Goal: Task Accomplishment & Management: Use online tool/utility

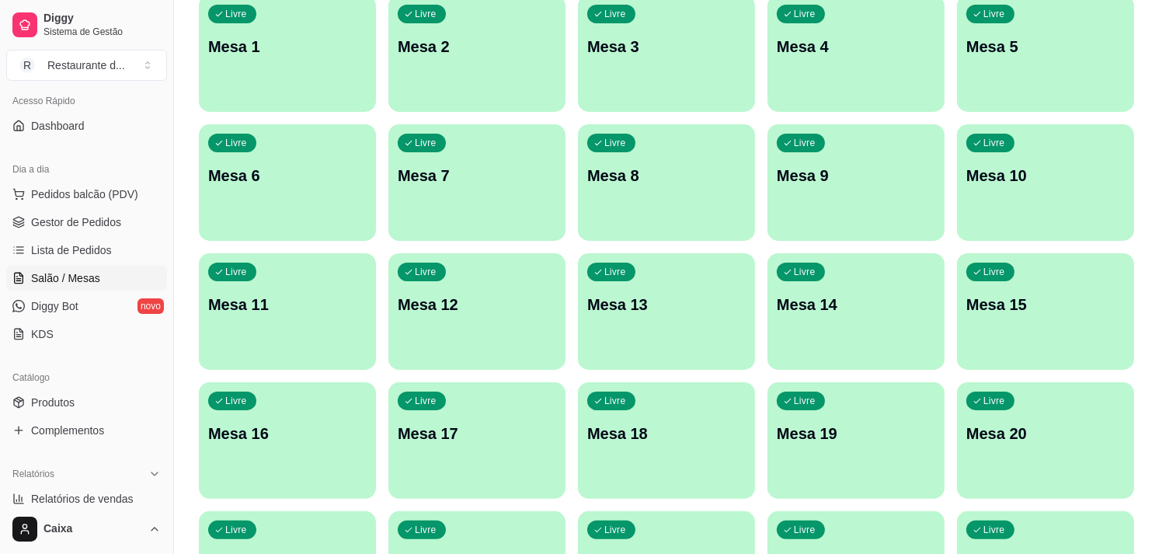
scroll to position [107, 0]
click at [56, 402] on span "Produtos" at bounding box center [53, 402] width 44 height 16
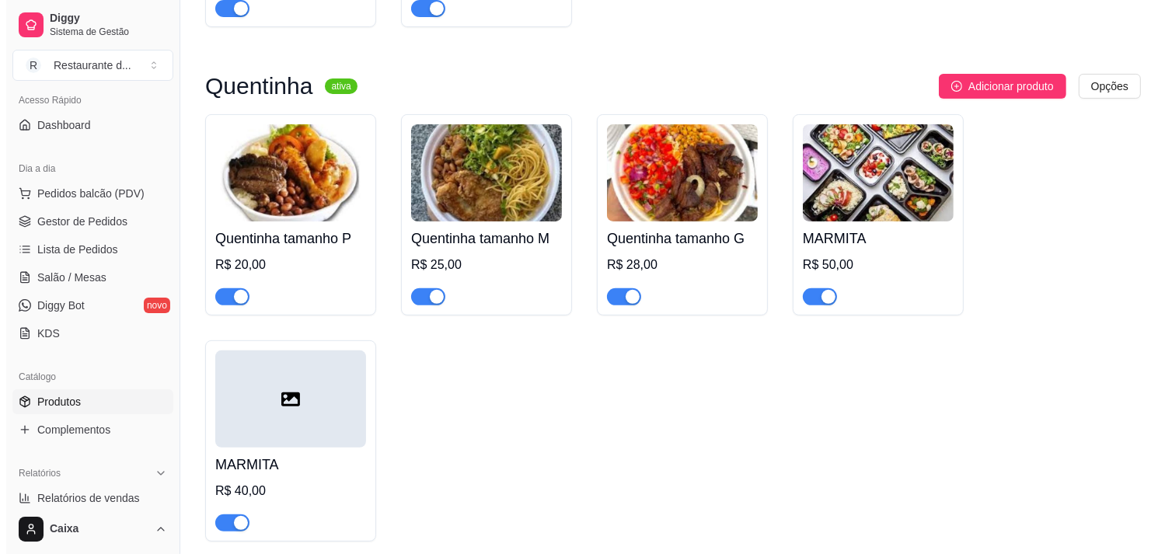
scroll to position [371, 0]
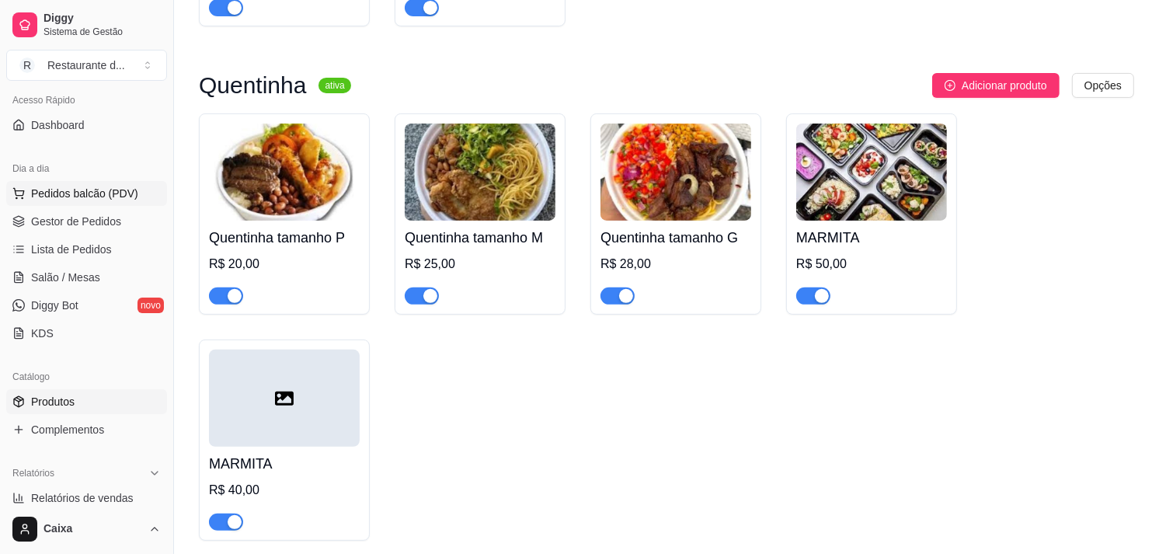
click at [89, 200] on button "Pedidos balcão (PDV)" at bounding box center [86, 193] width 161 height 25
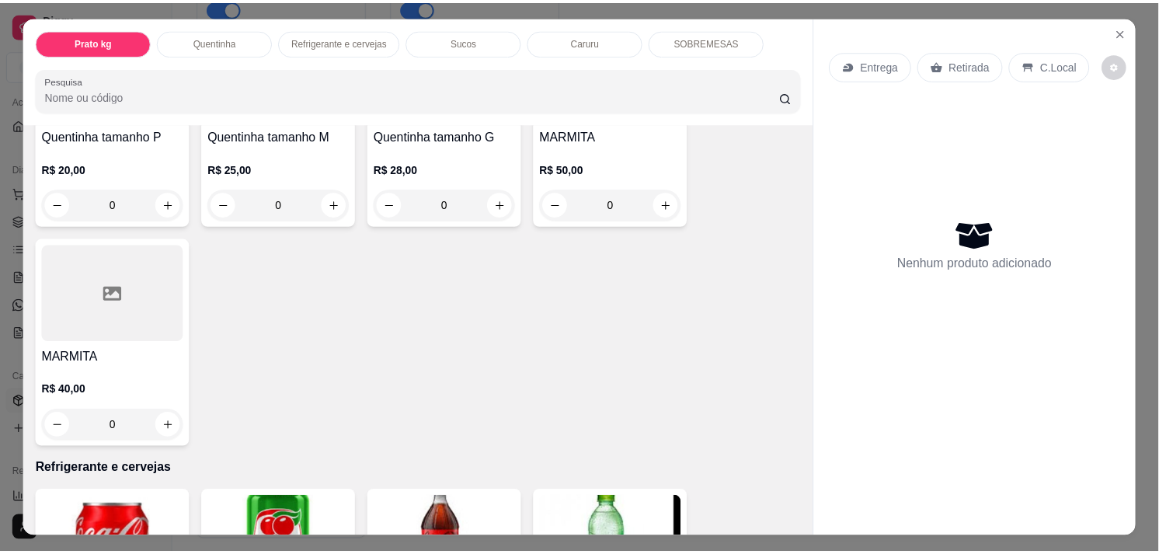
scroll to position [430, 0]
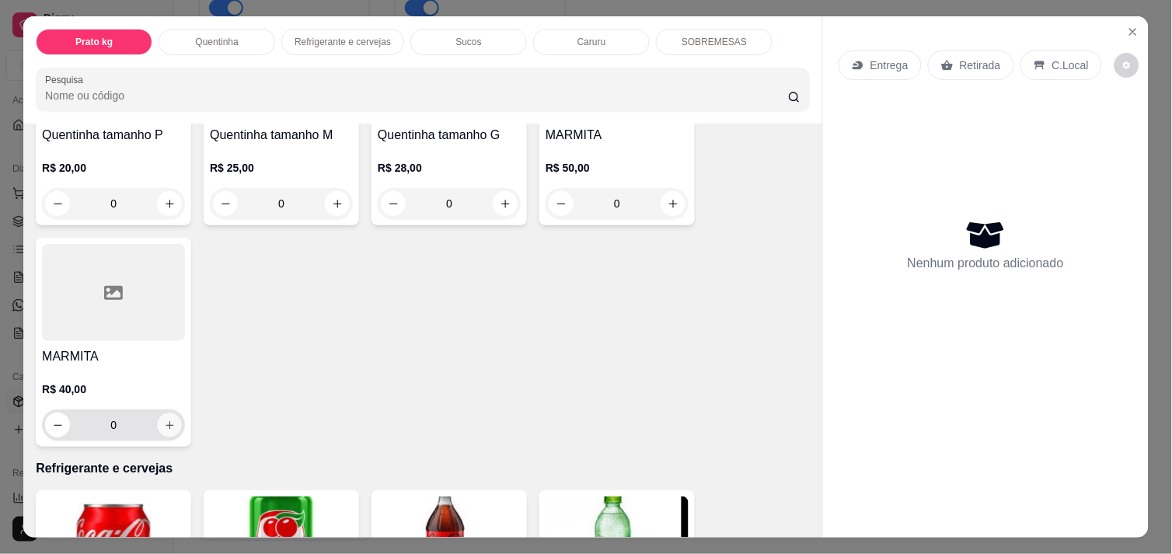
click at [166, 420] on icon "increase-product-quantity" at bounding box center [170, 426] width 12 height 12
type input "1"
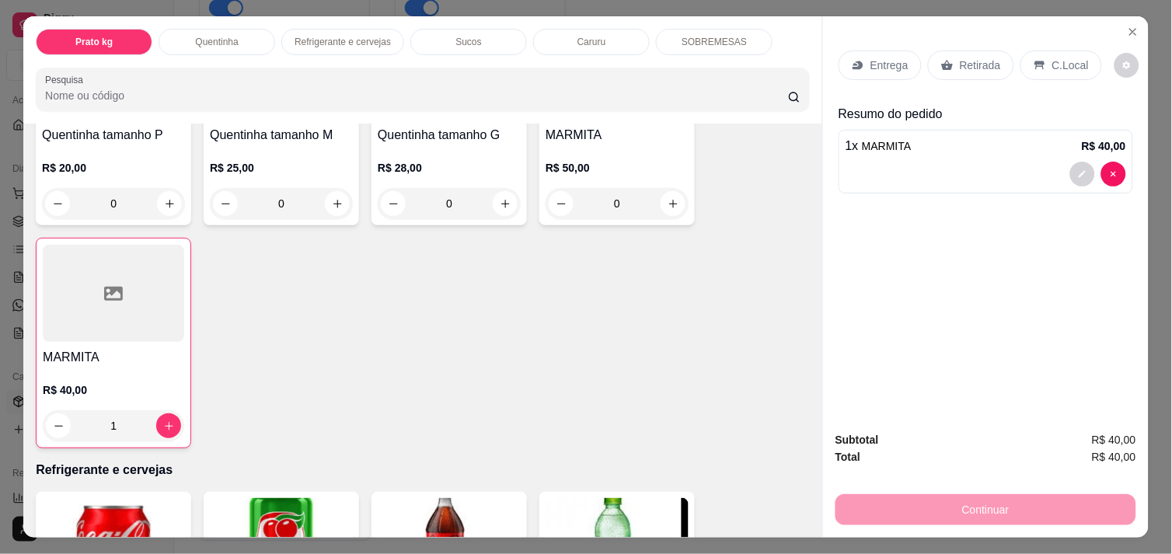
click at [1027, 514] on div "Continuar" at bounding box center [985, 507] width 301 height 35
click at [993, 493] on div "Continuar" at bounding box center [985, 507] width 301 height 35
click at [960, 505] on div "Continuar" at bounding box center [985, 507] width 301 height 35
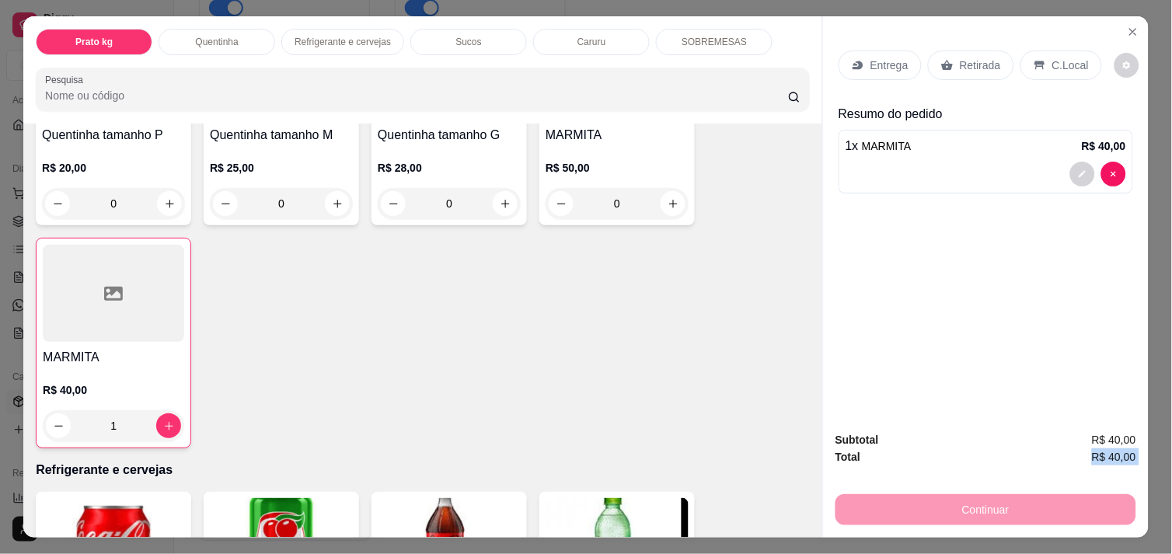
click at [960, 505] on div "Continuar" at bounding box center [985, 507] width 301 height 35
drag, startPoint x: 960, startPoint y: 505, endPoint x: 1002, endPoint y: 344, distance: 166.2
click at [1002, 344] on div "Entrega Retirada C.Local Resumo do pedido 1 x MARMITA R$ 40,00" at bounding box center [986, 217] width 326 height 402
click at [984, 510] on div "Continuar" at bounding box center [985, 507] width 301 height 35
click at [1042, 53] on div "C.Local" at bounding box center [1061, 66] width 82 height 30
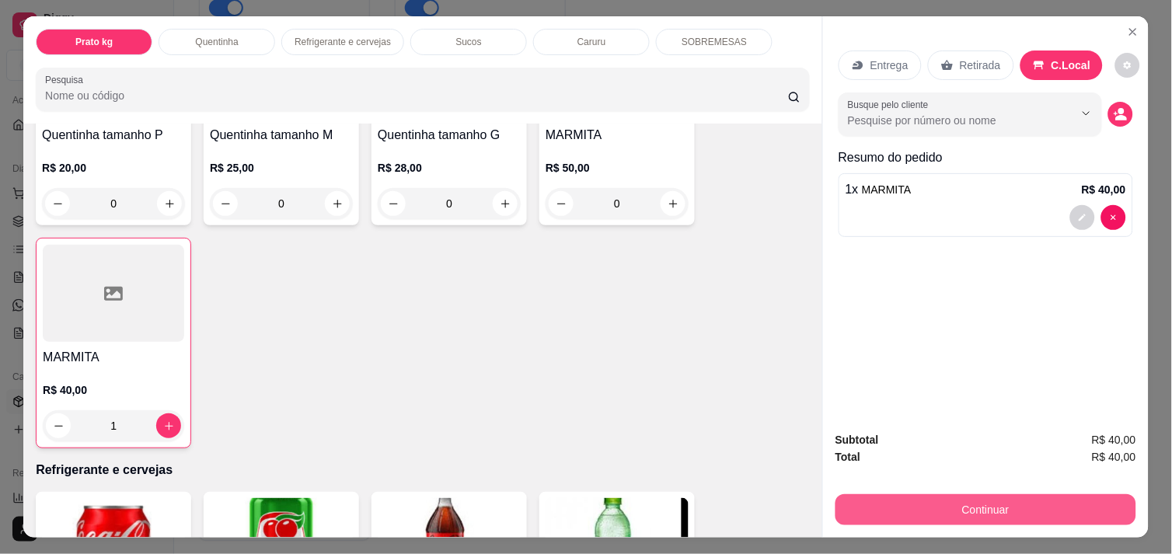
click at [1024, 495] on button "Continuar" at bounding box center [985, 509] width 301 height 31
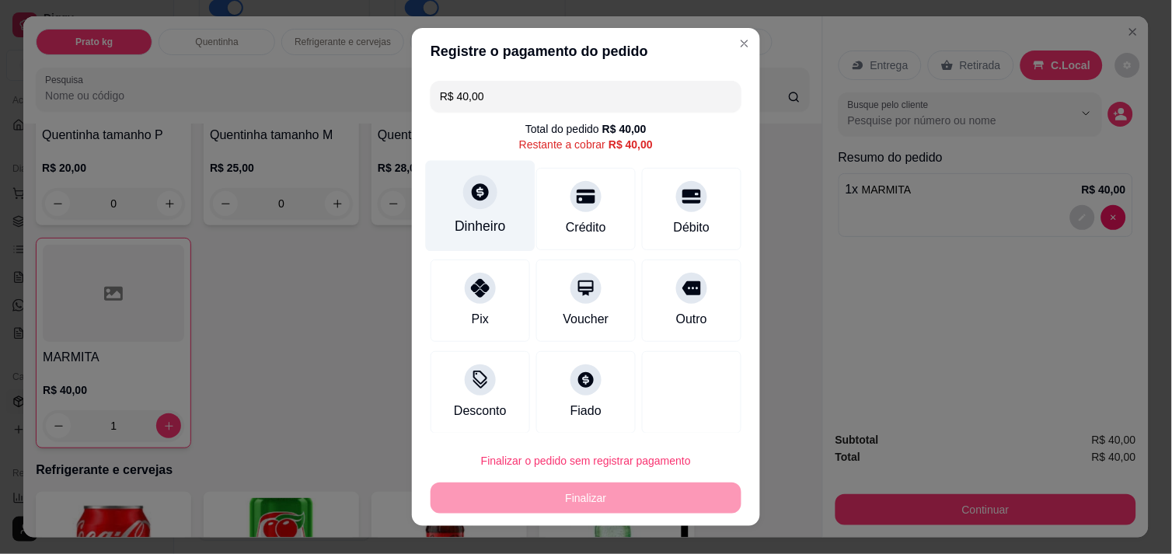
click at [498, 214] on div "Dinheiro" at bounding box center [481, 205] width 110 height 91
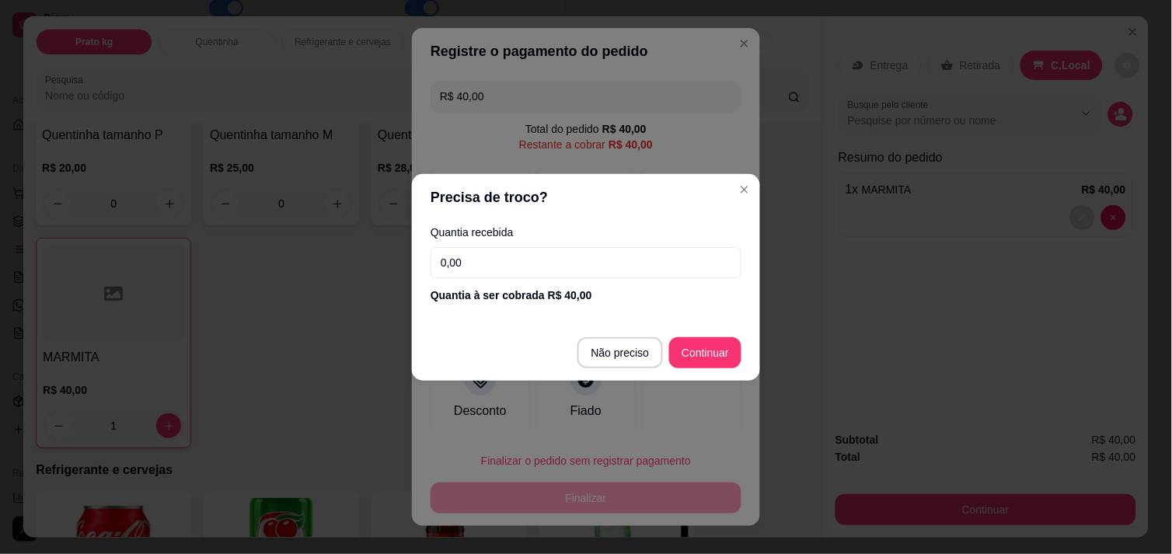
click at [523, 262] on input "0,00" at bounding box center [585, 262] width 311 height 31
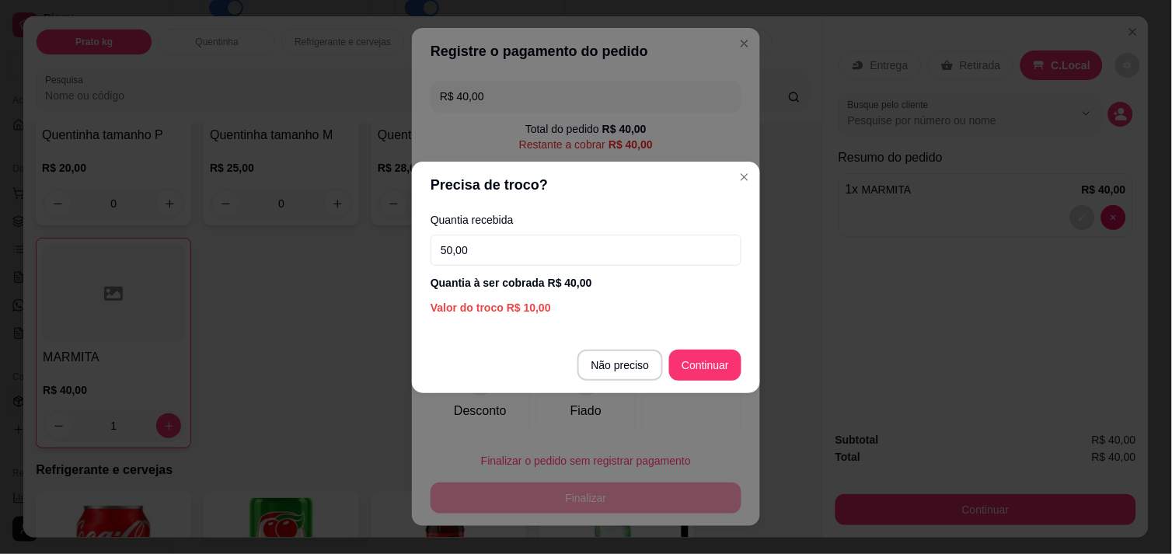
type input "50,00"
type input "R$ 0,00"
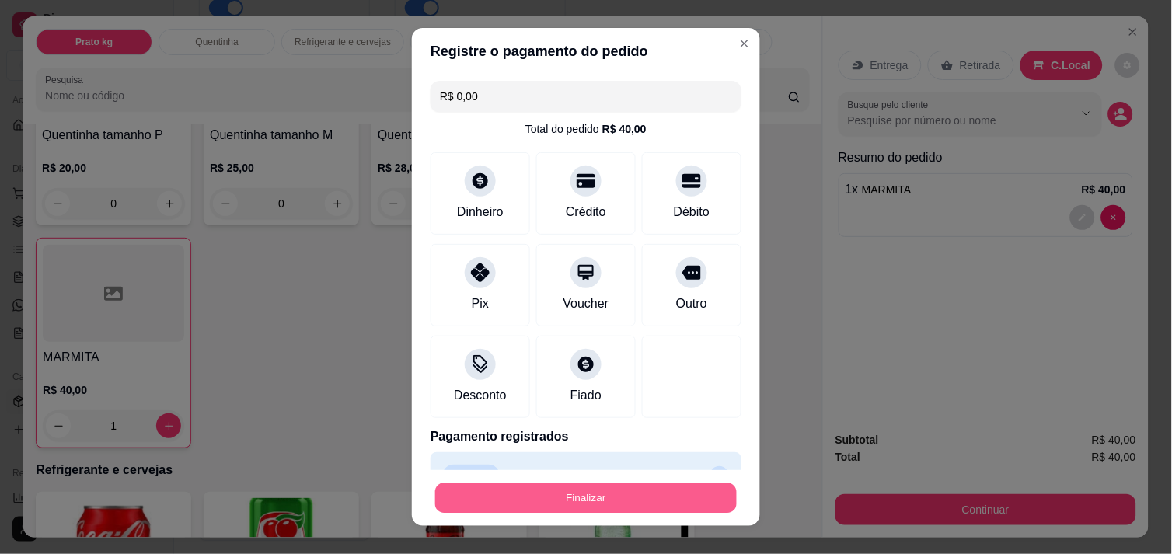
click at [602, 500] on button "Finalizar" at bounding box center [585, 498] width 301 height 30
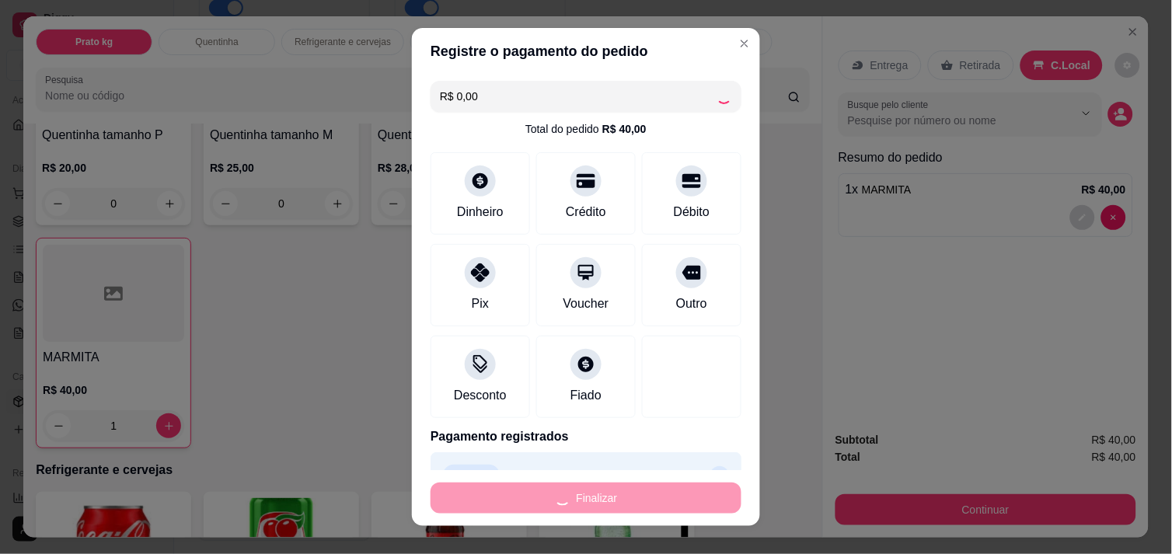
type input "0"
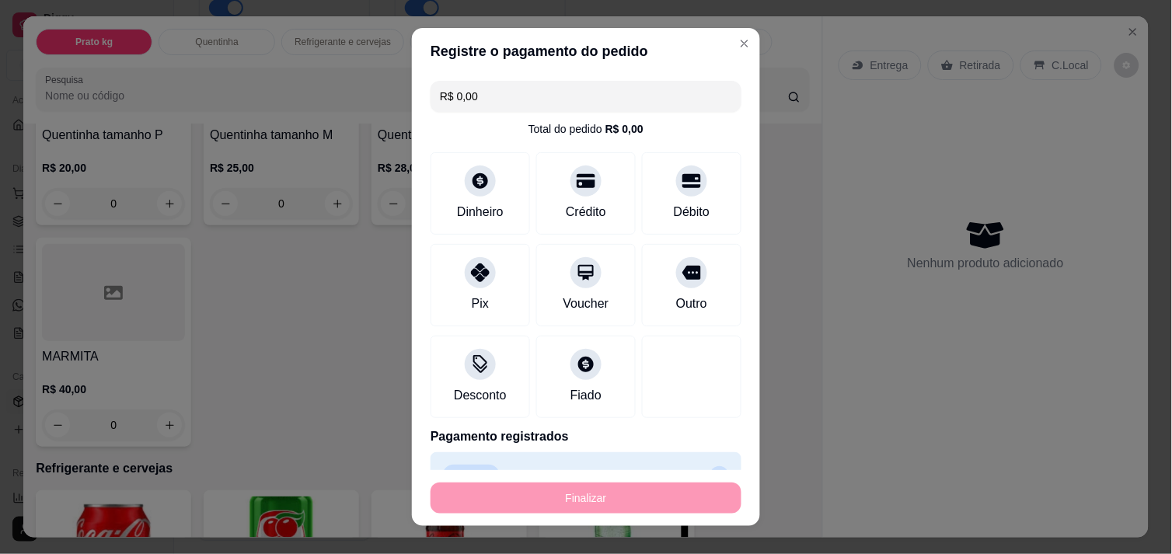
type input "-R$ 40,00"
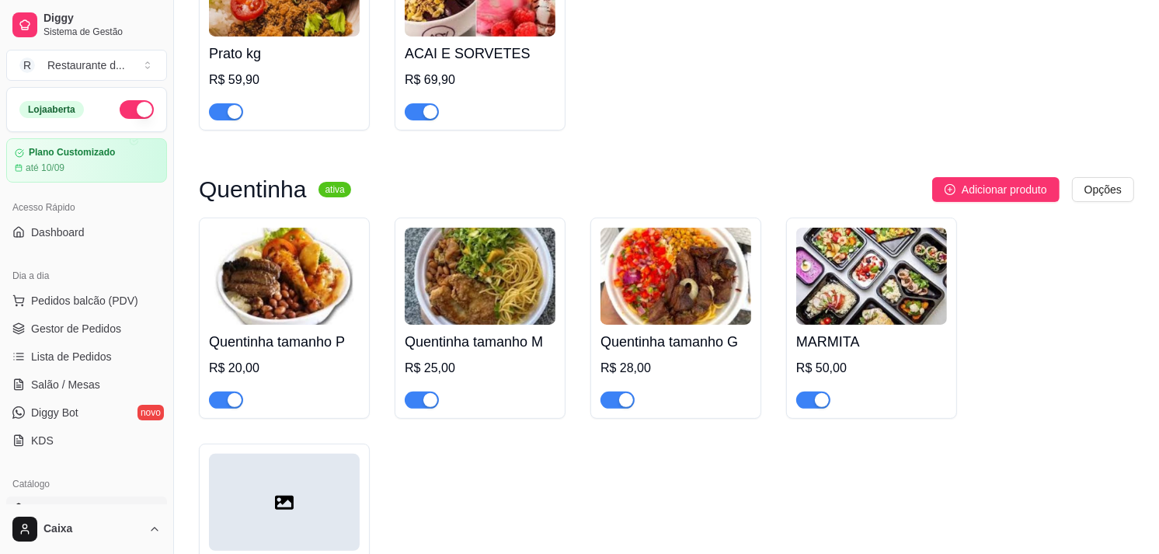
scroll to position [260, 0]
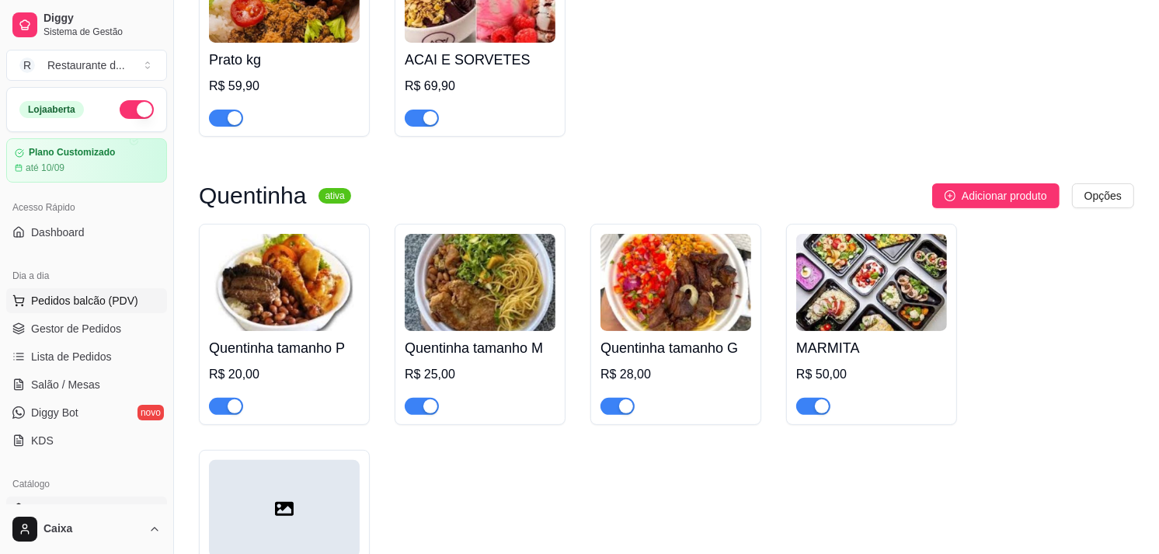
click at [110, 295] on span "Pedidos balcão (PDV)" at bounding box center [84, 301] width 107 height 16
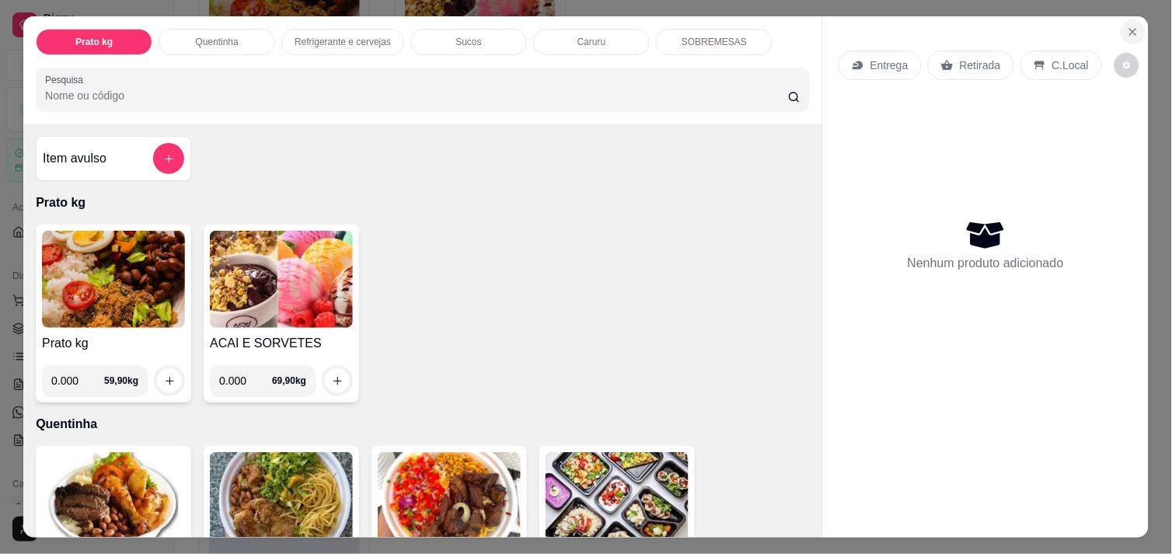
click at [1136, 32] on button "Close" at bounding box center [1132, 31] width 25 height 25
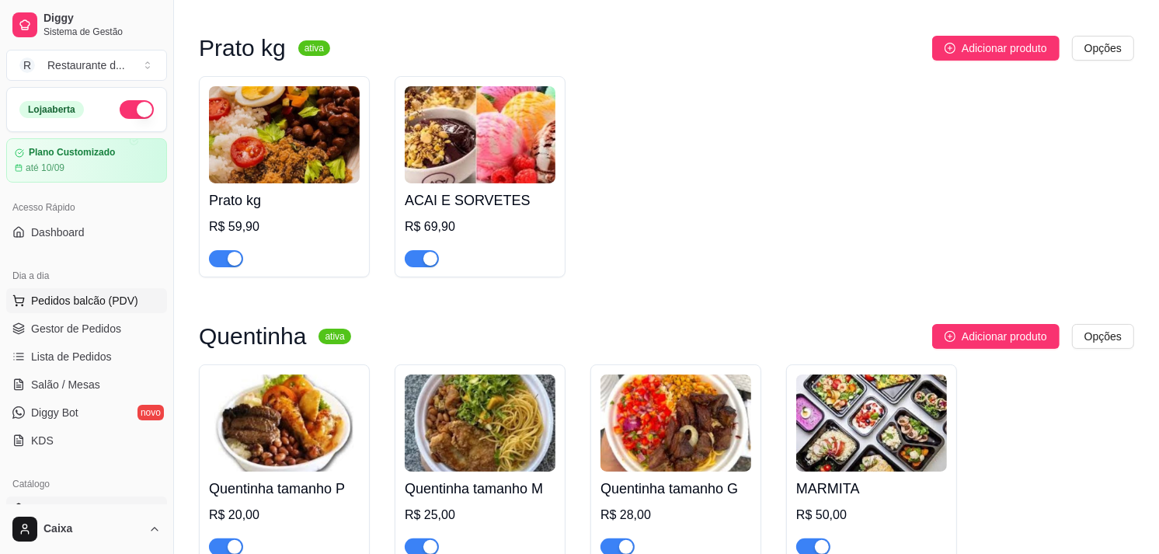
scroll to position [119, 0]
click at [61, 385] on span "Salão / Mesas" at bounding box center [65, 385] width 69 height 16
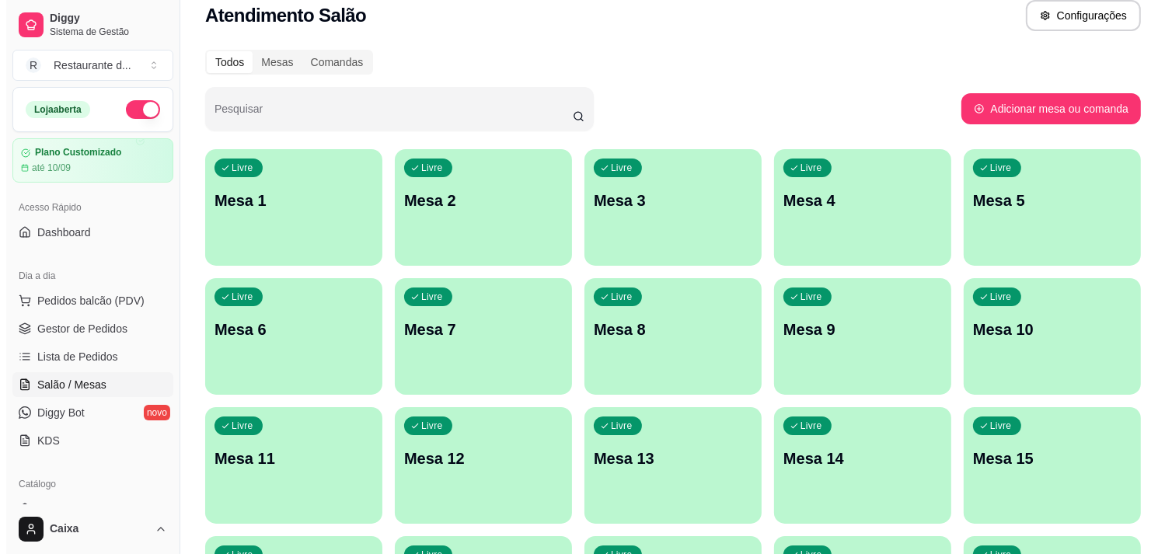
scroll to position [19, 0]
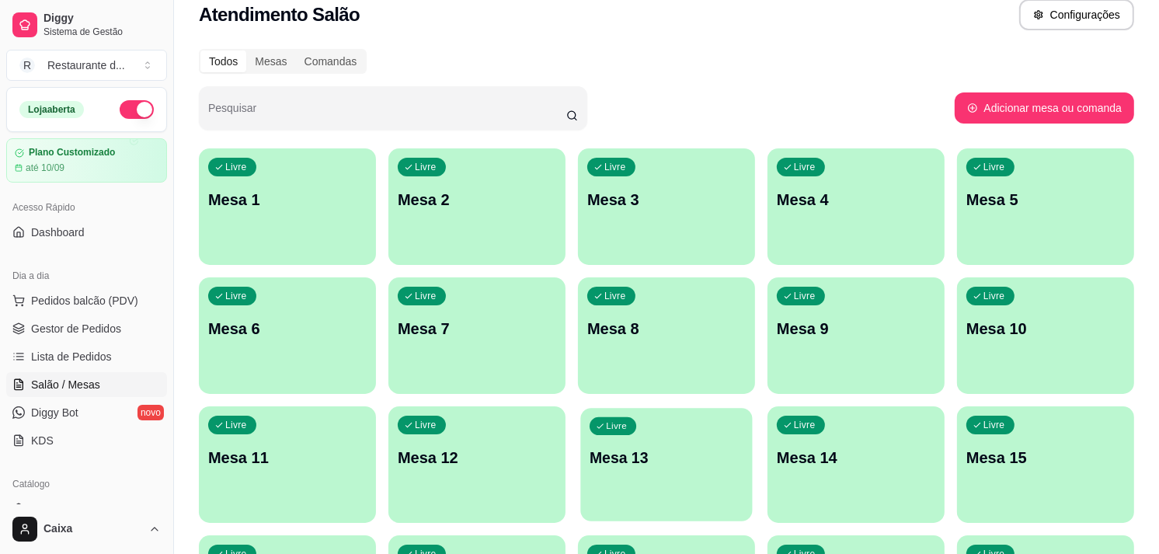
click at [624, 460] on p "Mesa 13" at bounding box center [667, 458] width 154 height 21
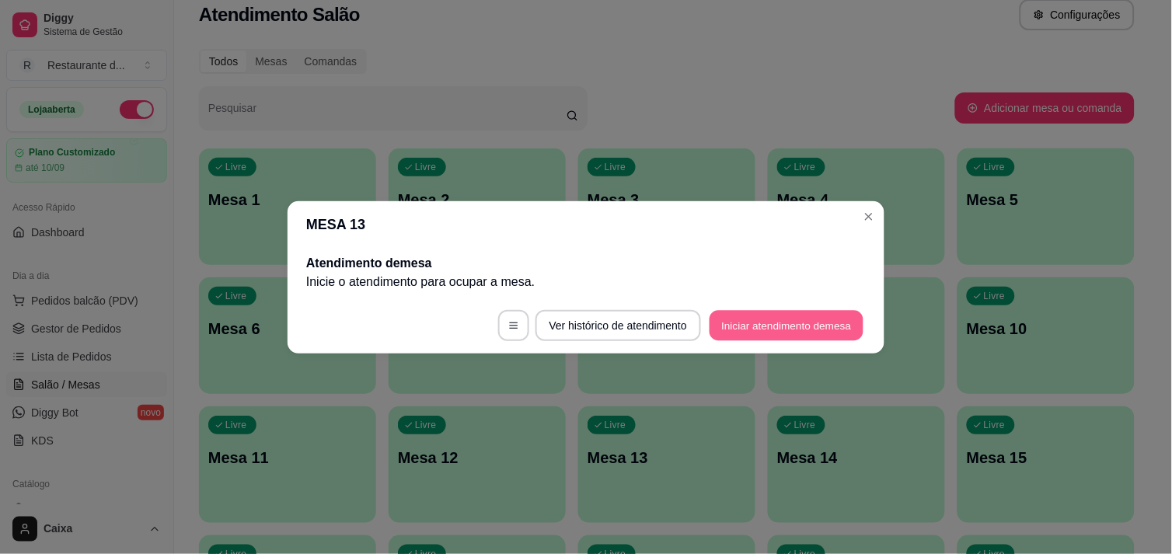
click at [772, 325] on button "Iniciar atendimento de mesa" at bounding box center [786, 325] width 154 height 30
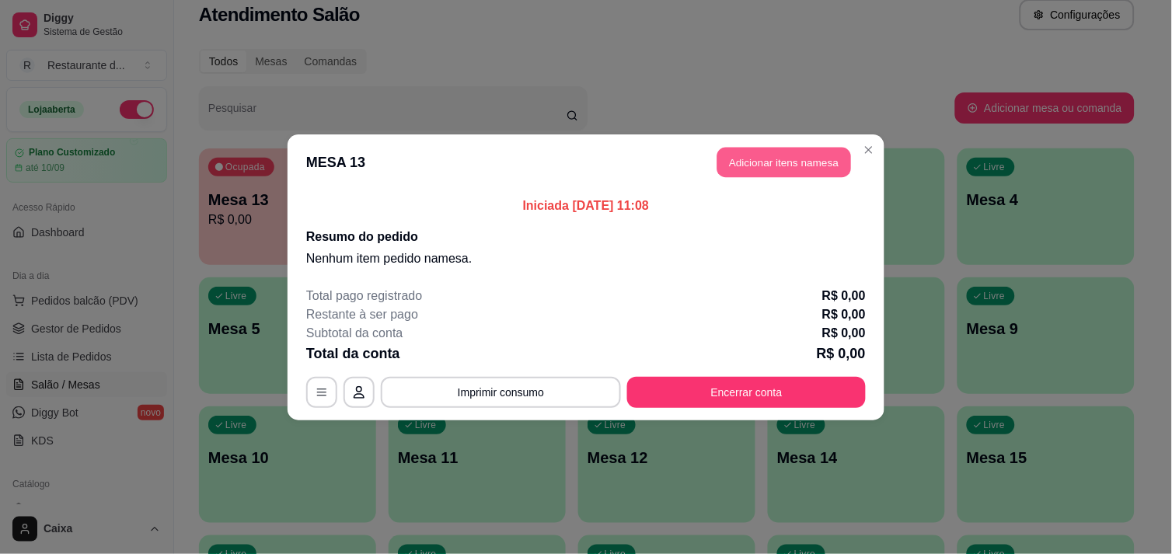
click at [796, 158] on button "Adicionar itens na mesa" at bounding box center [784, 162] width 134 height 30
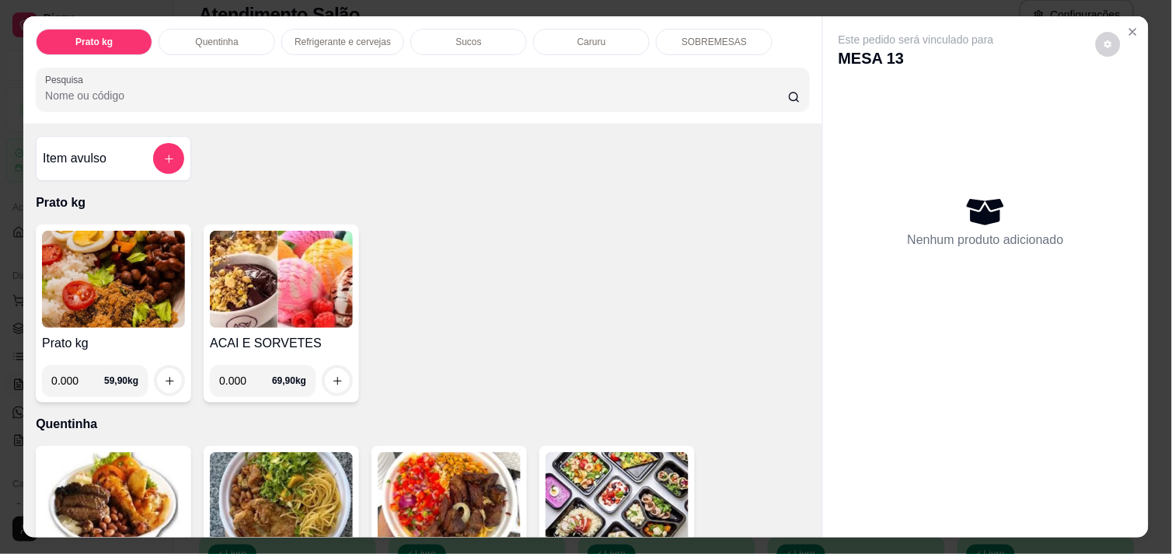
click at [73, 378] on input "0.000" at bounding box center [77, 380] width 53 height 31
type input "0.180"
click at [164, 375] on icon "increase-product-quantity" at bounding box center [170, 381] width 12 height 12
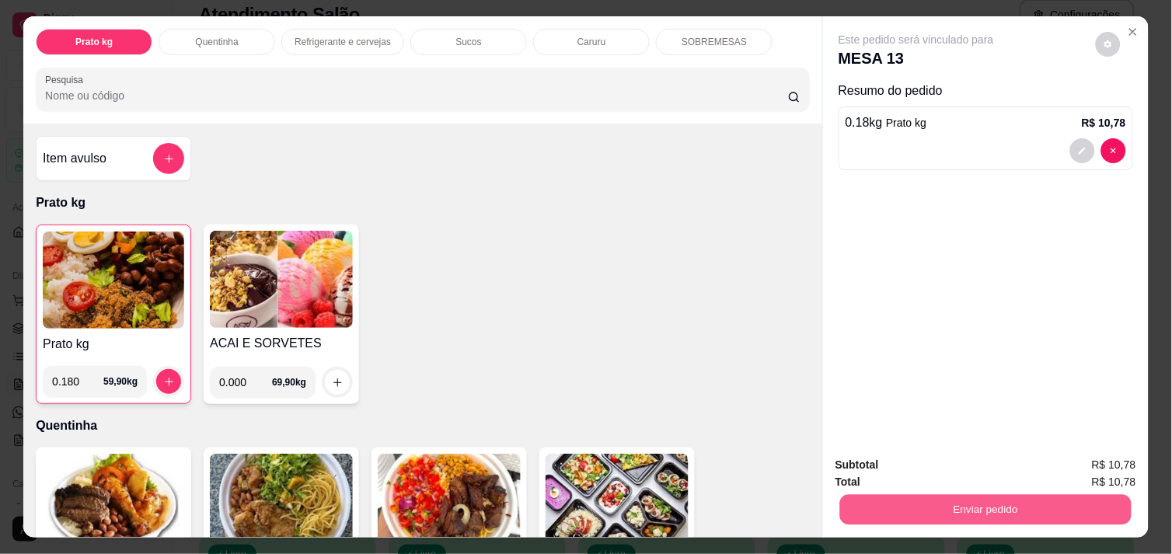
click at [887, 494] on button "Enviar pedido" at bounding box center [985, 509] width 291 height 30
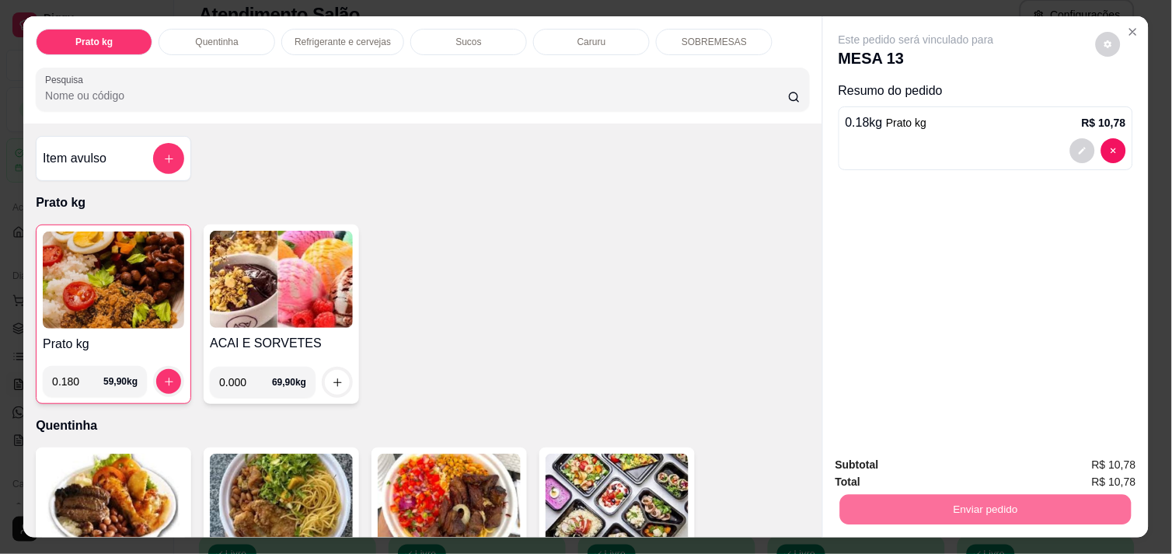
click at [915, 459] on button "Não registrar e enviar pedido" at bounding box center [933, 465] width 157 height 29
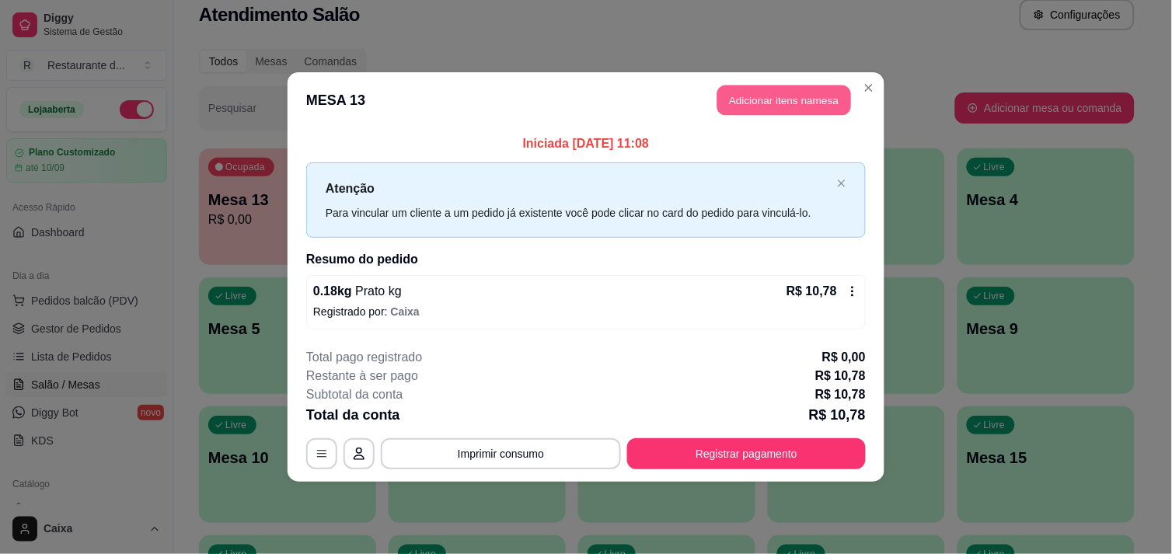
click at [765, 103] on button "Adicionar itens na mesa" at bounding box center [784, 100] width 134 height 30
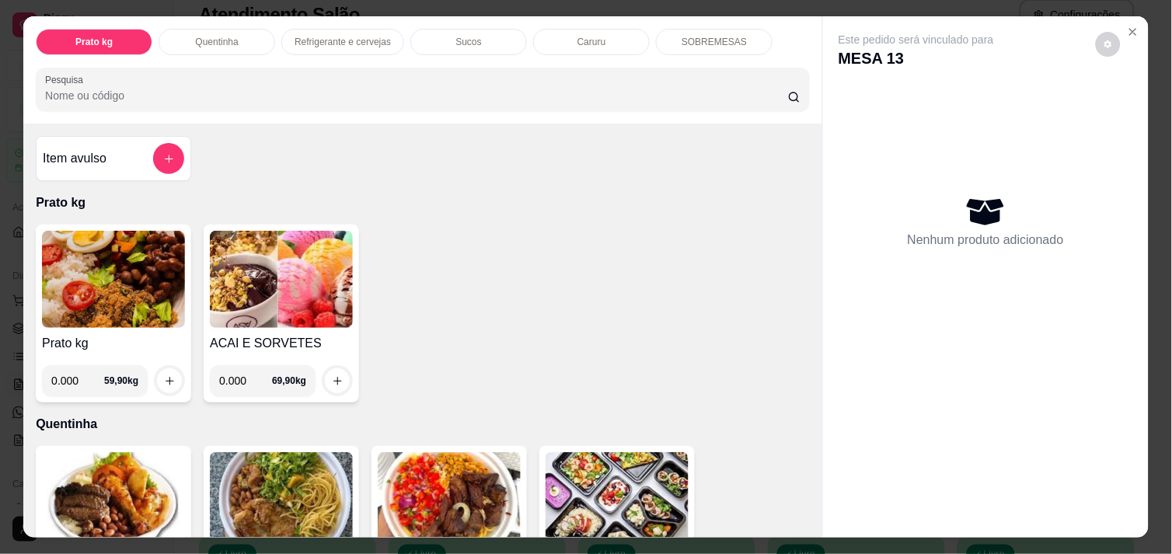
click at [67, 382] on input "0.000" at bounding box center [77, 380] width 53 height 31
click at [1130, 29] on icon "Close" at bounding box center [1133, 32] width 6 height 6
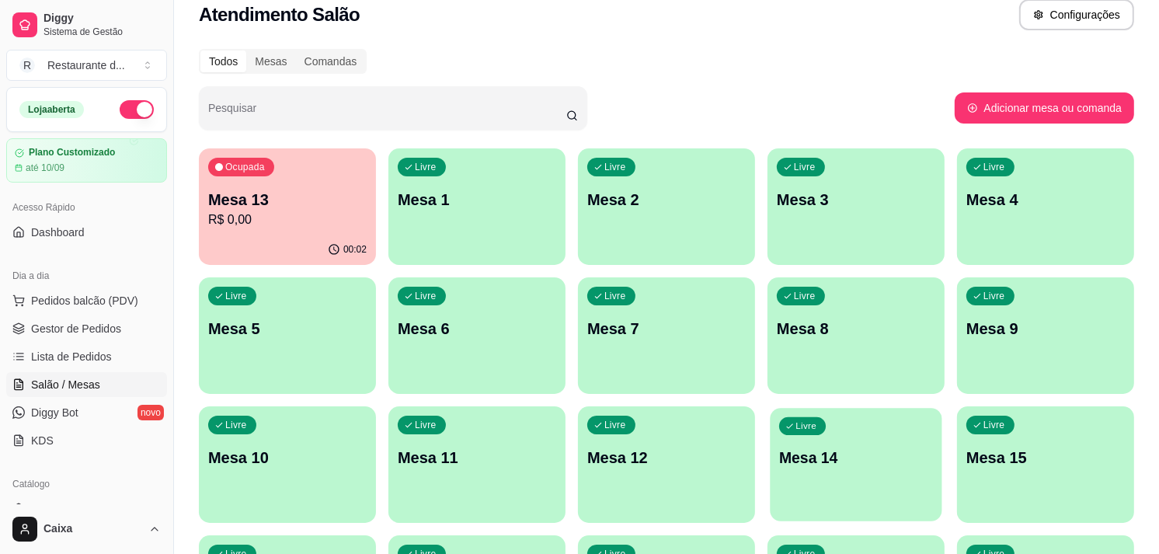
click at [821, 479] on div "Livre Mesa 14" at bounding box center [856, 455] width 172 height 95
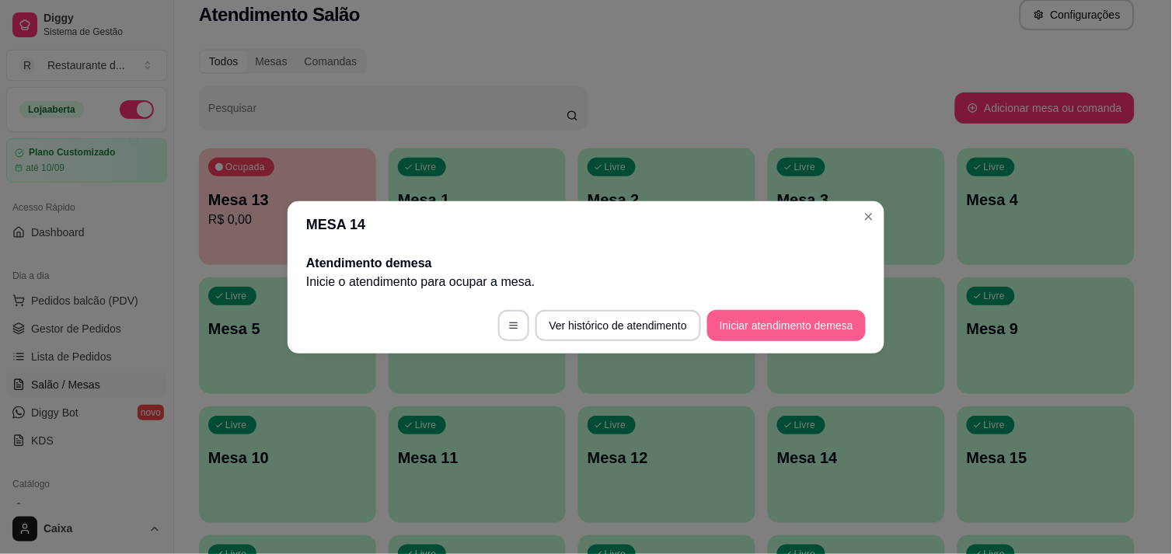
click at [791, 332] on button "Iniciar atendimento de mesa" at bounding box center [786, 325] width 159 height 31
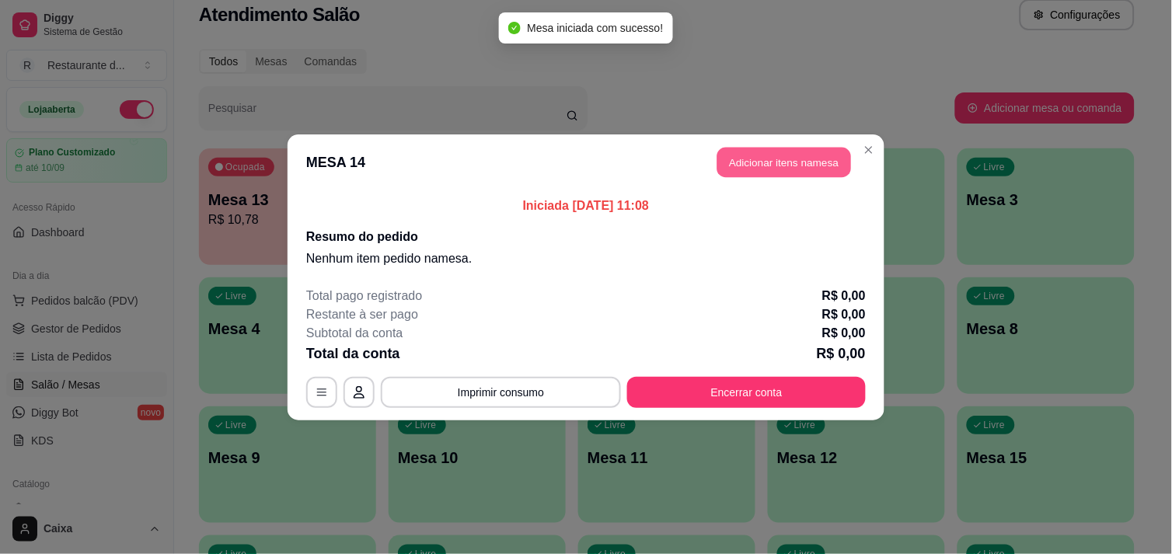
click at [794, 162] on button "Adicionar itens na mesa" at bounding box center [784, 162] width 134 height 30
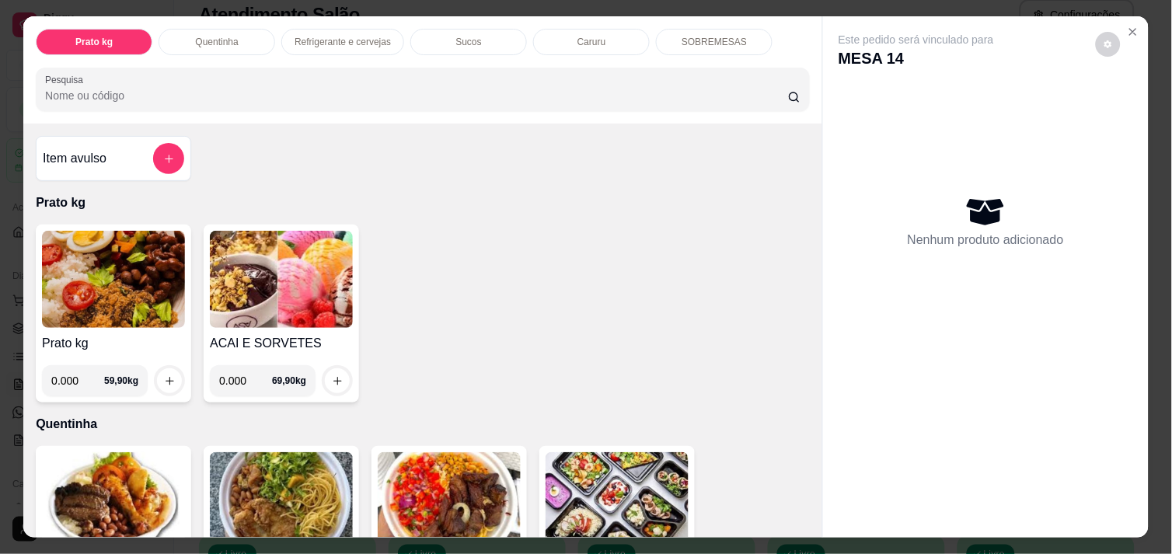
click at [78, 376] on input "0.000" at bounding box center [77, 380] width 53 height 31
type input "0.404"
click at [164, 379] on icon "increase-product-quantity" at bounding box center [170, 381] width 12 height 12
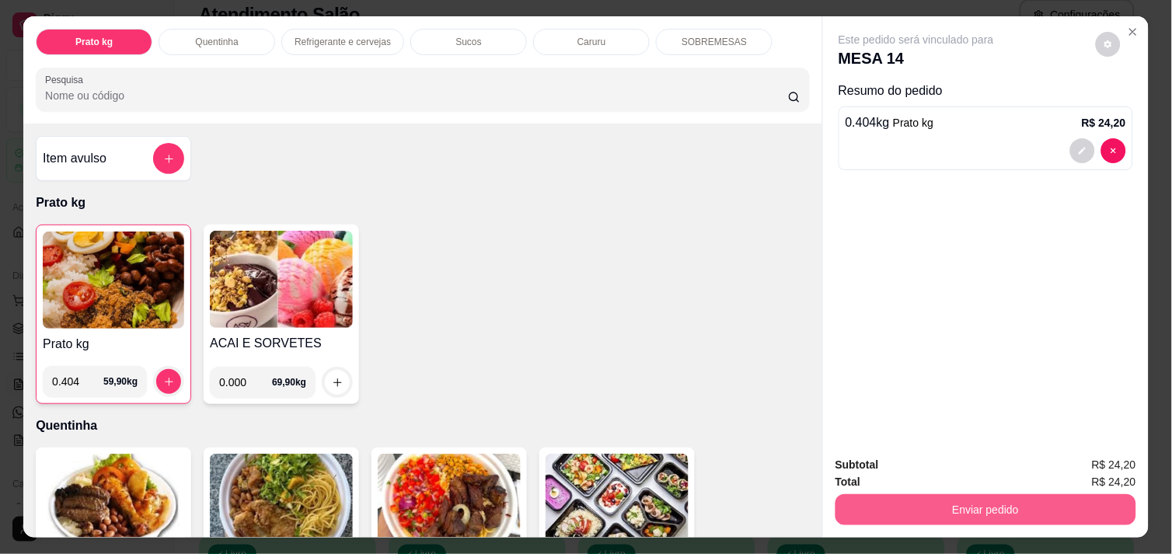
click at [995, 494] on button "Enviar pedido" at bounding box center [985, 509] width 301 height 31
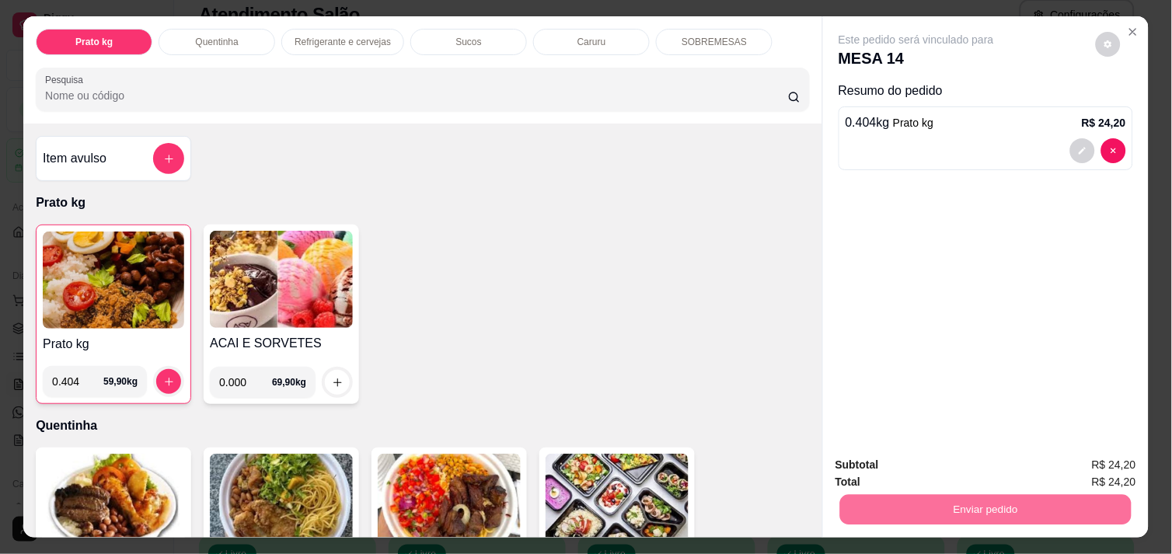
click at [980, 461] on button "Não registrar e enviar pedido" at bounding box center [933, 465] width 157 height 29
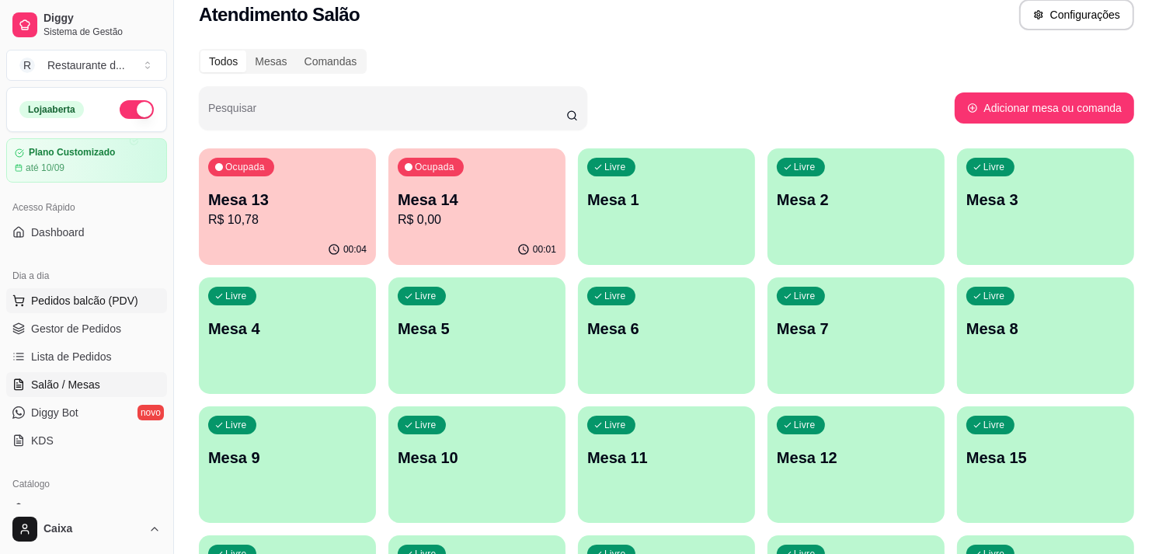
click at [82, 305] on span "Pedidos balcão (PDV)" at bounding box center [84, 301] width 107 height 16
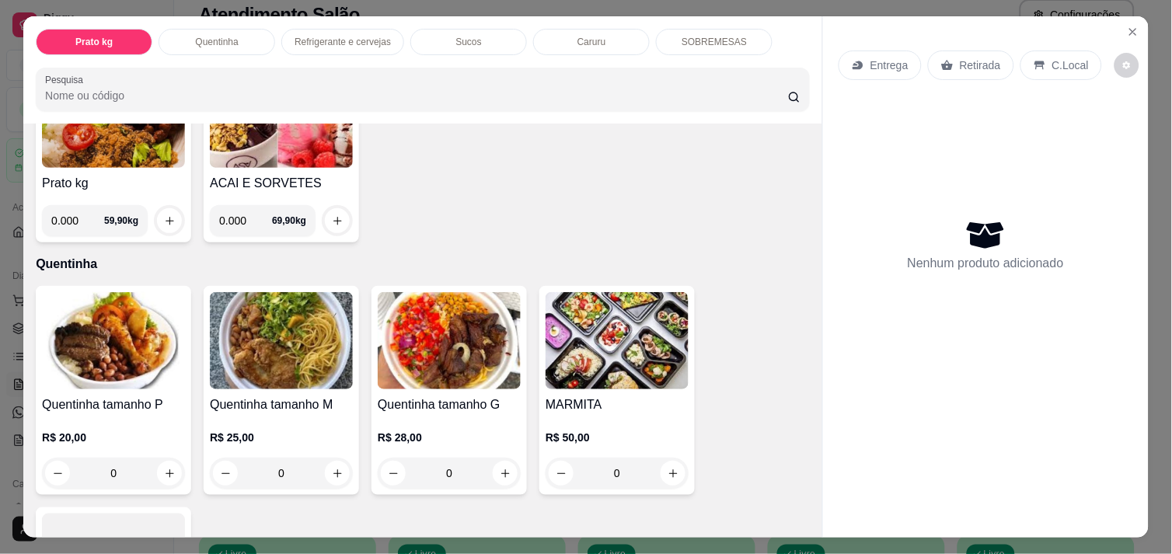
scroll to position [159, 0]
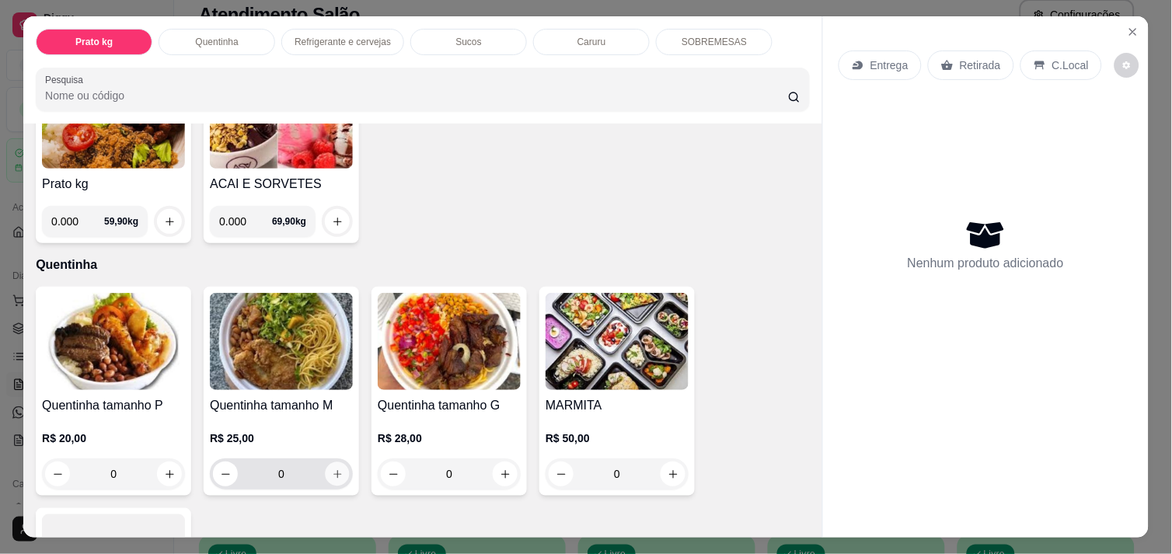
click at [336, 472] on button "increase-product-quantity" at bounding box center [338, 474] width 24 height 24
type input "1"
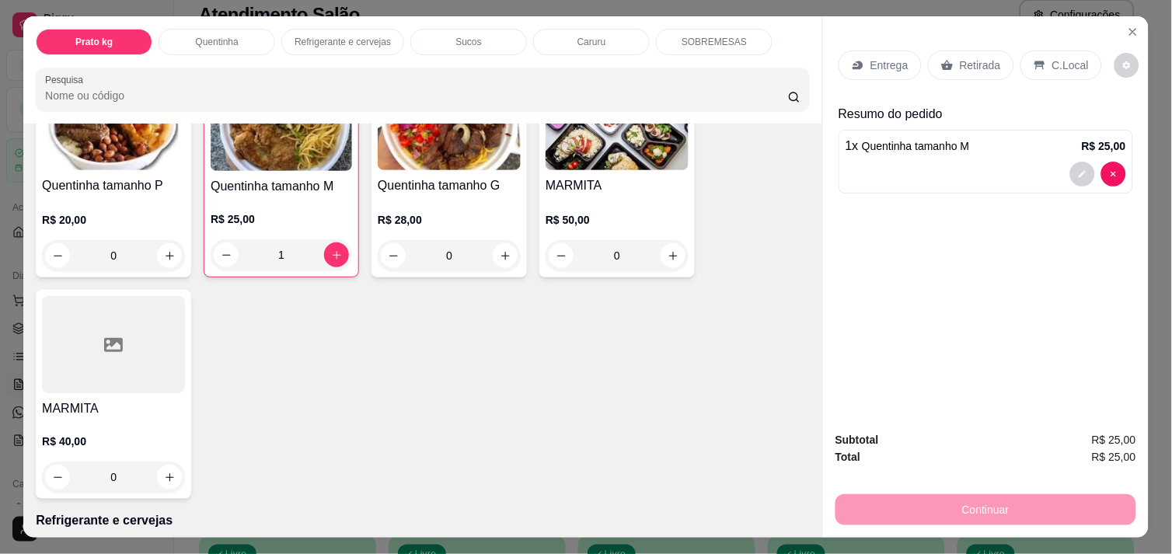
scroll to position [382, 0]
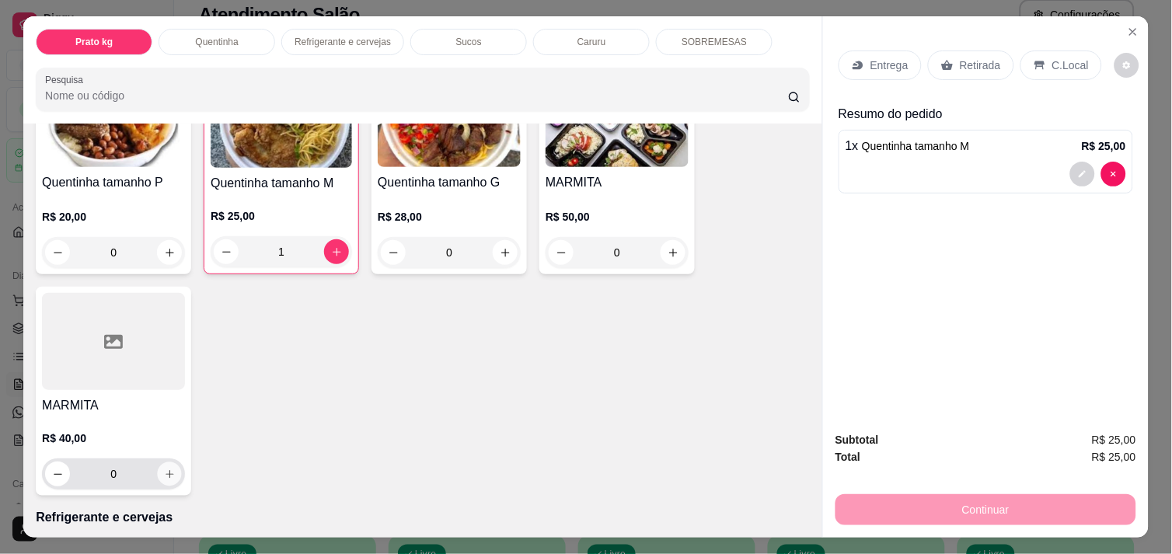
click at [158, 469] on button "increase-product-quantity" at bounding box center [170, 474] width 24 height 24
type input "1"
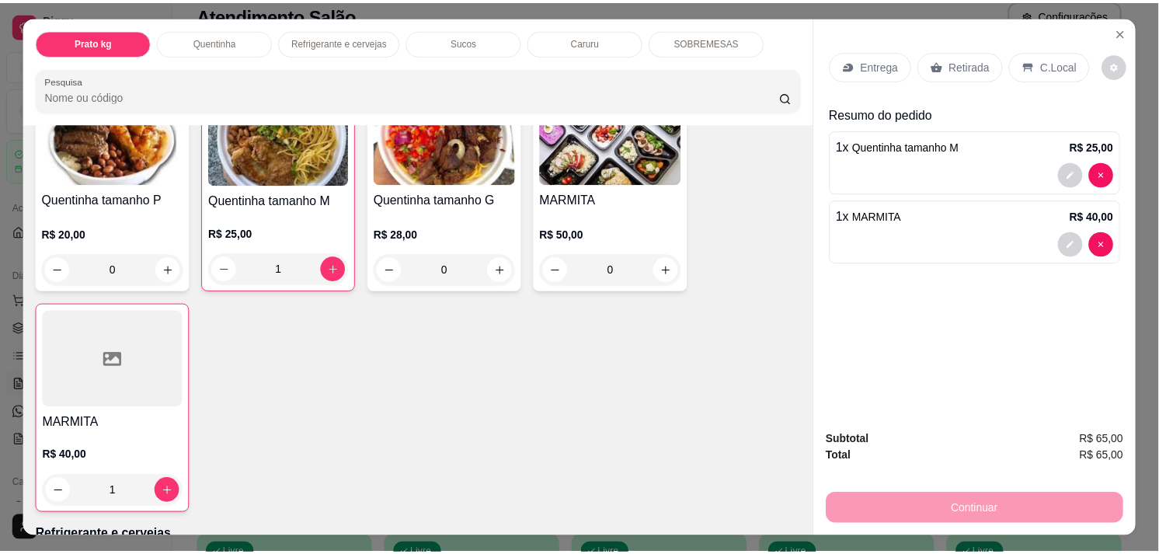
scroll to position [370, 0]
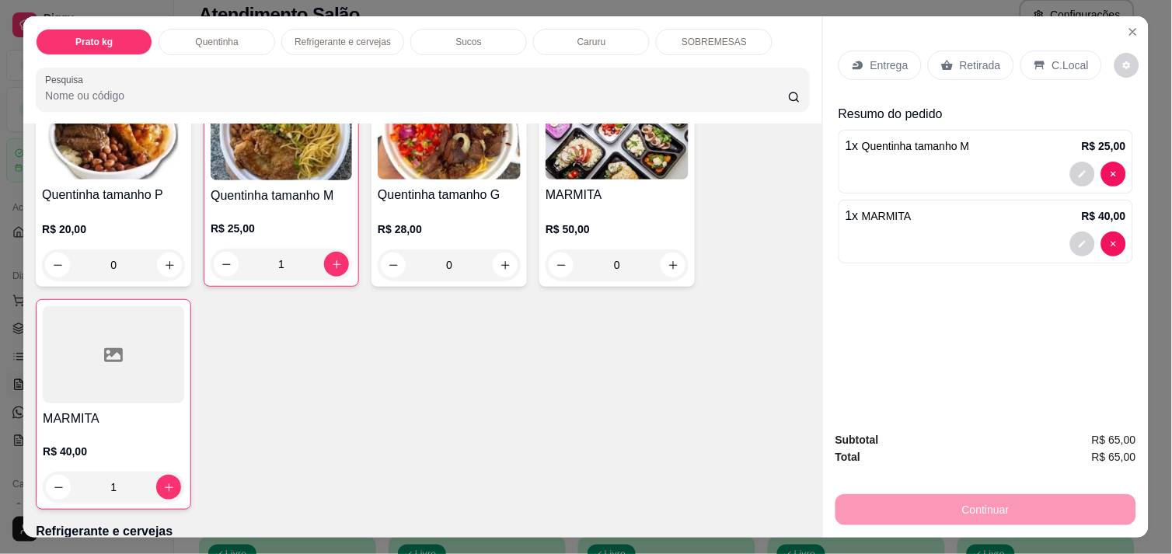
click at [956, 510] on div "Continuar" at bounding box center [985, 507] width 301 height 35
click at [1042, 62] on div "C.Local" at bounding box center [1061, 66] width 82 height 30
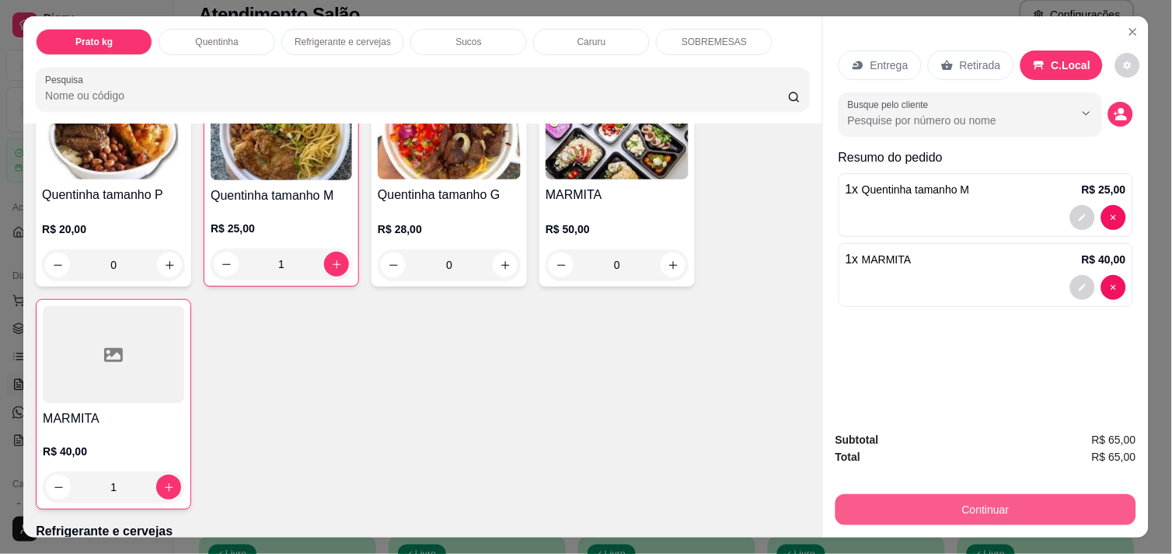
click at [988, 494] on button "Continuar" at bounding box center [985, 509] width 301 height 31
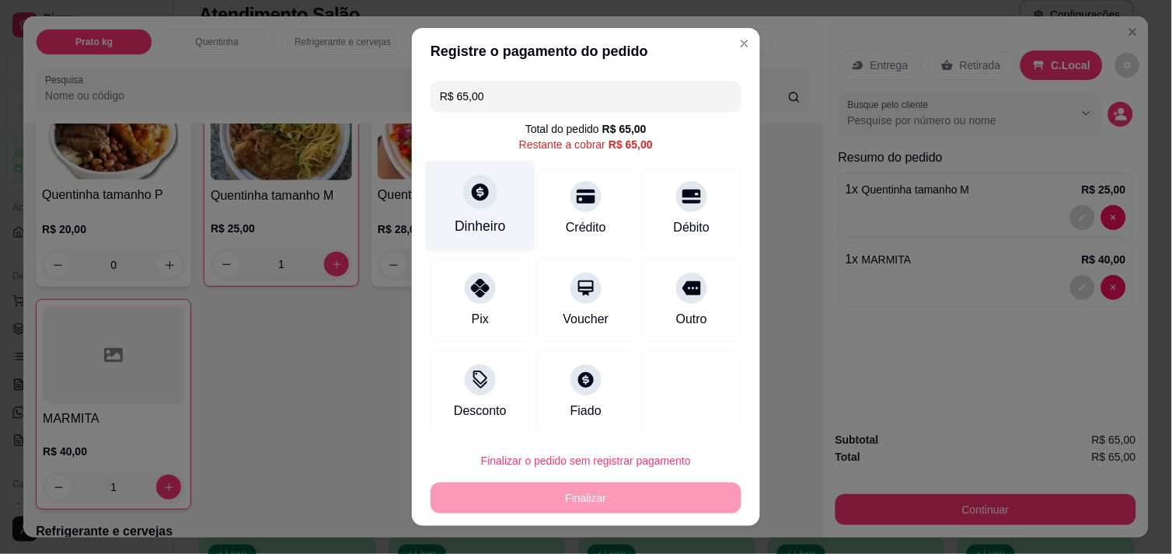
click at [476, 204] on div at bounding box center [480, 192] width 34 height 34
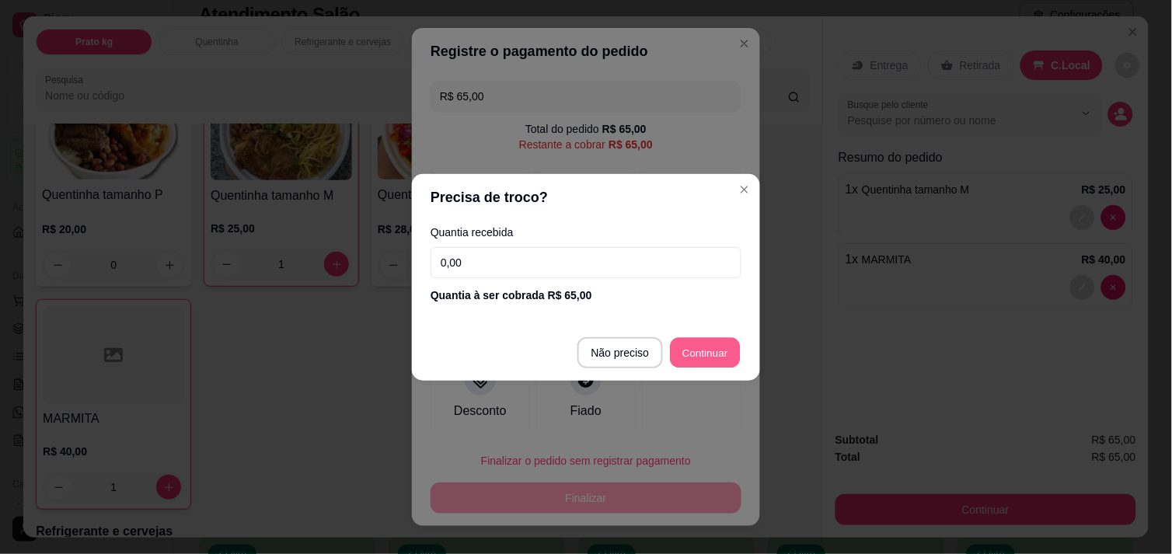
type input "R$ 0,00"
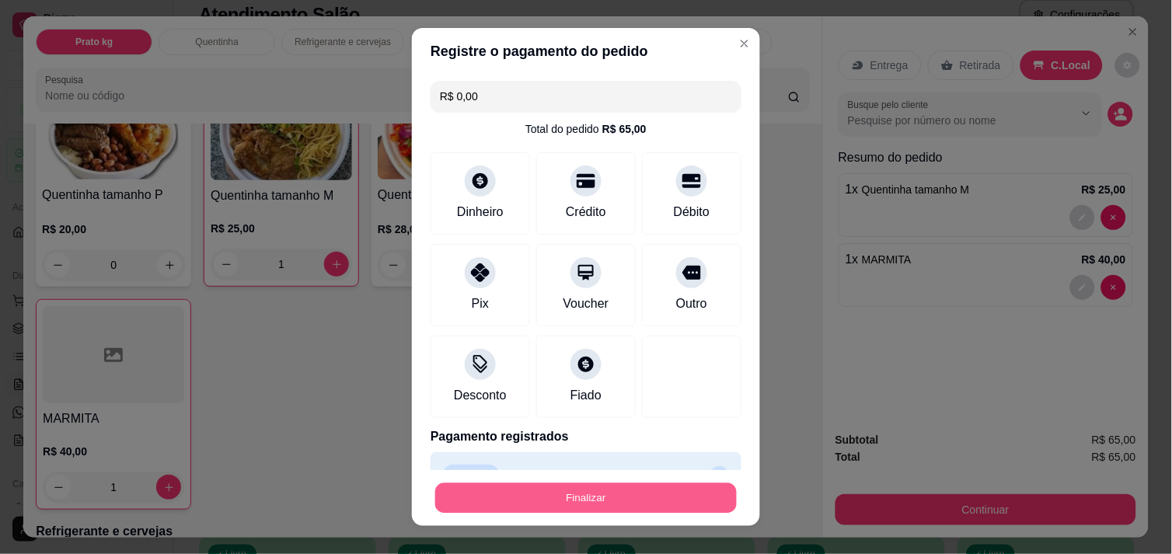
click at [611, 498] on button "Finalizar" at bounding box center [585, 498] width 301 height 30
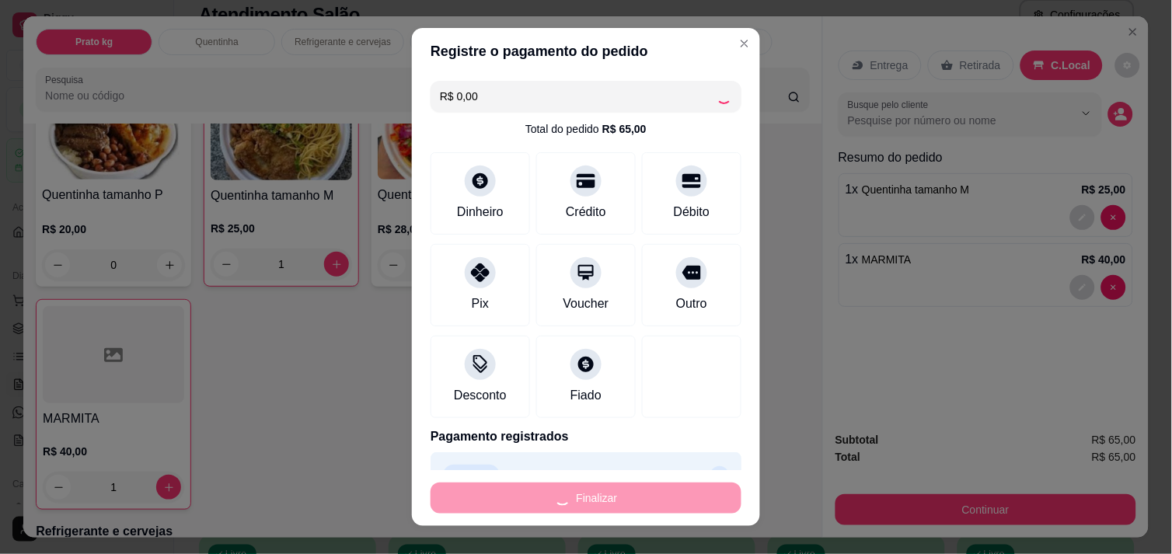
type input "0"
type input "-R$ 65,00"
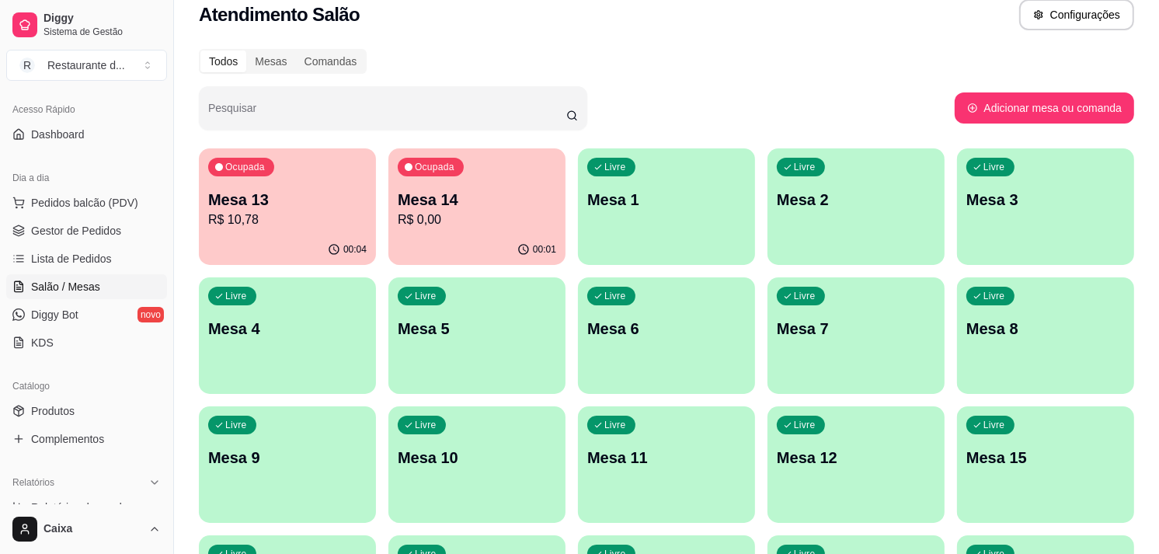
scroll to position [106, 0]
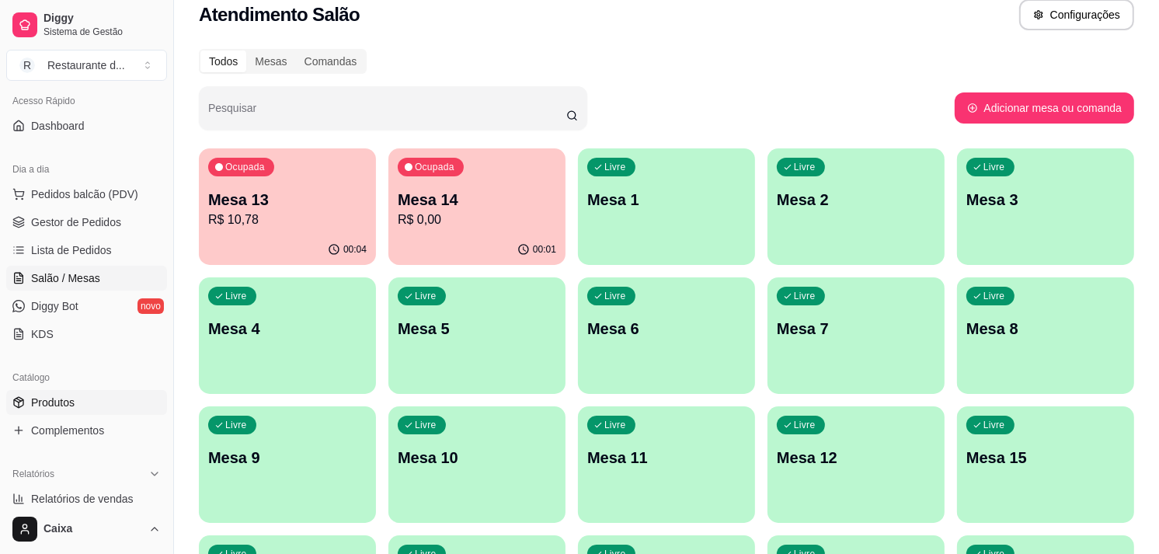
click at [59, 409] on span "Produtos" at bounding box center [53, 403] width 44 height 16
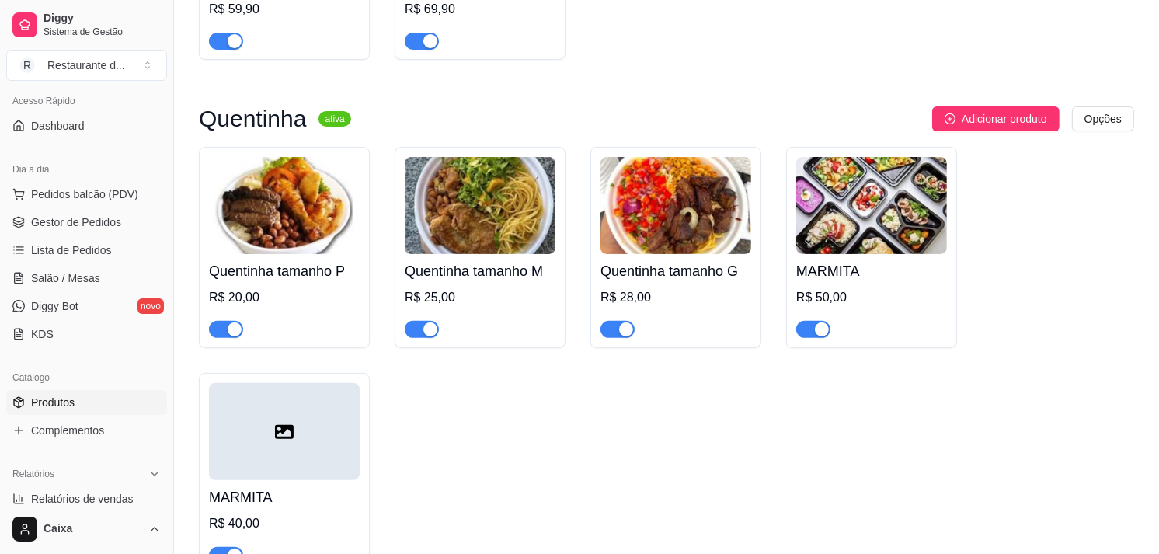
scroll to position [340, 0]
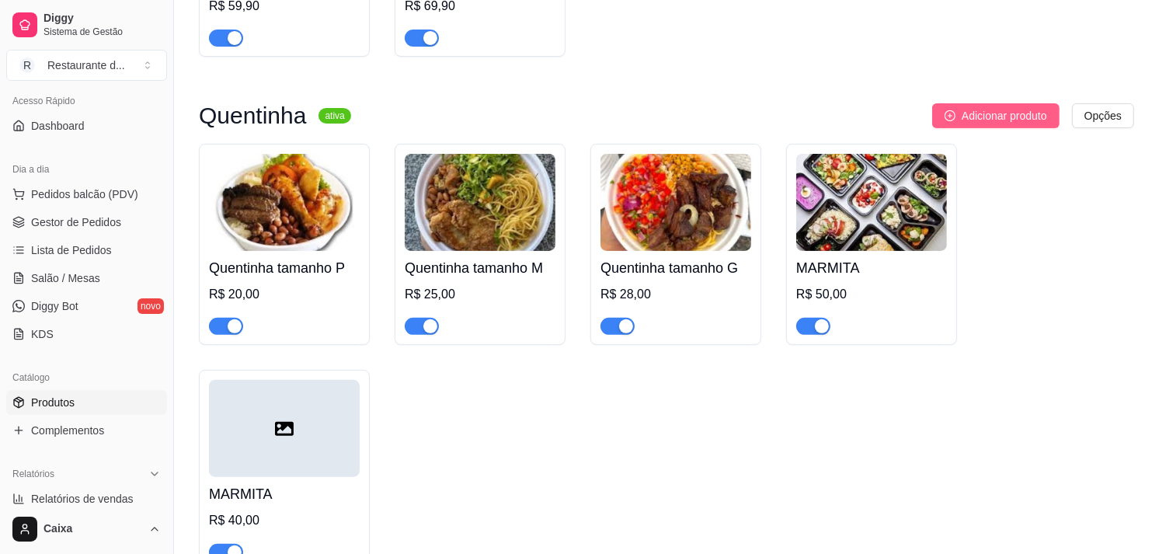
click at [1030, 126] on button "Adicionar produto" at bounding box center [995, 115] width 127 height 25
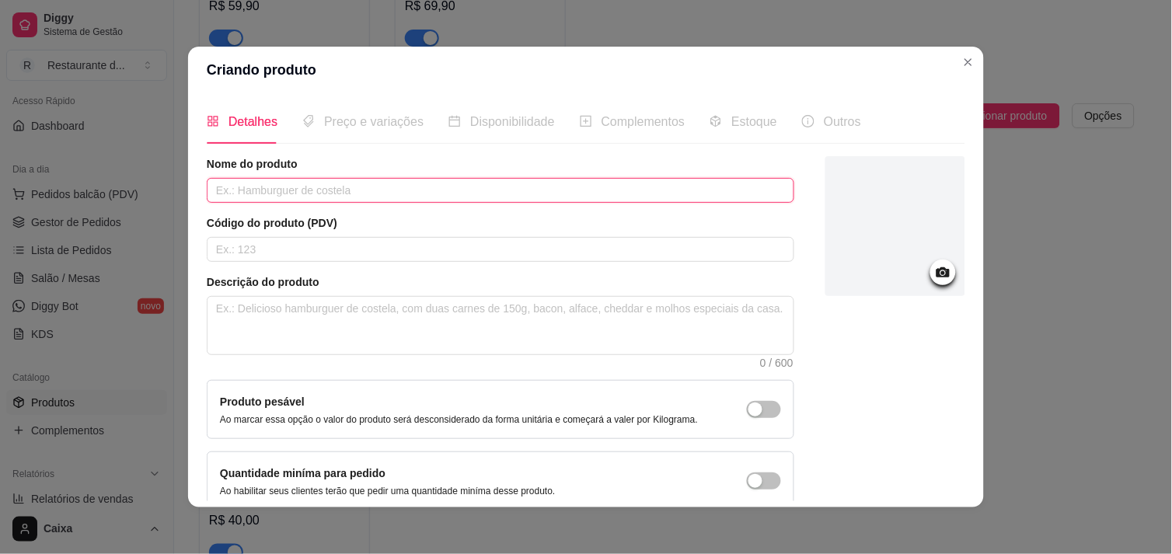
click at [375, 193] on input "text" at bounding box center [500, 190] width 587 height 25
type input "q"
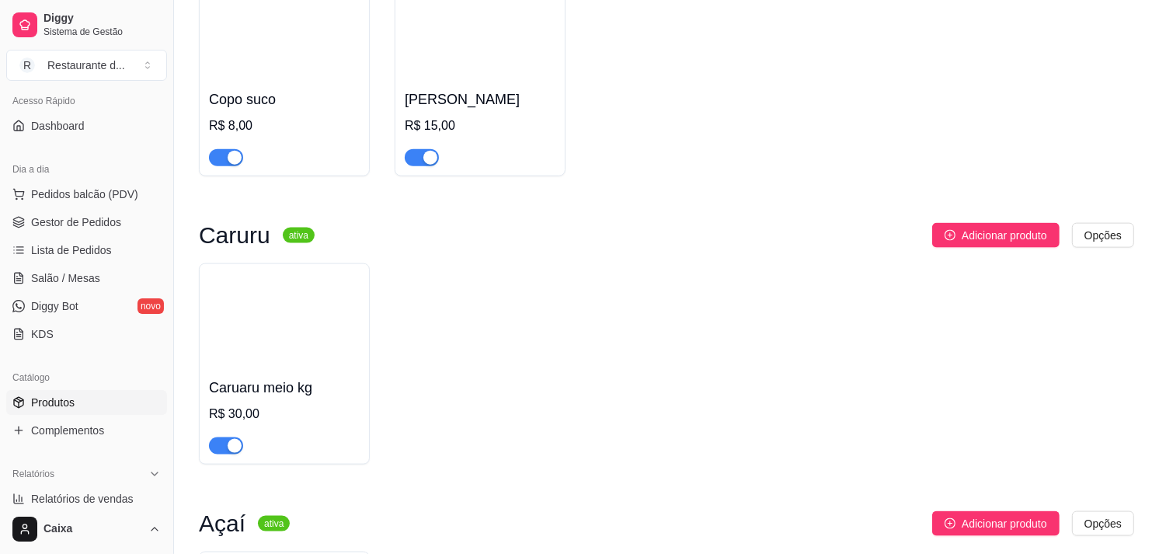
scroll to position [1754, 0]
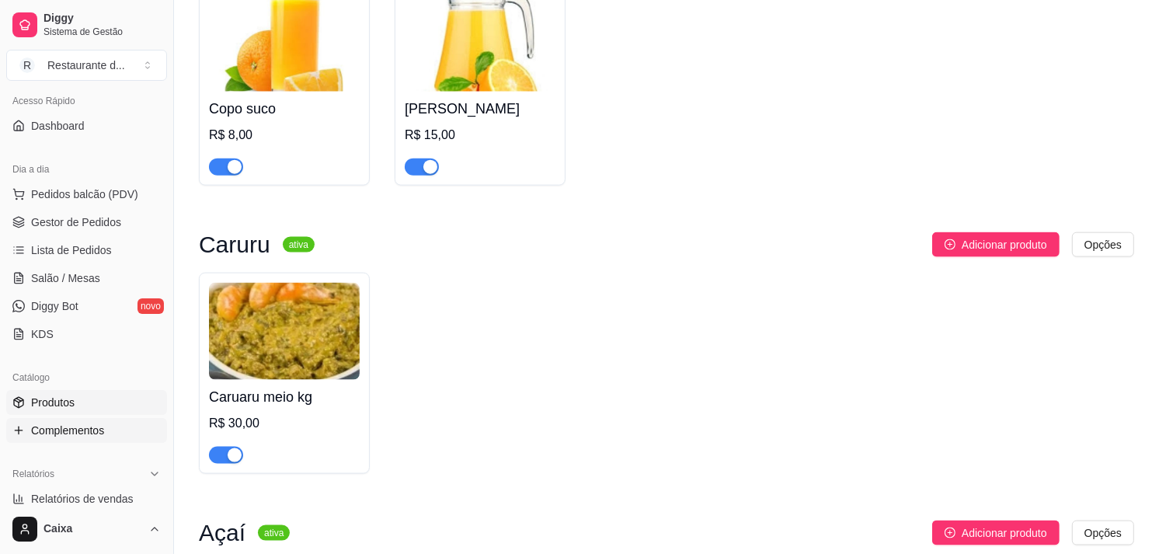
click at [89, 435] on span "Complementos" at bounding box center [67, 431] width 73 height 16
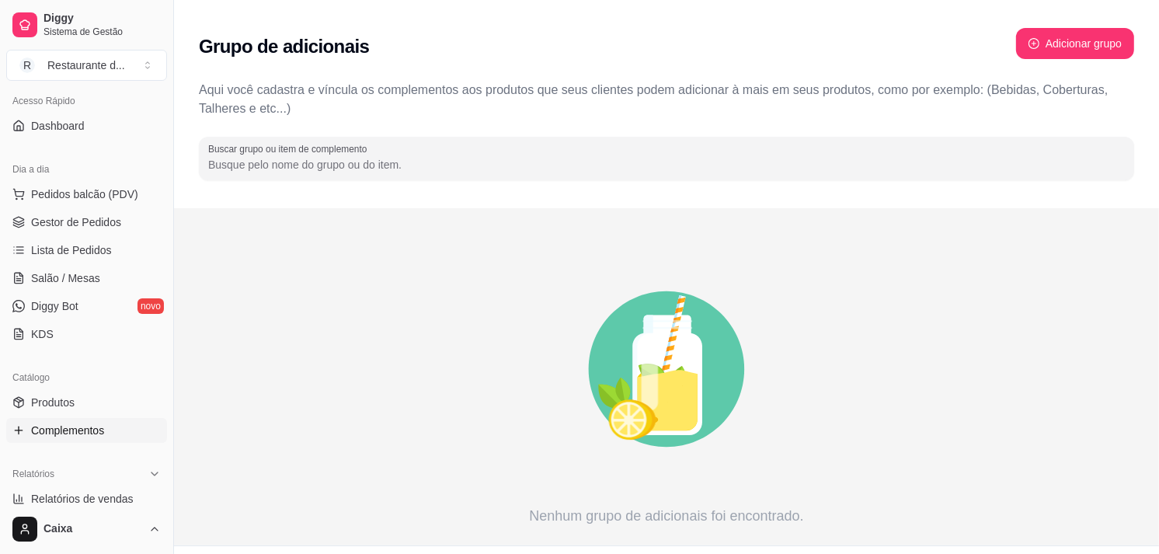
click at [71, 415] on ul "Produtos Complementos" at bounding box center [86, 416] width 161 height 53
click at [71, 414] on link "Produtos" at bounding box center [86, 402] width 161 height 25
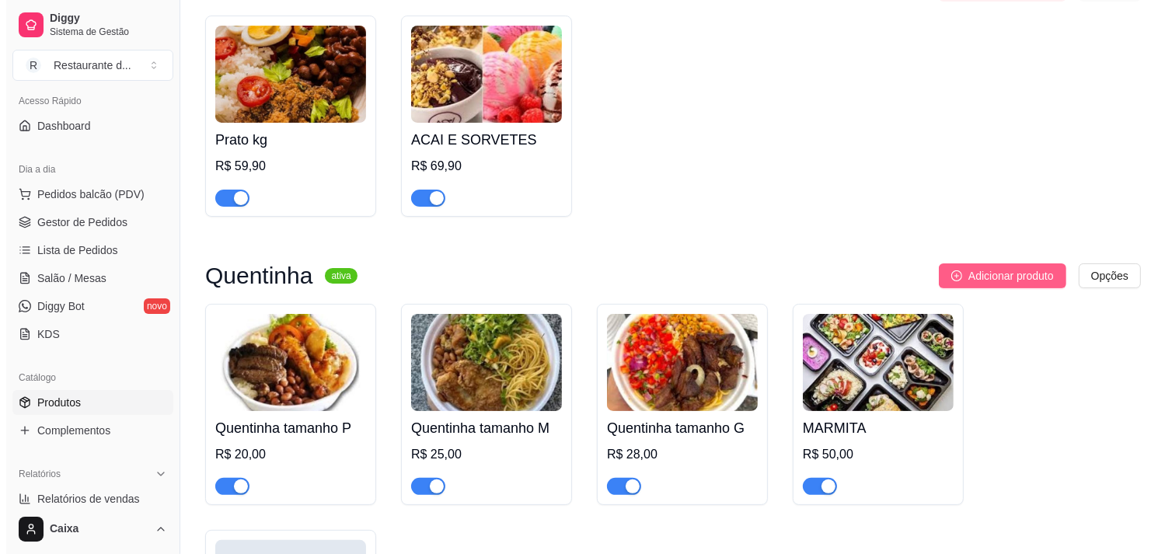
scroll to position [181, 0]
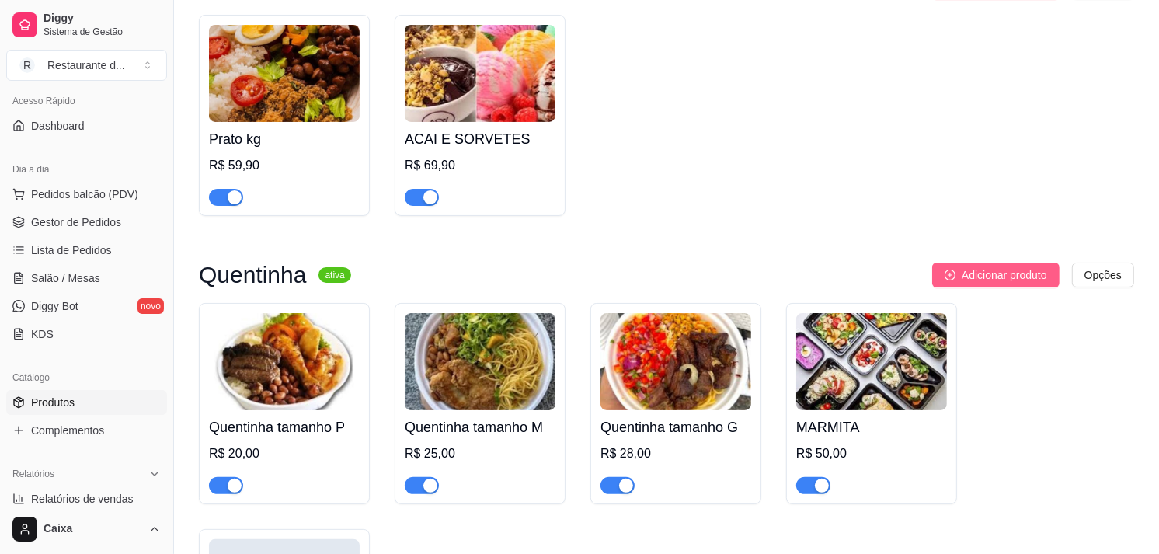
click at [1024, 277] on span "Adicionar produto" at bounding box center [1004, 275] width 85 height 17
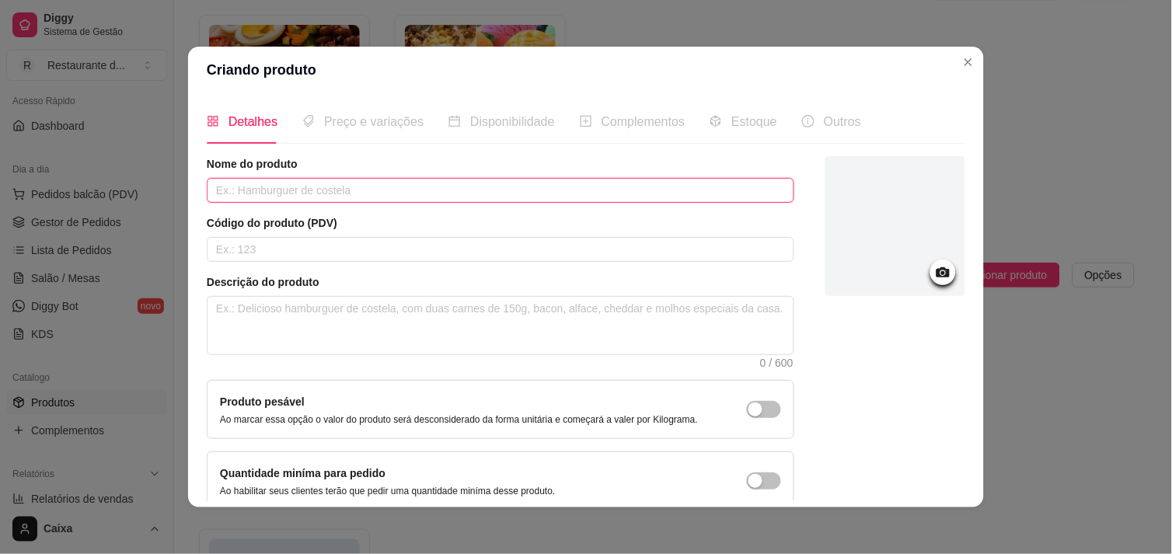
click at [287, 191] on input "text" at bounding box center [500, 190] width 587 height 25
type input "Q"
type input "MARMITA"
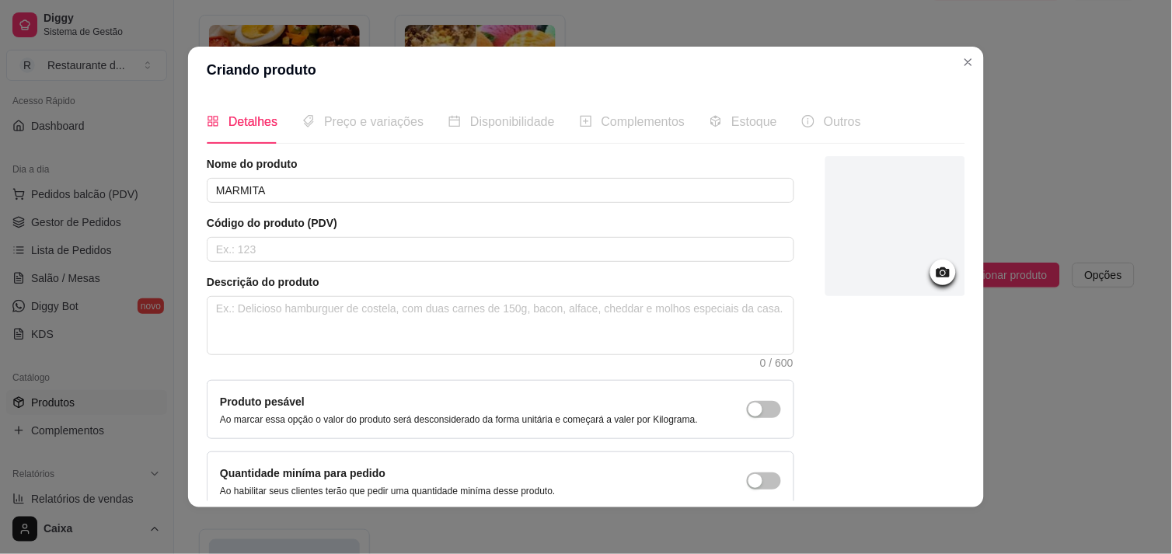
click at [368, 132] on div "Preço e variações" at bounding box center [362, 121] width 121 height 44
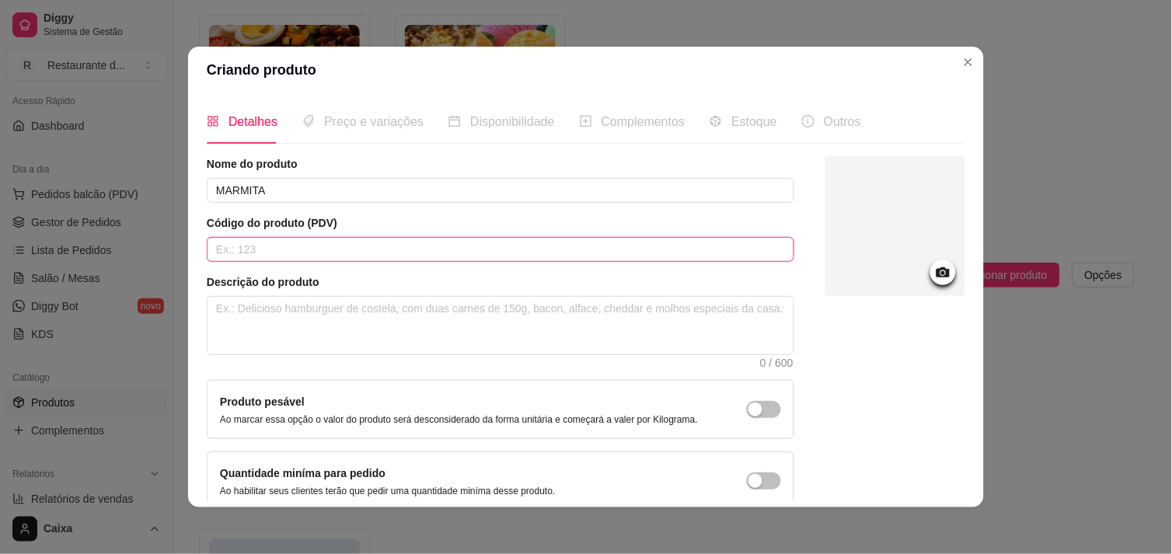
click at [350, 251] on input "text" at bounding box center [500, 249] width 587 height 25
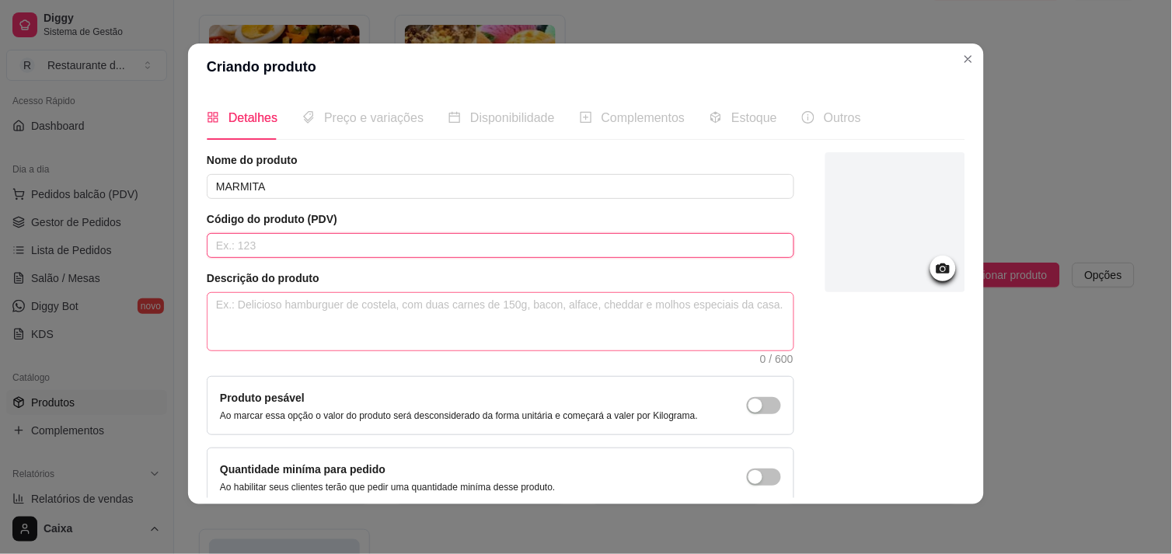
scroll to position [78, 0]
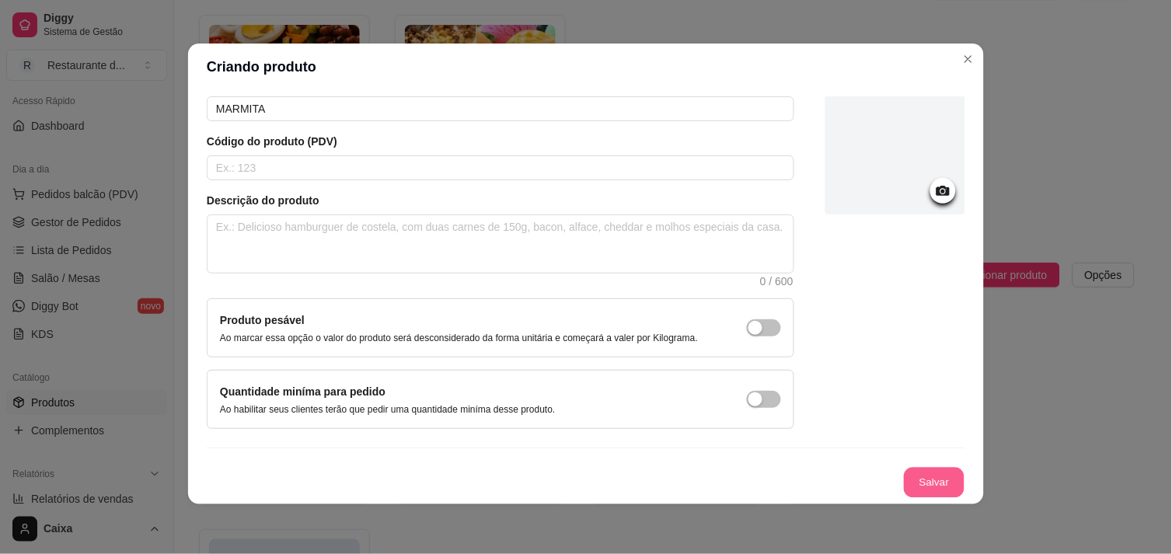
click at [904, 484] on button "Salvar" at bounding box center [934, 483] width 61 height 30
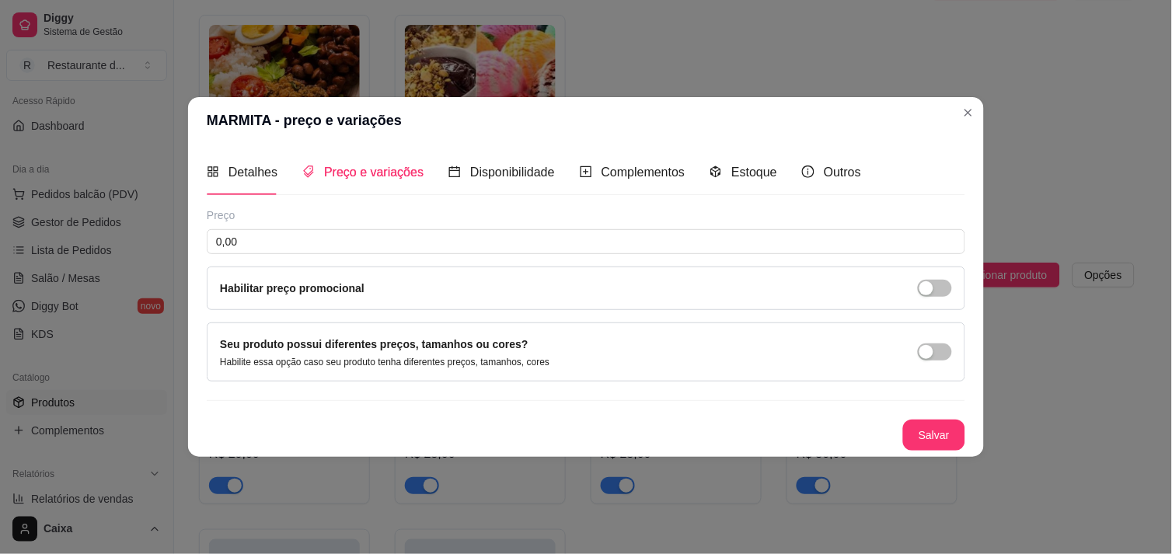
scroll to position [0, 0]
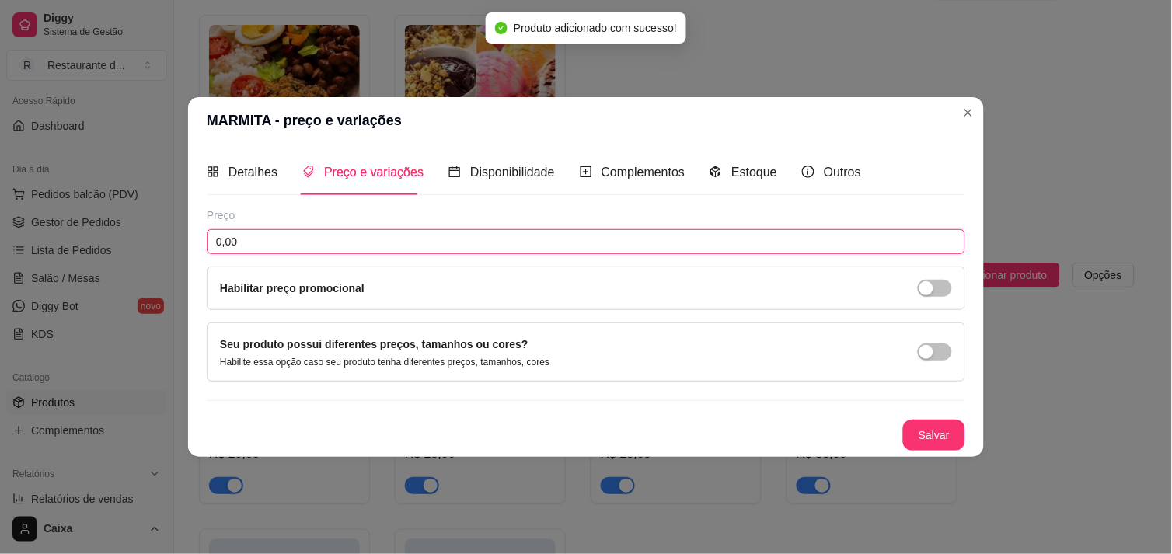
click at [277, 249] on input "0,00" at bounding box center [586, 241] width 758 height 25
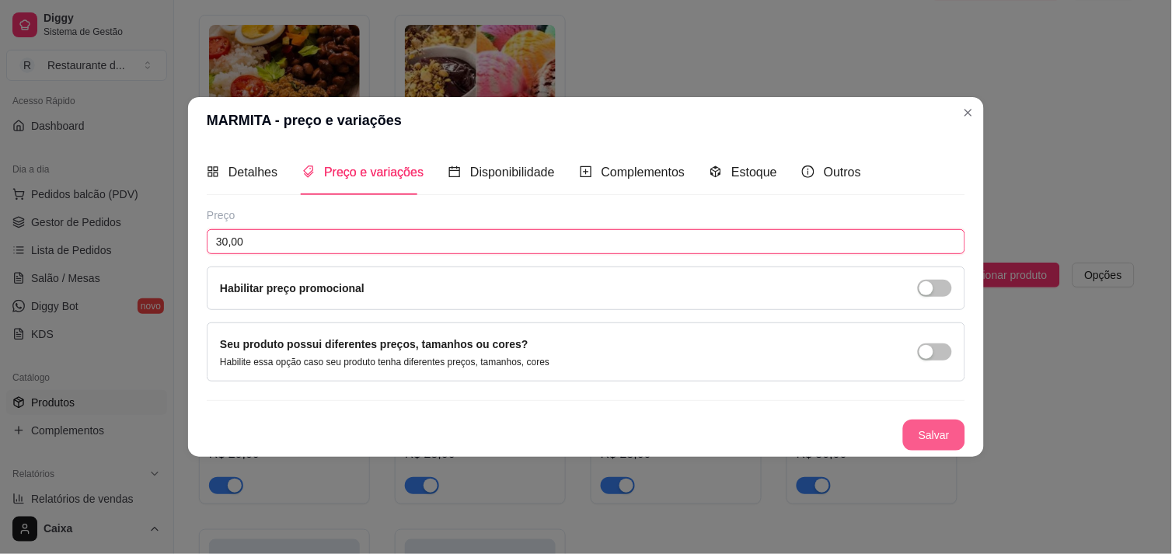
type input "30,00"
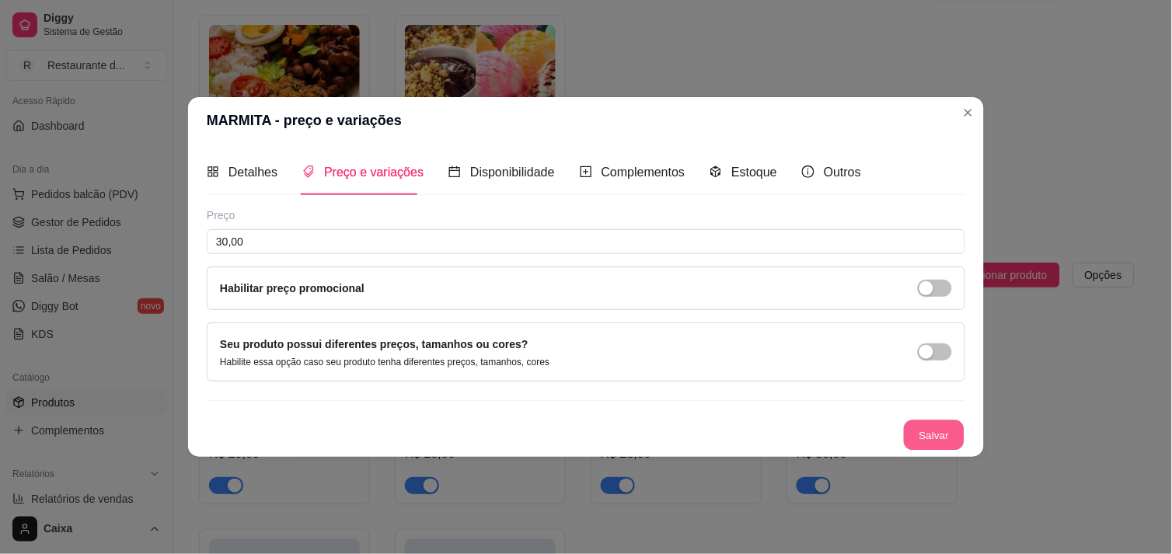
click at [951, 448] on button "Salvar" at bounding box center [934, 435] width 61 height 30
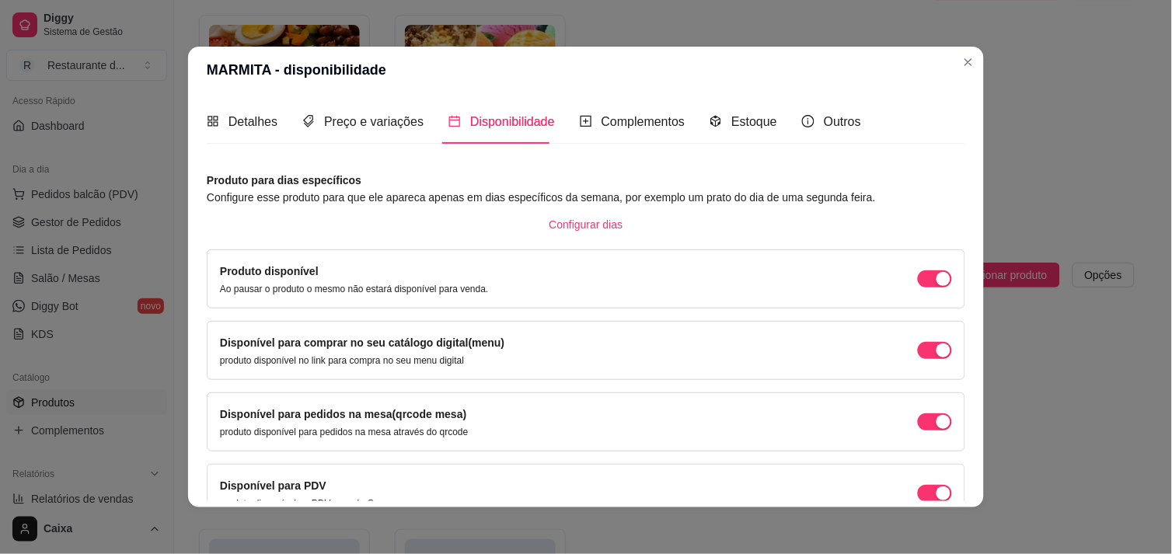
scroll to position [84, 0]
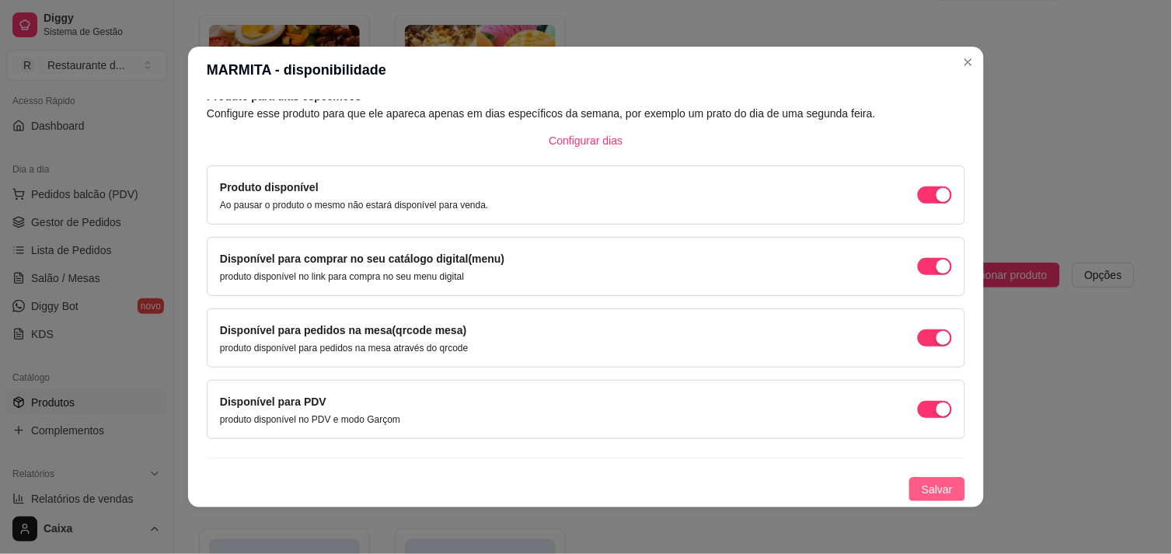
click at [929, 492] on span "Salvar" at bounding box center [937, 489] width 31 height 17
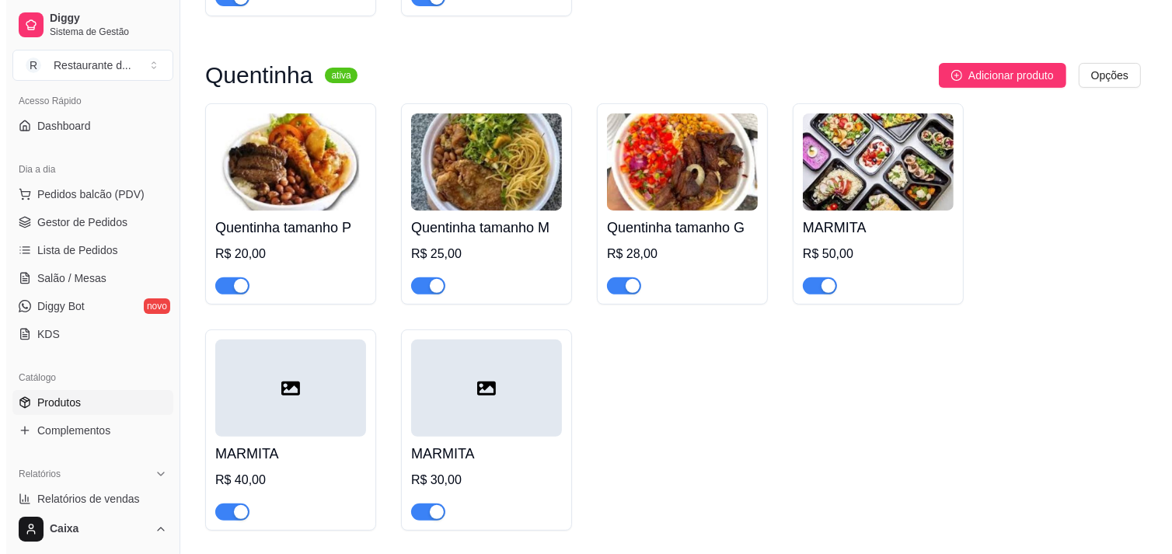
scroll to position [382, 0]
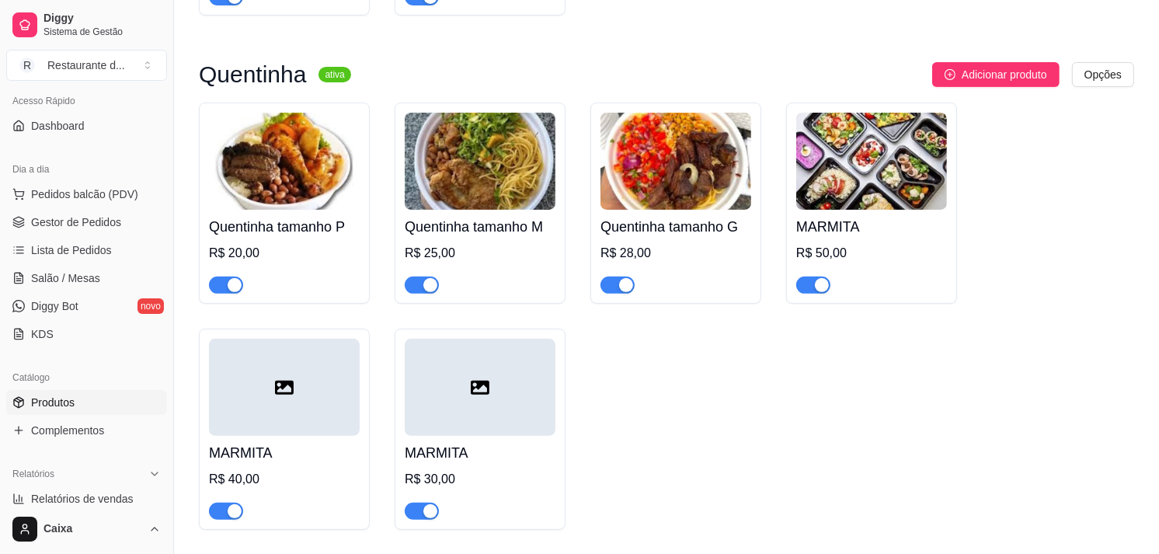
click at [479, 421] on div at bounding box center [480, 387] width 151 height 97
click at [72, 197] on span "Pedidos balcão (PDV)" at bounding box center [84, 194] width 107 height 16
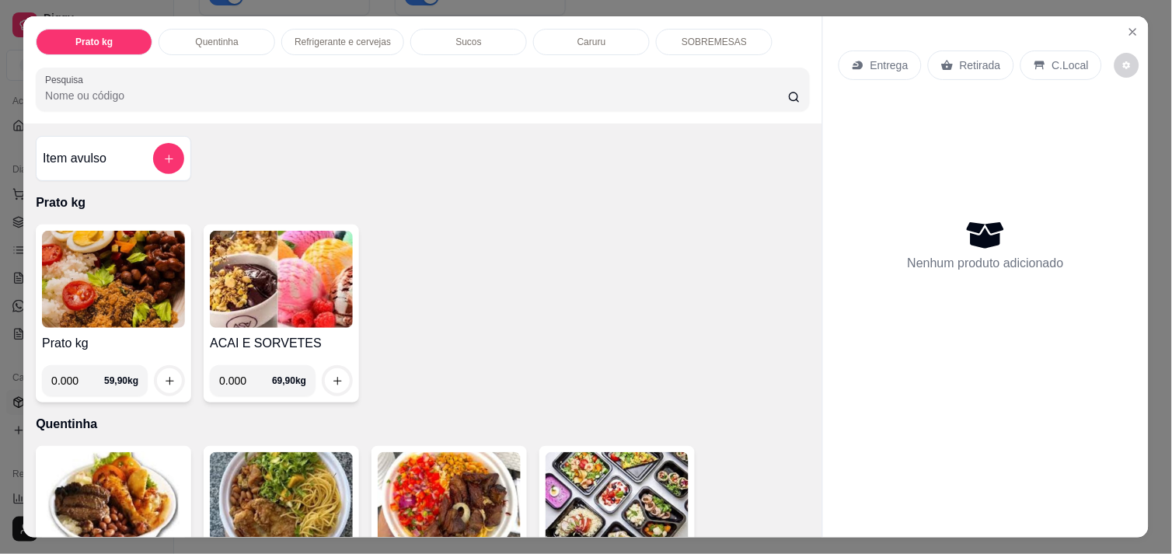
scroll to position [305, 0]
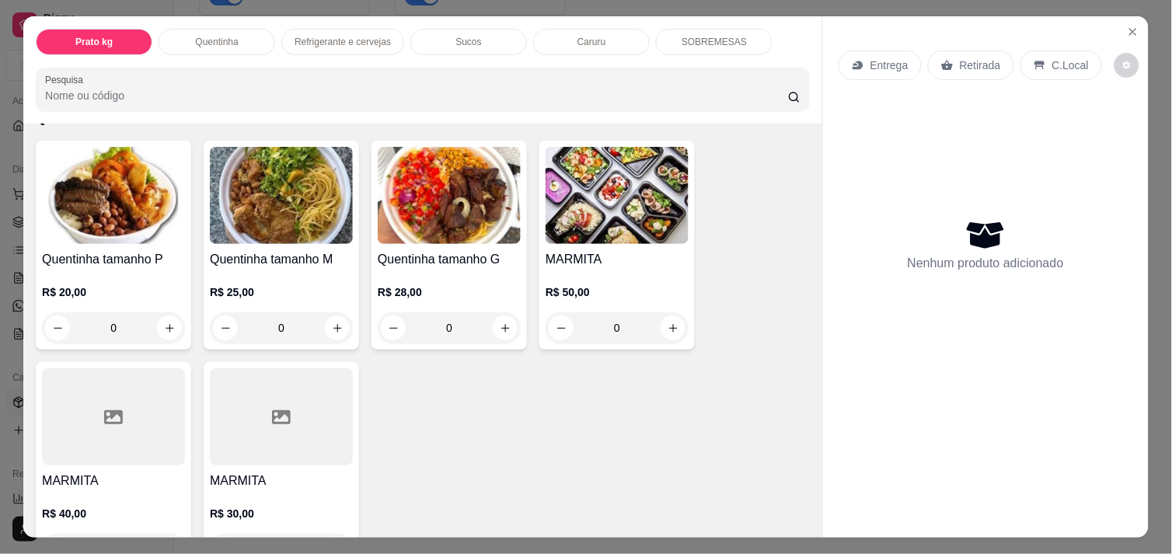
click at [317, 464] on div "MARMITA R$ 30,00 0" at bounding box center [281, 466] width 155 height 209
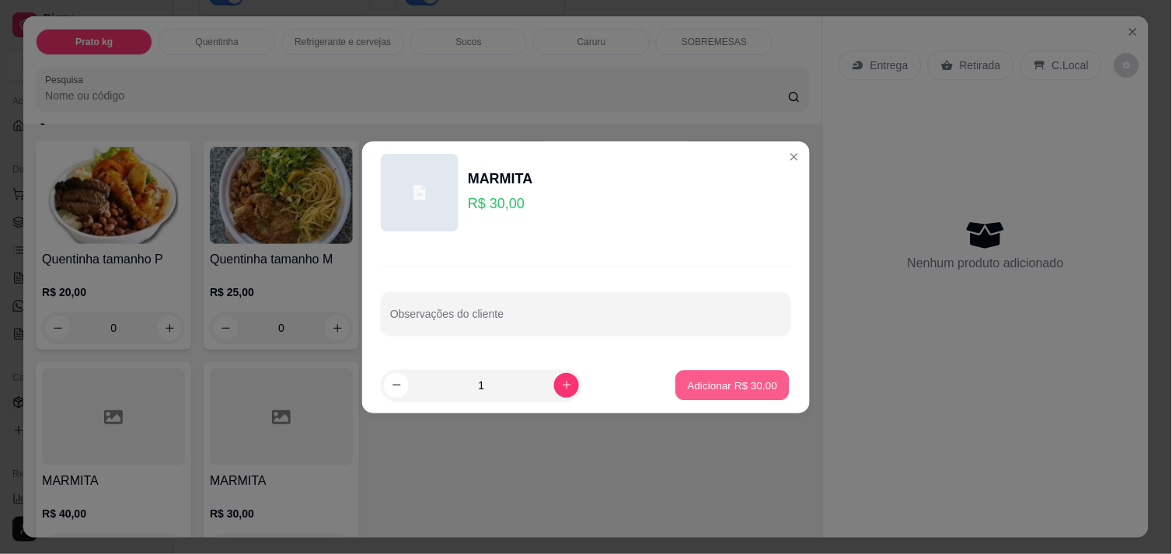
click at [752, 394] on button "Adicionar R$ 30,00" at bounding box center [732, 385] width 114 height 30
type input "1"
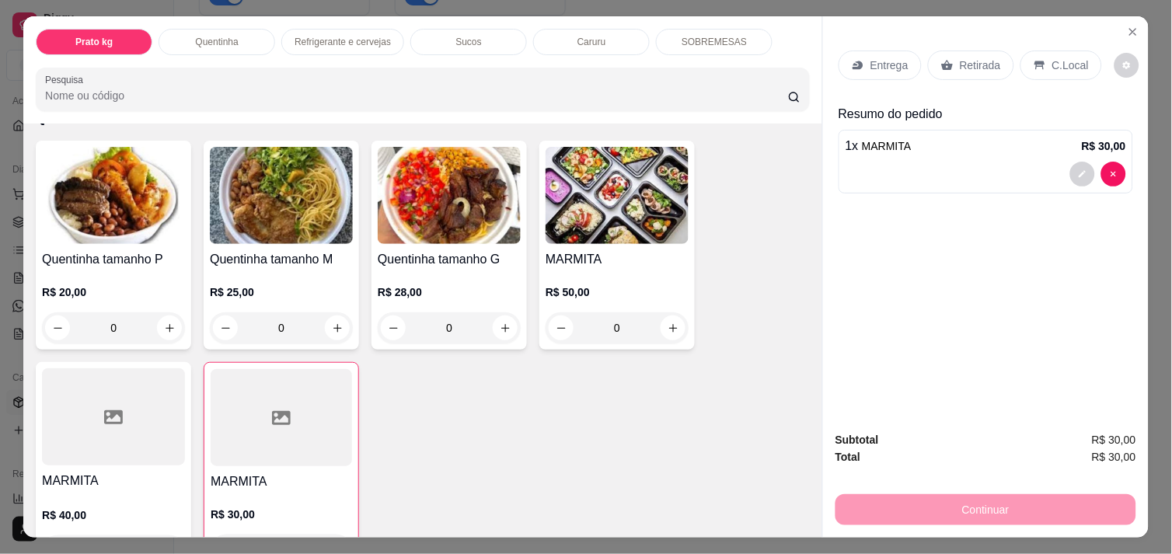
click at [1050, 68] on div "C.Local" at bounding box center [1061, 66] width 82 height 30
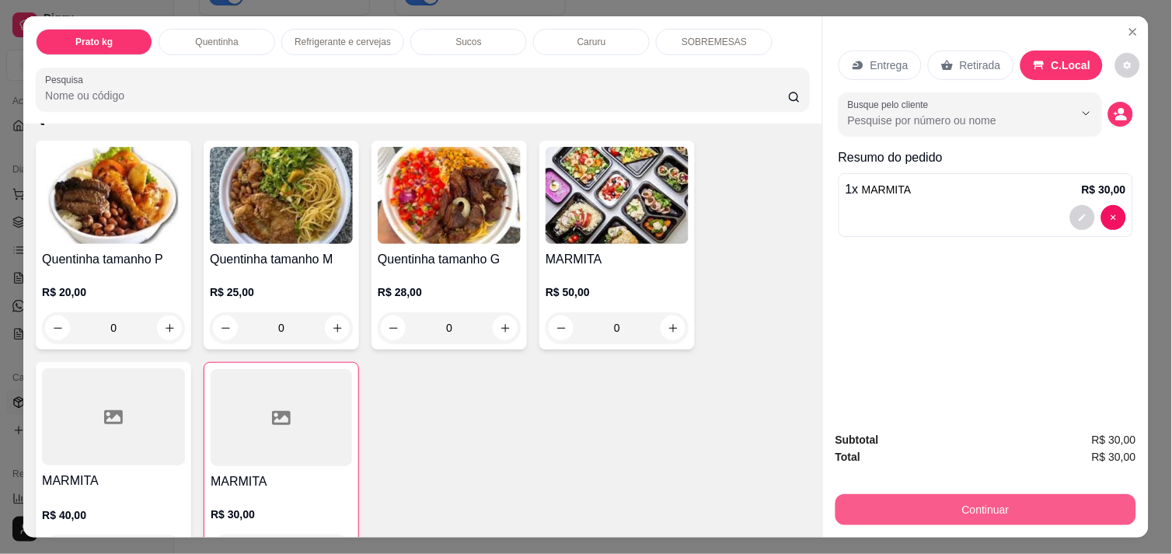
click at [1027, 508] on button "Continuar" at bounding box center [985, 509] width 301 height 31
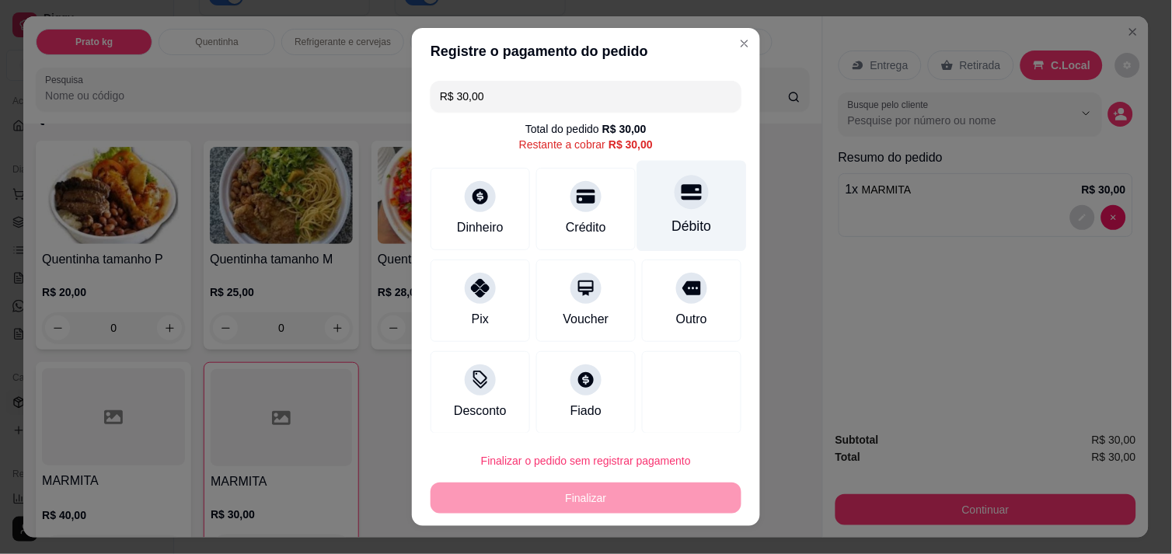
click at [687, 207] on div "Débito" at bounding box center [692, 205] width 110 height 91
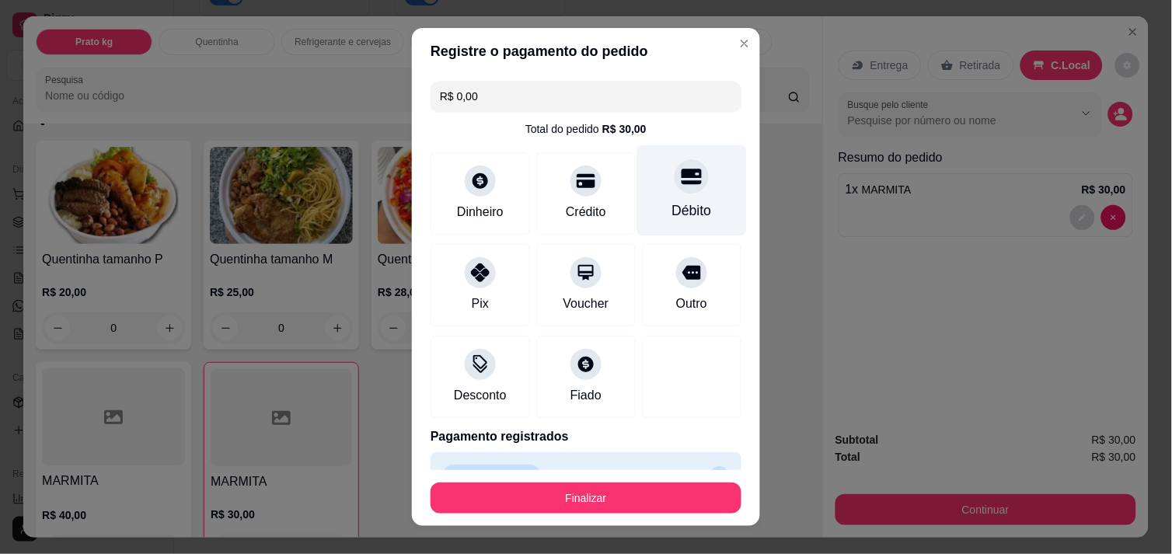
type input "R$ 0,00"
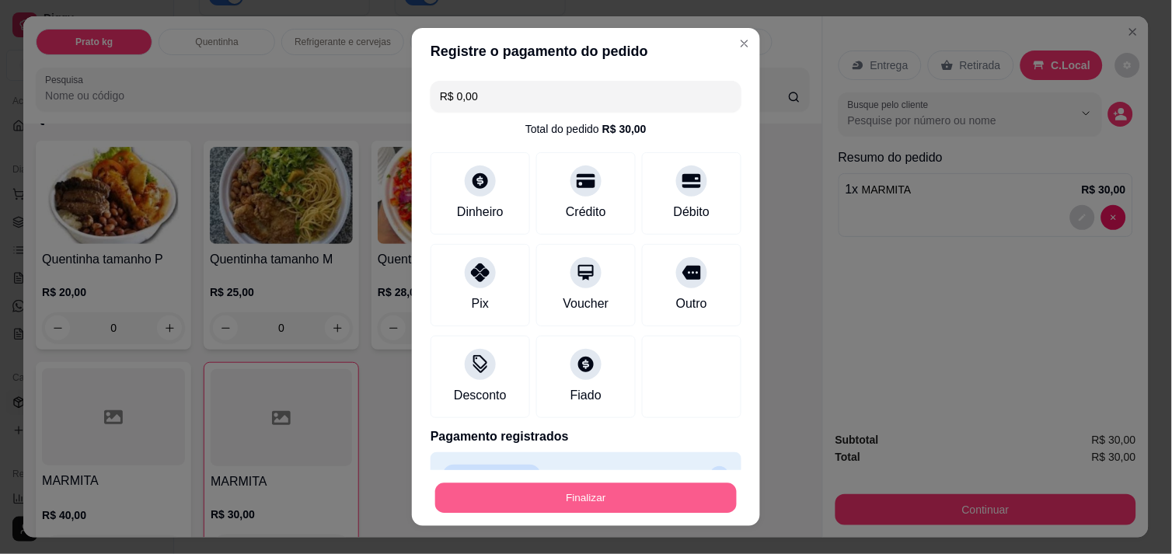
click at [622, 490] on button "Finalizar" at bounding box center [585, 498] width 301 height 30
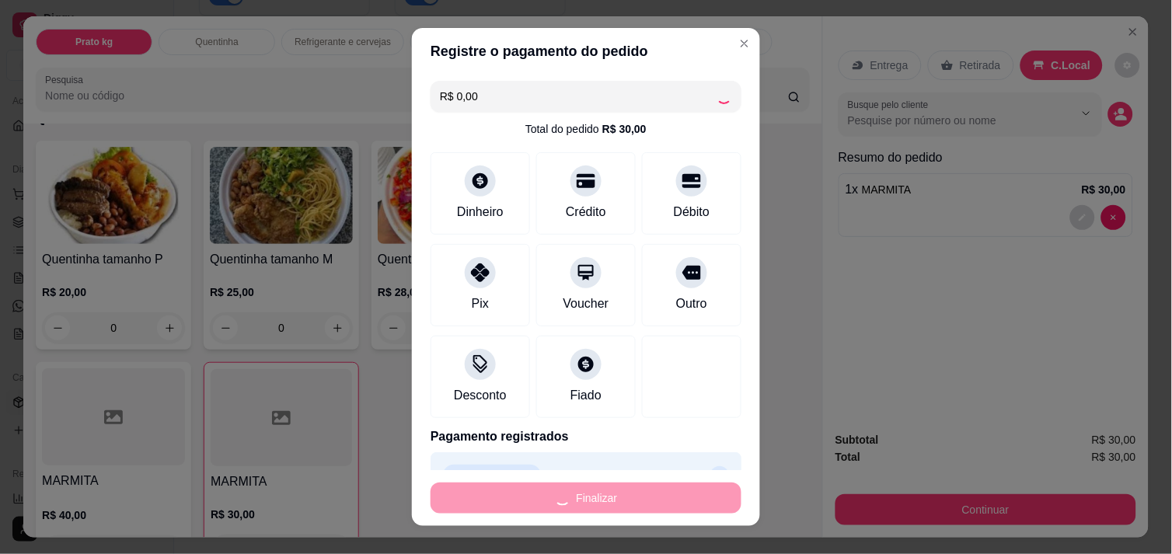
type input "0"
type input "-R$ 30,00"
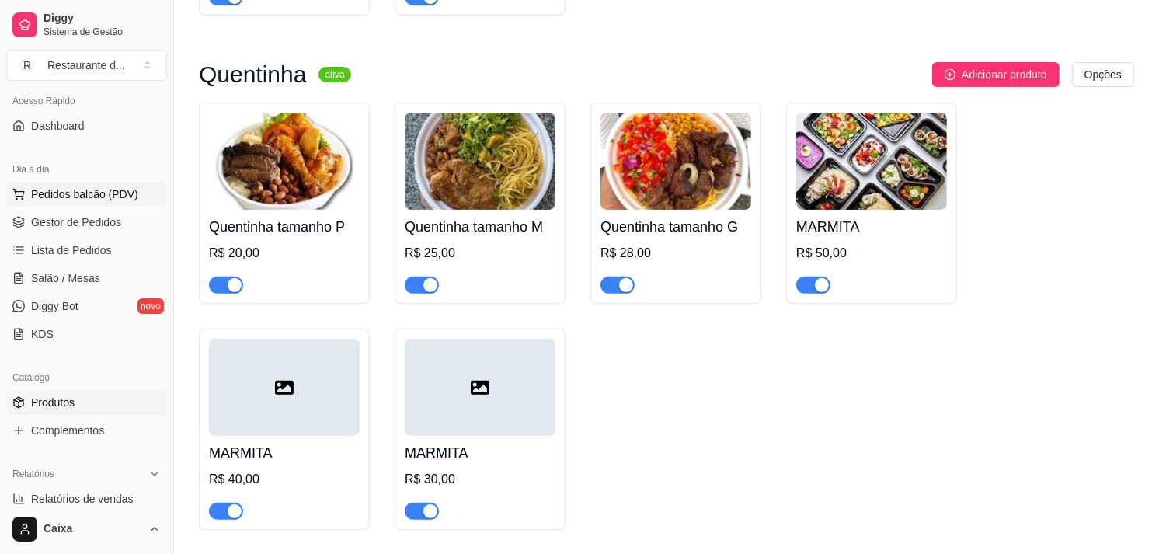
click at [102, 200] on span "Pedidos balcão (PDV)" at bounding box center [84, 194] width 107 height 16
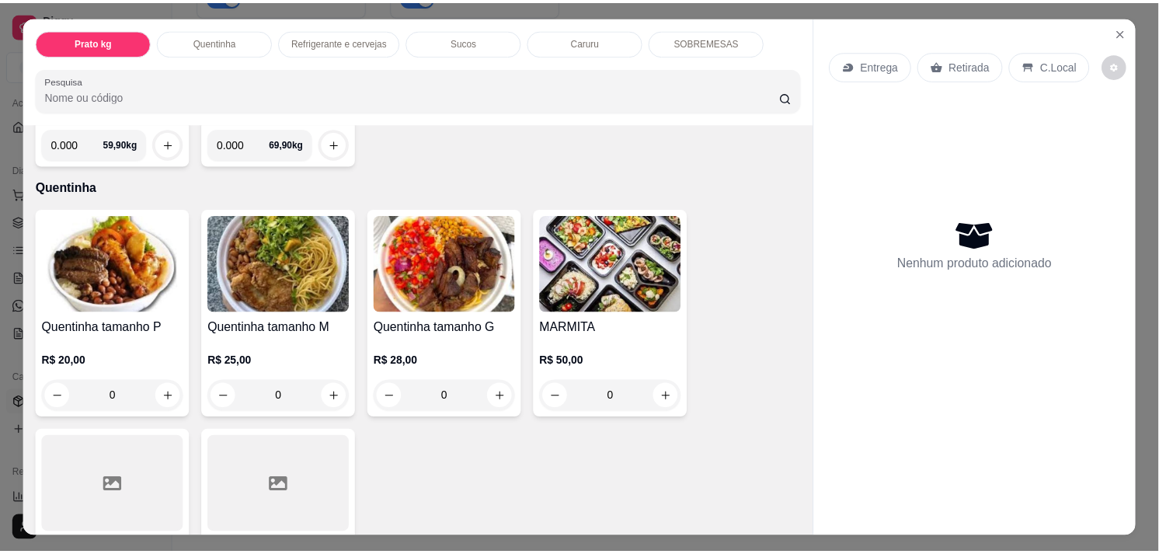
scroll to position [455, 0]
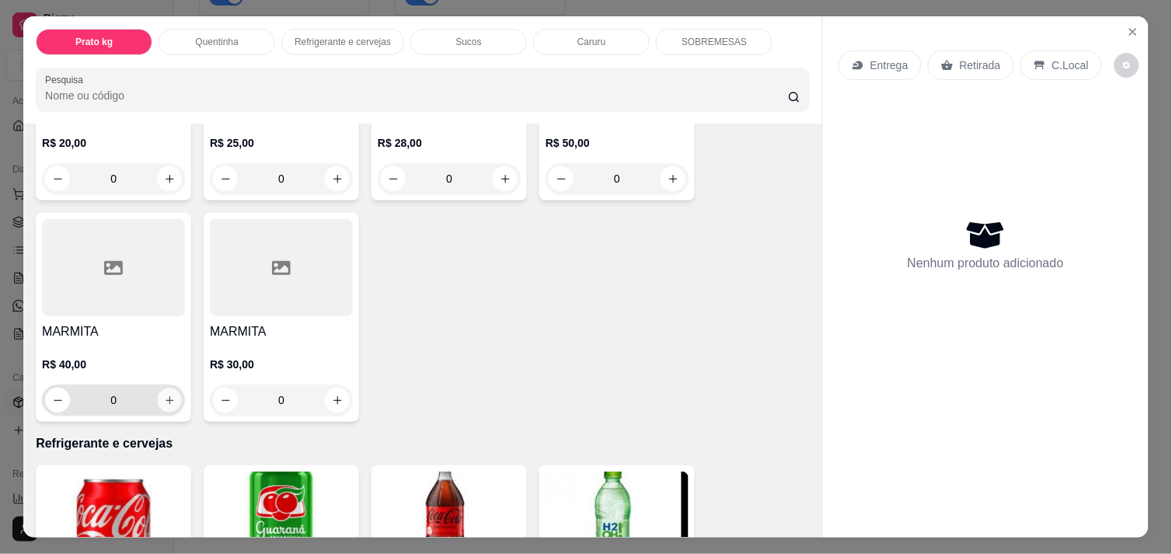
click at [164, 395] on icon "increase-product-quantity" at bounding box center [170, 401] width 12 height 12
type input "1"
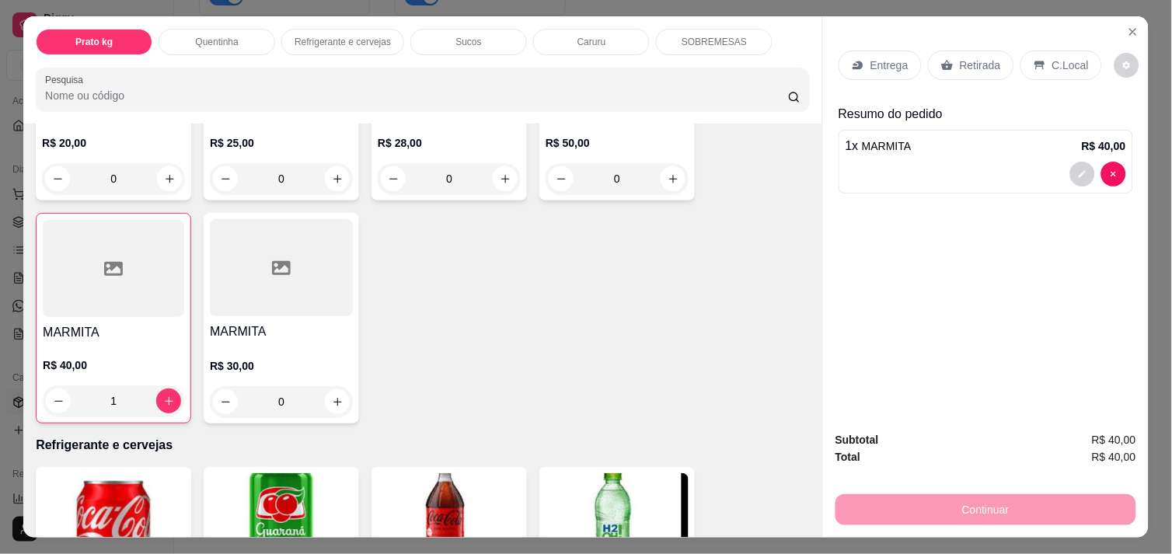
click at [1033, 64] on icon at bounding box center [1039, 65] width 12 height 12
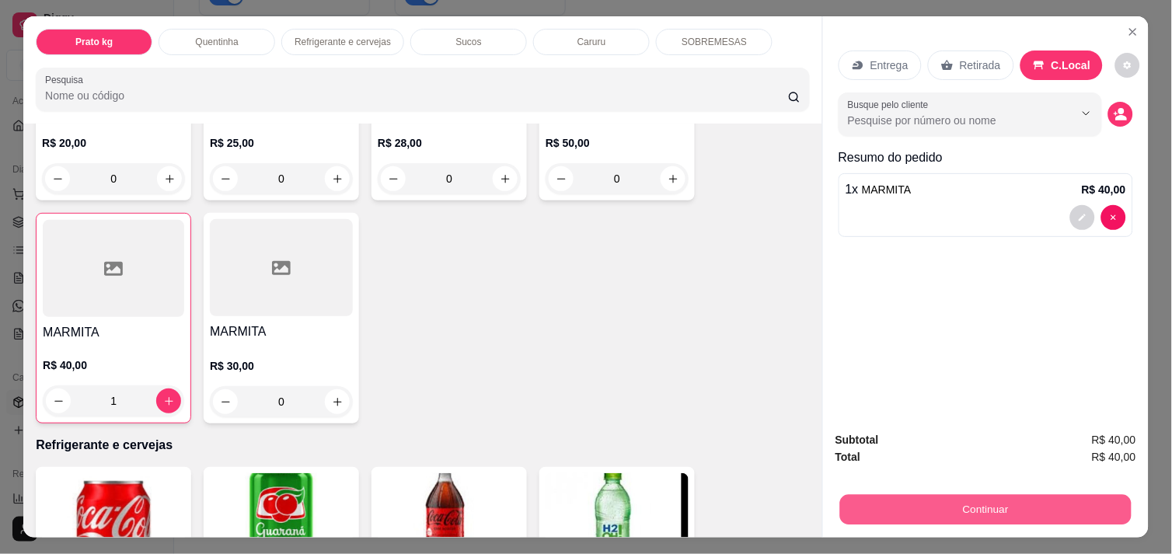
click at [974, 499] on button "Continuar" at bounding box center [985, 509] width 291 height 30
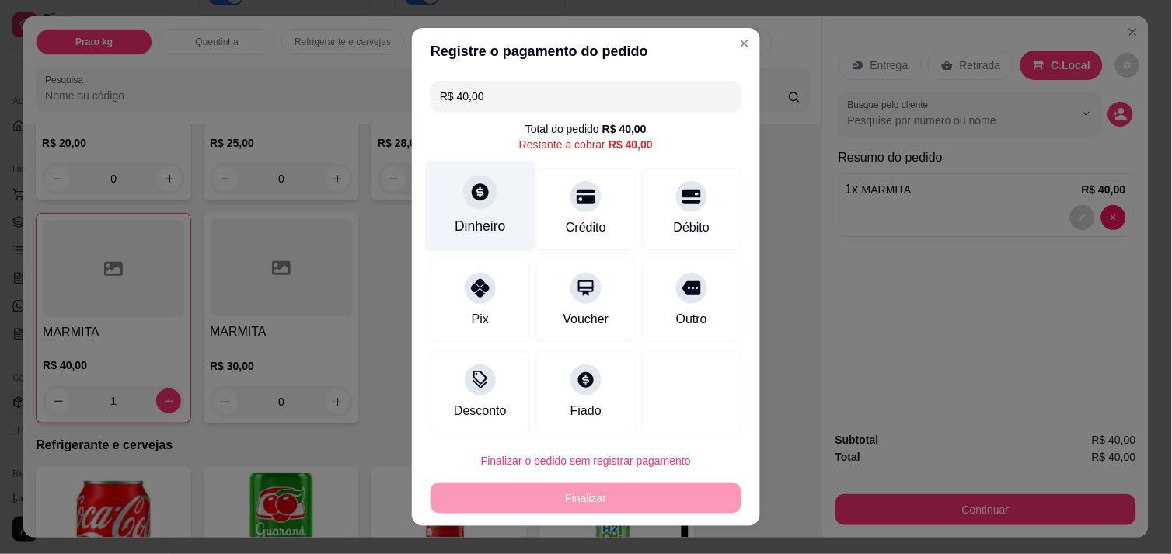
click at [482, 221] on div "Dinheiro" at bounding box center [480, 226] width 51 height 20
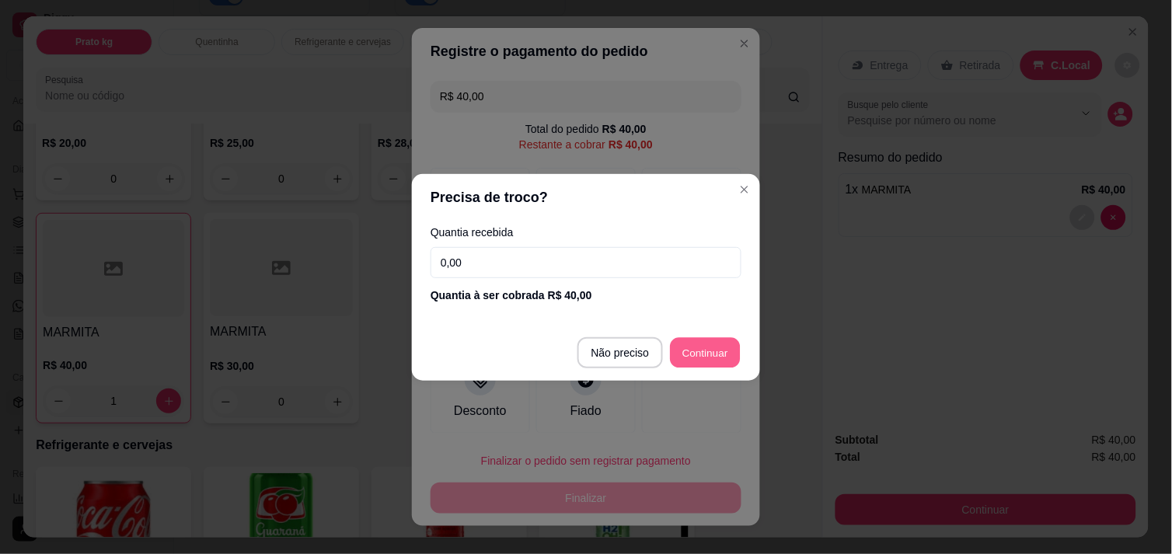
type input "R$ 0,00"
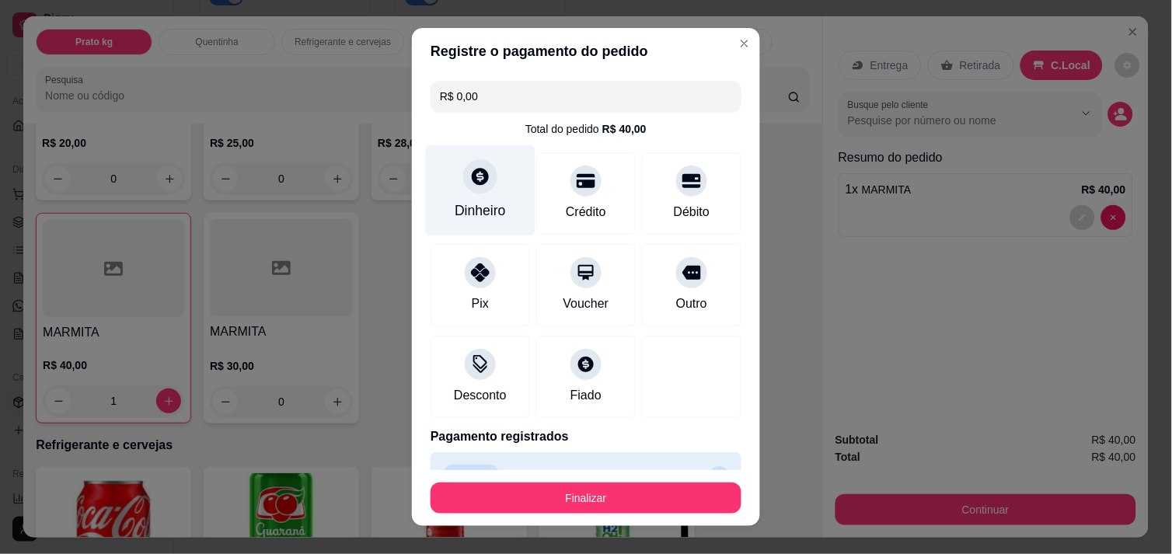
click at [476, 198] on div "Dinheiro" at bounding box center [481, 190] width 110 height 91
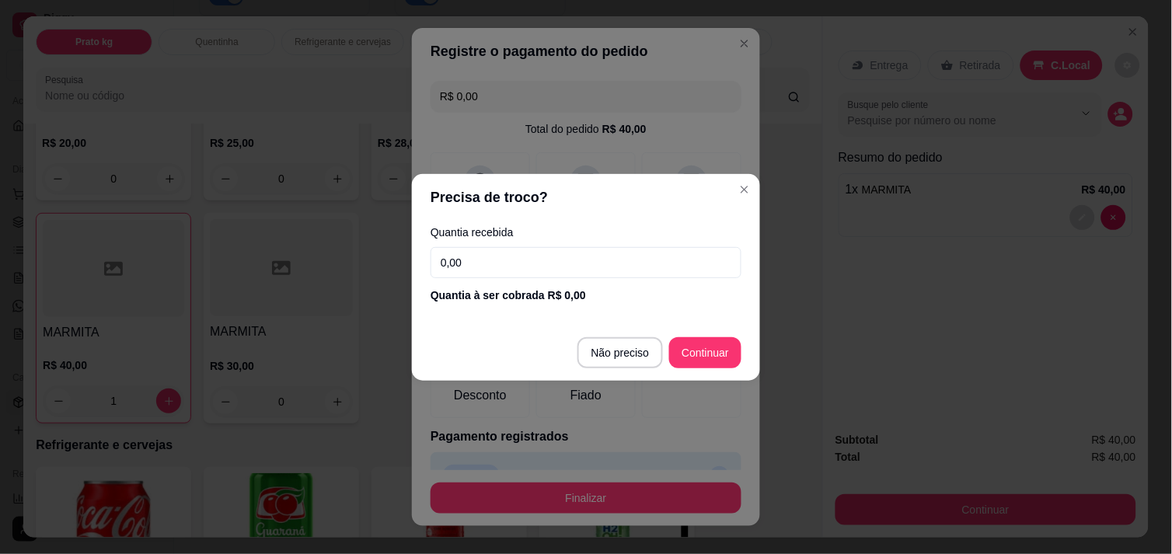
click at [519, 257] on input "0,00" at bounding box center [585, 262] width 311 height 31
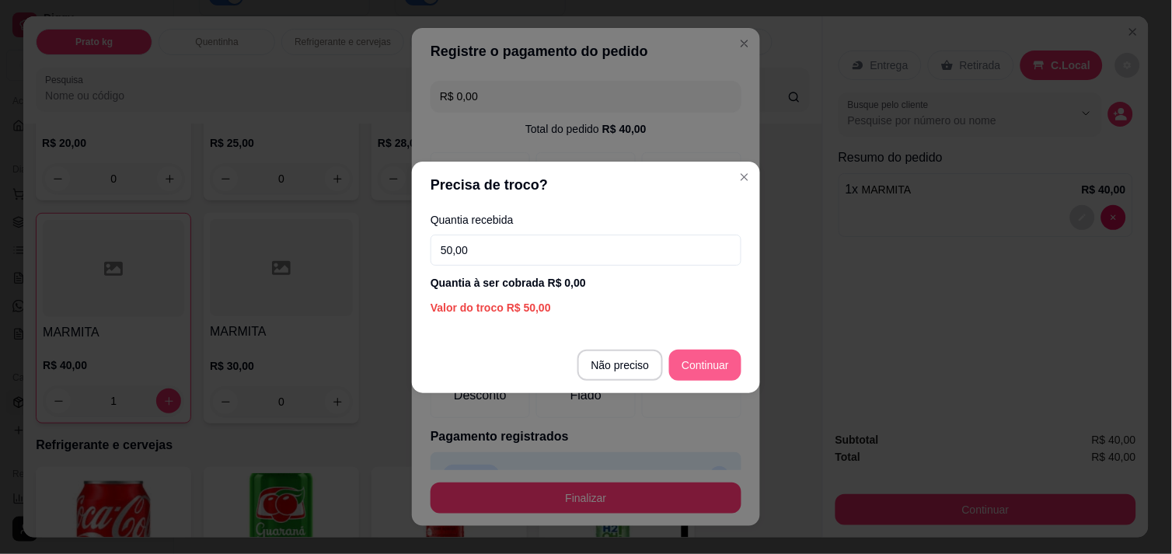
type input "50,00"
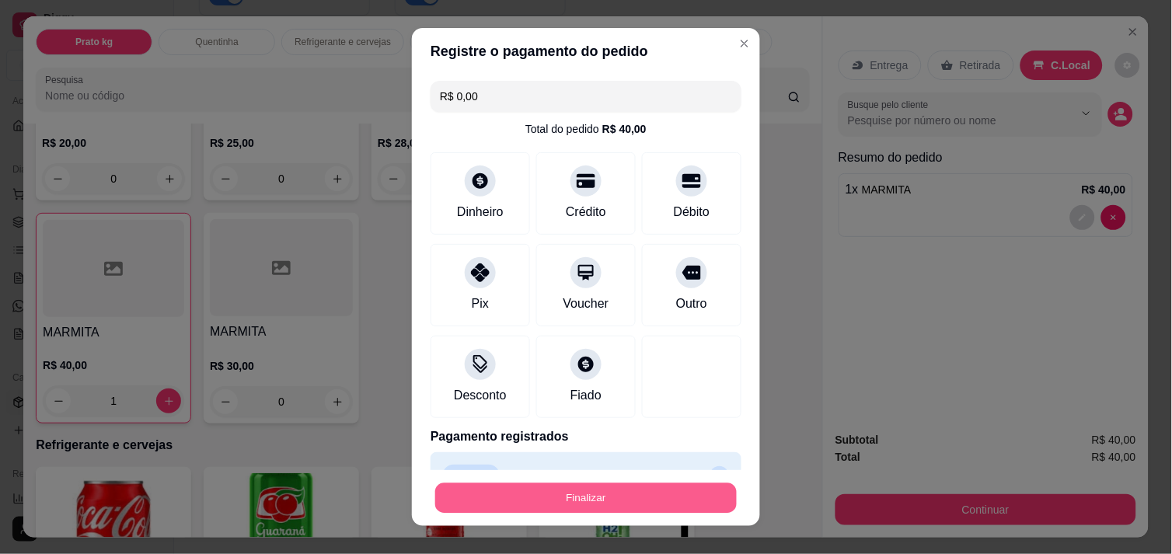
click at [696, 494] on button "Finalizar" at bounding box center [585, 498] width 301 height 30
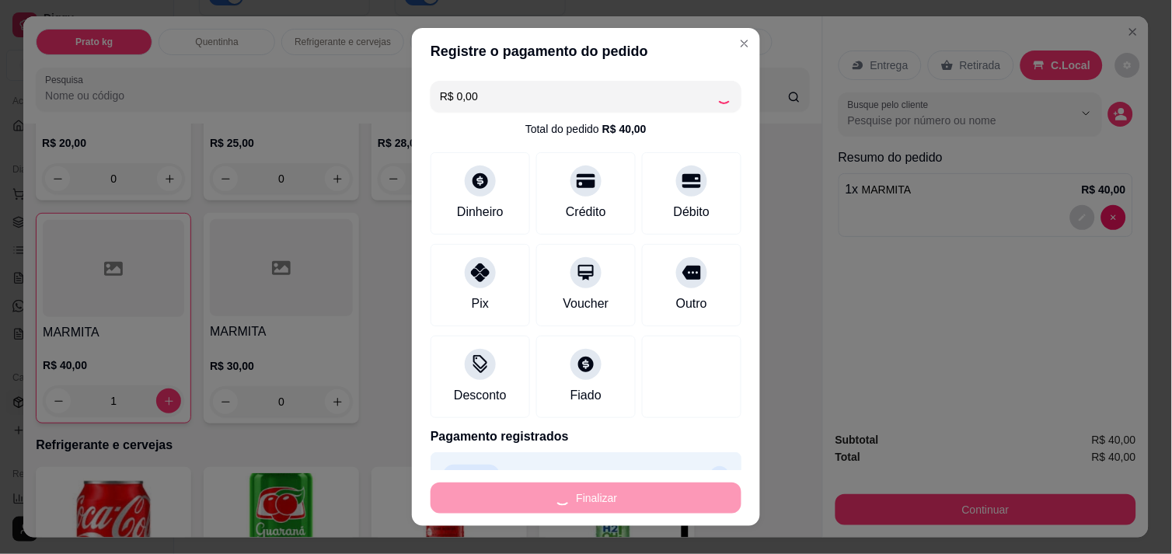
type input "0"
type input "-R$ 40,00"
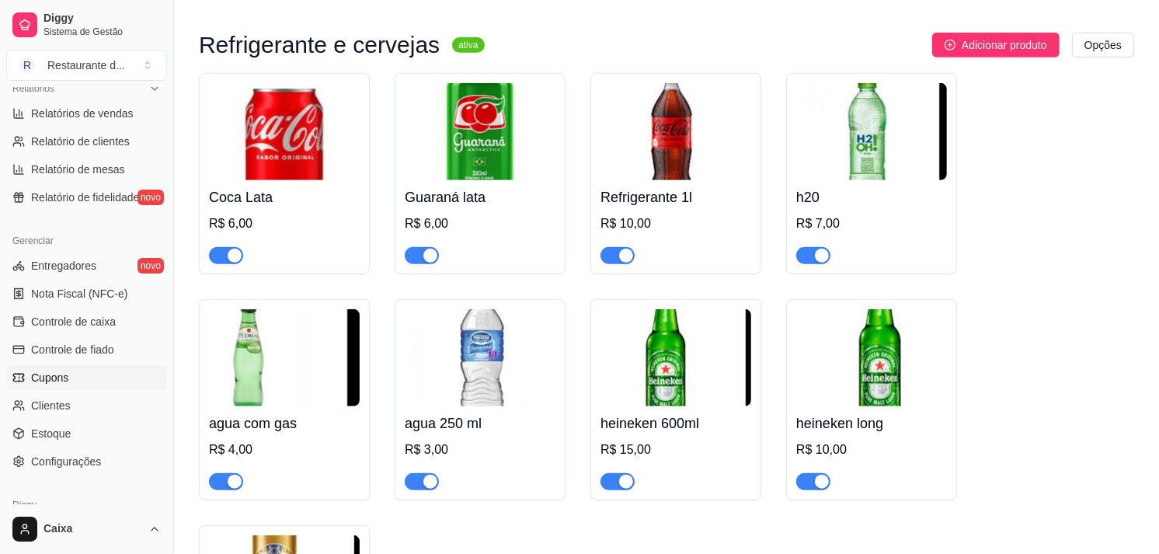
scroll to position [488, 0]
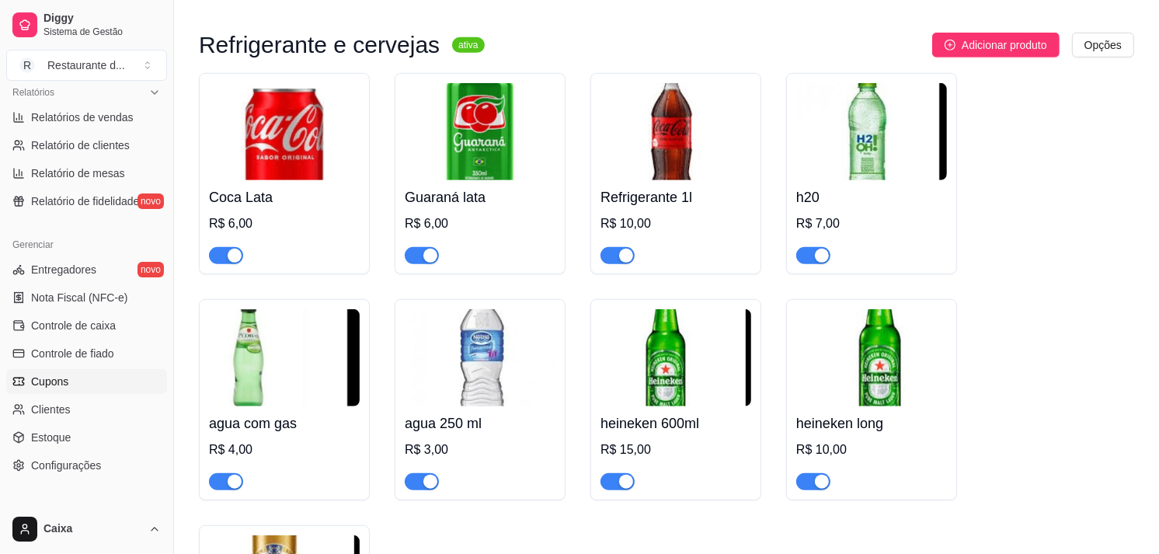
click at [40, 309] on ul "Entregadores novo Nota Fiscal (NFC-e) Controle de caixa Controle de fiado Cupon…" at bounding box center [86, 367] width 161 height 221
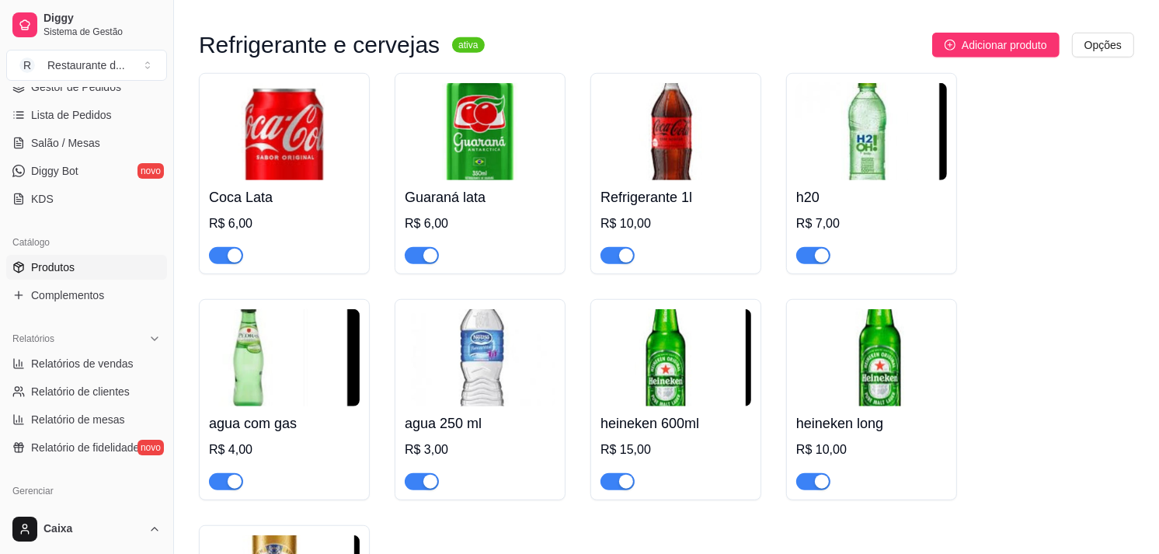
scroll to position [239, 0]
click at [84, 148] on span "Salão / Mesas" at bounding box center [65, 146] width 69 height 16
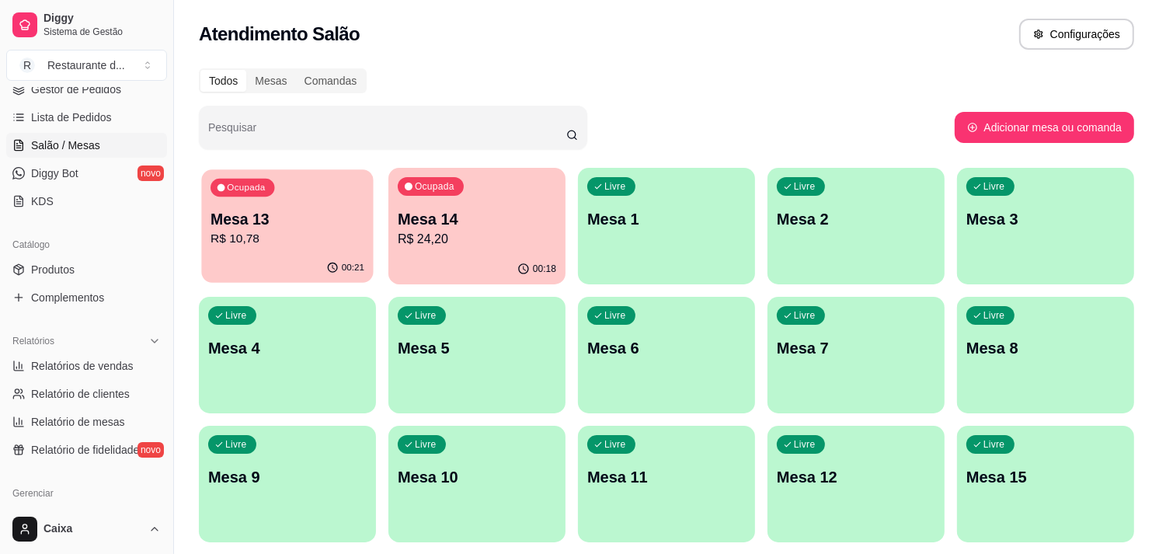
click at [298, 235] on p "R$ 10,78" at bounding box center [288, 239] width 154 height 18
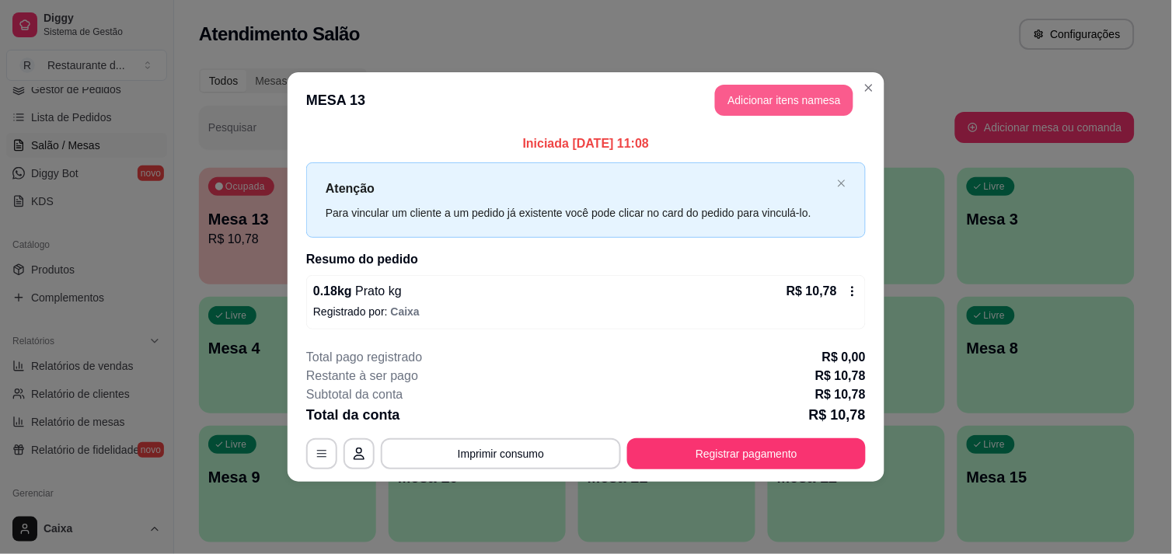
click at [770, 97] on button "Adicionar itens na mesa" at bounding box center [784, 100] width 138 height 31
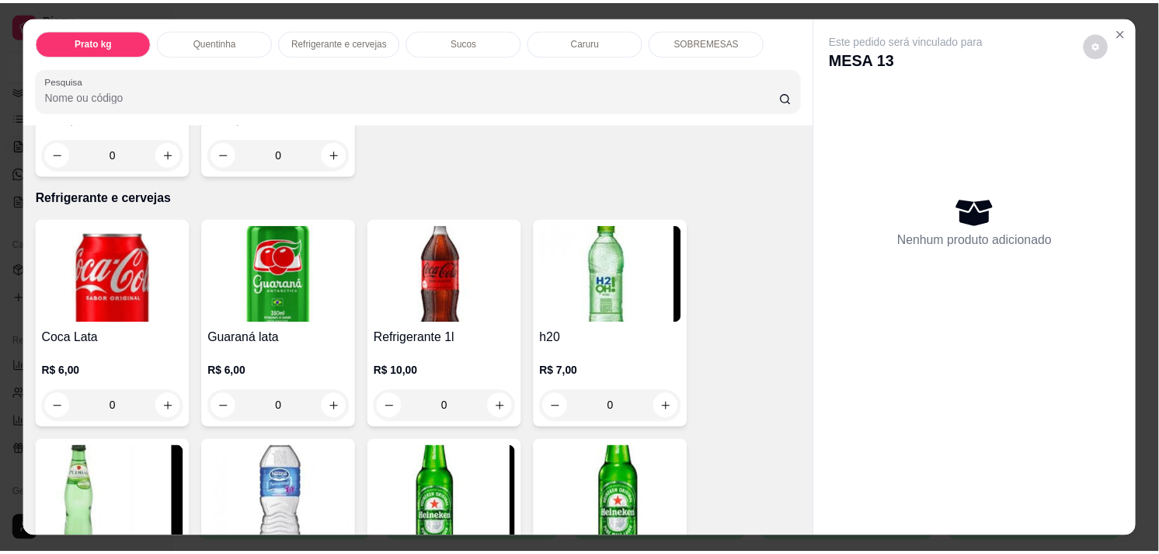
scroll to position [767, 0]
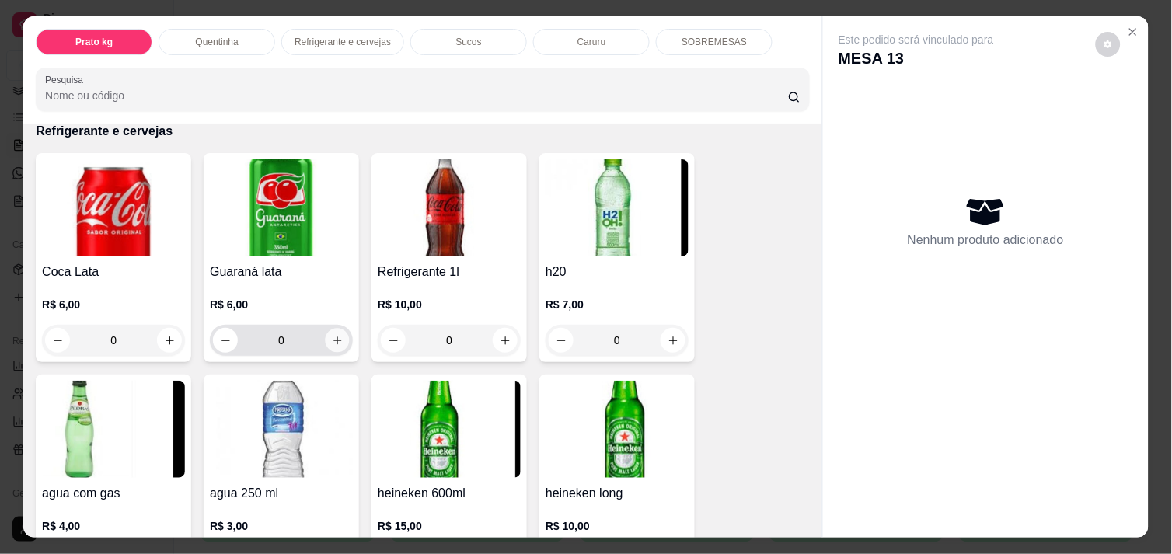
click at [332, 335] on icon "increase-product-quantity" at bounding box center [338, 341] width 12 height 12
type input "1"
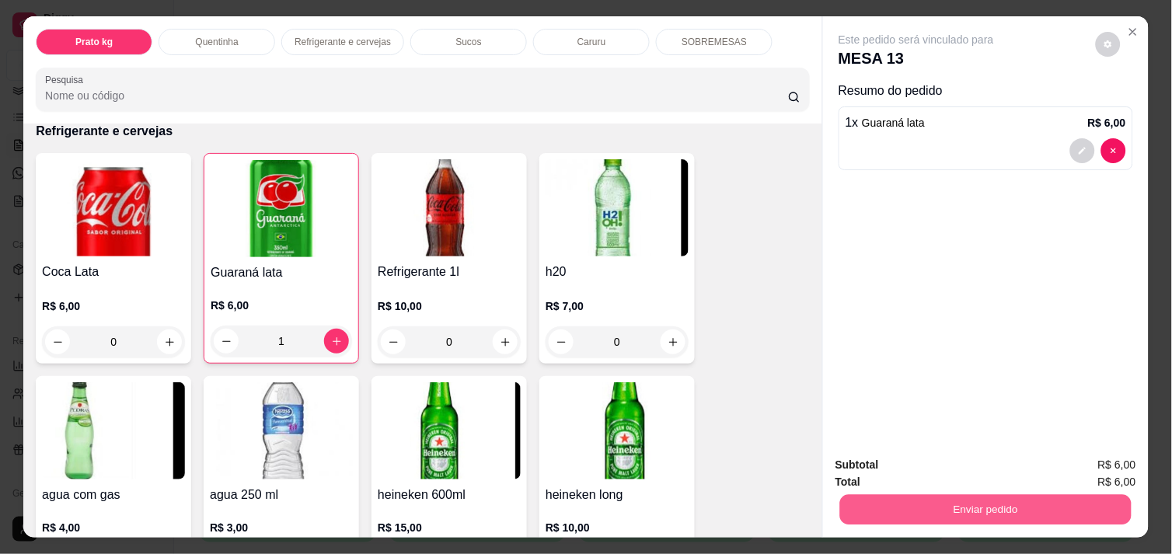
click at [929, 502] on button "Enviar pedido" at bounding box center [985, 509] width 291 height 30
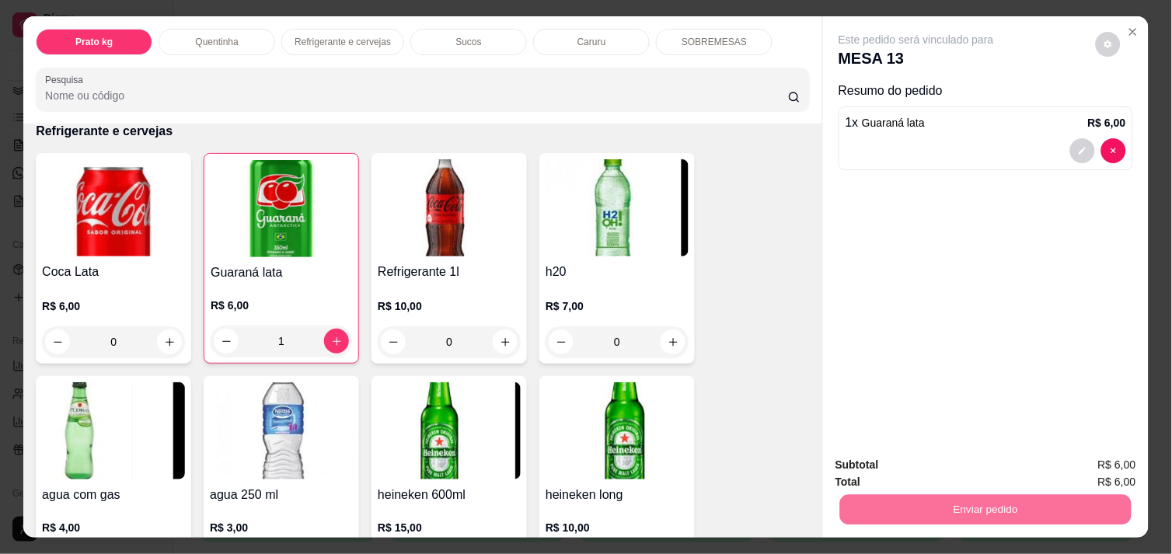
click at [990, 467] on button "Não registrar e enviar pedido" at bounding box center [933, 465] width 157 height 29
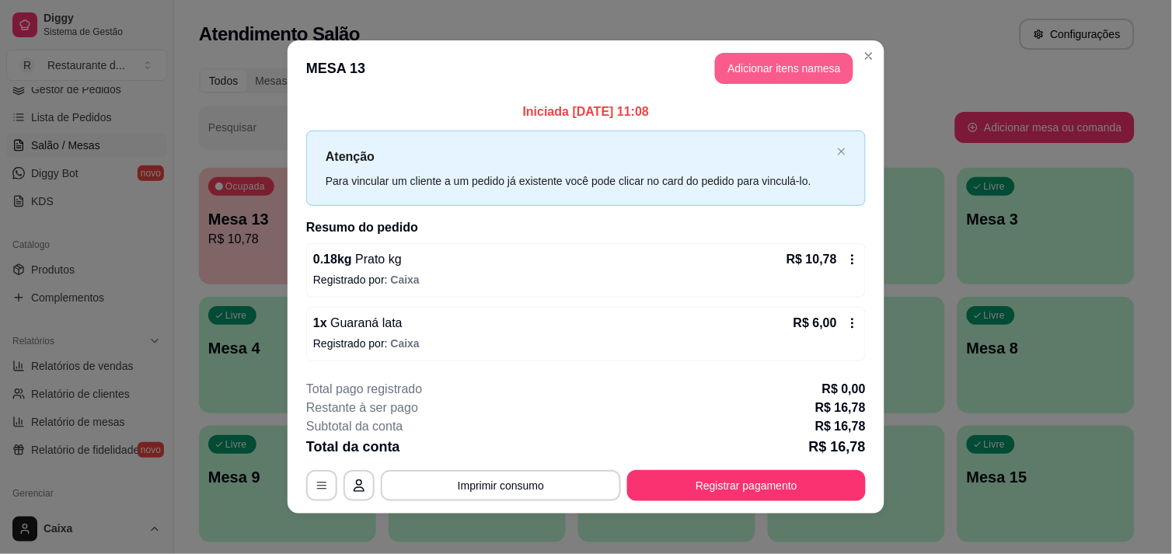
click at [777, 64] on button "Adicionar itens na mesa" at bounding box center [784, 68] width 138 height 31
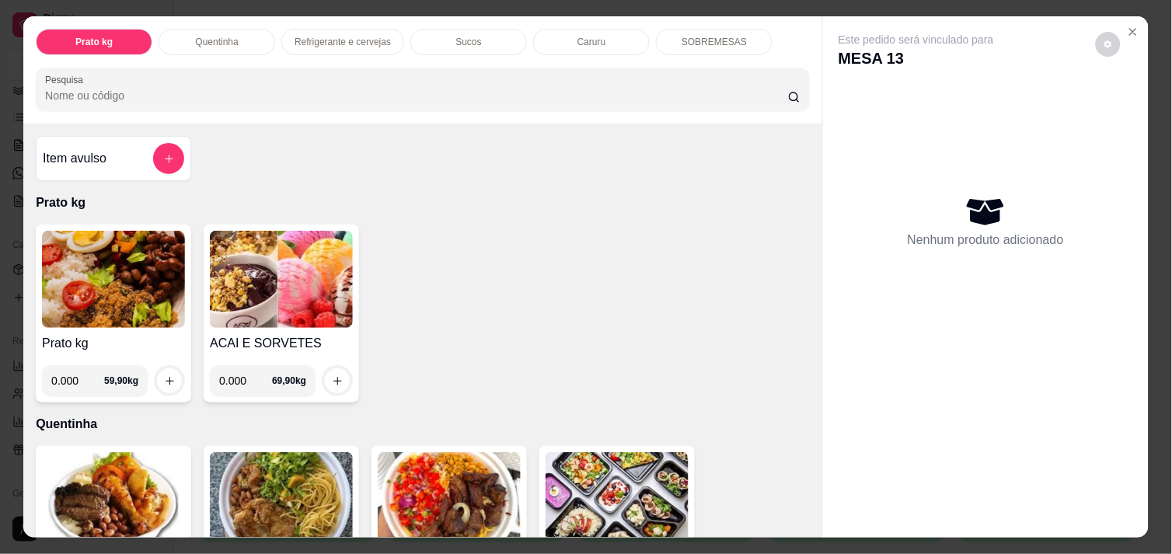
click at [237, 382] on input "0.000" at bounding box center [245, 380] width 53 height 31
click at [235, 382] on input "0.200" at bounding box center [245, 380] width 53 height 31
click at [242, 371] on input "0.200" at bounding box center [245, 380] width 53 height 31
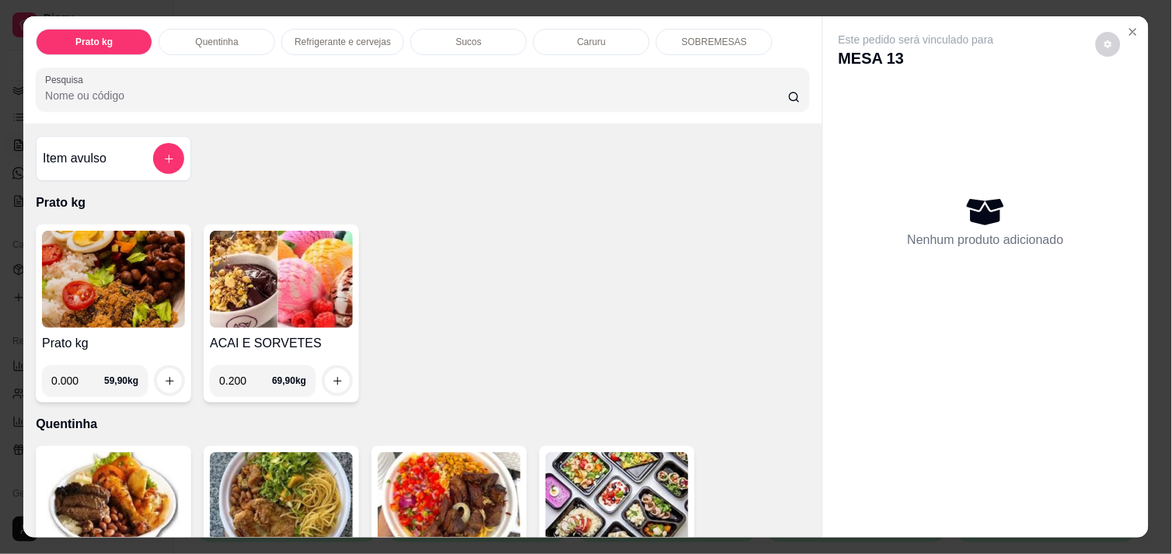
click at [242, 371] on input "0.200" at bounding box center [245, 380] width 53 height 31
click at [335, 375] on icon "increase-product-quantity" at bounding box center [338, 381] width 12 height 12
click at [326, 376] on button "increase-product-quantity" at bounding box center [338, 381] width 24 height 24
click at [75, 367] on input "0.000" at bounding box center [77, 380] width 53 height 31
click at [242, 373] on input "0.000" at bounding box center [245, 380] width 53 height 31
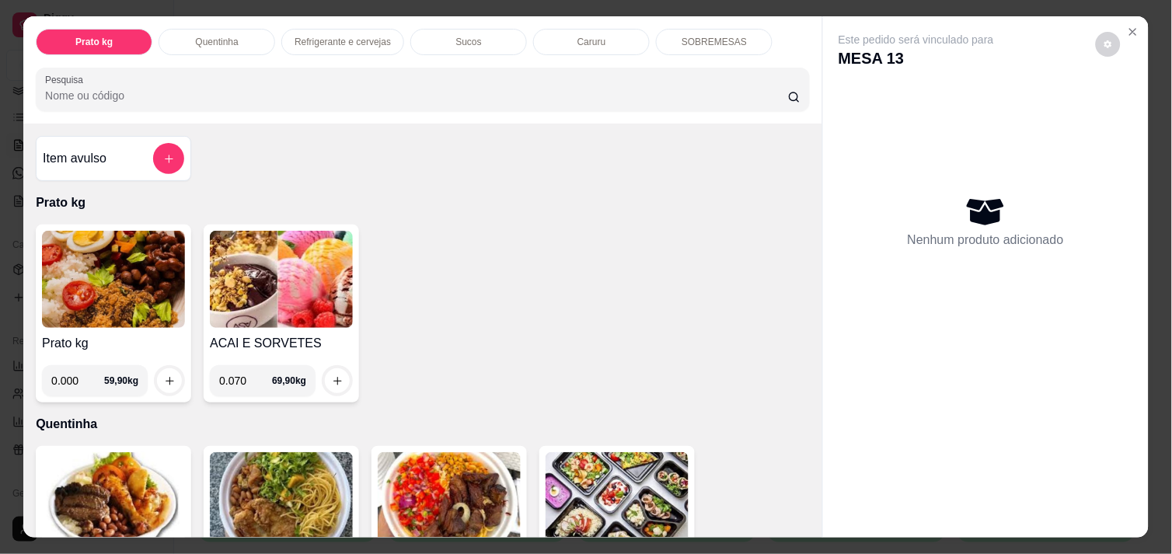
type input "0.070"
click at [338, 371] on button "increase-product-quantity" at bounding box center [338, 381] width 24 height 24
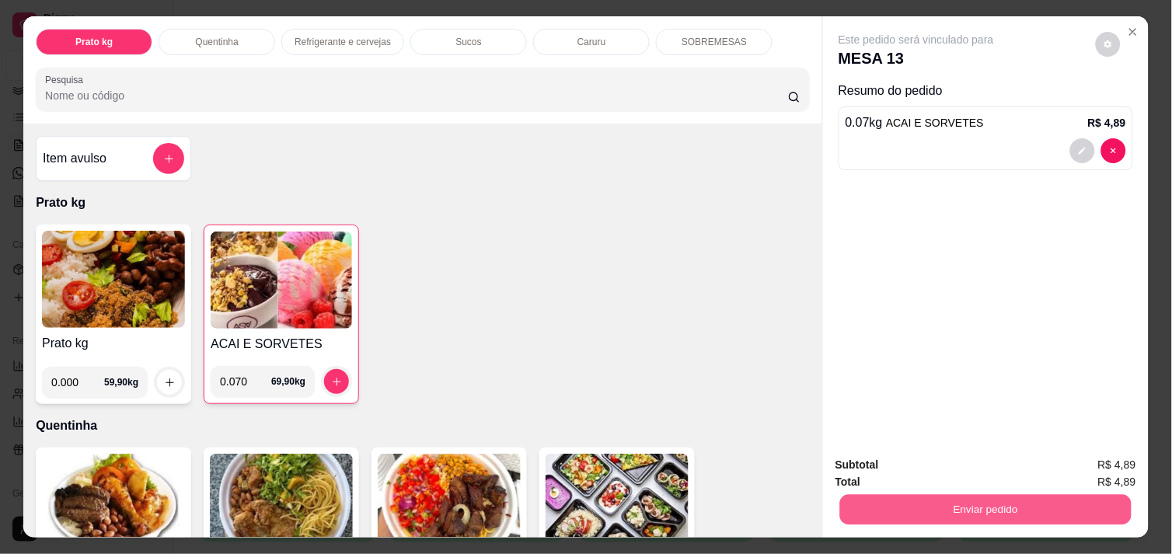
click at [984, 515] on button "Enviar pedido" at bounding box center [985, 509] width 291 height 30
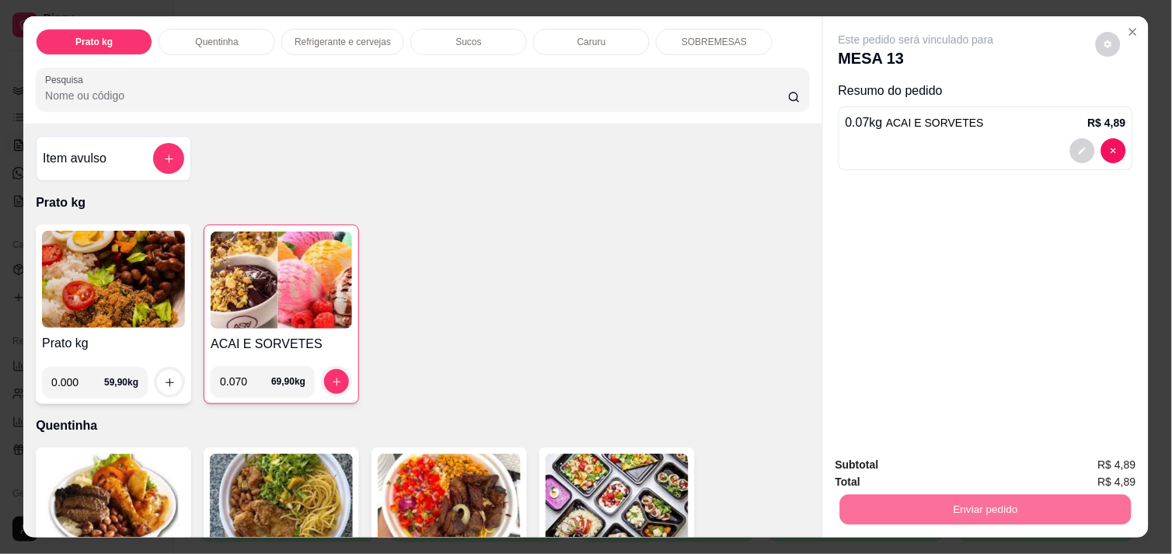
click at [988, 468] on button "Não registrar e enviar pedido" at bounding box center [933, 465] width 157 height 29
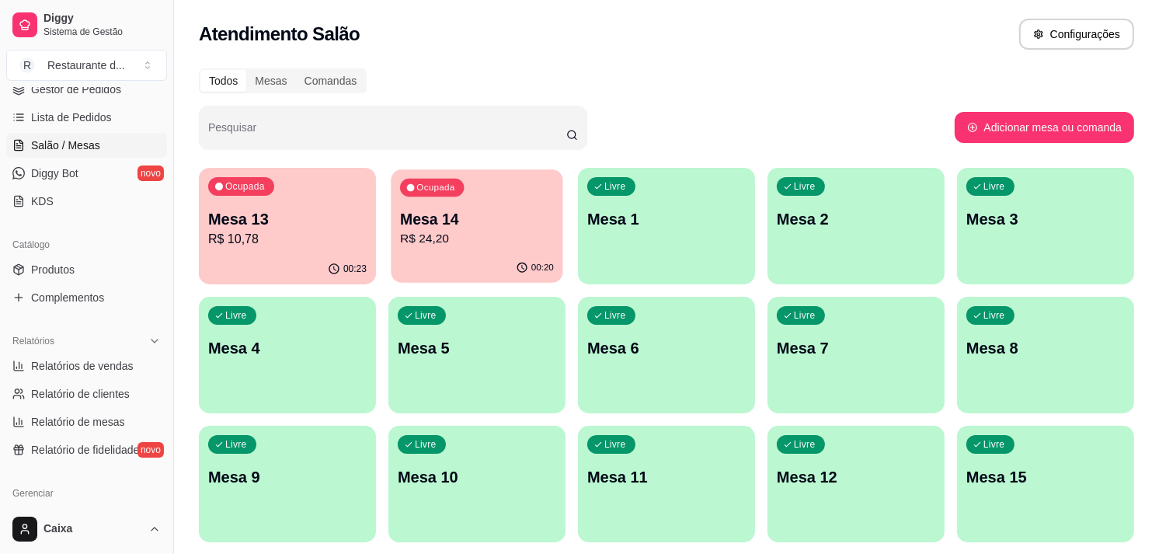
click at [480, 239] on p "R$ 24,20" at bounding box center [477, 239] width 154 height 18
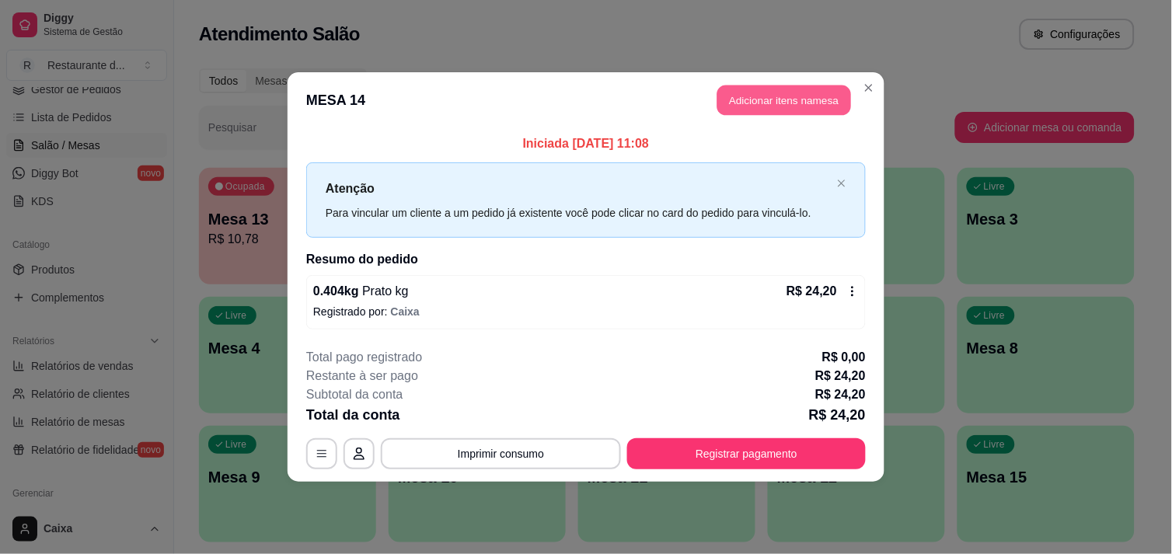
click at [756, 98] on button "Adicionar itens na mesa" at bounding box center [784, 100] width 134 height 30
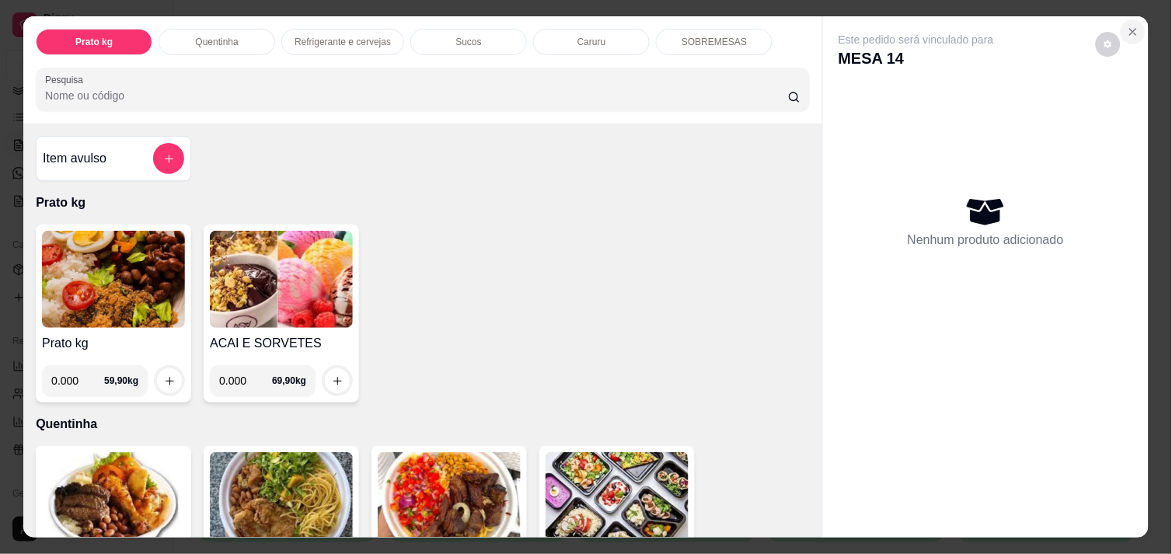
click at [1133, 25] on button "Close" at bounding box center [1132, 31] width 25 height 25
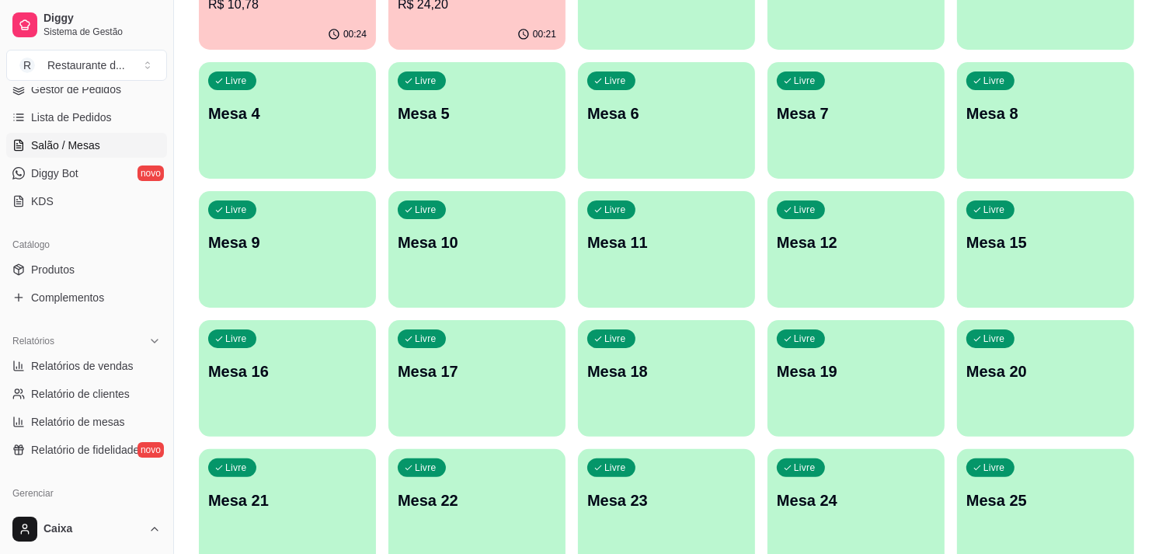
scroll to position [245, 0]
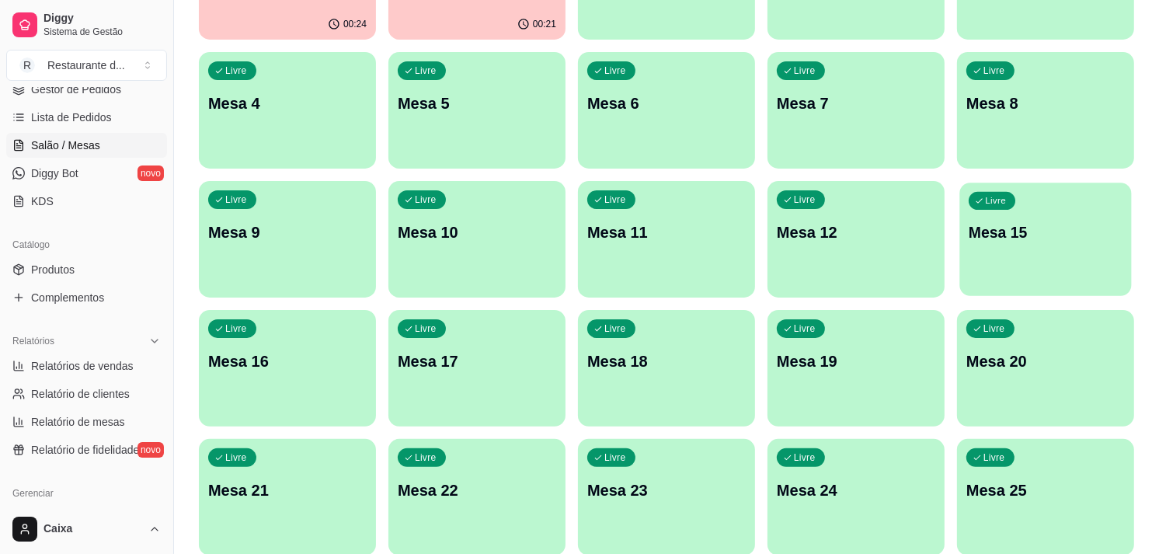
click at [1066, 245] on div "Livre Mesa 15" at bounding box center [1046, 230] width 172 height 95
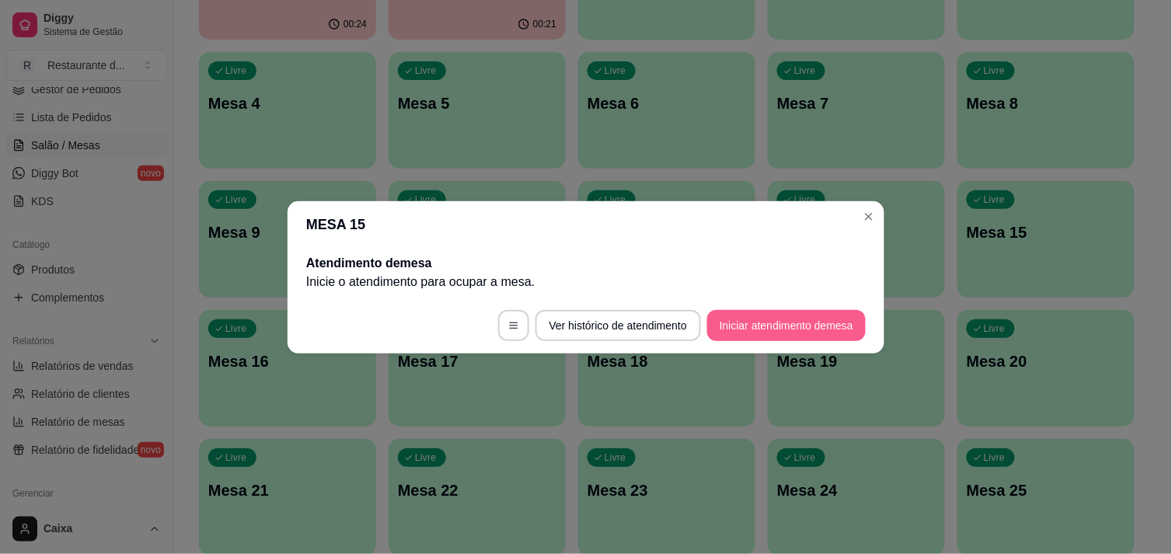
click at [767, 329] on button "Iniciar atendimento de mesa" at bounding box center [786, 325] width 159 height 31
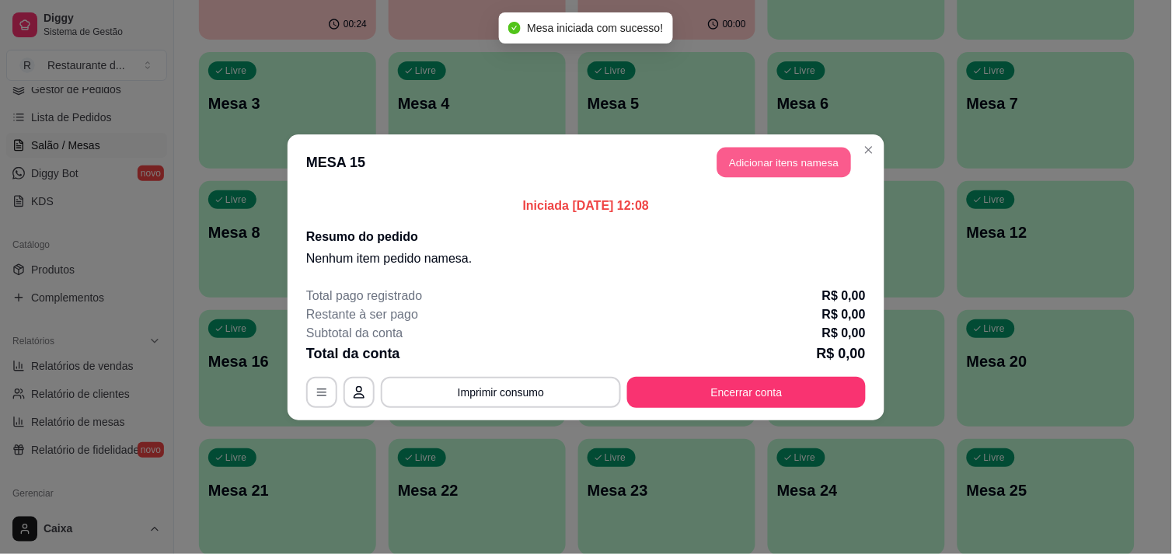
click at [765, 155] on button "Adicionar itens na mesa" at bounding box center [784, 162] width 134 height 30
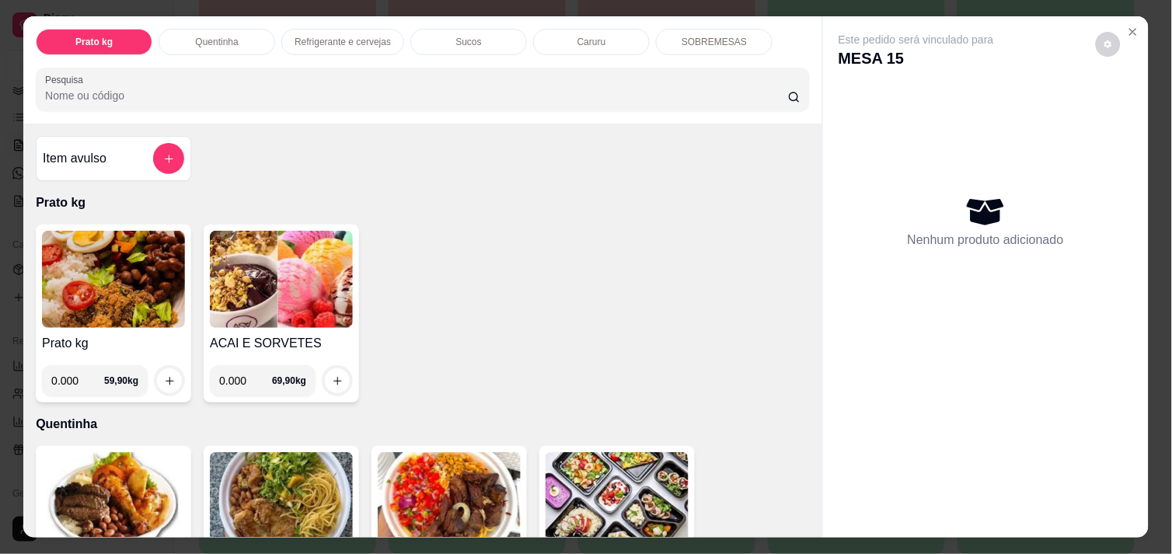
click at [70, 370] on input "0.000" at bounding box center [77, 380] width 53 height 31
type input "0.216"
click at [165, 376] on icon "increase-product-quantity" at bounding box center [170, 381] width 12 height 12
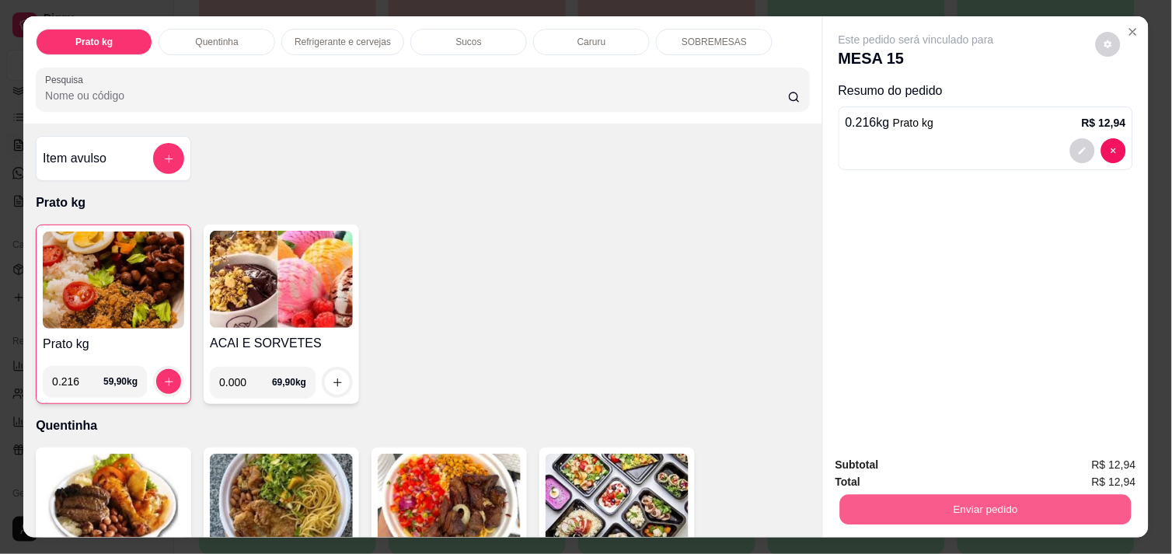
click at [894, 503] on button "Enviar pedido" at bounding box center [985, 509] width 291 height 30
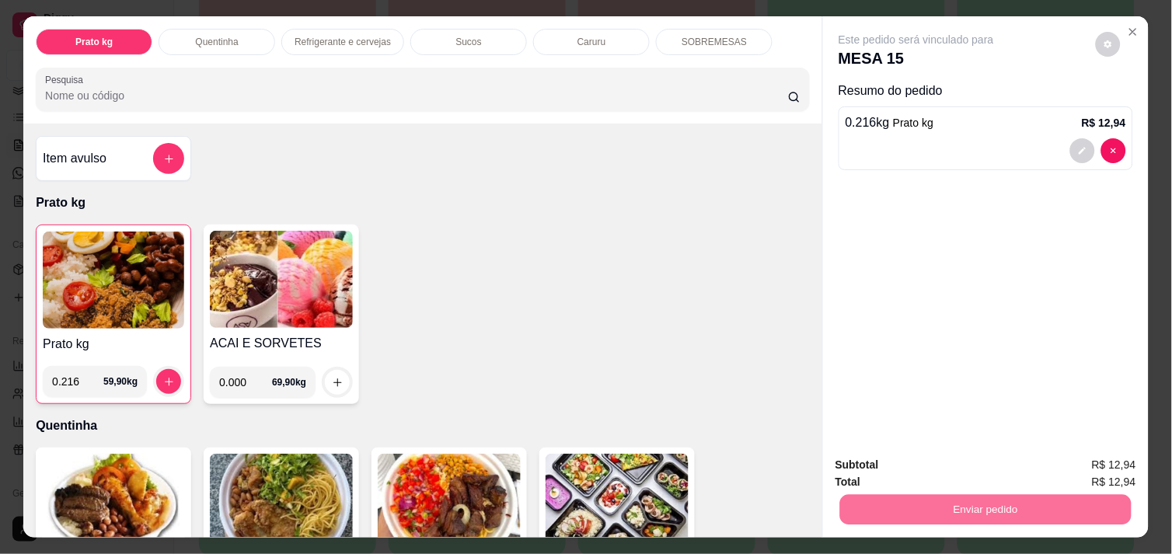
click at [914, 463] on button "Não registrar e enviar pedido" at bounding box center [933, 465] width 157 height 29
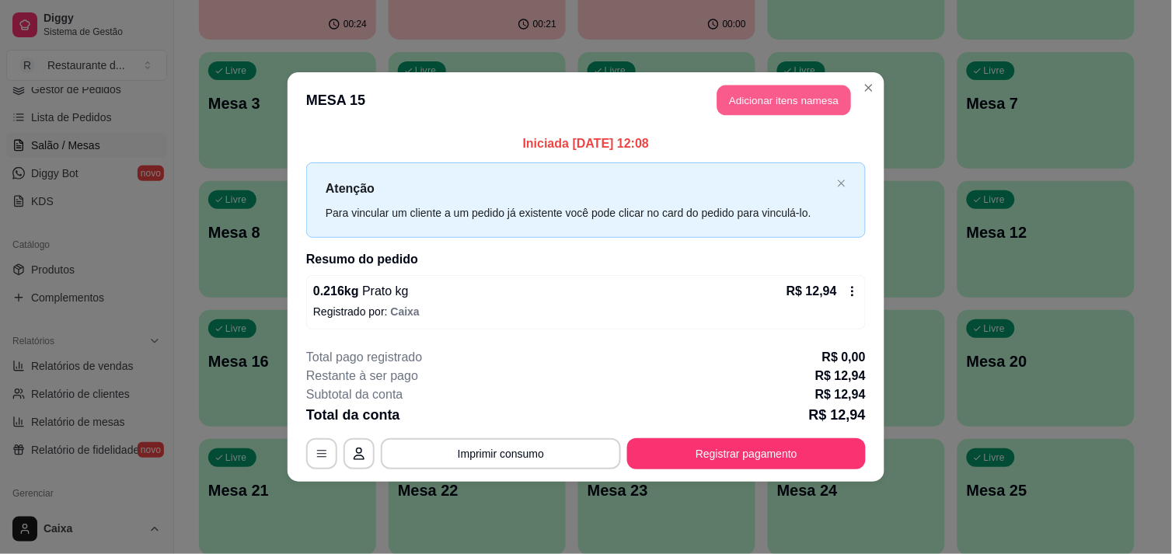
click at [782, 93] on button "Adicionar itens na mesa" at bounding box center [784, 100] width 134 height 30
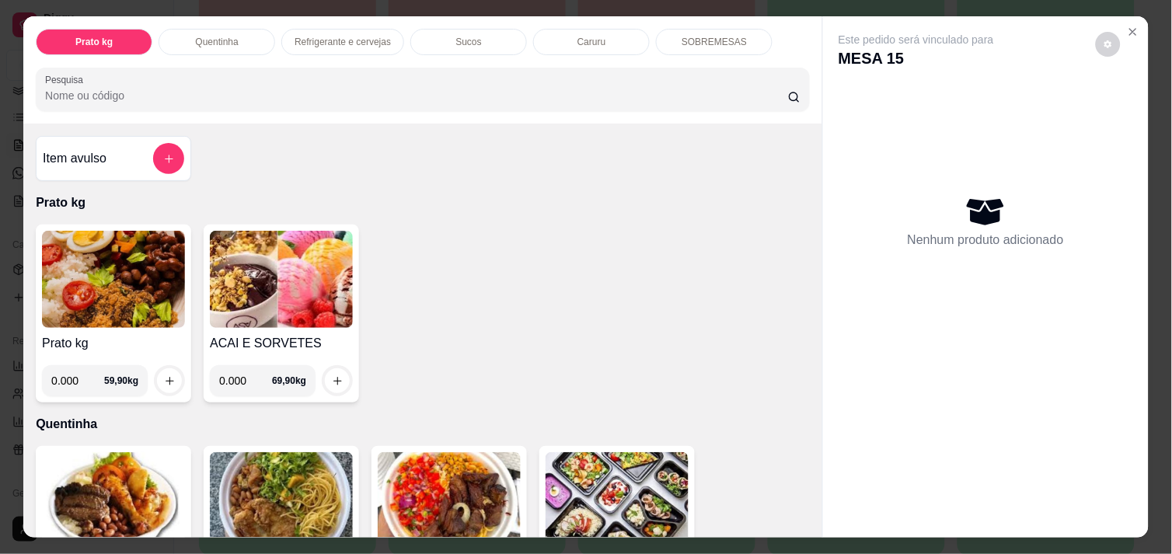
click at [79, 382] on input "0.000" at bounding box center [77, 380] width 53 height 31
type input "0.562"
click at [165, 375] on icon "increase-product-quantity" at bounding box center [170, 381] width 12 height 12
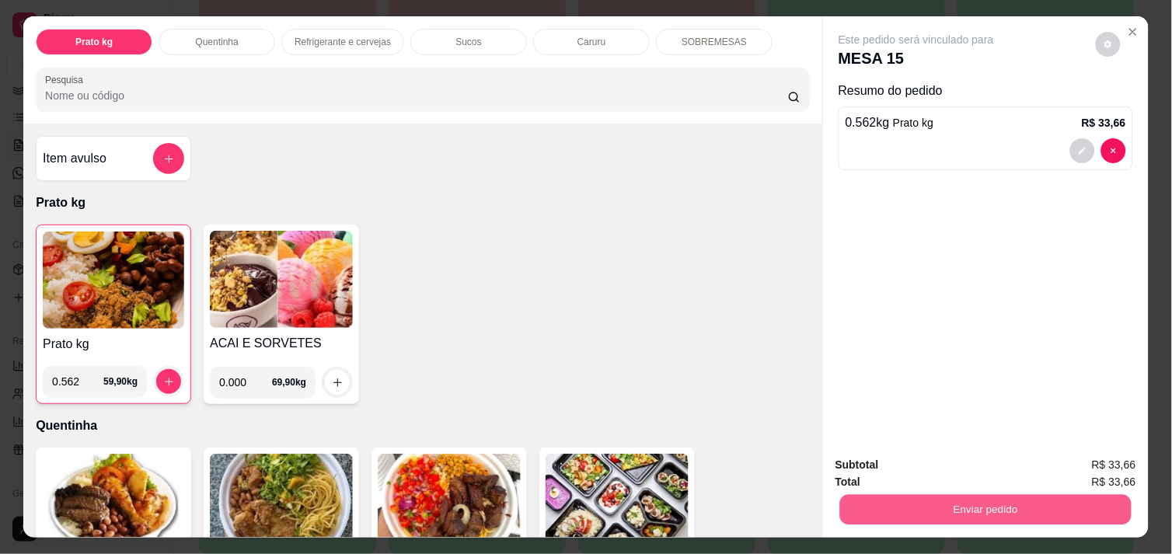
click at [861, 503] on button "Enviar pedido" at bounding box center [985, 509] width 291 height 30
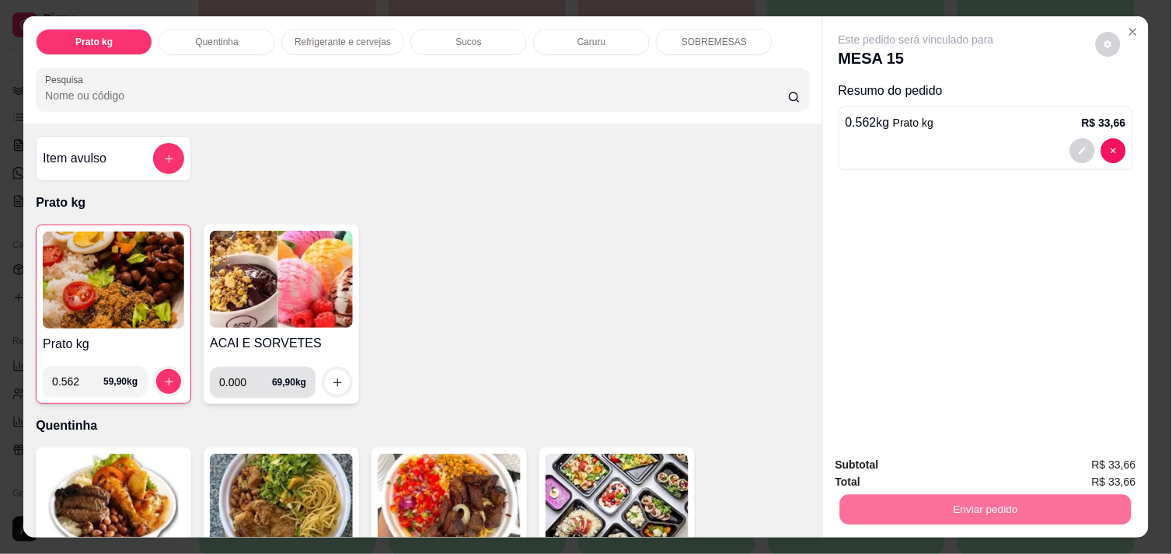
click at [242, 378] on input "0.000" at bounding box center [245, 382] width 53 height 31
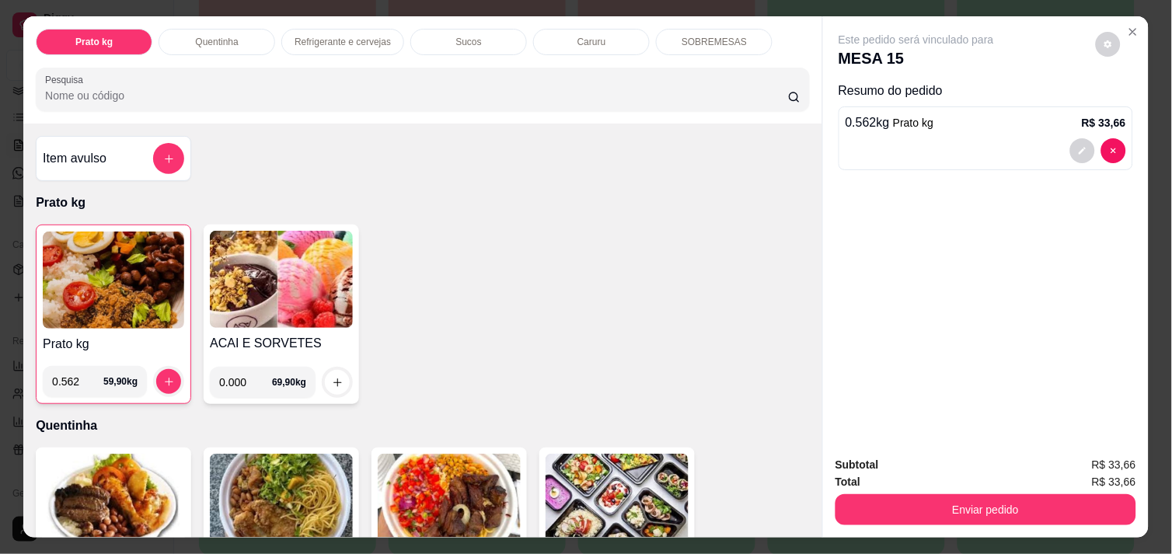
click at [242, 378] on input "0.000" at bounding box center [245, 382] width 53 height 31
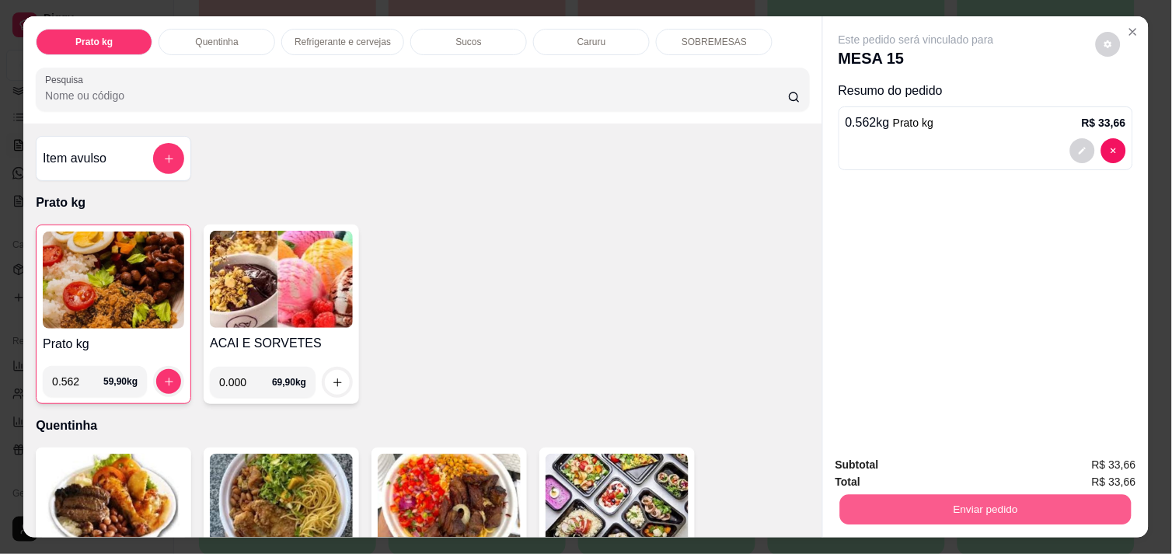
click at [922, 500] on button "Enviar pedido" at bounding box center [985, 509] width 291 height 30
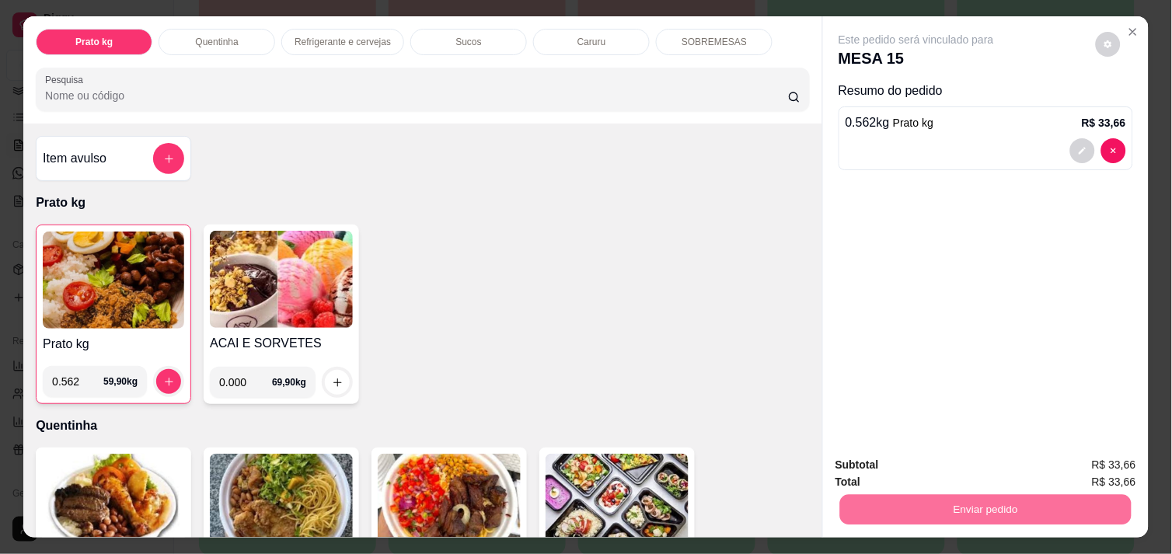
click at [954, 466] on button "Não registrar e enviar pedido" at bounding box center [934, 466] width 162 height 30
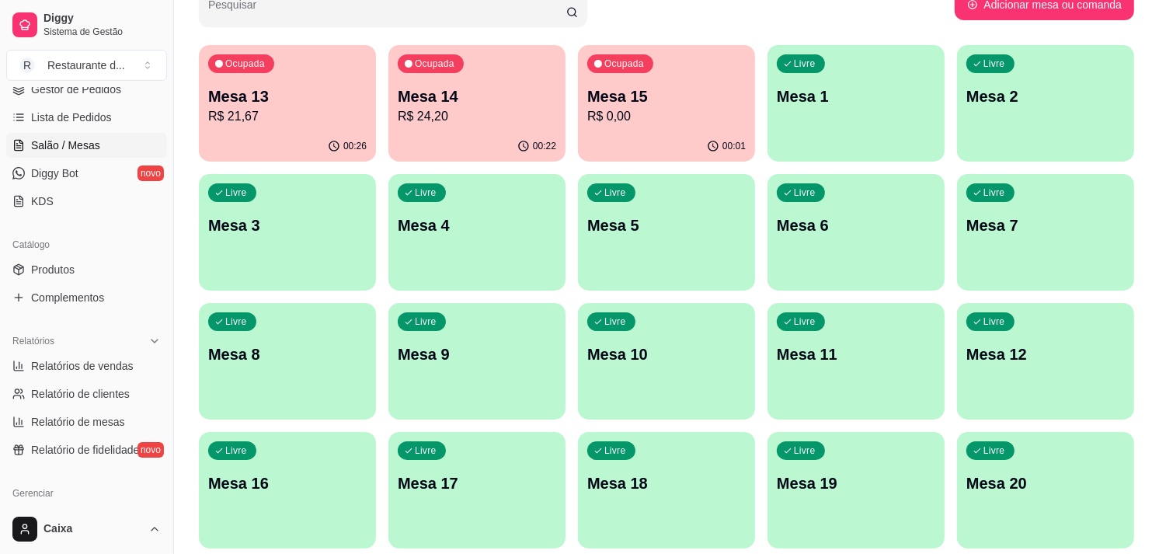
scroll to position [122, 0]
click at [507, 136] on div "00:22" at bounding box center [476, 147] width 177 height 30
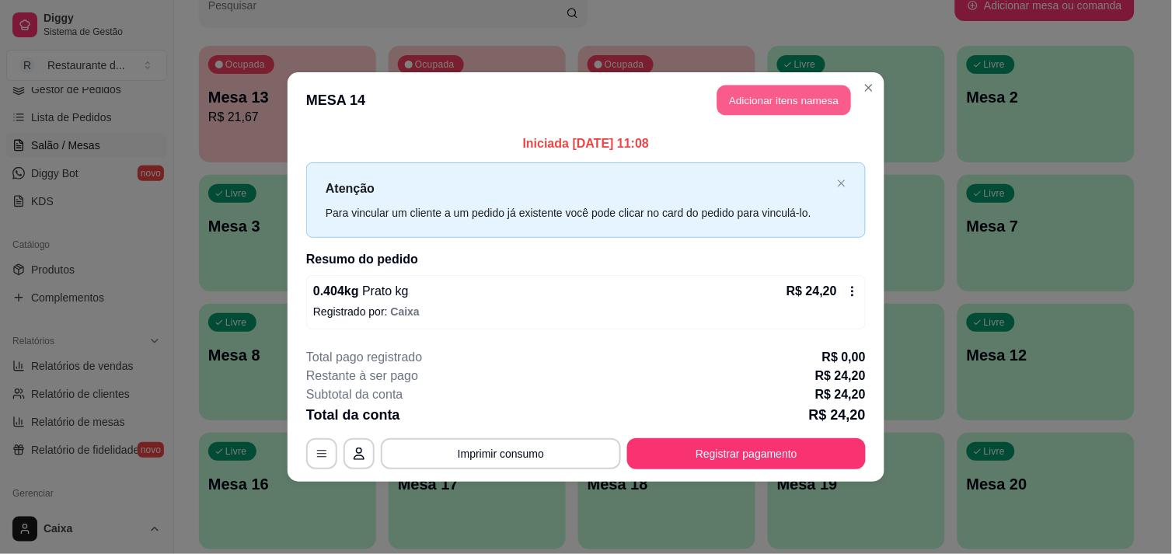
click at [768, 105] on button "Adicionar itens na mesa" at bounding box center [784, 100] width 134 height 30
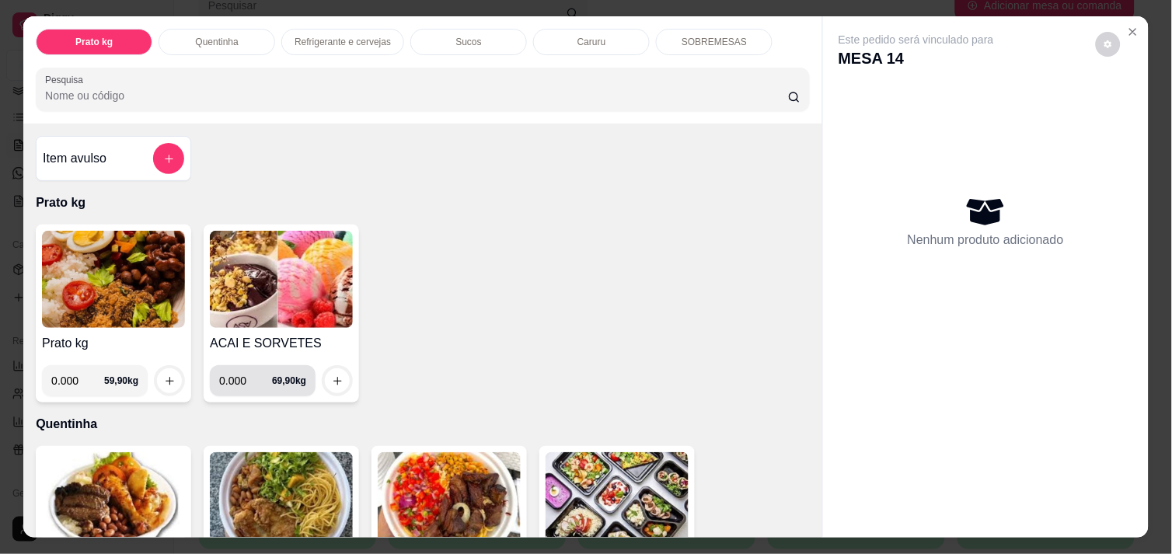
click at [241, 374] on input "0.000" at bounding box center [245, 380] width 53 height 31
click at [340, 378] on button "increase-product-quantity" at bounding box center [338, 381] width 24 height 24
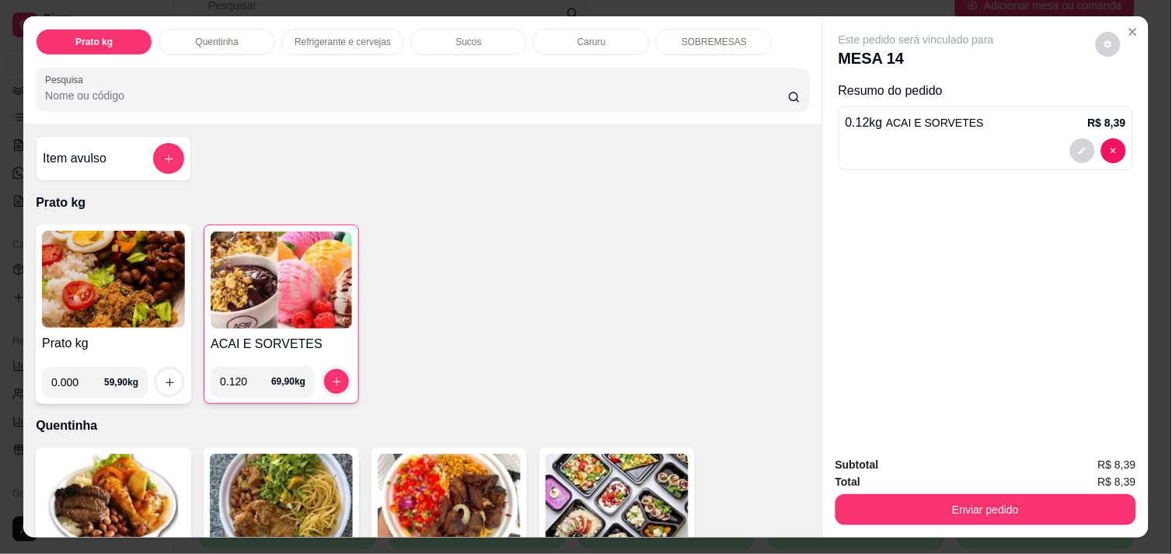
click at [239, 382] on input "0.120" at bounding box center [245, 381] width 51 height 31
type input "0.125"
click at [329, 382] on button "increase-product-quantity" at bounding box center [337, 382] width 24 height 24
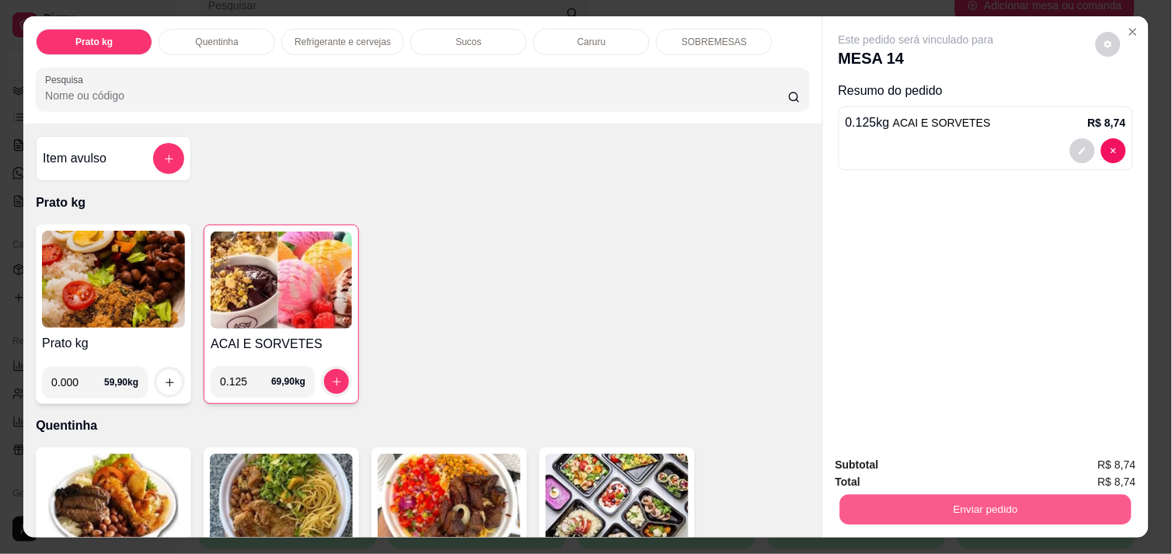
click at [1018, 505] on button "Enviar pedido" at bounding box center [985, 509] width 291 height 30
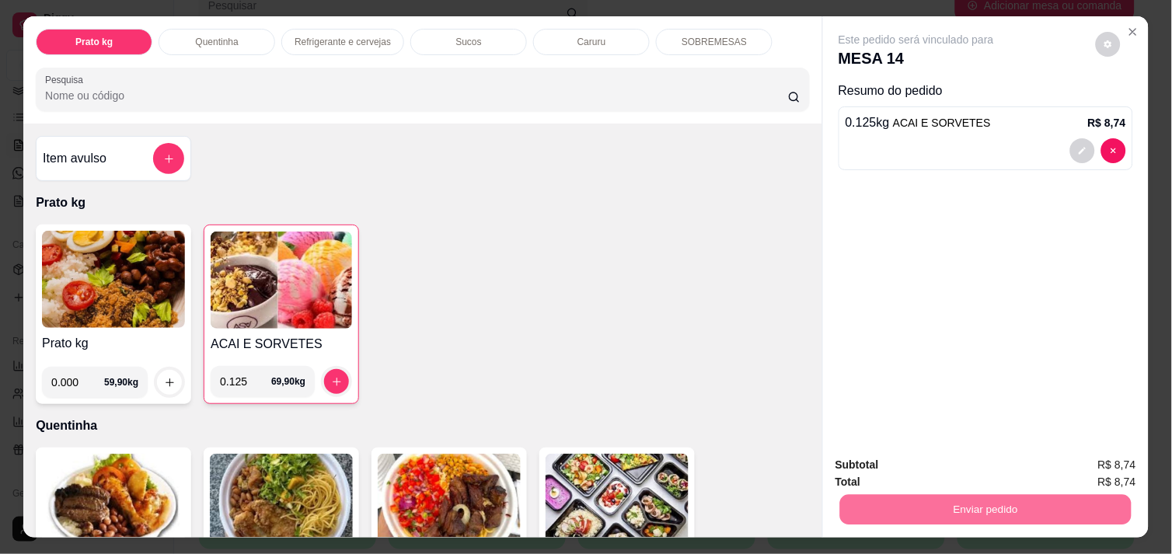
click at [971, 465] on button "Não registrar e enviar pedido" at bounding box center [933, 465] width 157 height 29
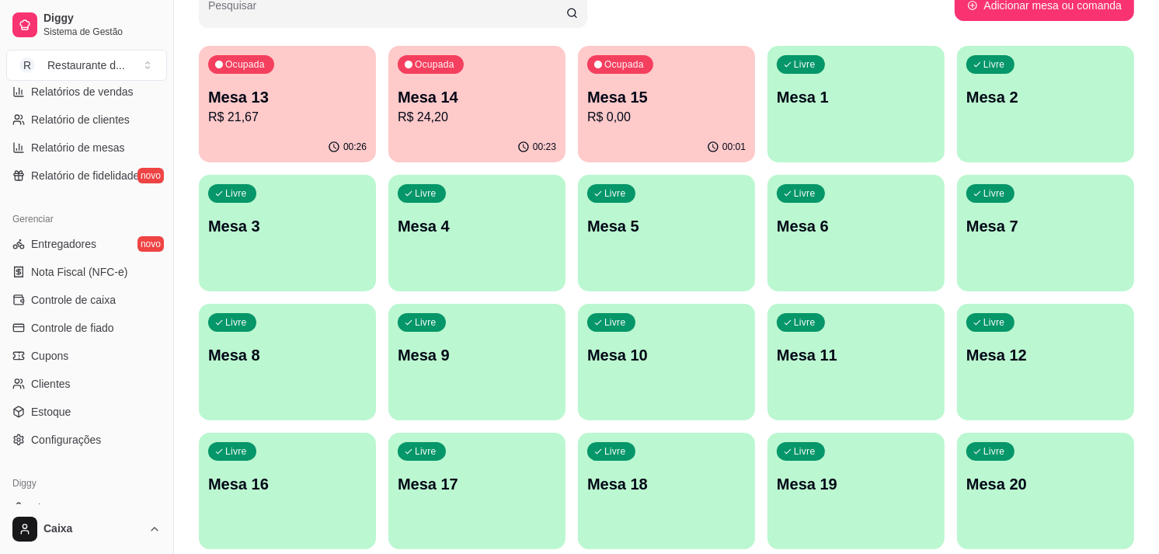
scroll to position [563, 0]
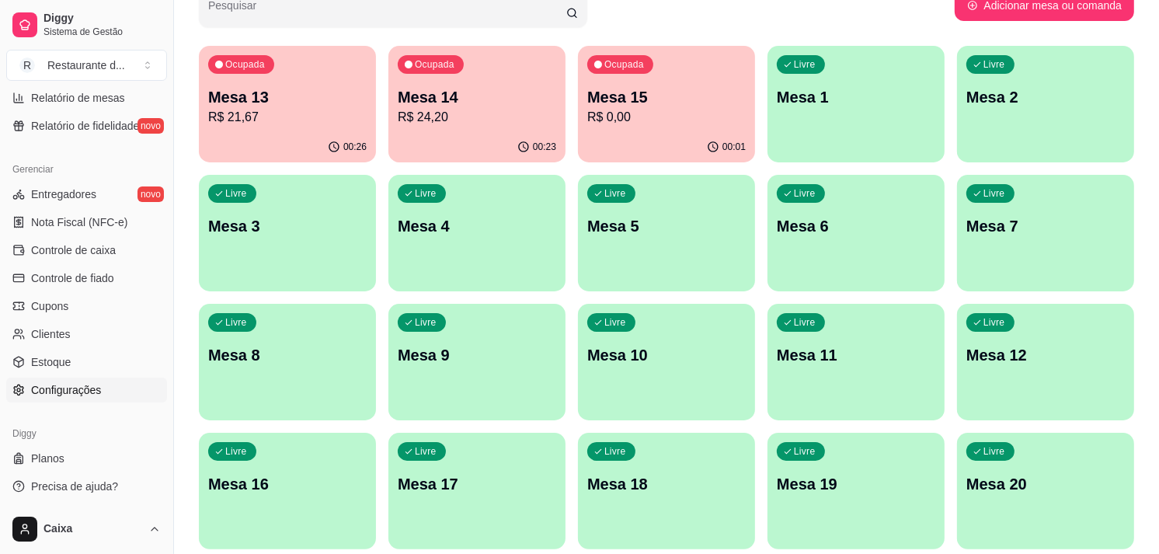
click at [99, 388] on span "Configurações" at bounding box center [66, 390] width 70 height 16
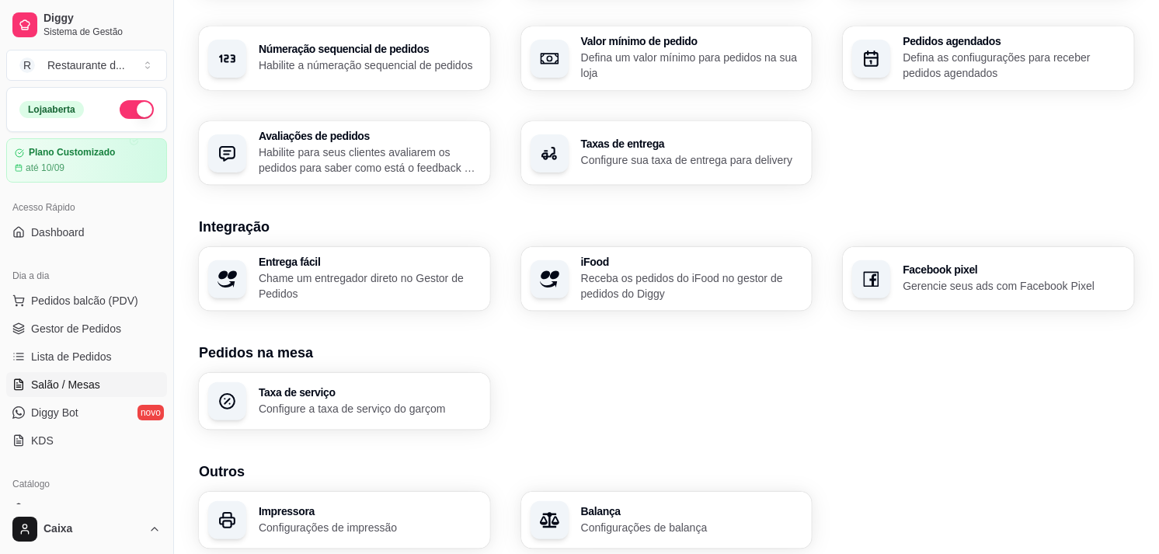
click at [72, 382] on span "Salão / Mesas" at bounding box center [65, 385] width 69 height 16
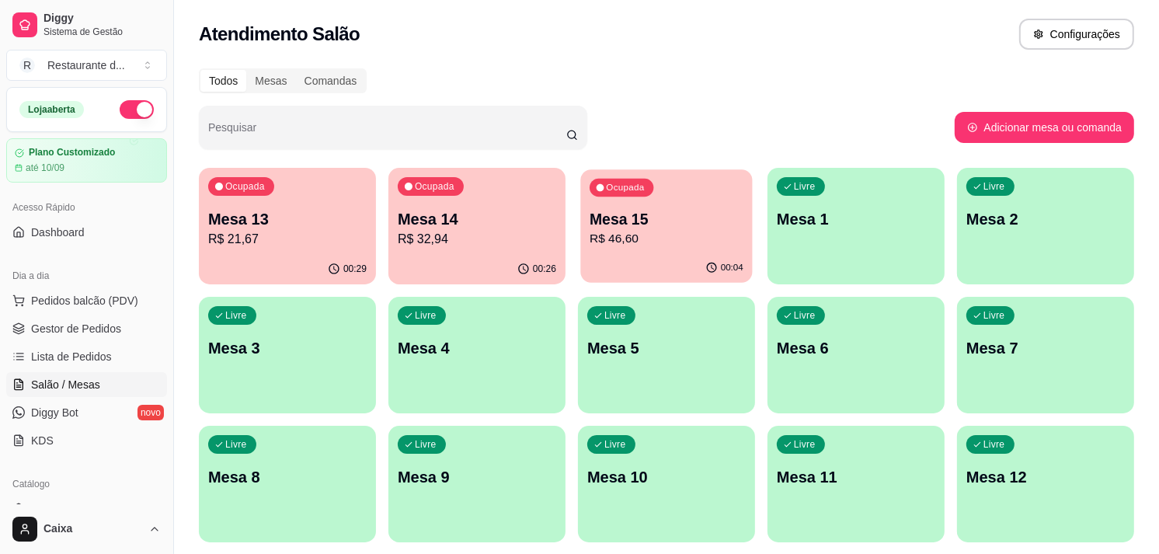
click at [667, 226] on p "Mesa 15" at bounding box center [667, 219] width 154 height 21
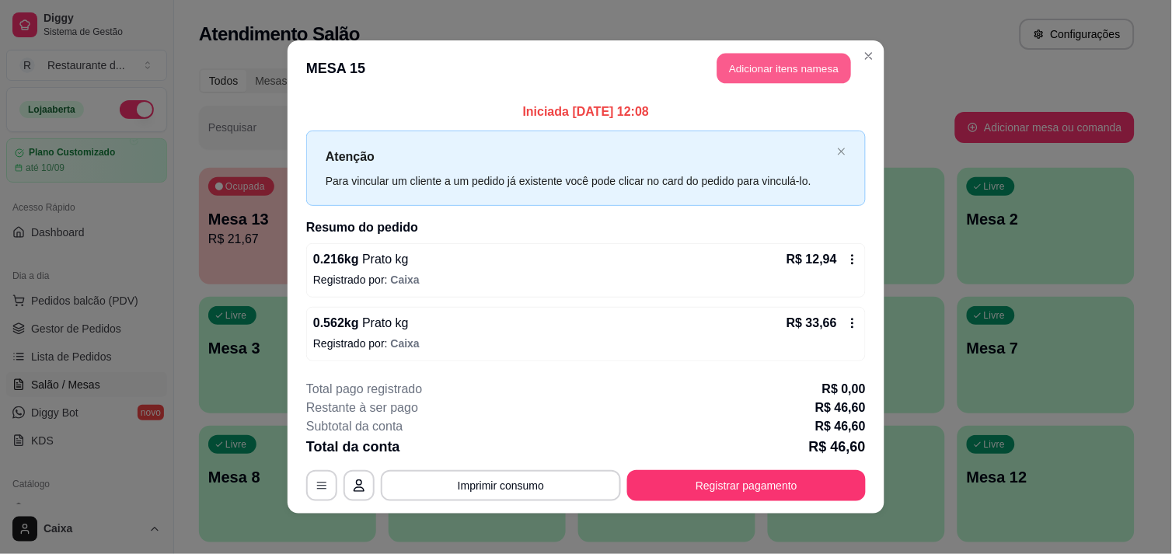
click at [765, 74] on button "Adicionar itens na mesa" at bounding box center [784, 69] width 134 height 30
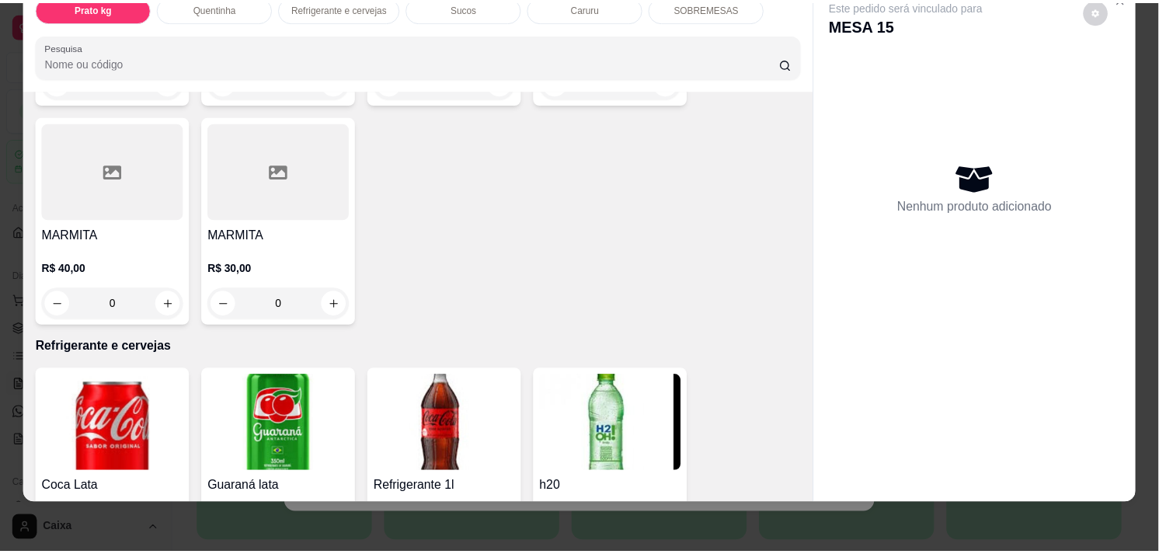
scroll to position [634, 0]
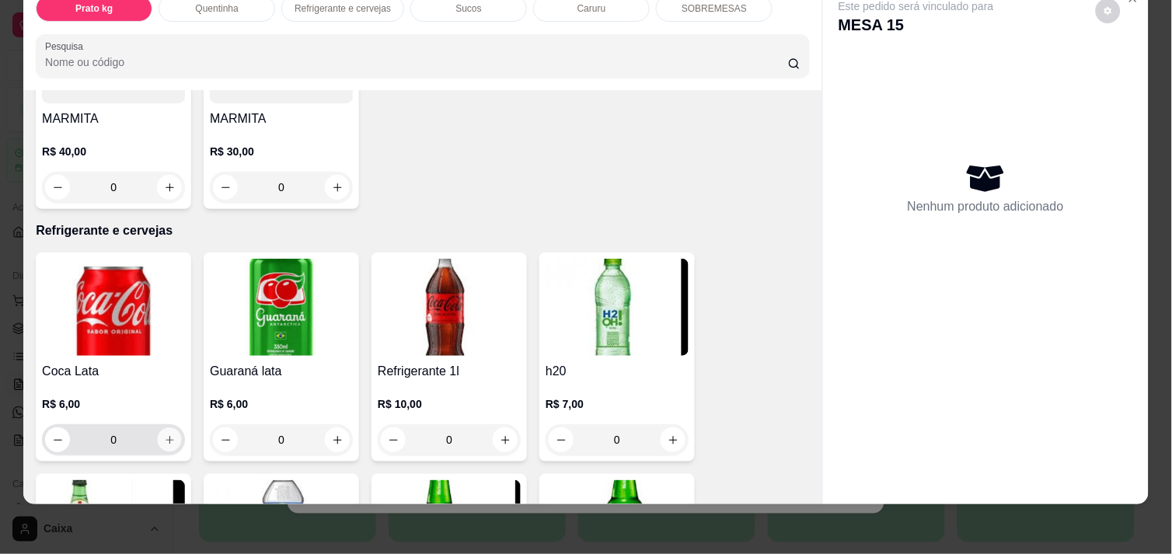
click at [158, 428] on button "increase-product-quantity" at bounding box center [170, 440] width 24 height 24
type input "1"
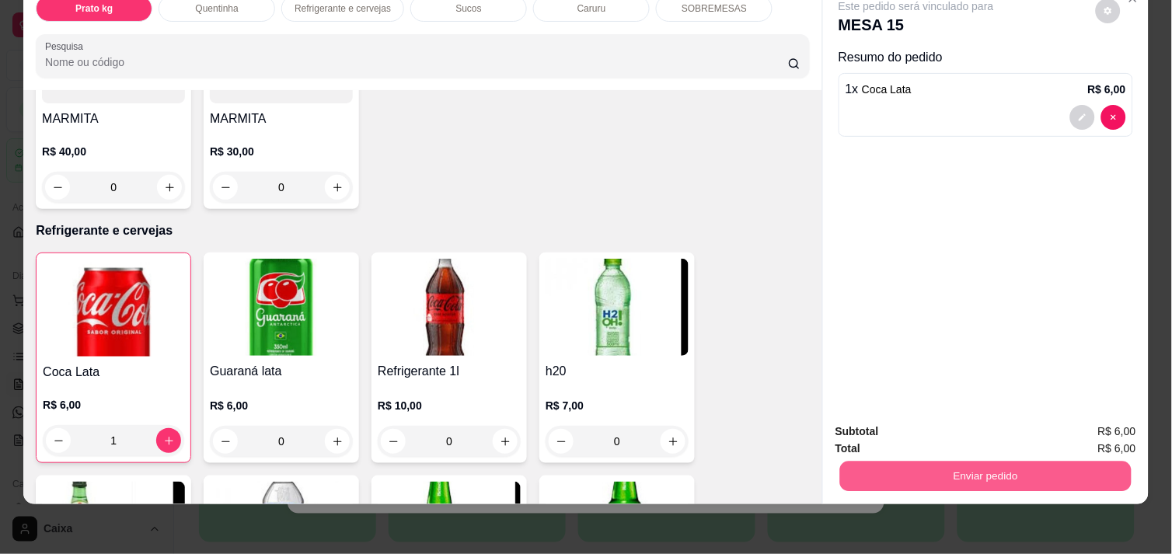
click at [979, 477] on button "Enviar pedido" at bounding box center [985, 476] width 291 height 30
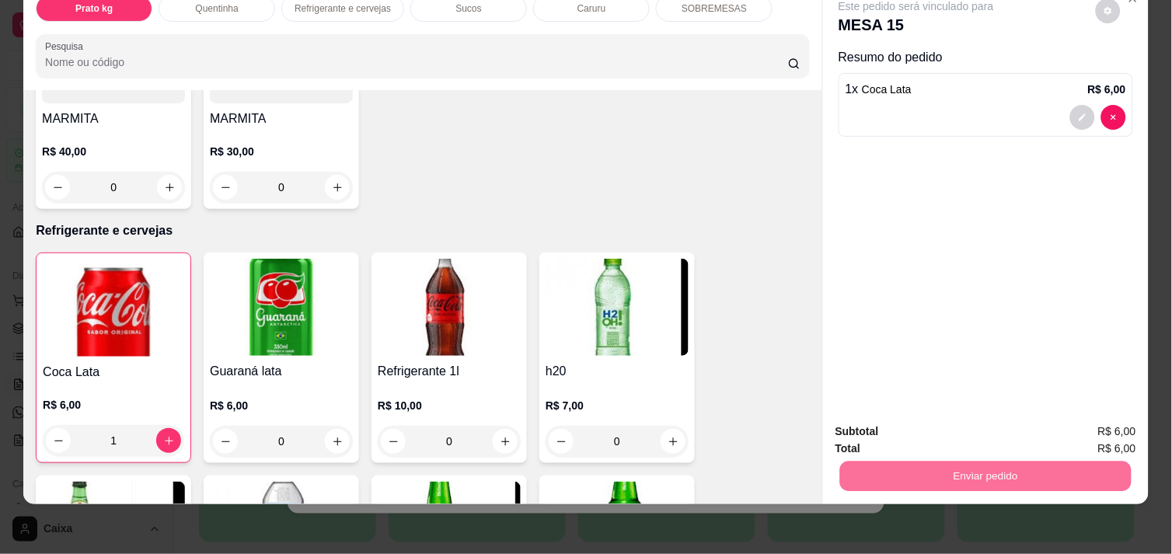
click at [967, 431] on button "Não registrar e enviar pedido" at bounding box center [932, 425] width 157 height 29
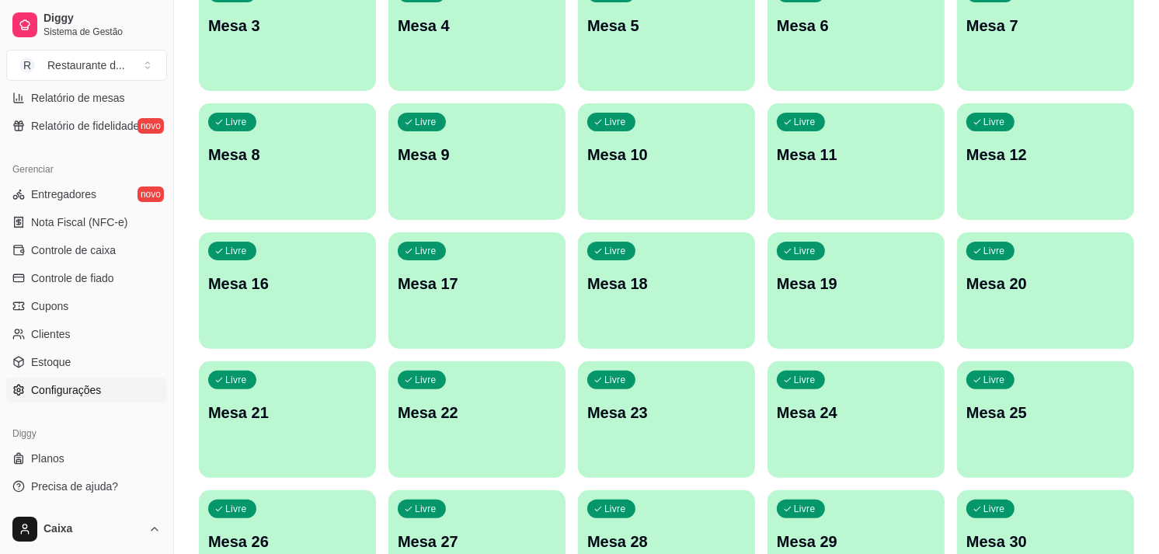
scroll to position [324, 0]
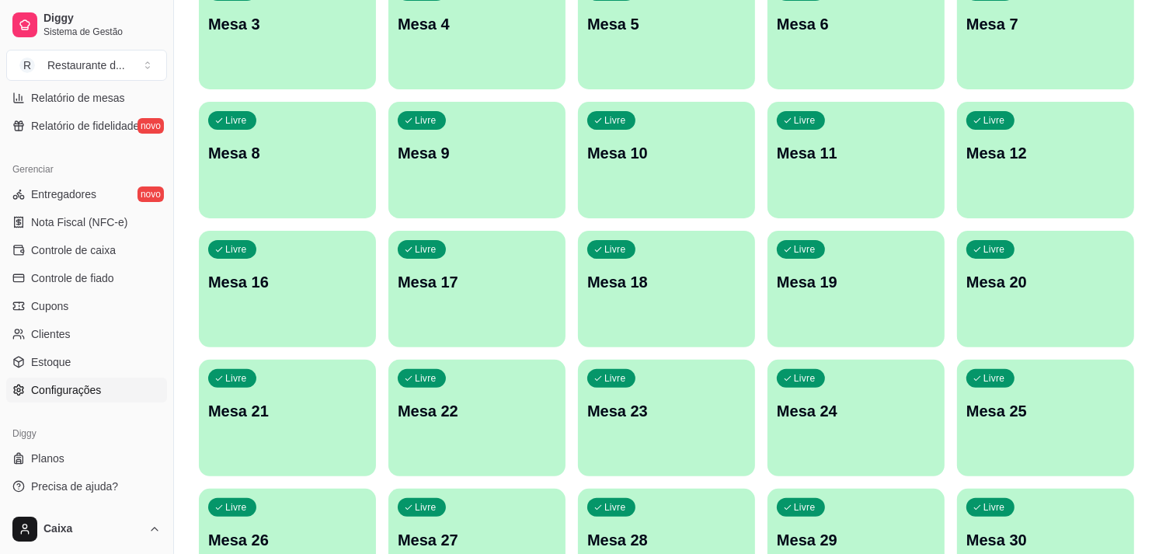
click at [70, 393] on span "Configurações" at bounding box center [66, 390] width 70 height 16
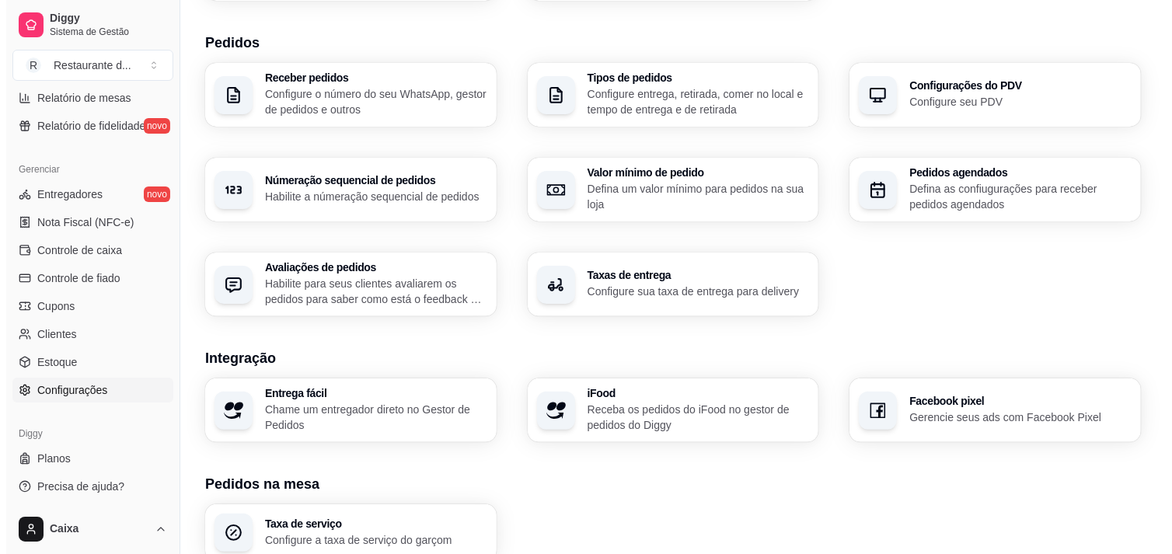
scroll to position [534, 0]
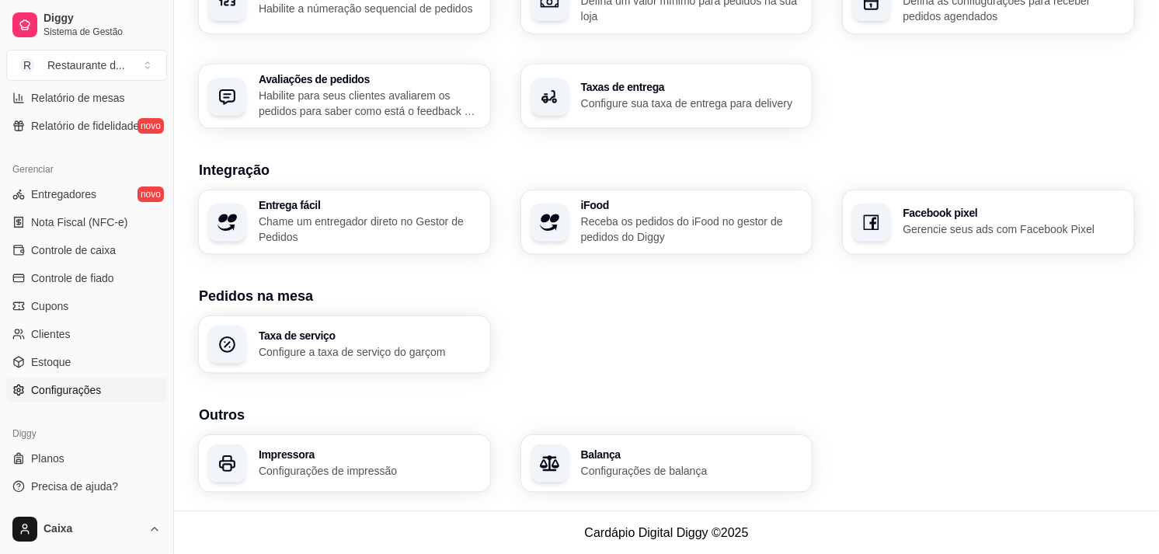
click at [461, 493] on div "Loja Informações da loja Principais informações da sua loja como endereço, nome…" at bounding box center [666, 14] width 985 height 991
click at [458, 486] on div "Impressora Configurações de impressão" at bounding box center [344, 463] width 291 height 57
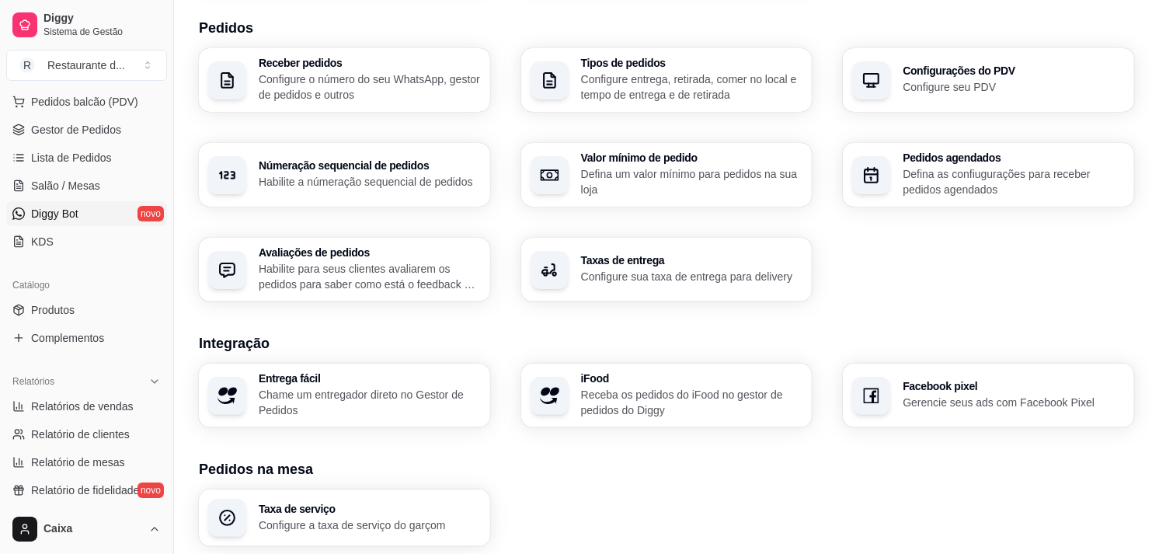
scroll to position [198, 0]
click at [86, 321] on link "Produtos" at bounding box center [86, 310] width 161 height 25
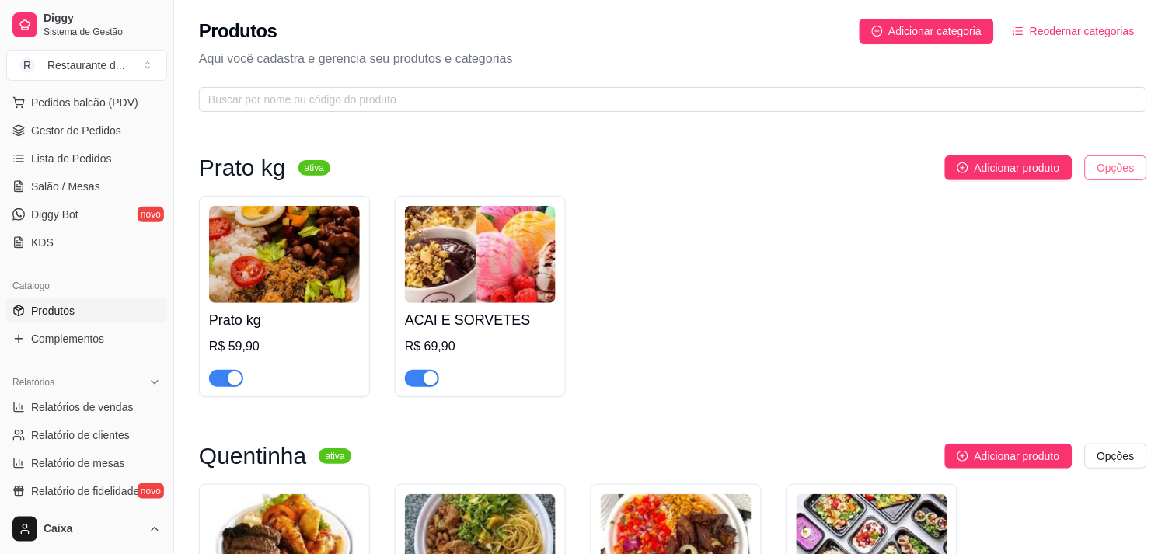
click at [1092, 162] on html "Diggy Sistema de Gestão R Restaurante d ... Loja aberta Plano Customizado até 1…" at bounding box center [586, 277] width 1172 height 554
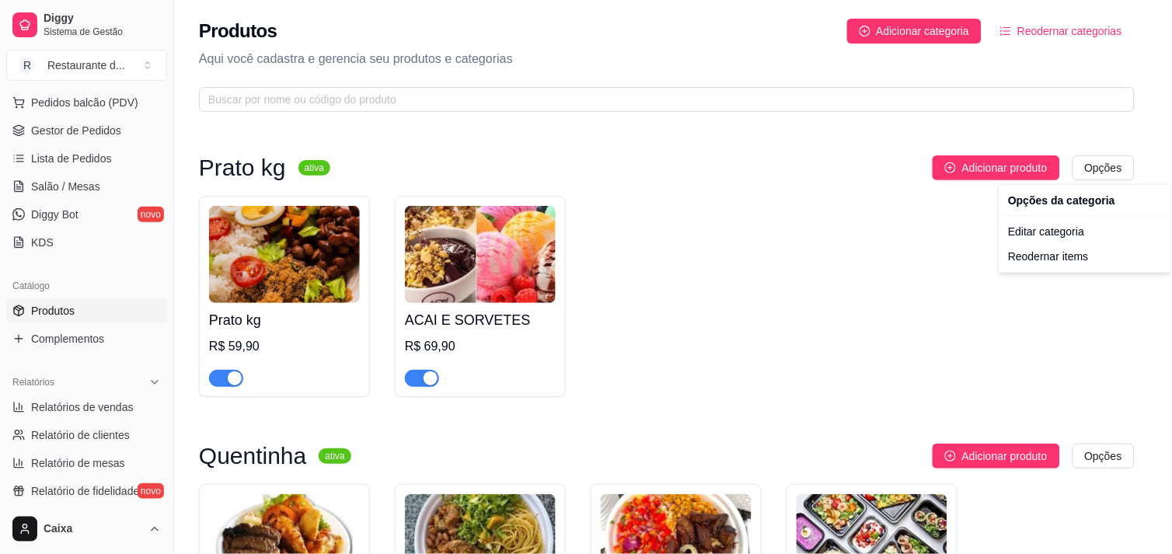
click at [275, 284] on html "Diggy Sistema de Gestão R Restaurante d ... Loja aberta Plano Customizado até 1…" at bounding box center [586, 277] width 1172 height 554
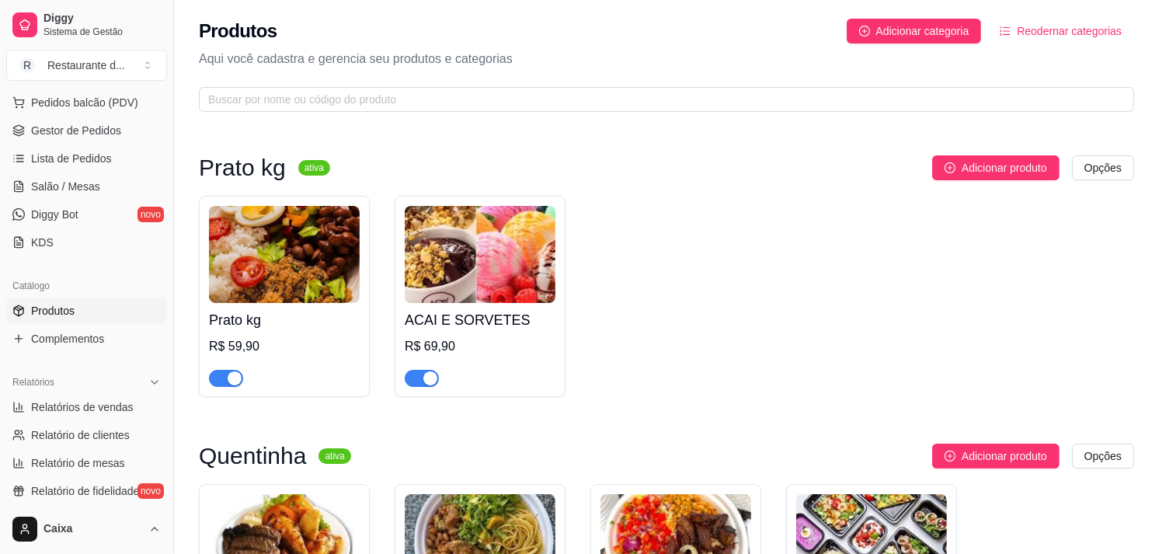
click at [275, 284] on img at bounding box center [284, 254] width 151 height 97
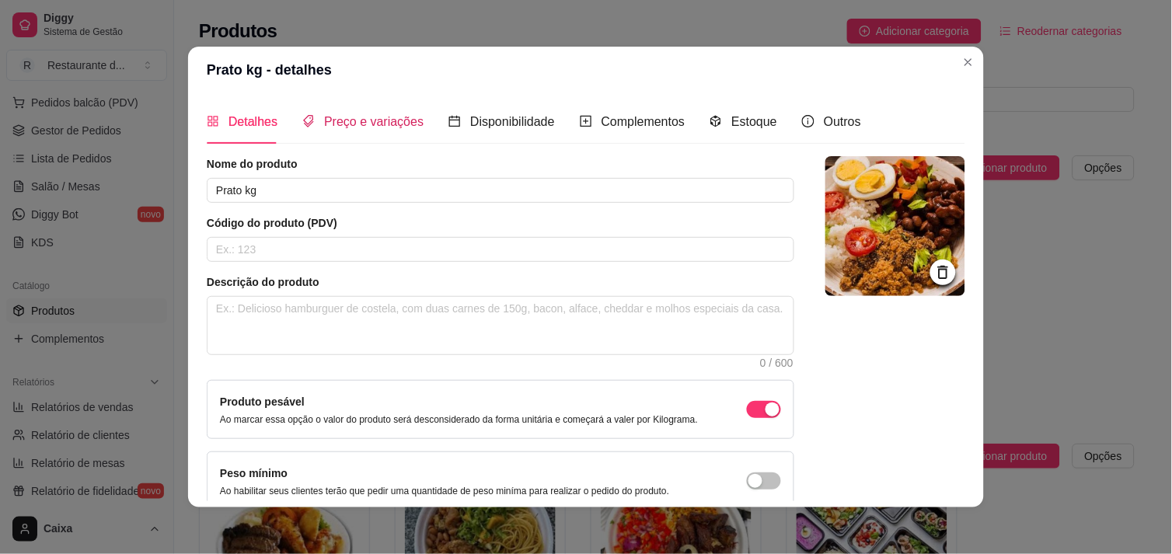
click at [361, 120] on span "Preço e variações" at bounding box center [373, 121] width 99 height 13
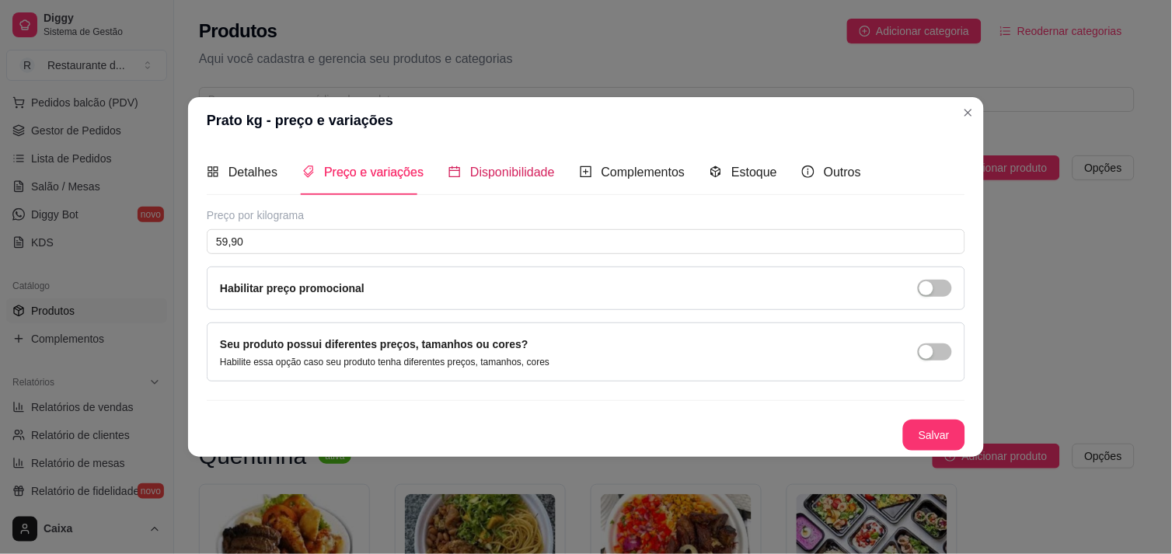
click at [480, 181] on div "Disponibilidade" at bounding box center [501, 171] width 106 height 19
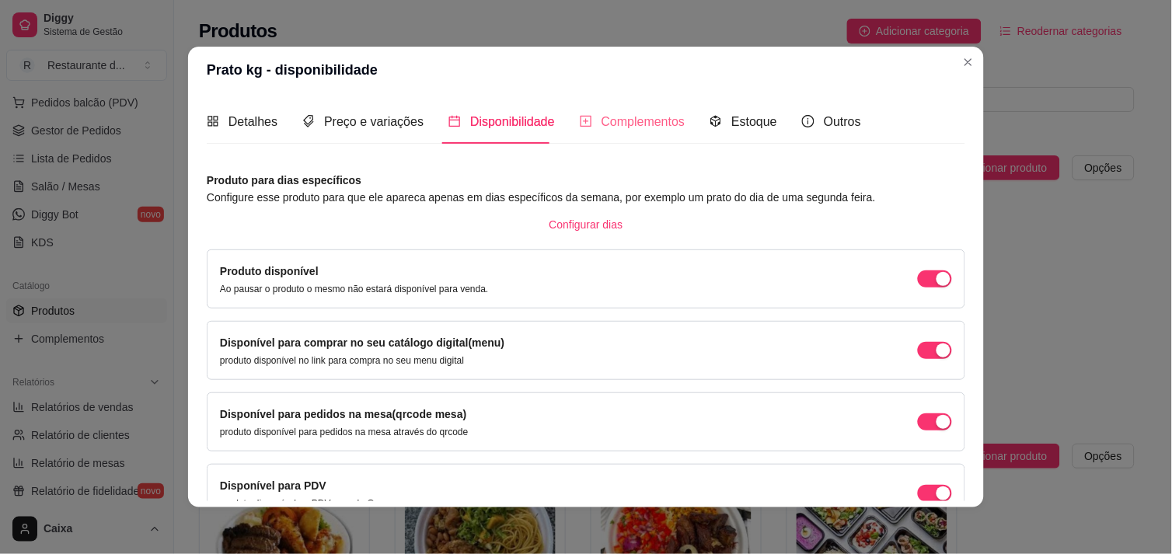
click at [632, 134] on div "Complementos" at bounding box center [633, 121] width 106 height 44
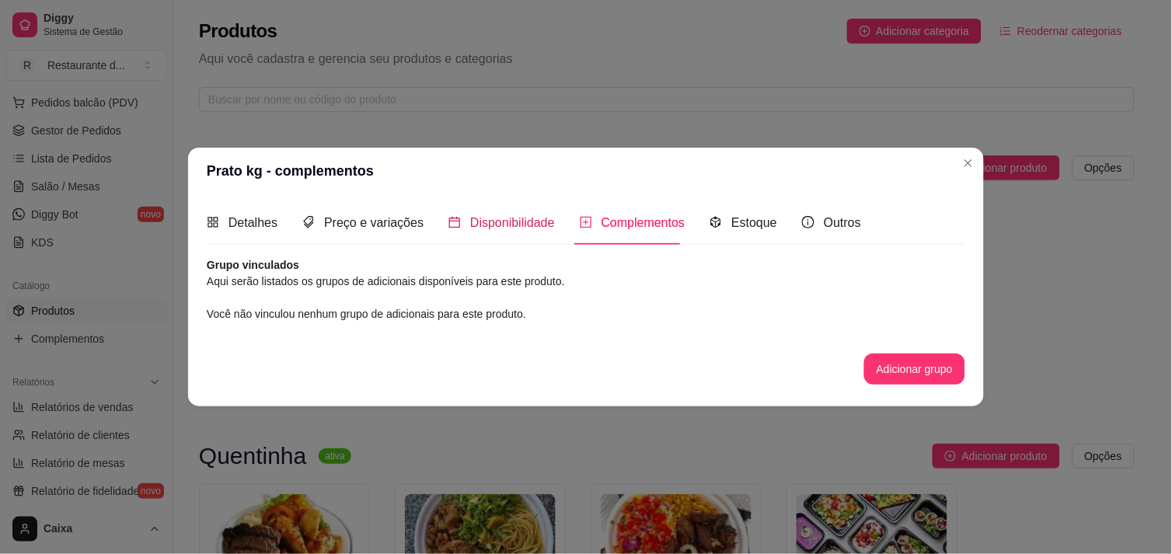
click at [525, 218] on span "Disponibilidade" at bounding box center [512, 222] width 85 height 13
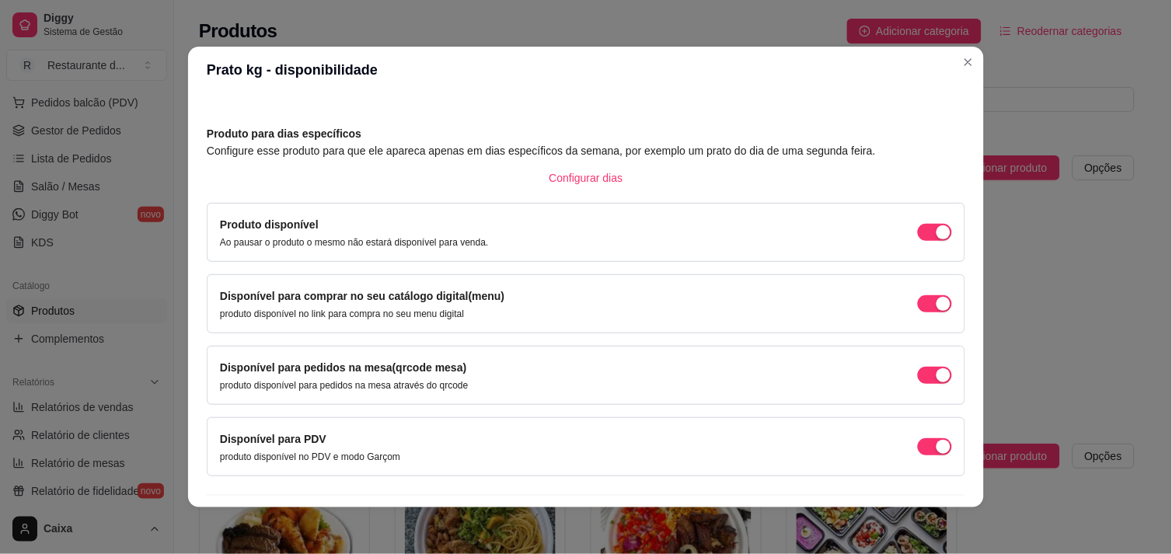
scroll to position [84, 0]
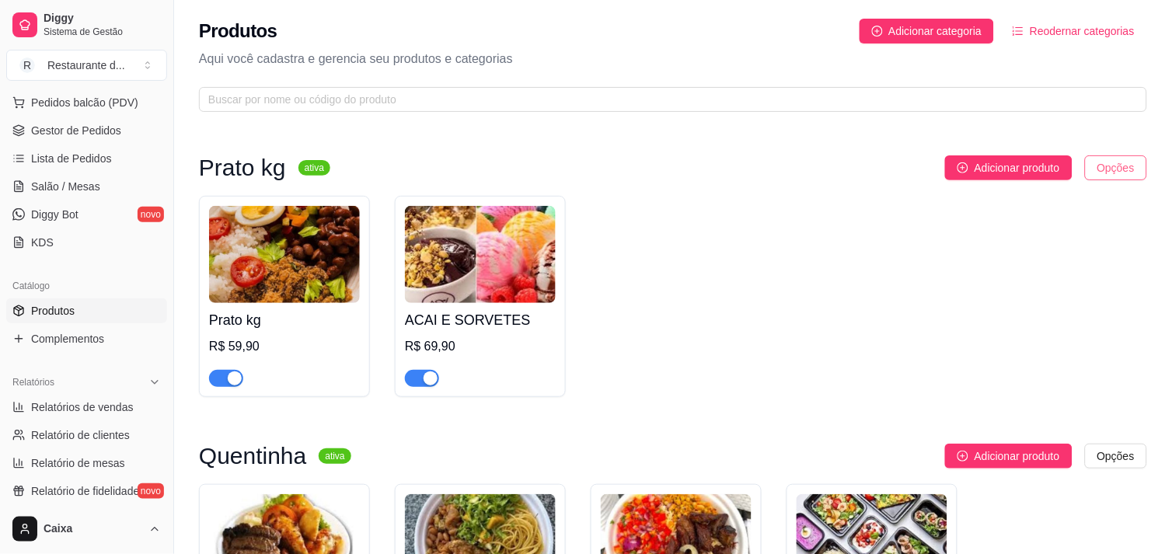
click at [1098, 162] on html "Diggy Sistema de Gestão R Restaurante d ... Loja aberta Plano Customizado até 1…" at bounding box center [586, 277] width 1172 height 554
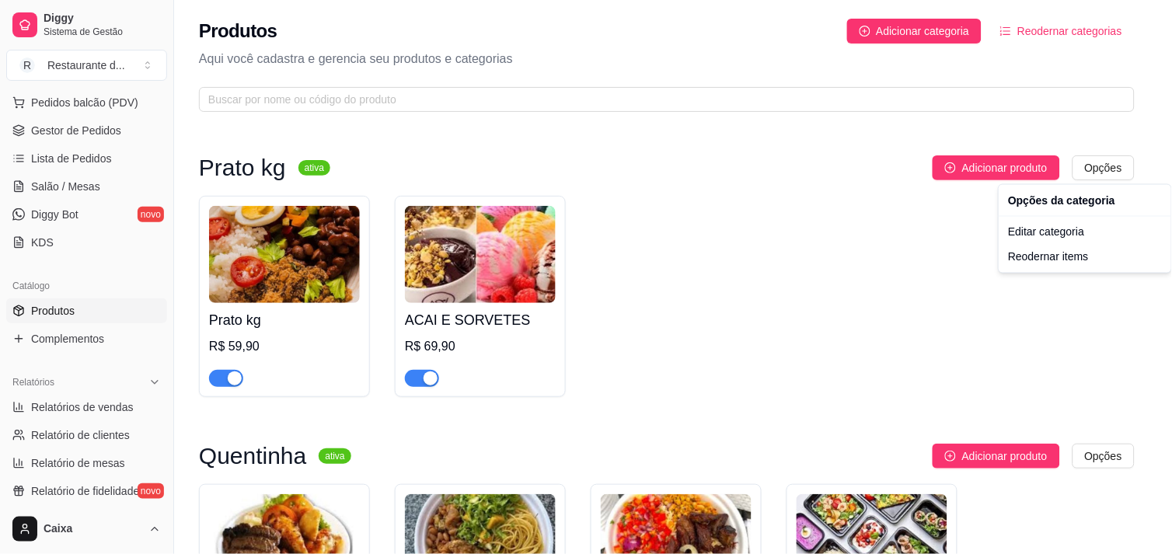
click at [685, 214] on html "Diggy Sistema de Gestão R Restaurante d ... Loja aberta Plano Customizado até 1…" at bounding box center [586, 277] width 1172 height 554
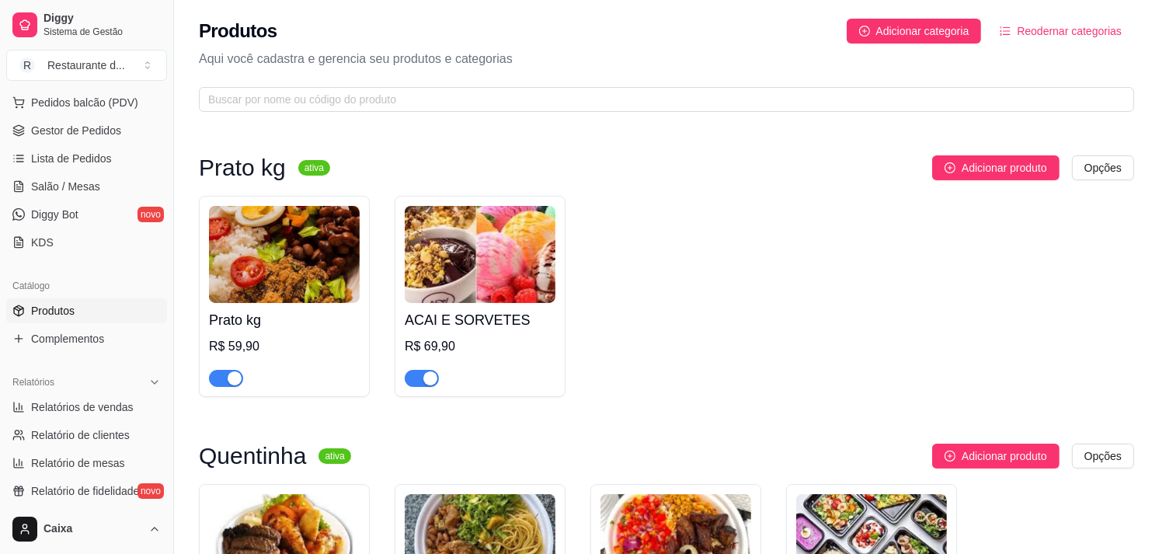
click at [227, 249] on img at bounding box center [284, 254] width 151 height 97
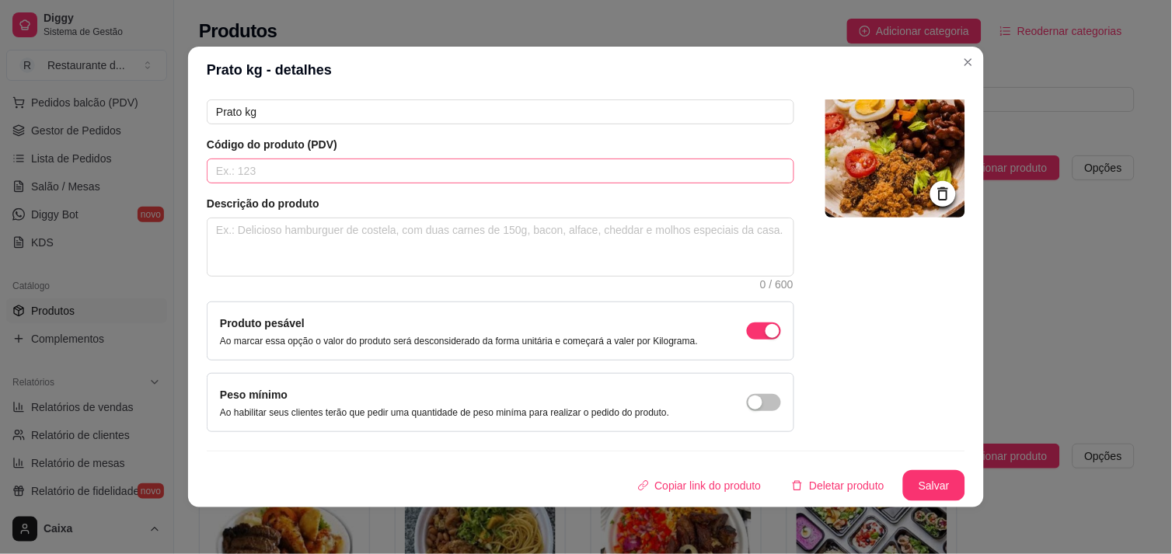
scroll to position [0, 0]
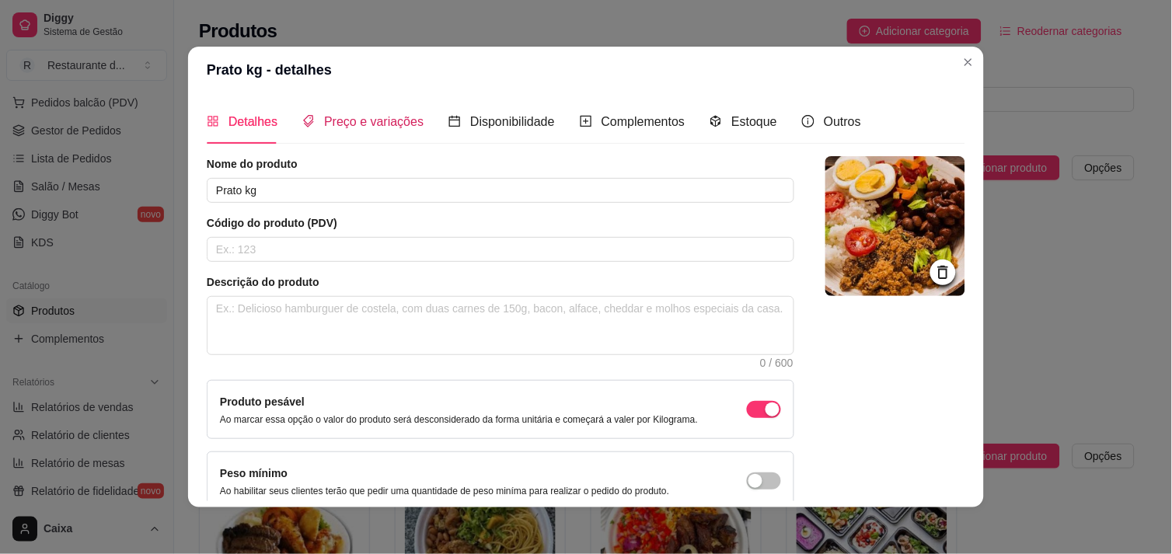
click at [355, 124] on span "Preço e variações" at bounding box center [373, 121] width 99 height 13
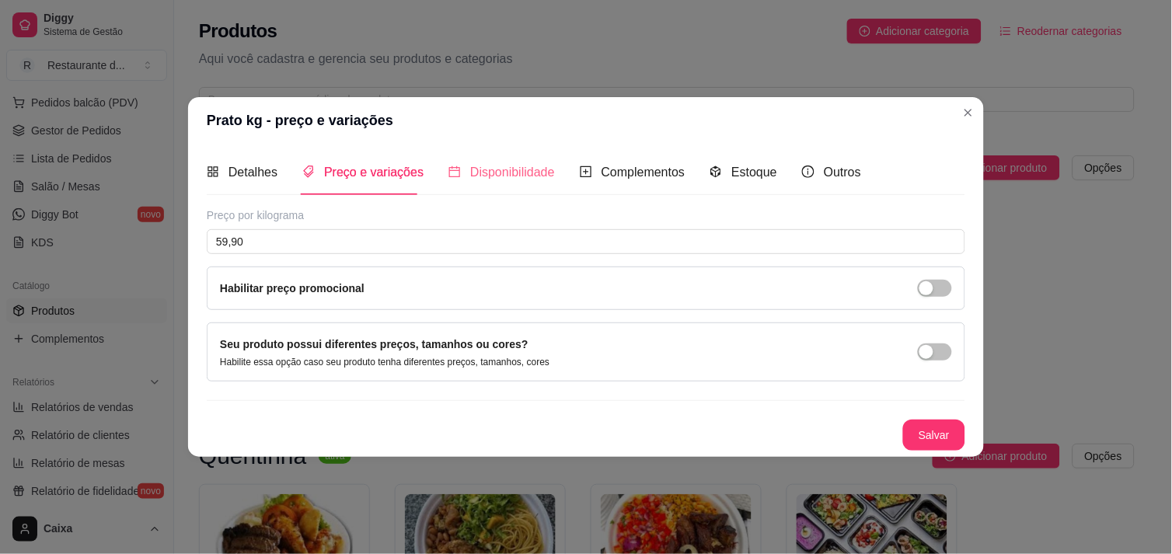
click at [510, 160] on div "Disponibilidade" at bounding box center [501, 172] width 106 height 44
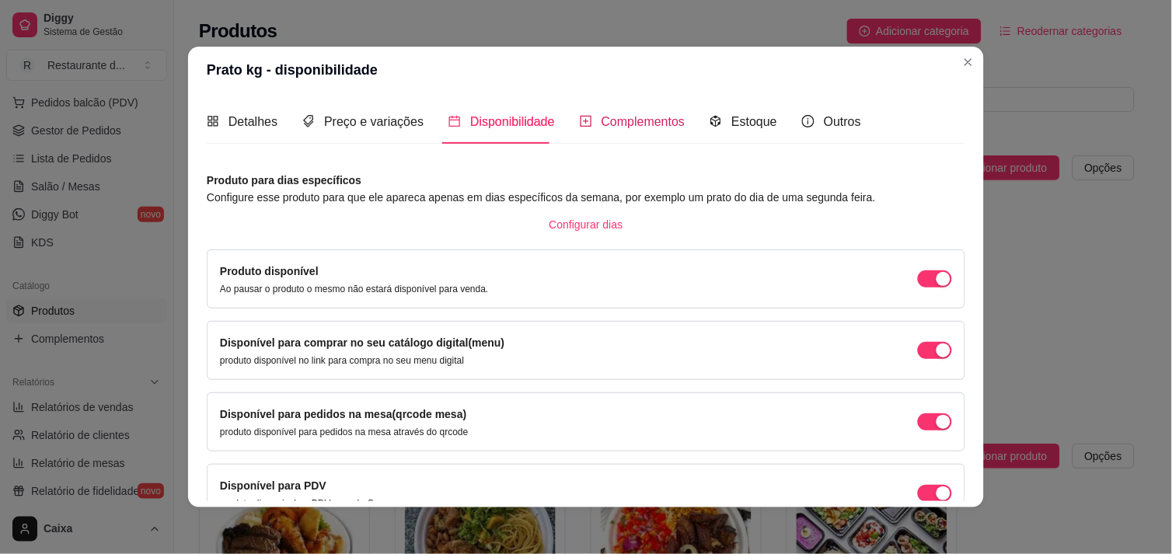
click at [655, 120] on span "Complementos" at bounding box center [643, 121] width 84 height 13
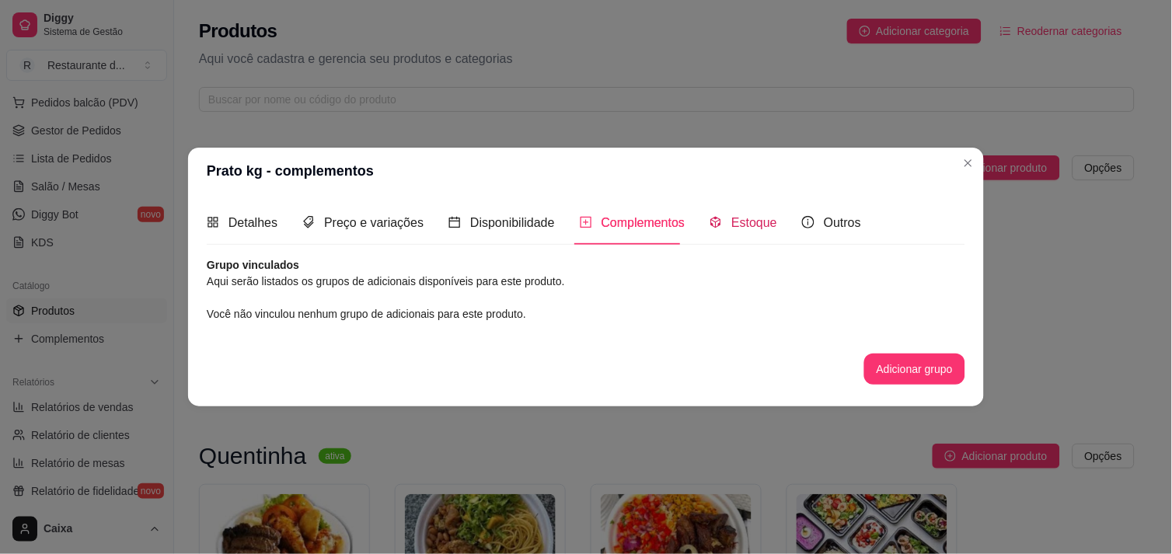
click at [764, 222] on span "Estoque" at bounding box center [754, 222] width 46 height 13
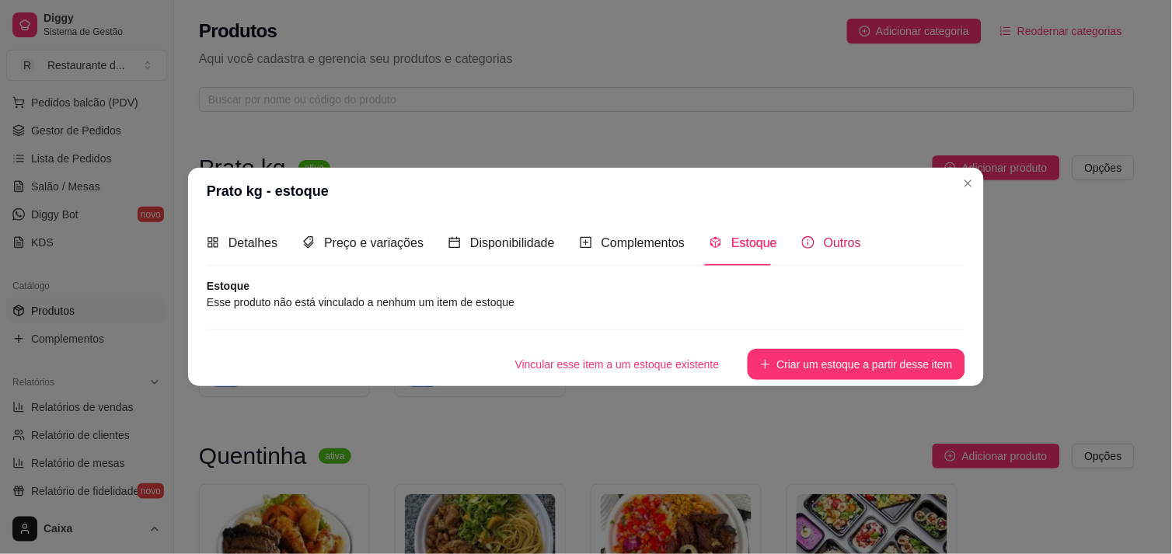
click at [831, 242] on span "Outros" at bounding box center [842, 242] width 37 height 13
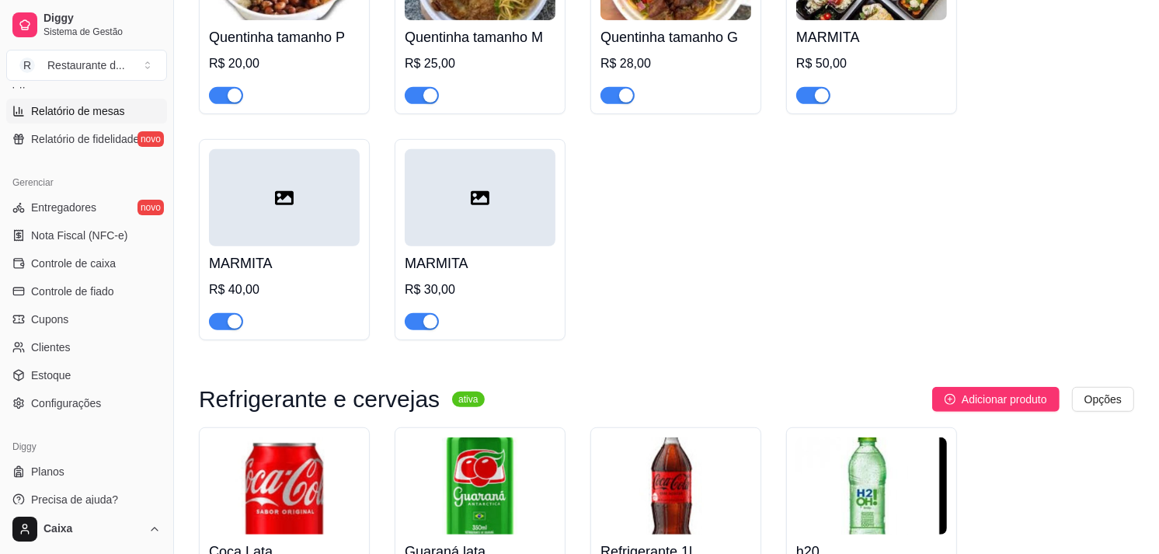
scroll to position [553, 0]
click at [51, 402] on span "Configurações" at bounding box center [66, 400] width 70 height 16
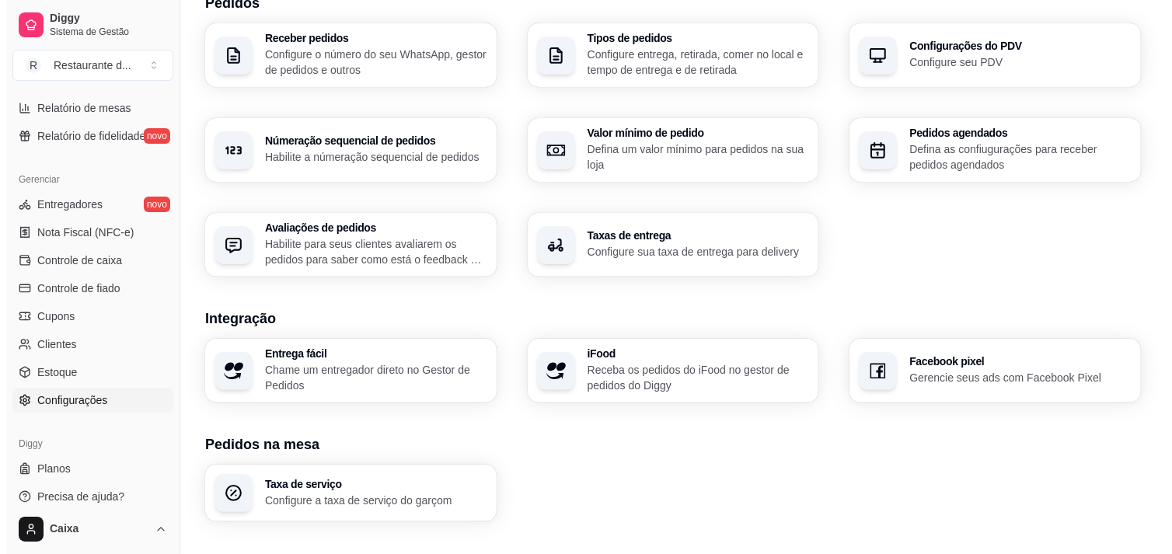
scroll to position [534, 0]
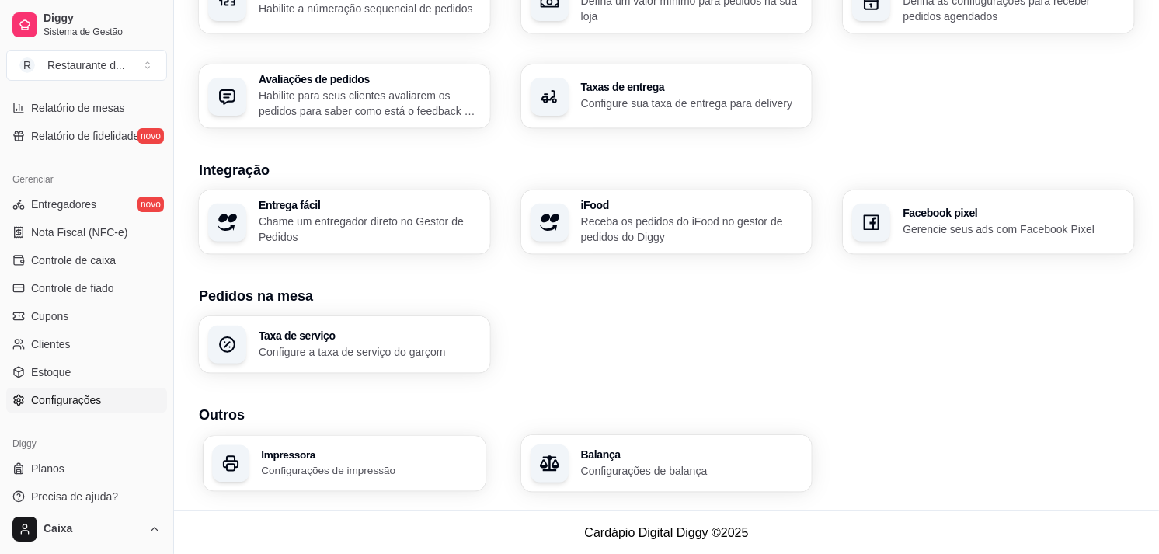
click at [364, 463] on p "Configurações de impressão" at bounding box center [368, 470] width 215 height 15
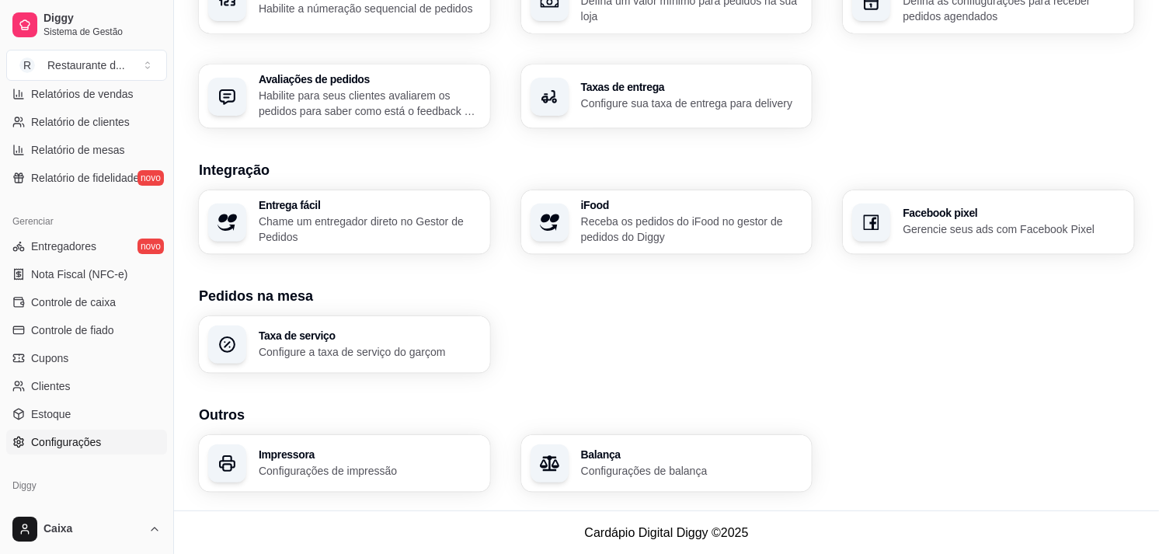
scroll to position [500, 0]
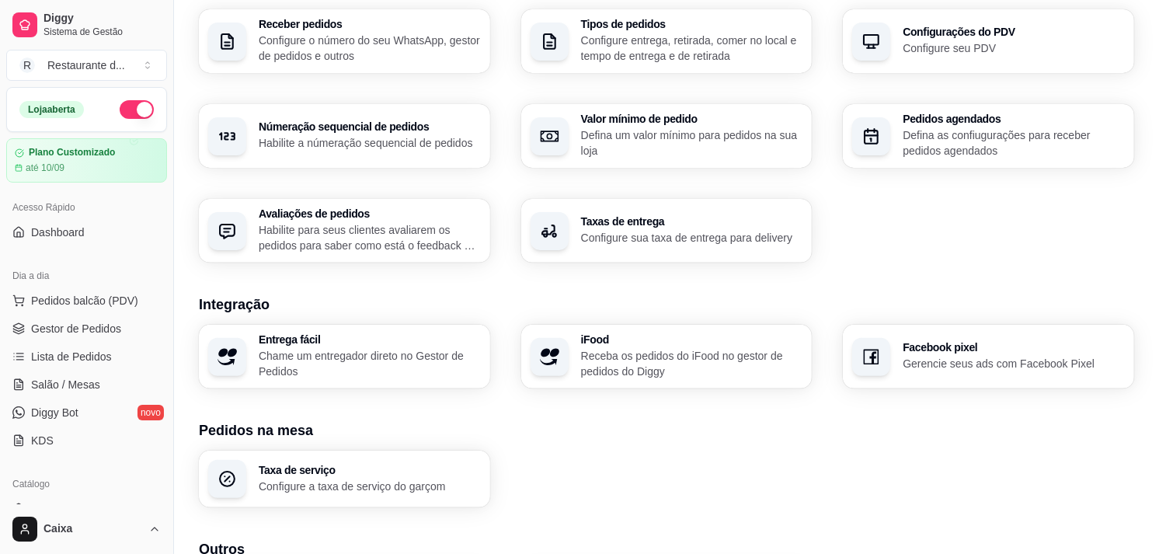
scroll to position [399, 0]
click at [146, 71] on button "R Restaurante d ..." at bounding box center [86, 65] width 161 height 31
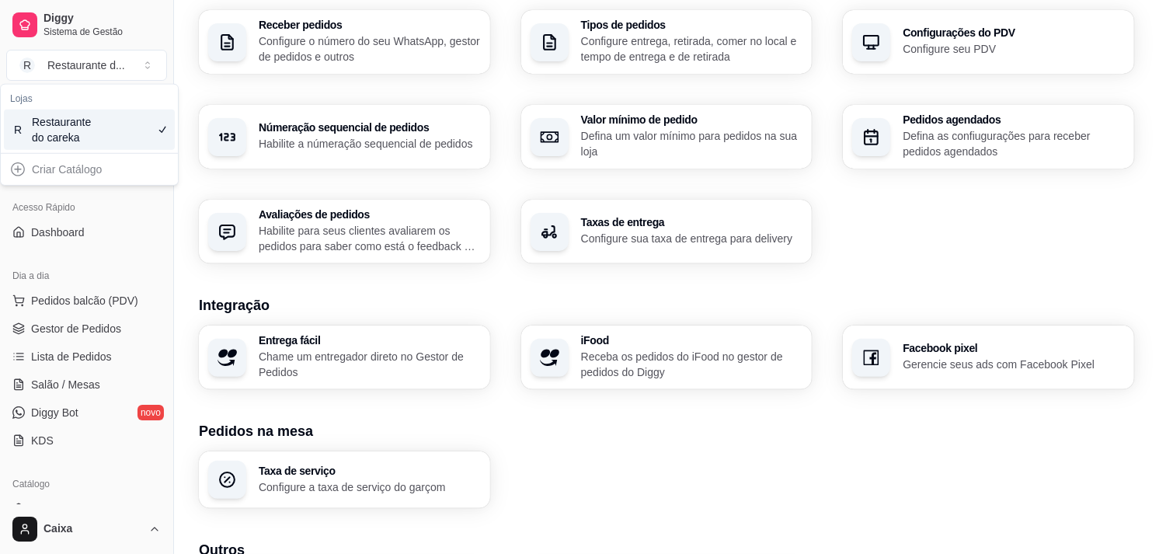
click at [137, 249] on div "Acesso Rápido Dashboard" at bounding box center [86, 220] width 173 height 62
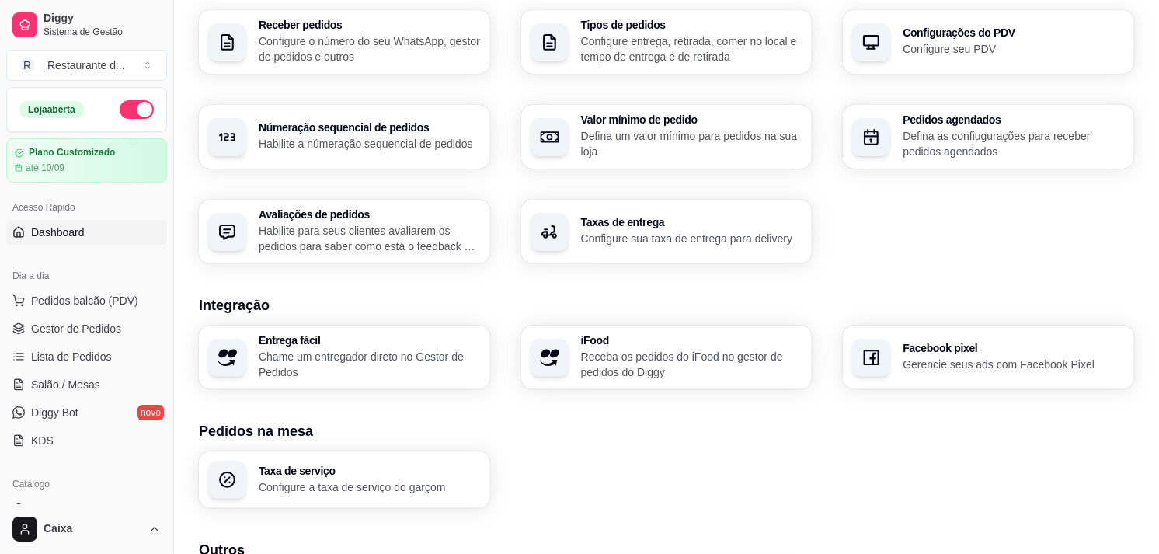
click at [72, 239] on span "Dashboard" at bounding box center [58, 233] width 54 height 16
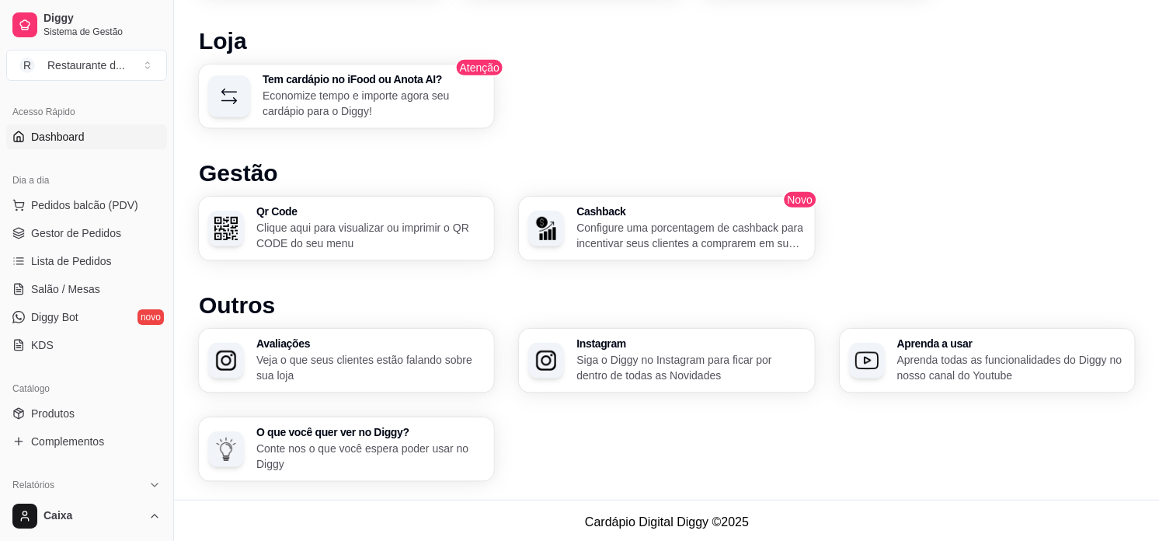
scroll to position [95, 0]
click at [81, 289] on span "Salão / Mesas" at bounding box center [65, 290] width 69 height 16
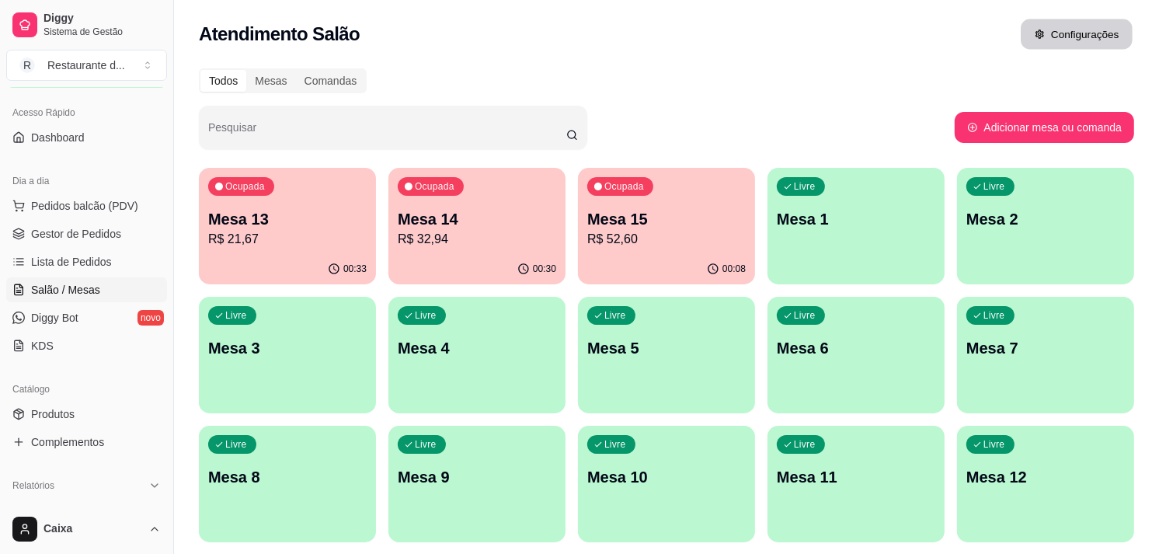
click at [1089, 29] on button "Configurações" at bounding box center [1077, 34] width 112 height 30
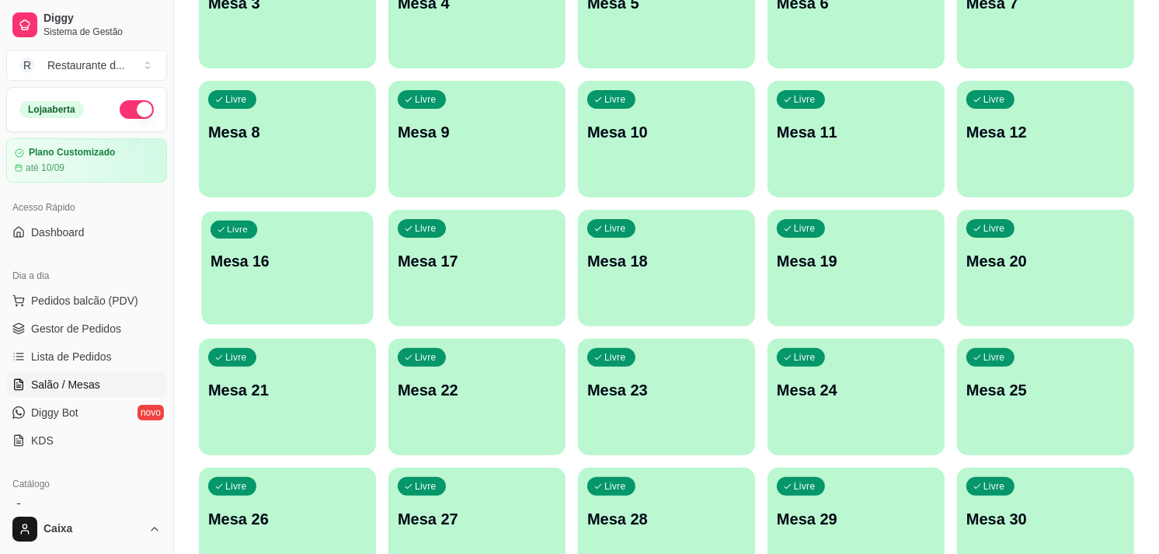
click at [284, 238] on div "Livre Mesa 16" at bounding box center [287, 258] width 172 height 95
click at [96, 311] on button "Pedidos balcão (PDV)" at bounding box center [86, 300] width 161 height 25
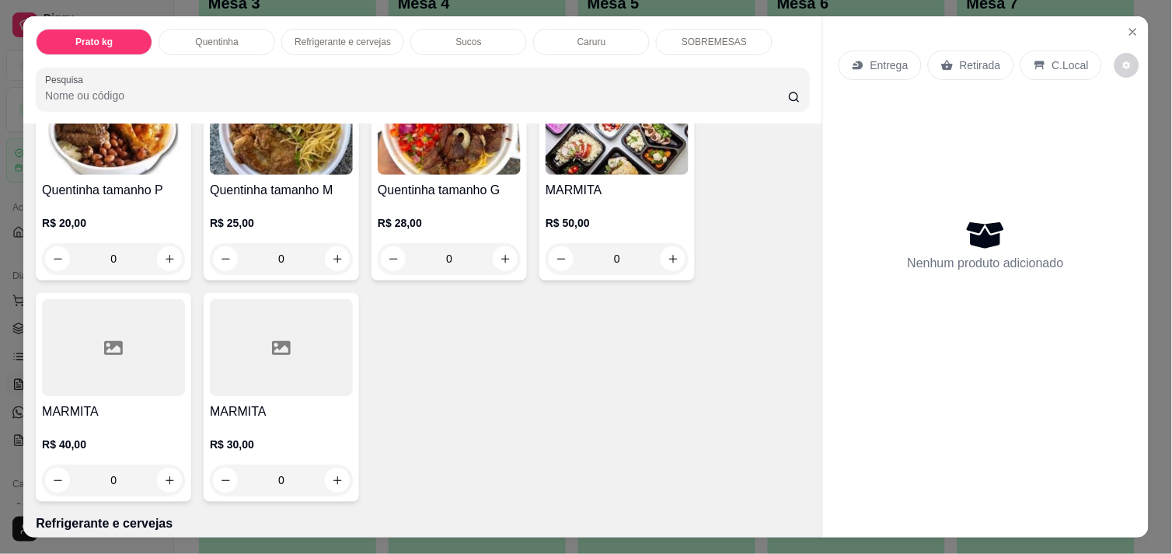
scroll to position [375, 0]
click at [164, 256] on icon "increase-product-quantity" at bounding box center [170, 259] width 12 height 12
type input "1"
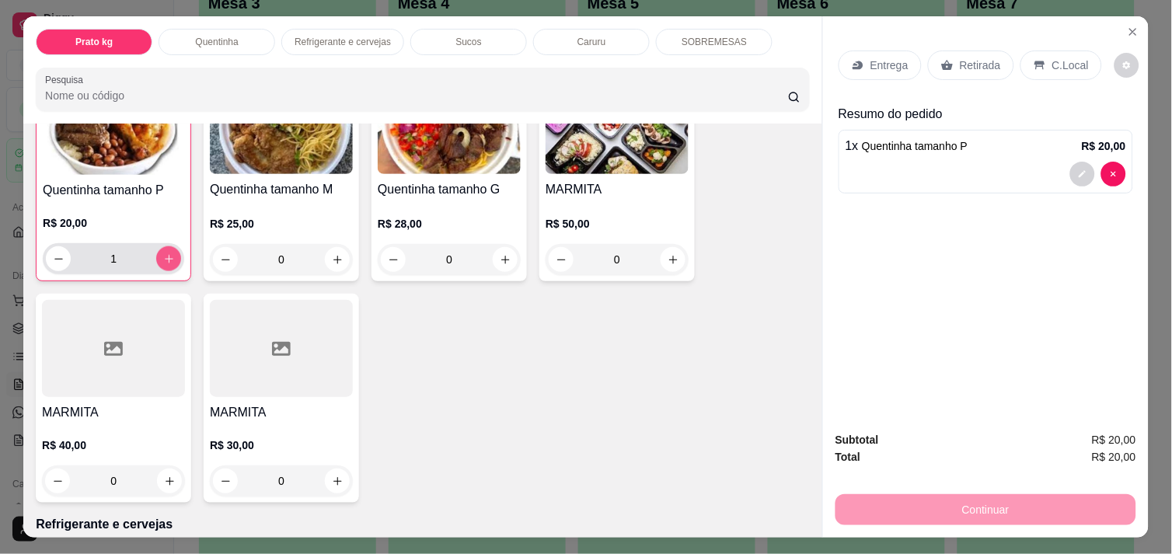
scroll to position [376, 0]
click at [1054, 66] on p "C.Local" at bounding box center [1070, 65] width 37 height 16
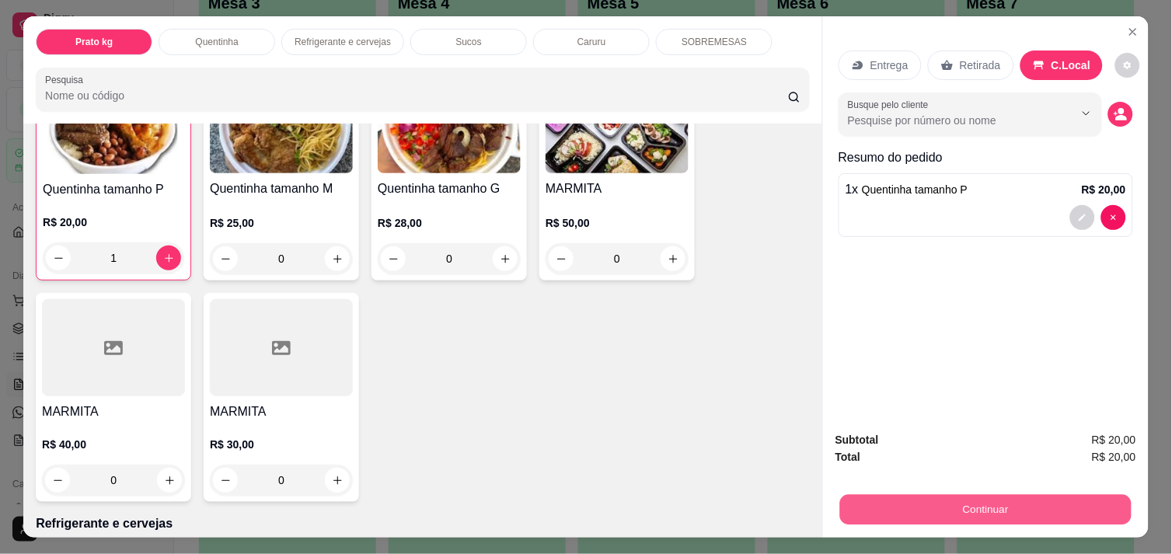
click at [993, 500] on button "Continuar" at bounding box center [985, 509] width 291 height 30
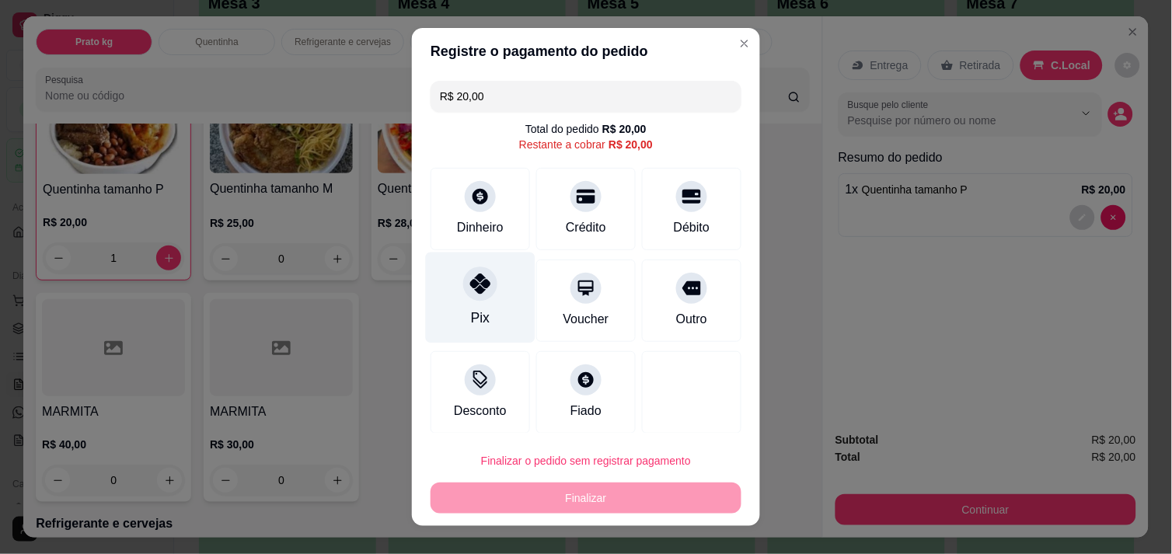
click at [480, 305] on div "Pix" at bounding box center [481, 297] width 110 height 91
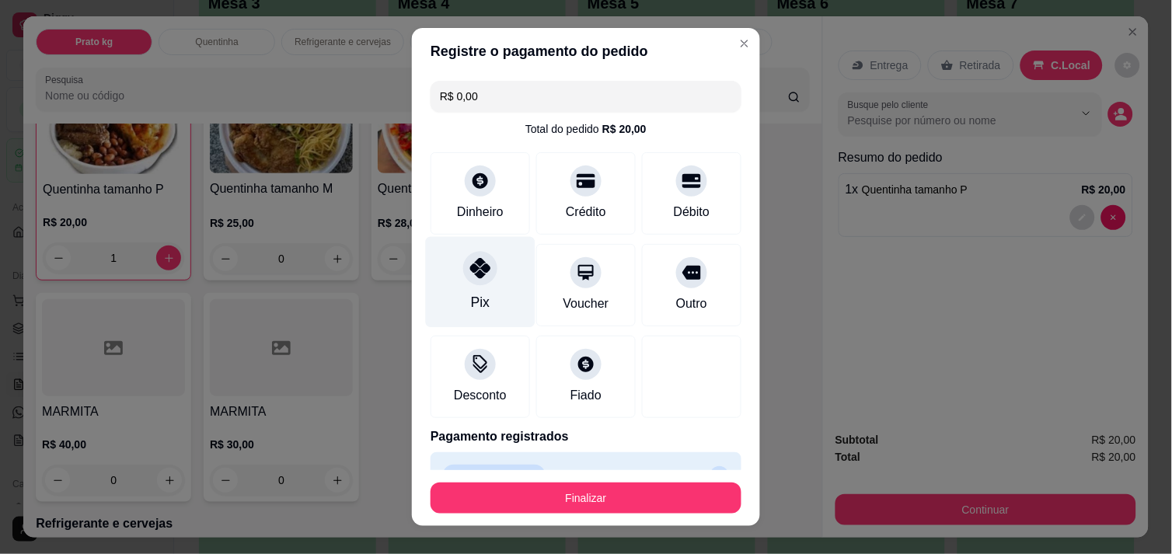
type input "R$ 0,00"
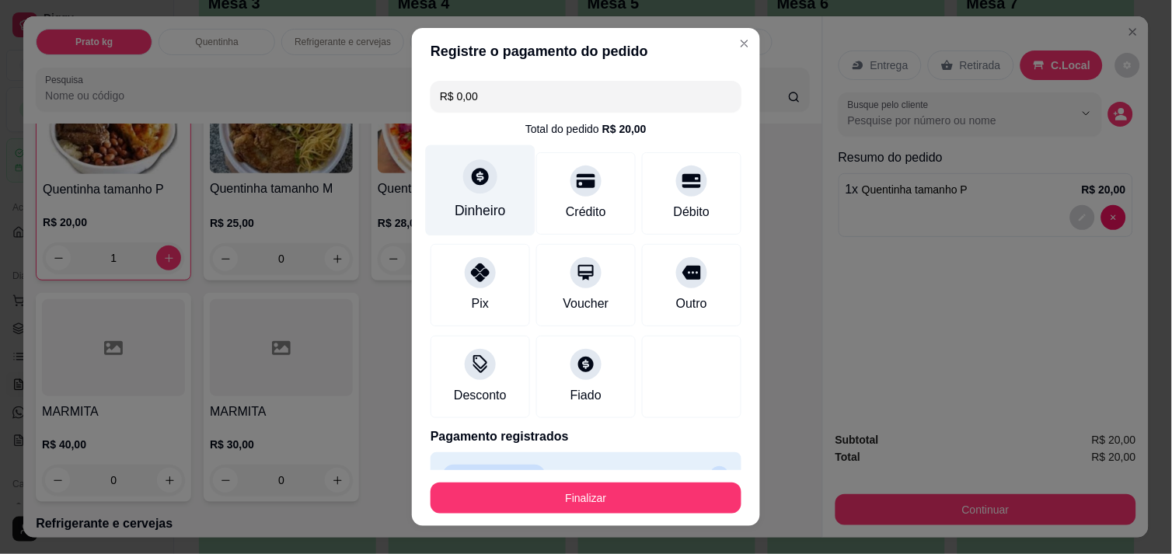
click at [505, 191] on div "Dinheiro" at bounding box center [481, 190] width 110 height 91
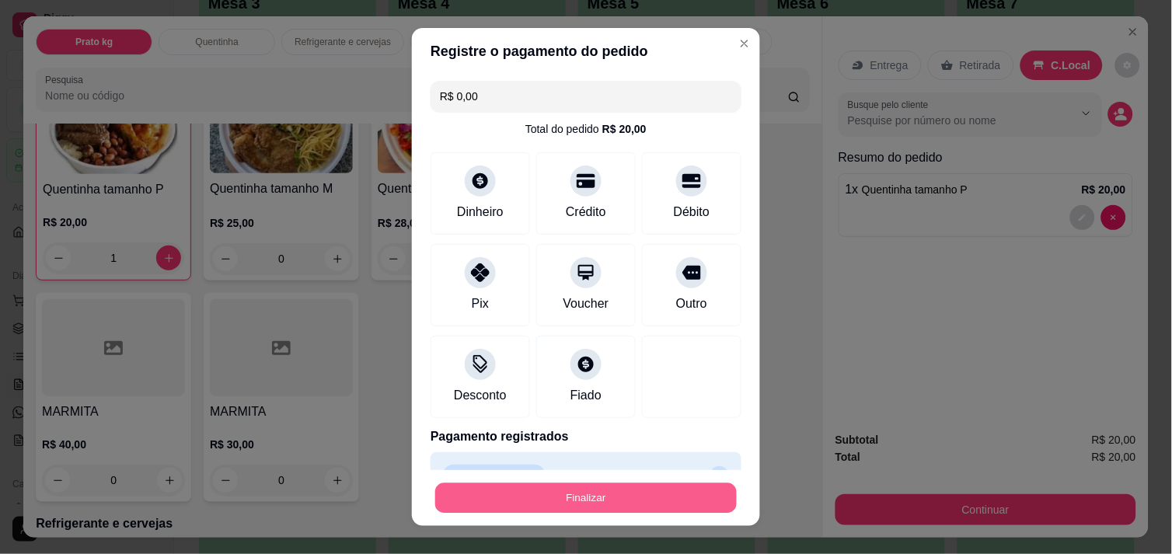
click at [602, 502] on button "Finalizar" at bounding box center [585, 498] width 301 height 30
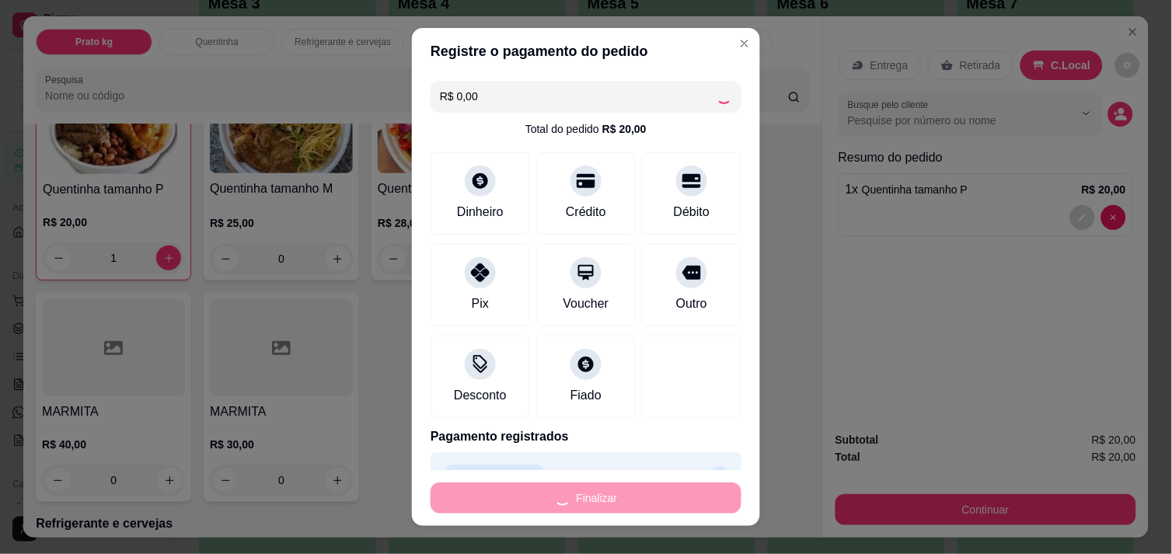
type input "0"
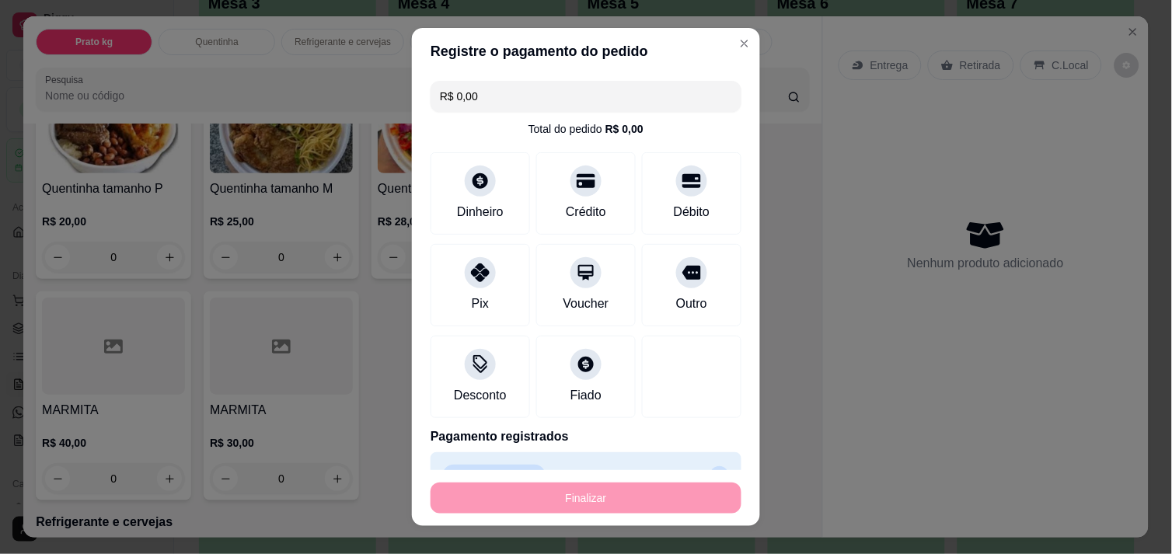
type input "-R$ 20,00"
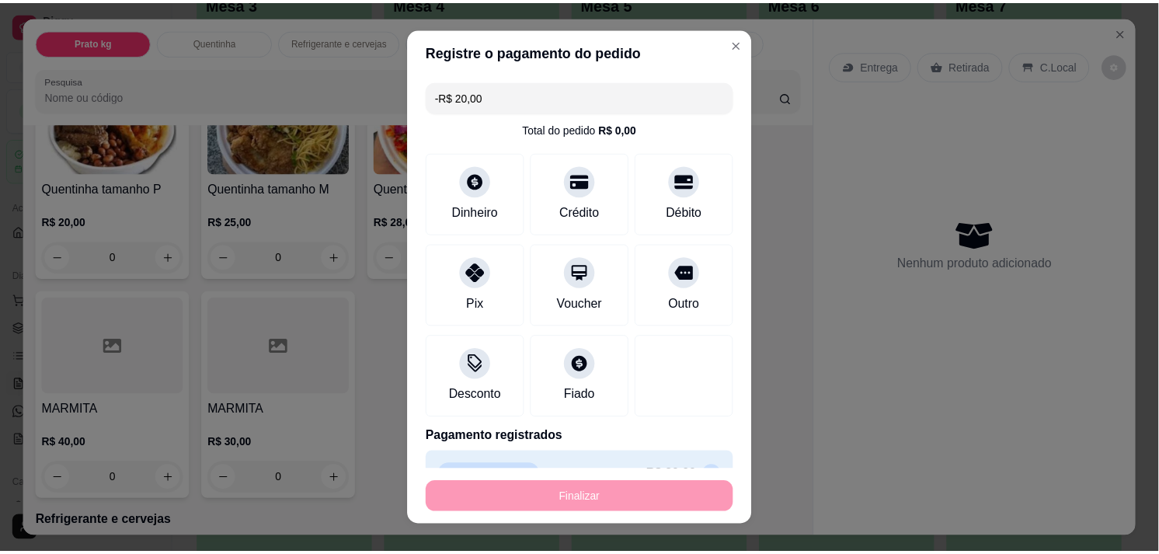
scroll to position [375, 0]
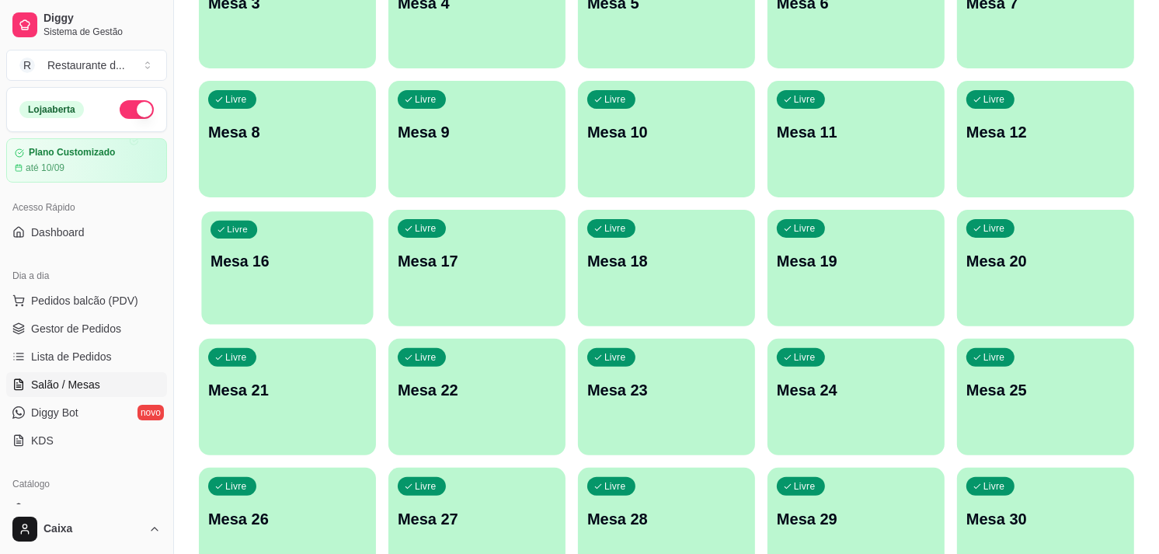
click at [283, 260] on p "Mesa 16" at bounding box center [288, 261] width 154 height 21
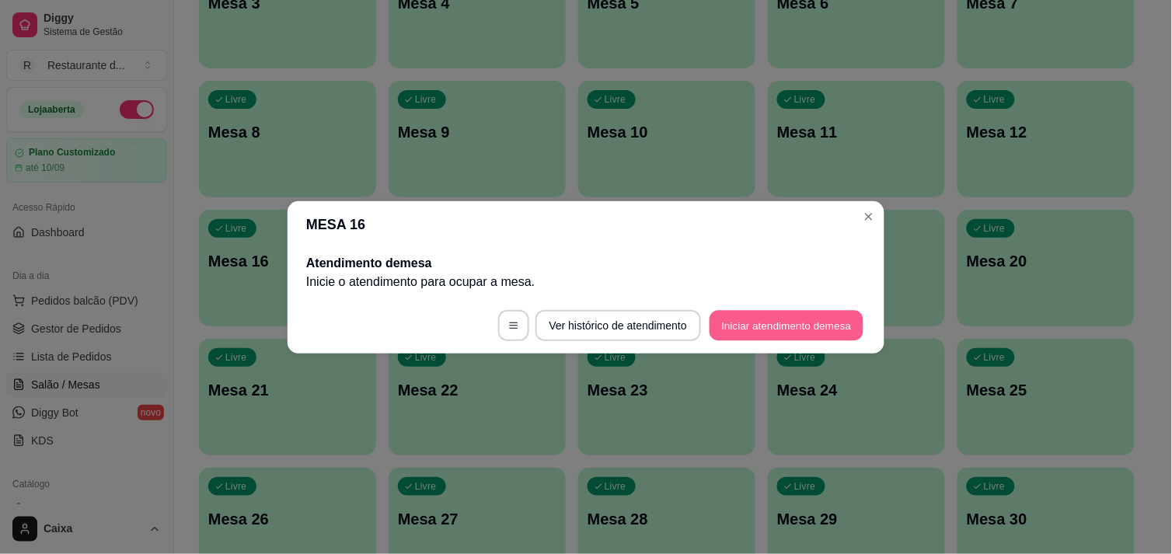
click at [794, 322] on button "Iniciar atendimento de mesa" at bounding box center [786, 325] width 154 height 30
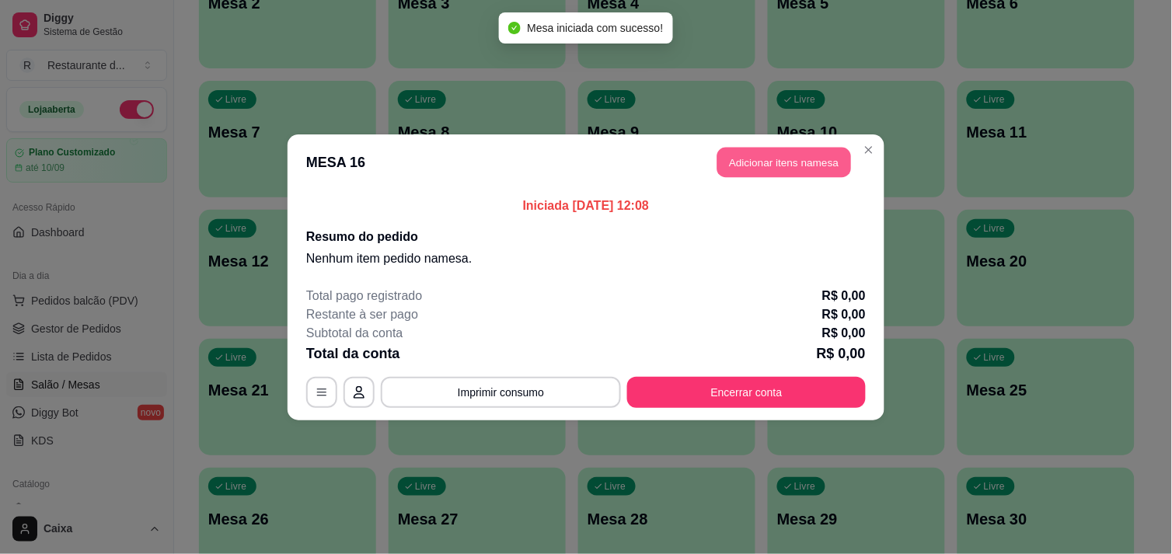
click at [769, 165] on button "Adicionar itens na mesa" at bounding box center [784, 162] width 134 height 30
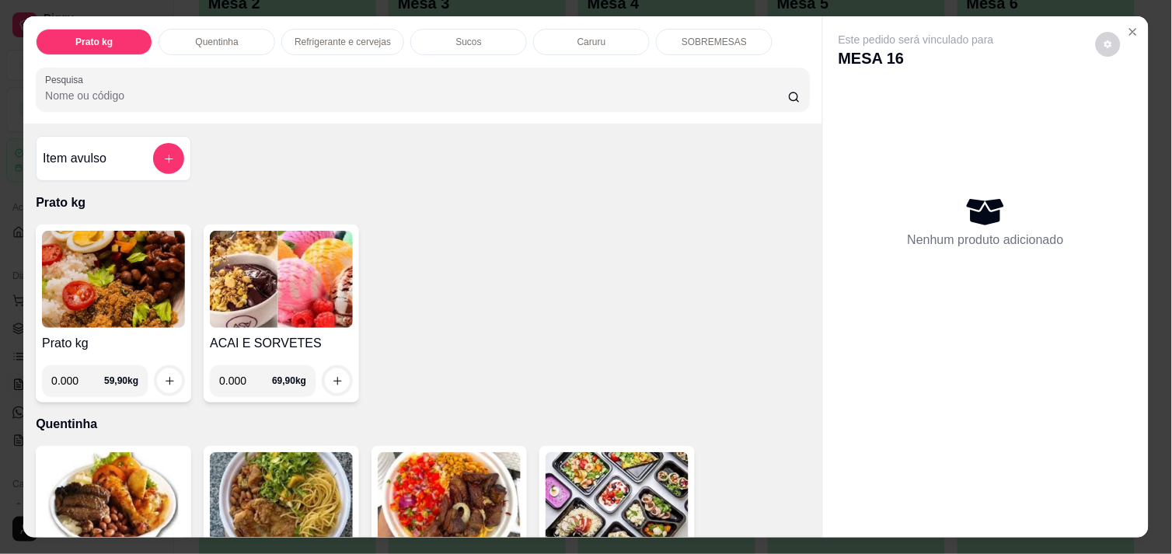
click at [73, 382] on input "0.000" at bounding box center [77, 380] width 53 height 31
type input "0.502"
click at [165, 377] on icon "increase-product-quantity" at bounding box center [169, 381] width 8 height 8
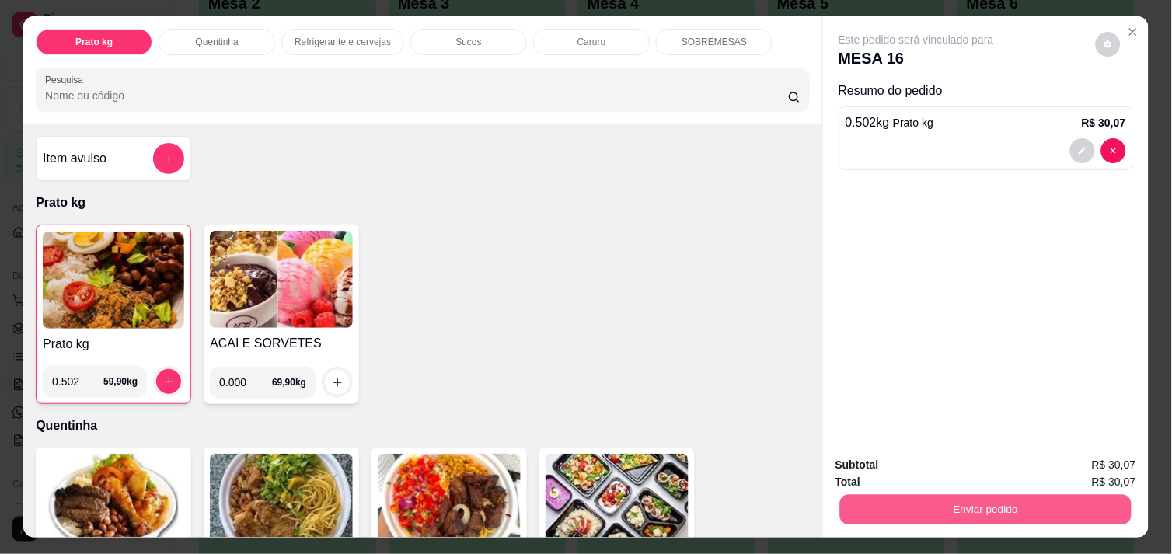
click at [990, 498] on button "Enviar pedido" at bounding box center [985, 509] width 291 height 30
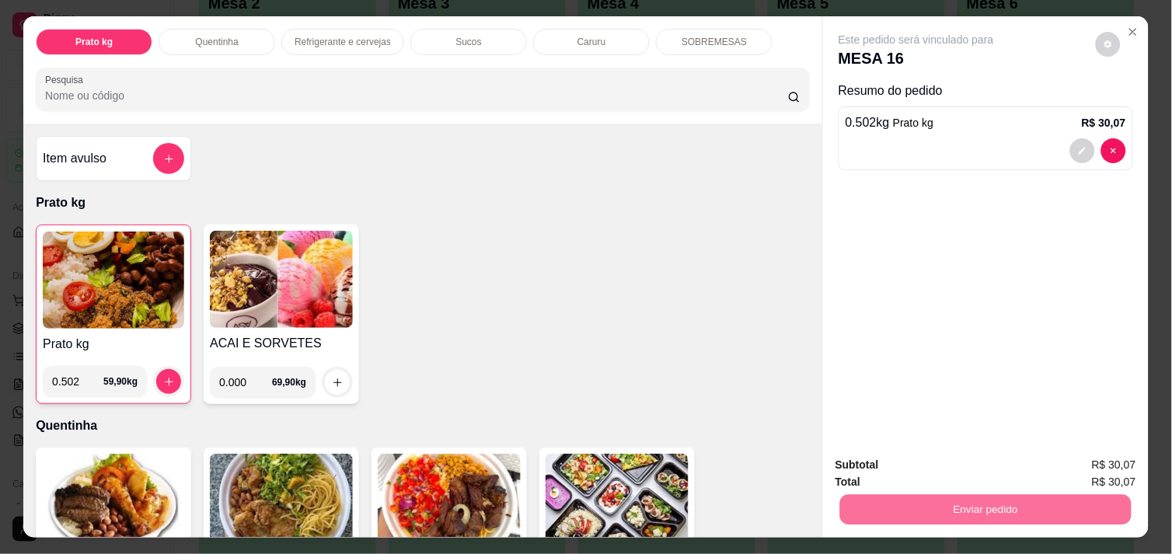
click at [989, 462] on button "Não registrar e enviar pedido" at bounding box center [933, 465] width 157 height 29
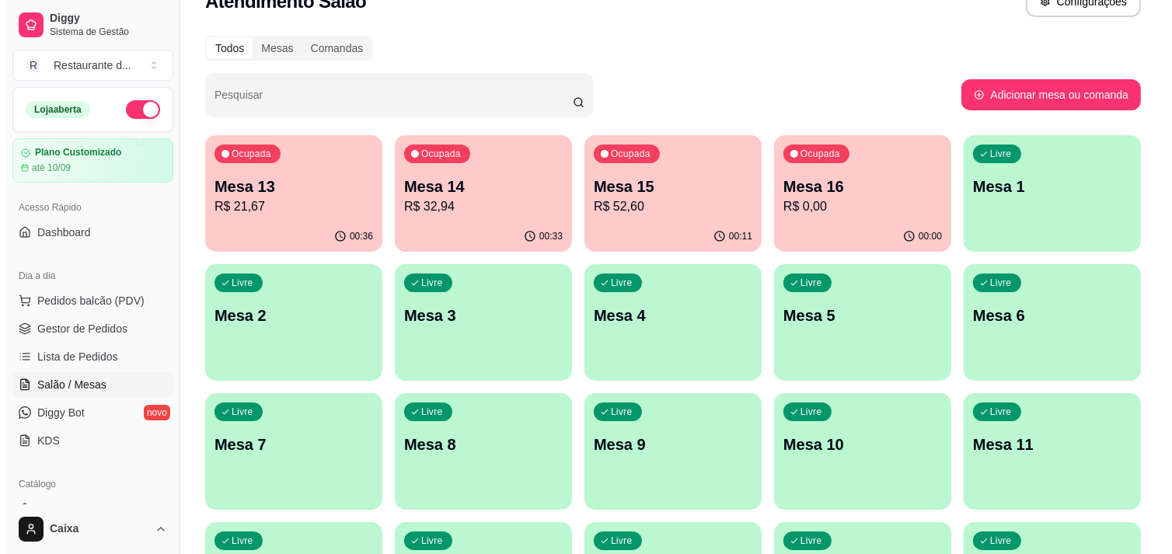
scroll to position [32, 0]
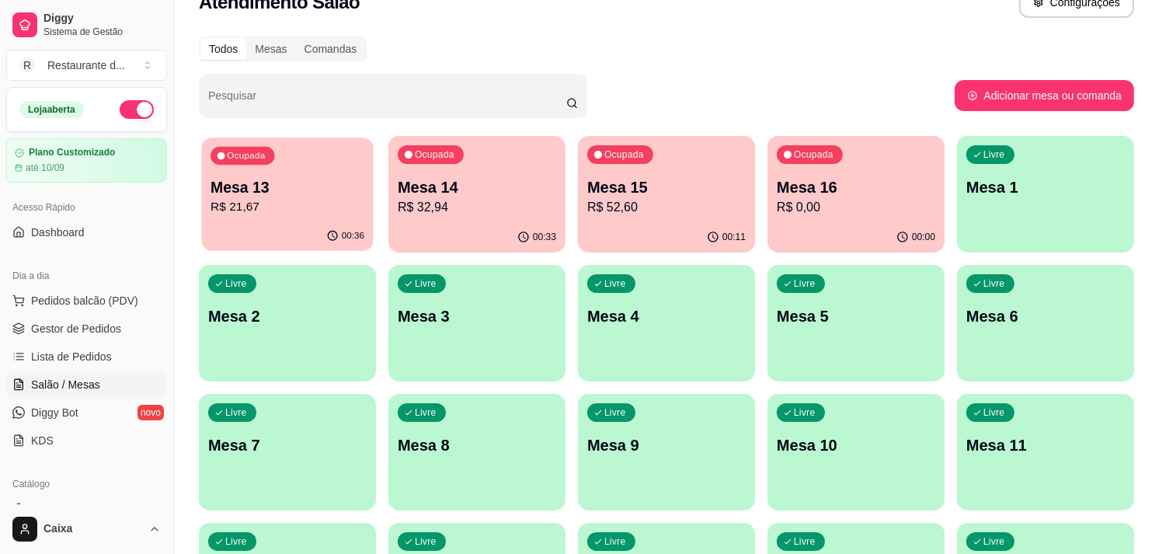
click at [343, 163] on div "Ocupada Mesa 13 R$ 21,67" at bounding box center [287, 180] width 172 height 84
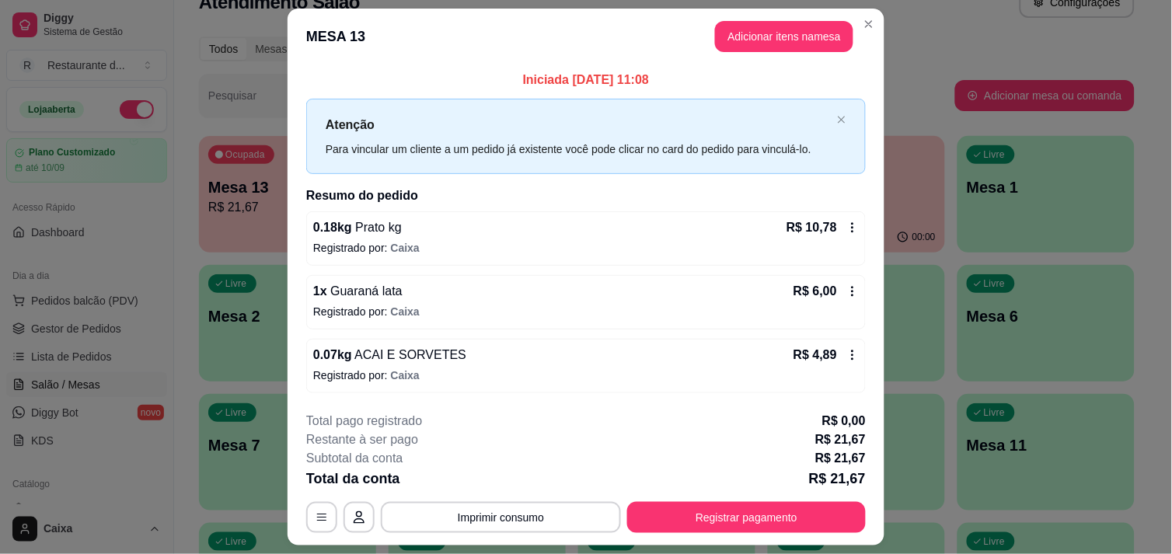
scroll to position [41, 0]
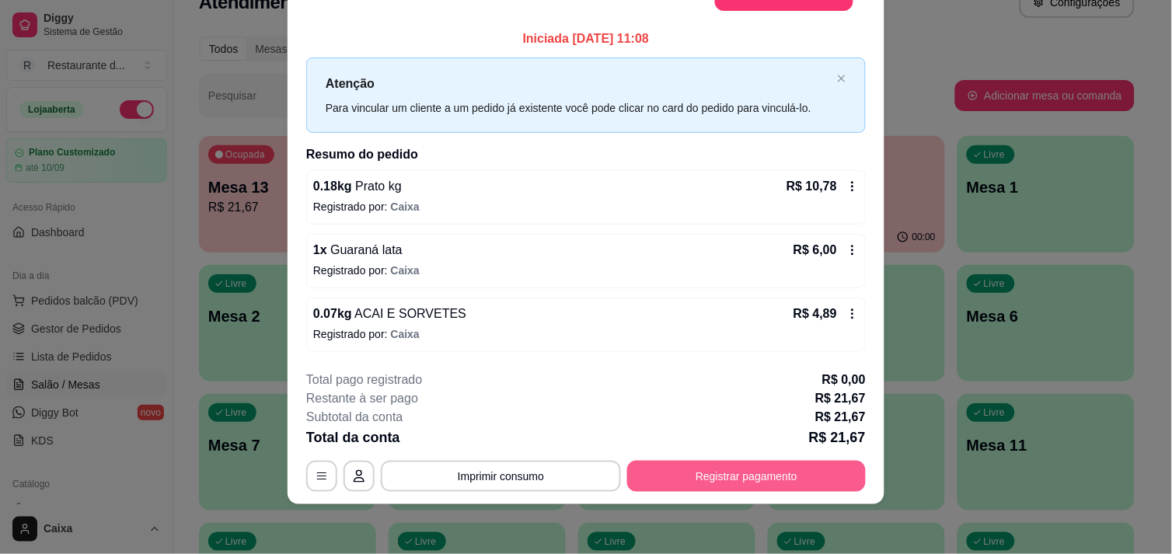
click at [735, 472] on button "Registrar pagamento" at bounding box center [746, 476] width 239 height 31
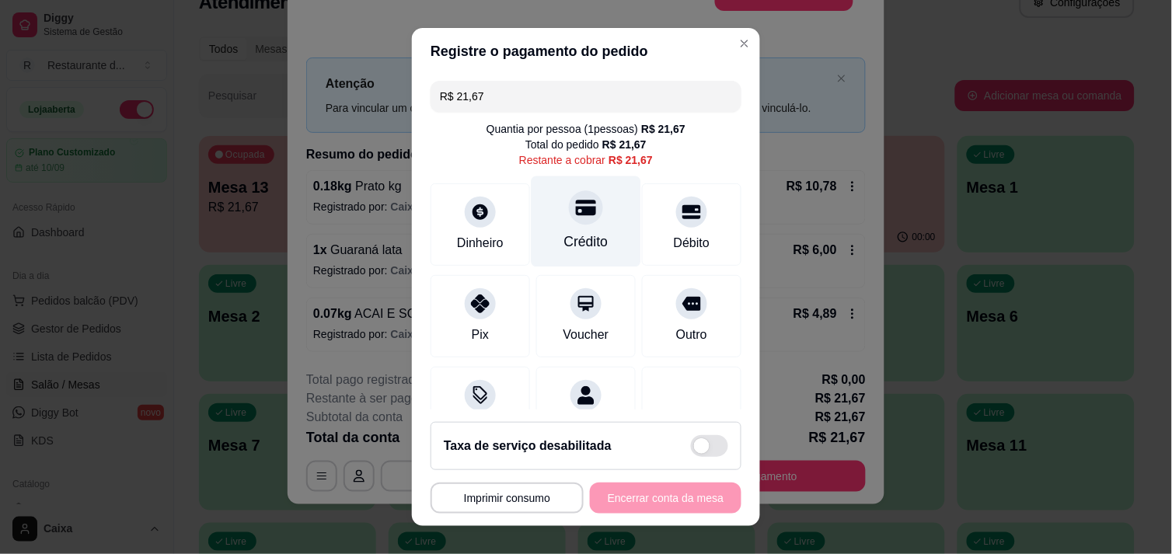
click at [564, 233] on div "Crédito" at bounding box center [586, 242] width 44 height 20
type input "R$ 0,00"
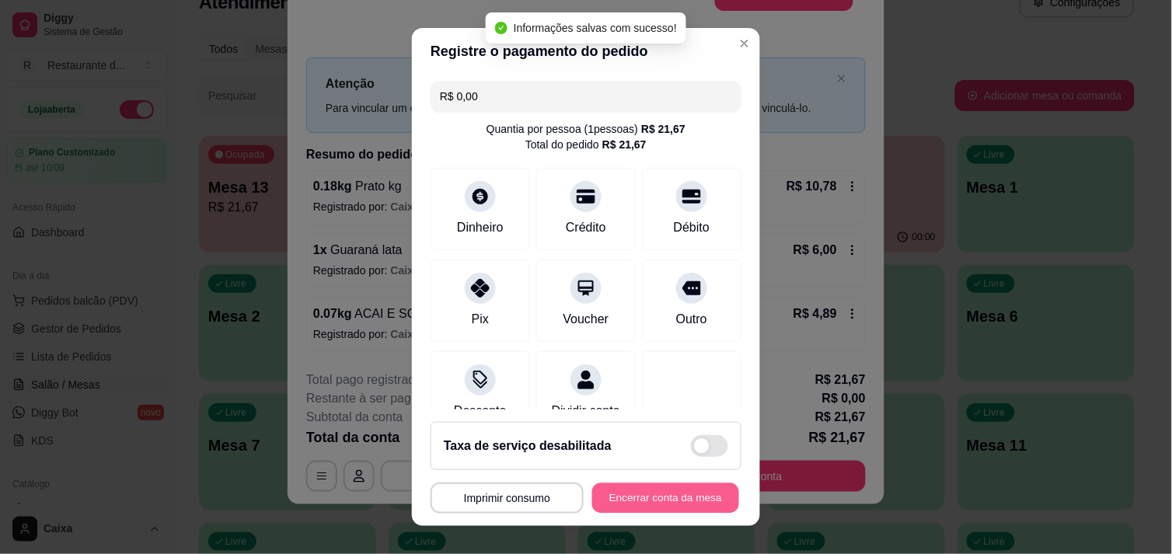
click at [658, 508] on button "Encerrar conta da mesa" at bounding box center [665, 498] width 147 height 30
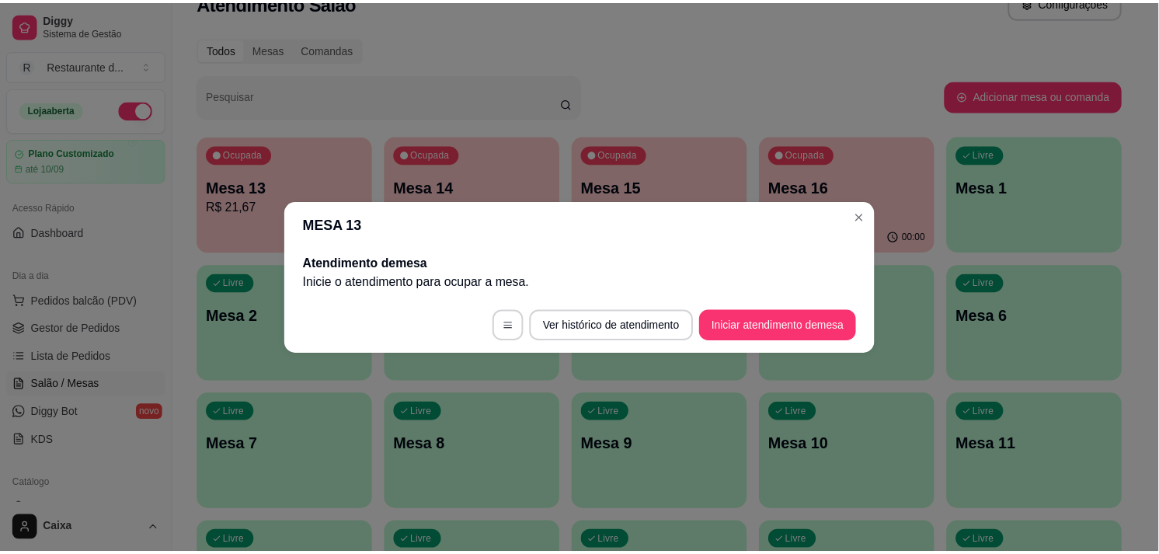
scroll to position [0, 0]
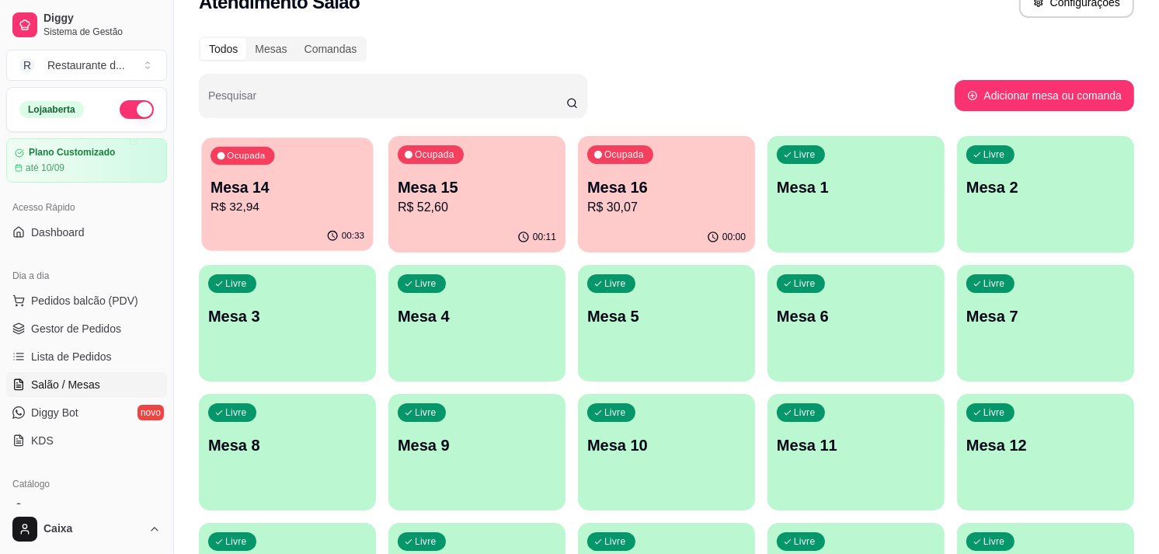
click at [268, 225] on div "00:33" at bounding box center [287, 236] width 172 height 30
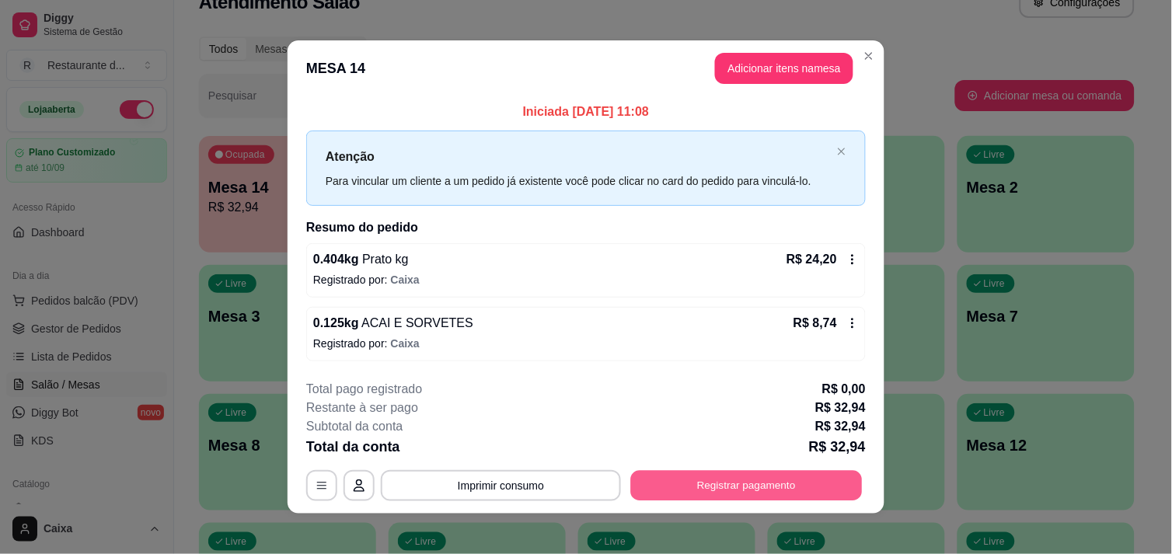
click at [755, 476] on button "Registrar pagamento" at bounding box center [747, 486] width 232 height 30
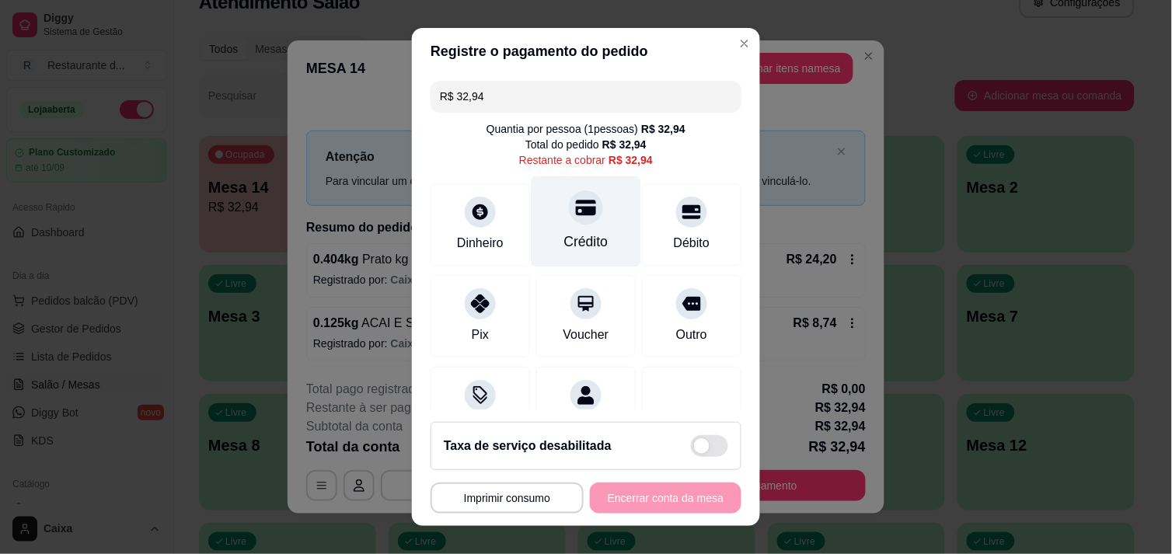
click at [564, 237] on div "Crédito" at bounding box center [586, 242] width 44 height 20
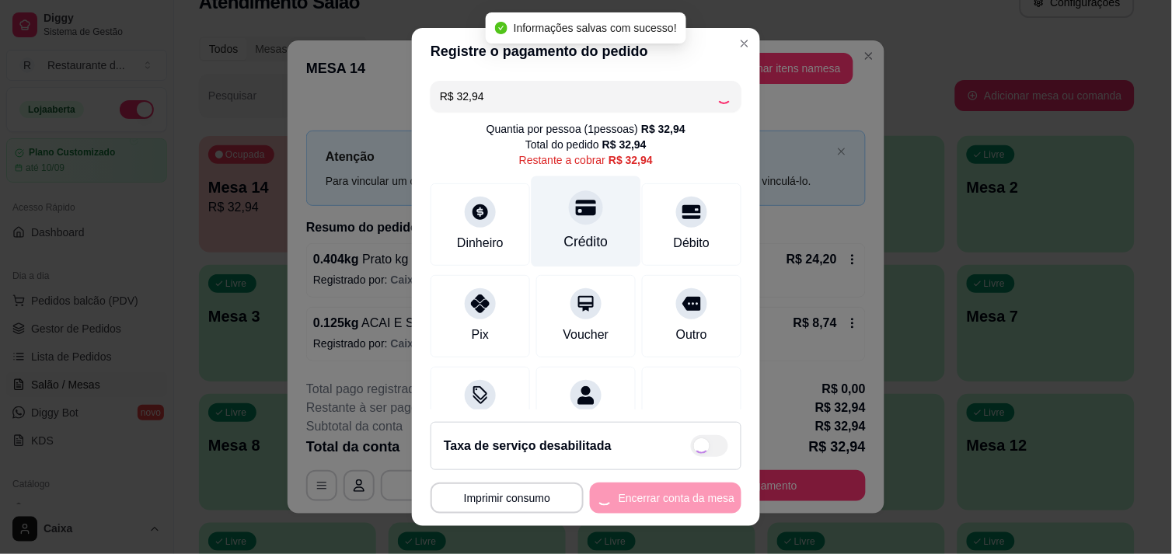
type input "R$ 0,00"
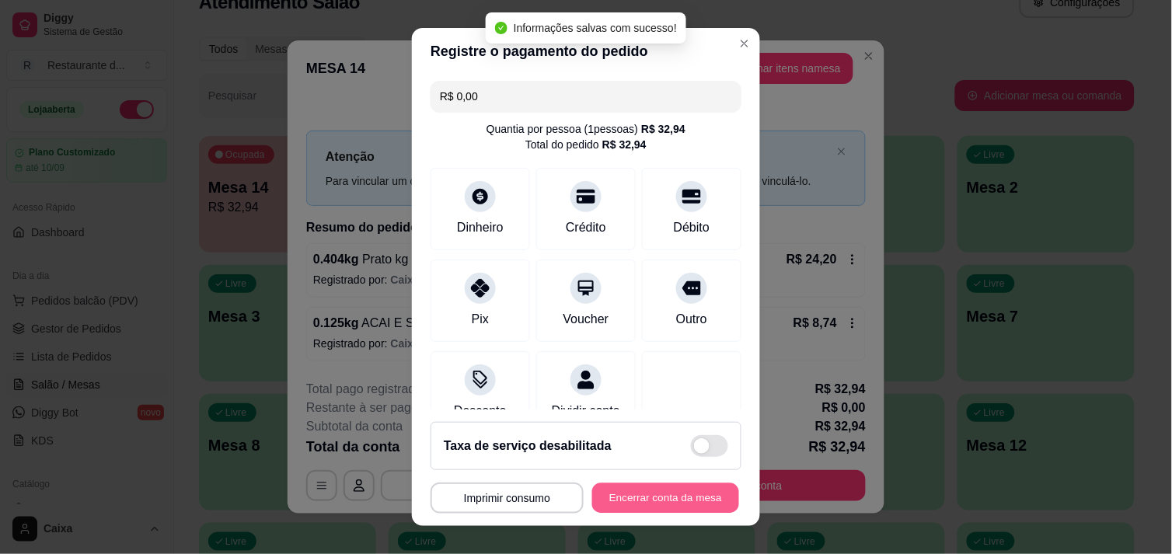
click at [646, 491] on button "Encerrar conta da mesa" at bounding box center [665, 498] width 147 height 30
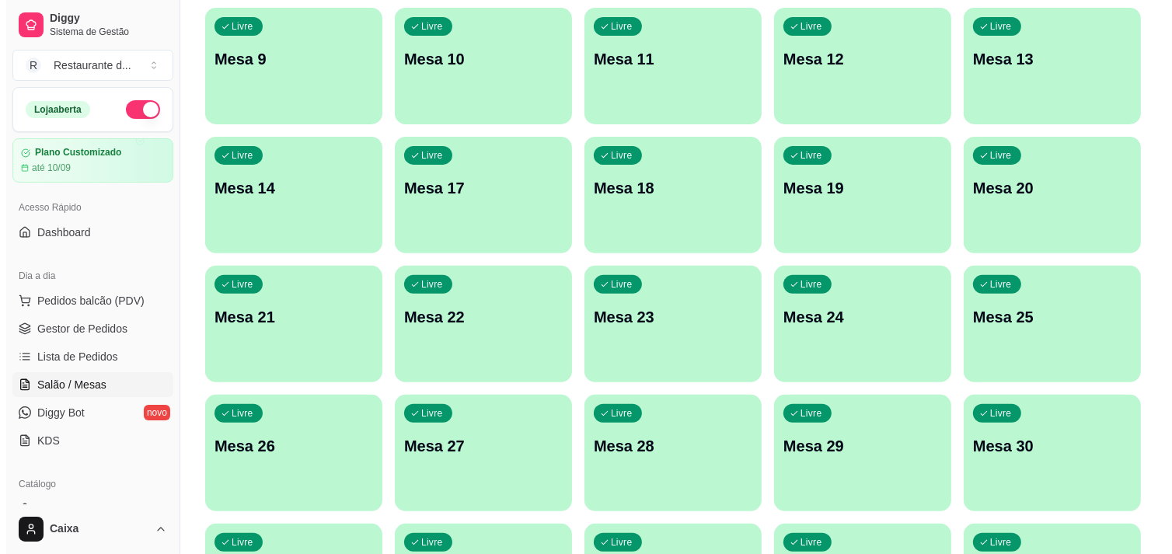
scroll to position [420, 0]
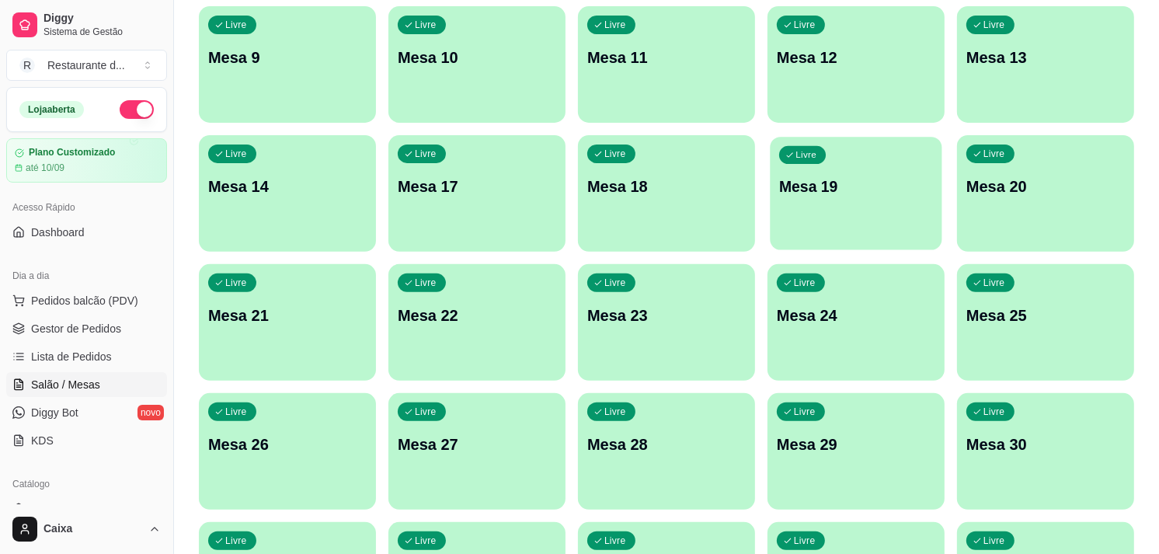
click at [839, 203] on div "Livre Mesa 19" at bounding box center [856, 184] width 172 height 95
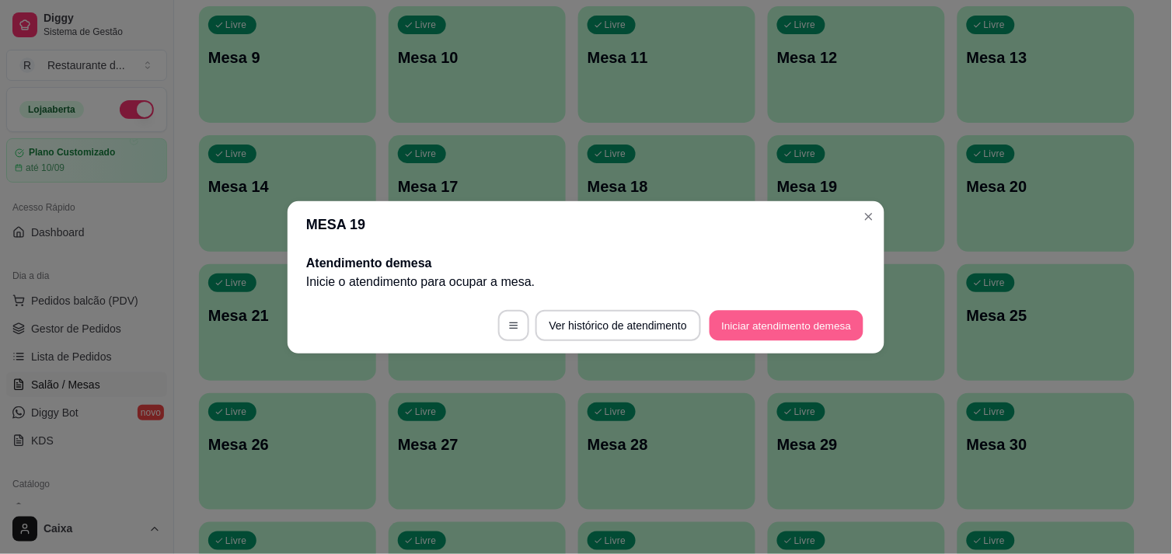
click at [748, 322] on button "Iniciar atendimento de mesa" at bounding box center [786, 325] width 154 height 30
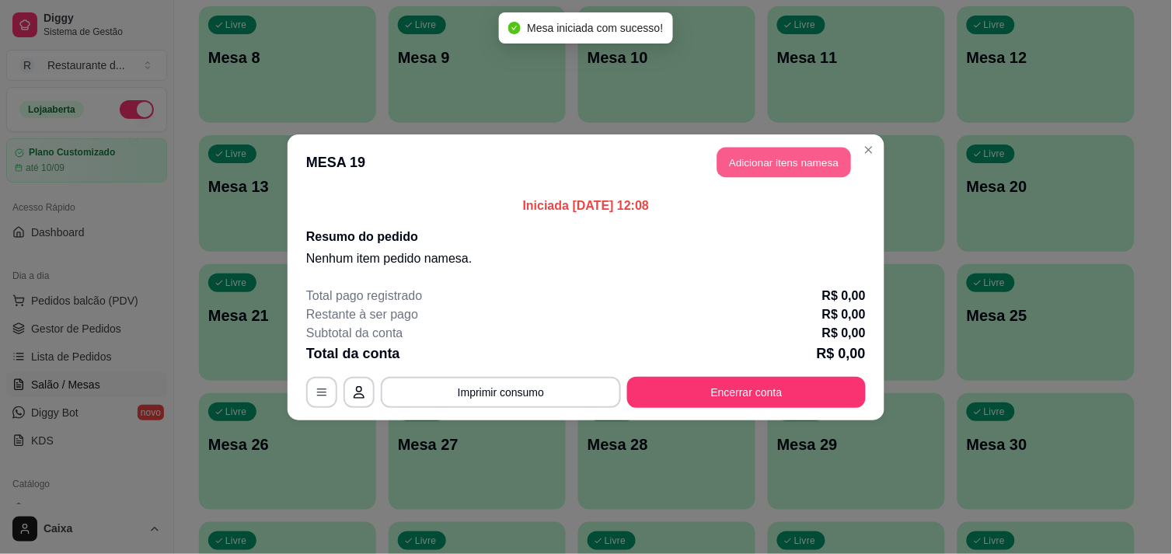
click at [762, 164] on button "Adicionar itens na mesa" at bounding box center [784, 162] width 134 height 30
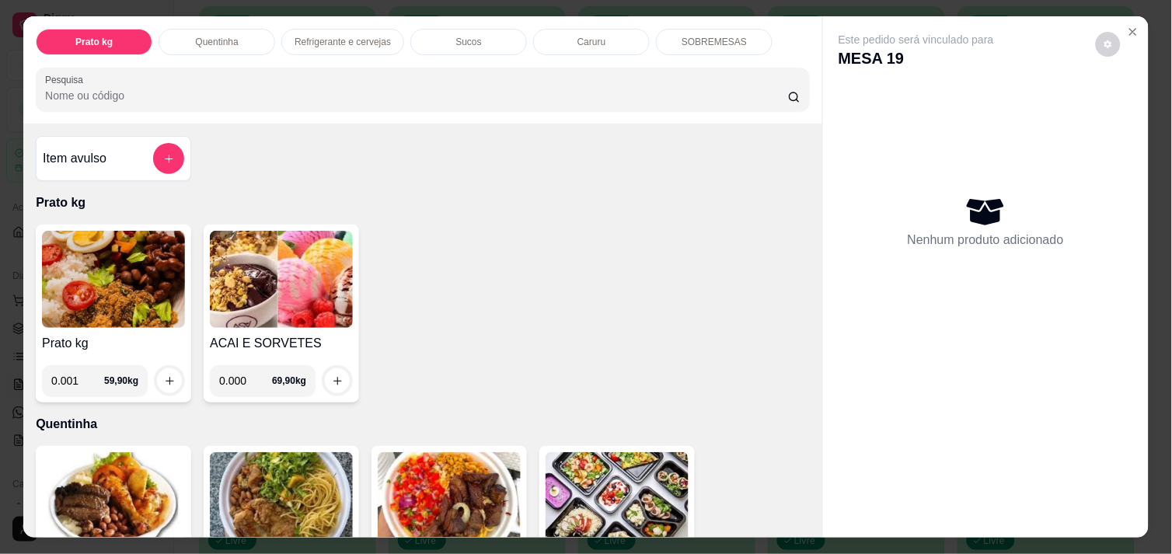
click at [86, 374] on input "0.001" at bounding box center [77, 380] width 53 height 31
click at [75, 375] on input "0.001" at bounding box center [77, 380] width 53 height 31
type input "0.302"
click at [164, 375] on icon "increase-product-quantity" at bounding box center [170, 381] width 12 height 12
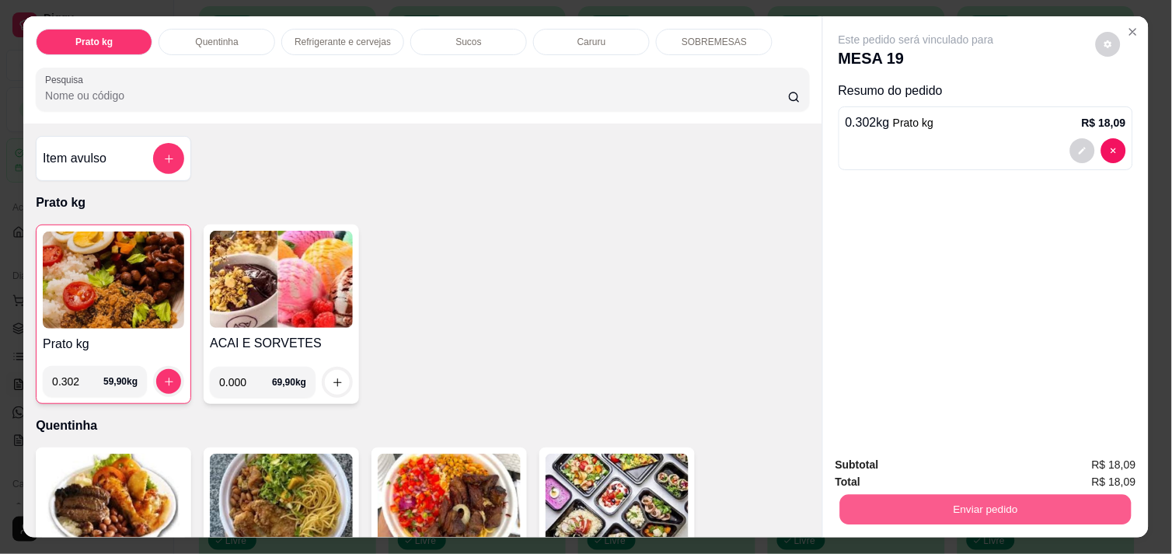
click at [960, 505] on button "Enviar pedido" at bounding box center [985, 509] width 291 height 30
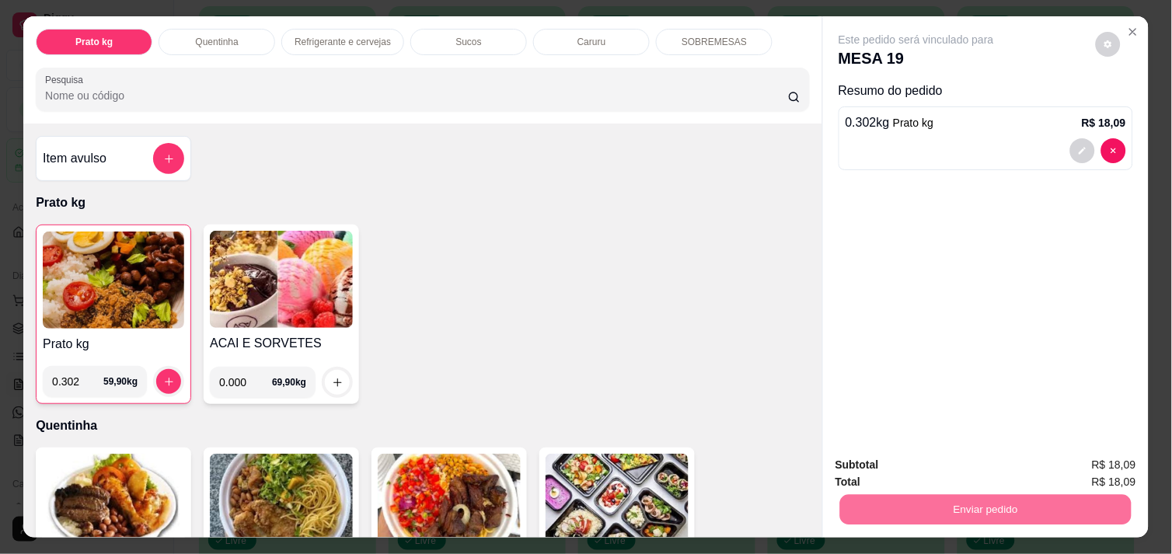
click at [940, 453] on button "Não registrar e enviar pedido" at bounding box center [933, 465] width 157 height 29
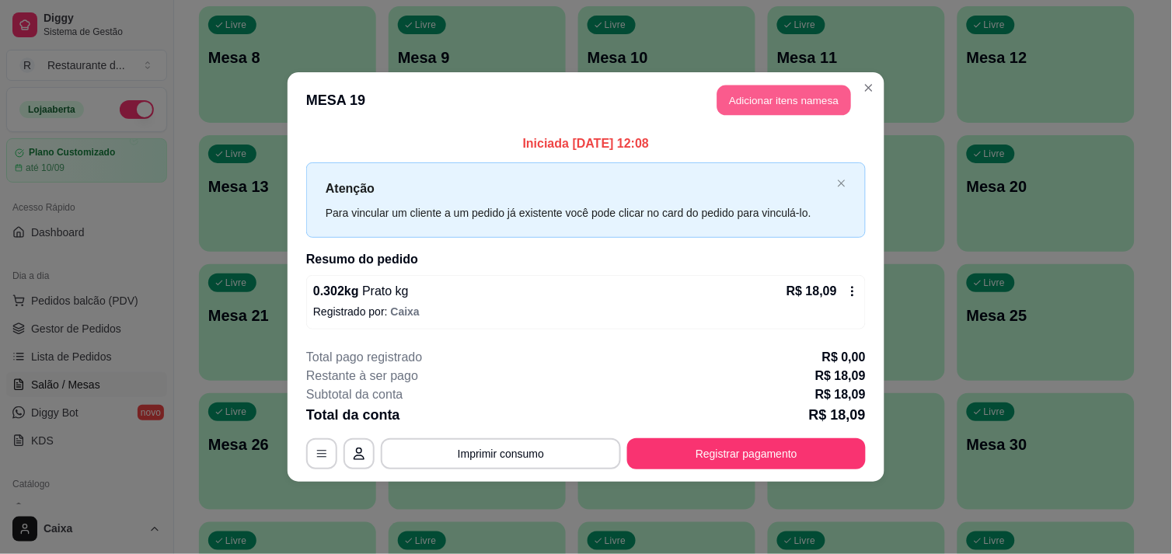
click at [798, 94] on button "Adicionar itens na mesa" at bounding box center [784, 100] width 134 height 30
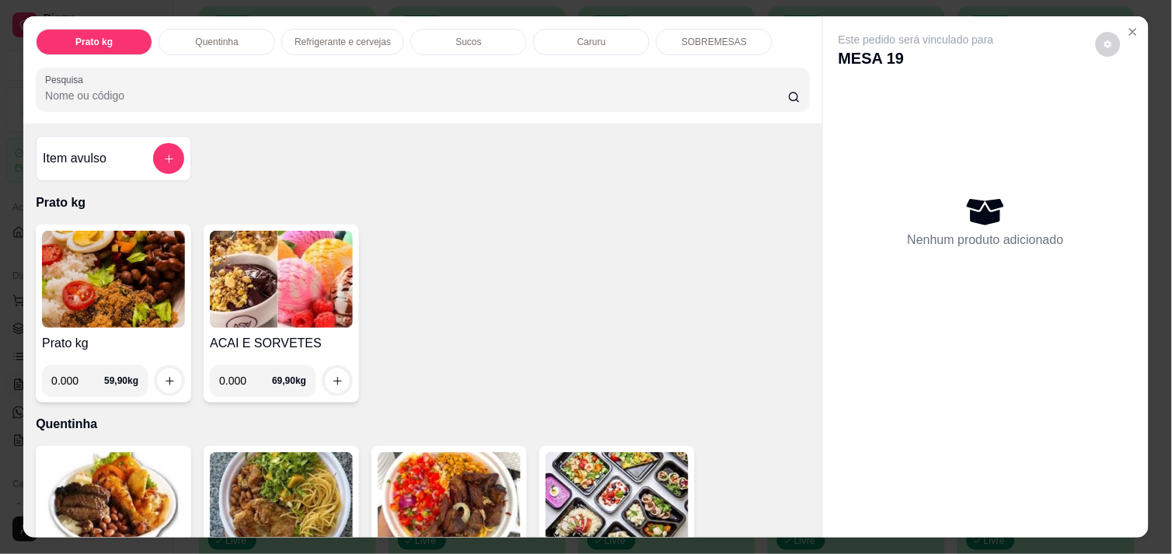
click at [78, 385] on input "0.000" at bounding box center [77, 380] width 53 height 31
type input "0.470"
click at [162, 381] on button "increase-product-quantity" at bounding box center [170, 381] width 24 height 24
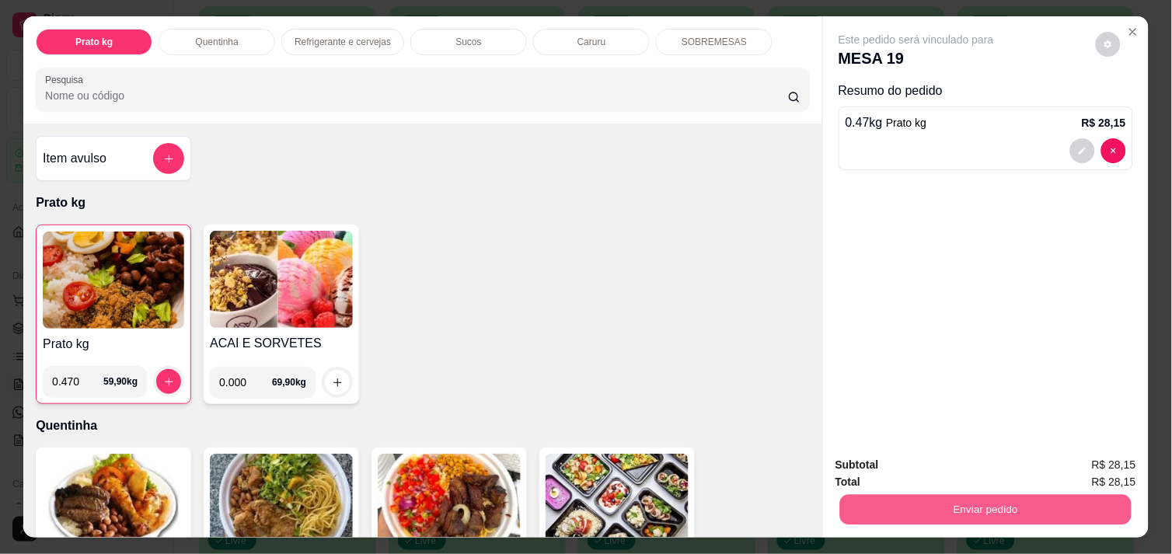
click at [975, 490] on div "Enviar pedido" at bounding box center [985, 507] width 301 height 35
click at [977, 496] on button "Enviar pedido" at bounding box center [985, 509] width 301 height 31
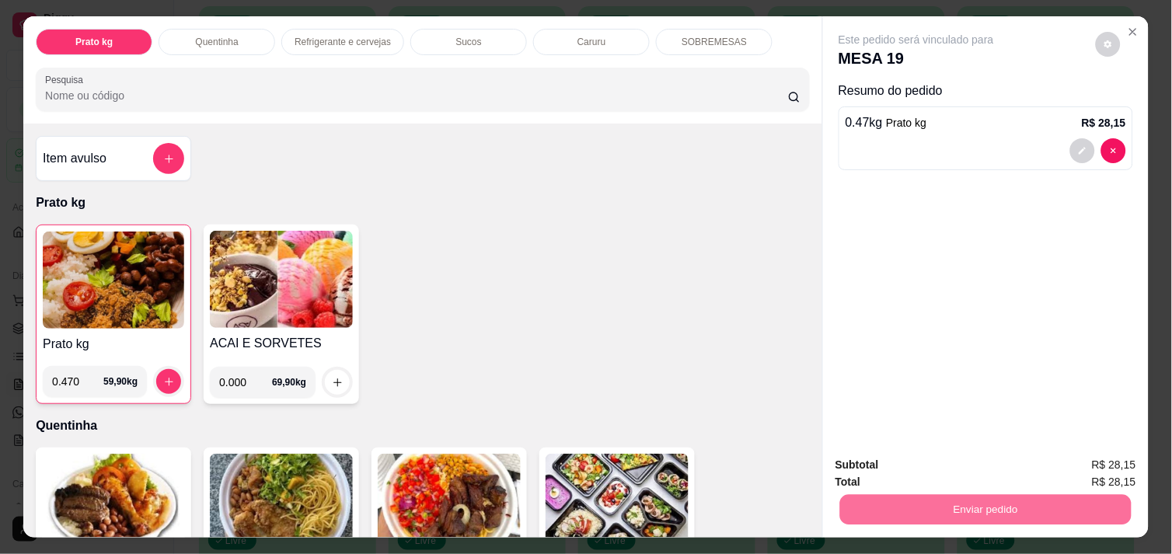
click at [979, 469] on button "Não registrar e enviar pedido" at bounding box center [933, 465] width 157 height 29
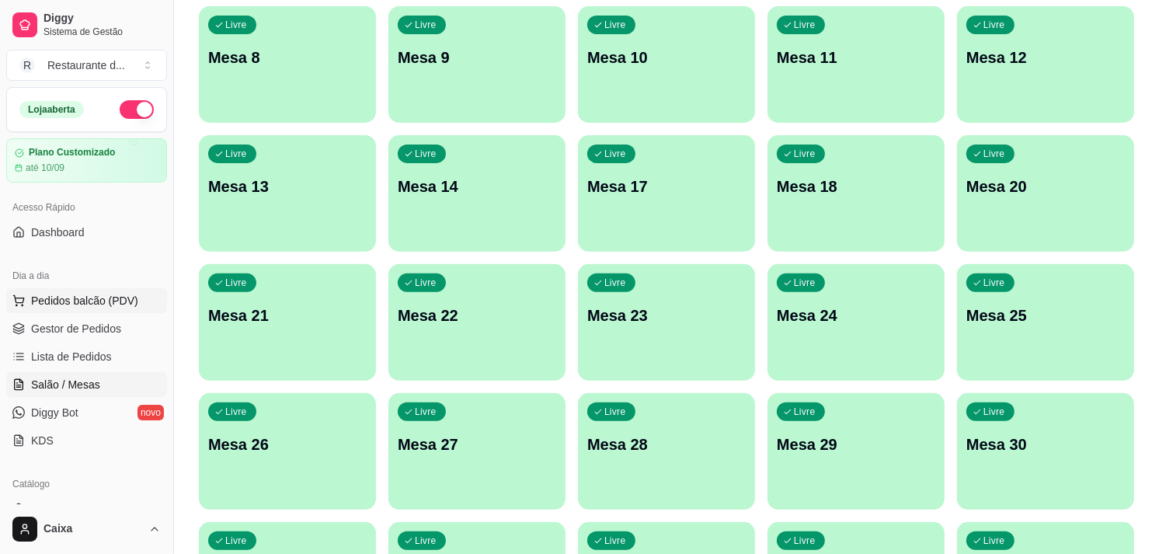
click at [96, 301] on span "Pedidos balcão (PDV)" at bounding box center [84, 301] width 107 height 16
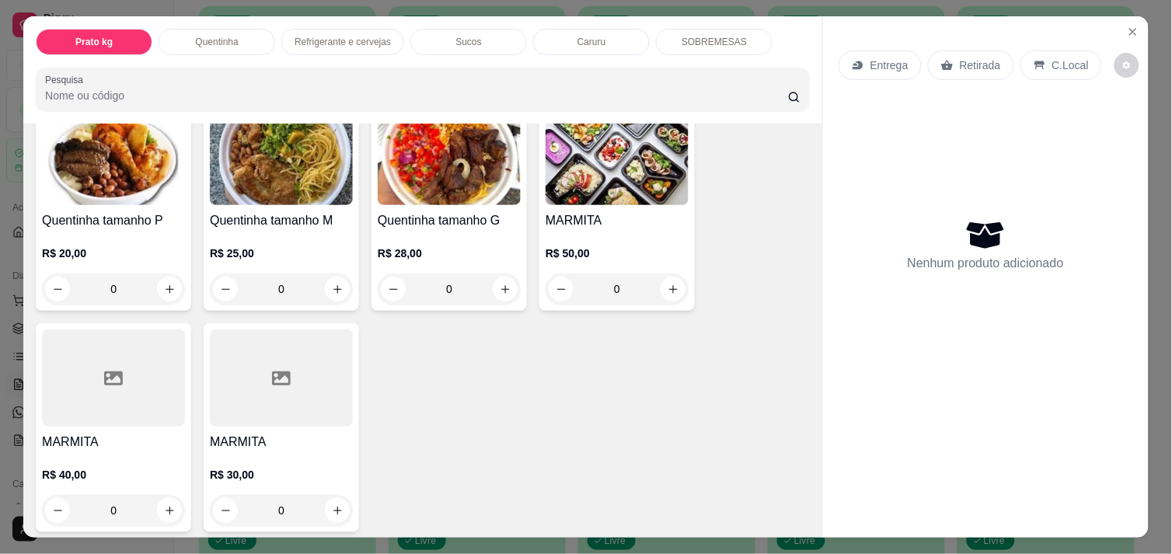
scroll to position [354, 0]
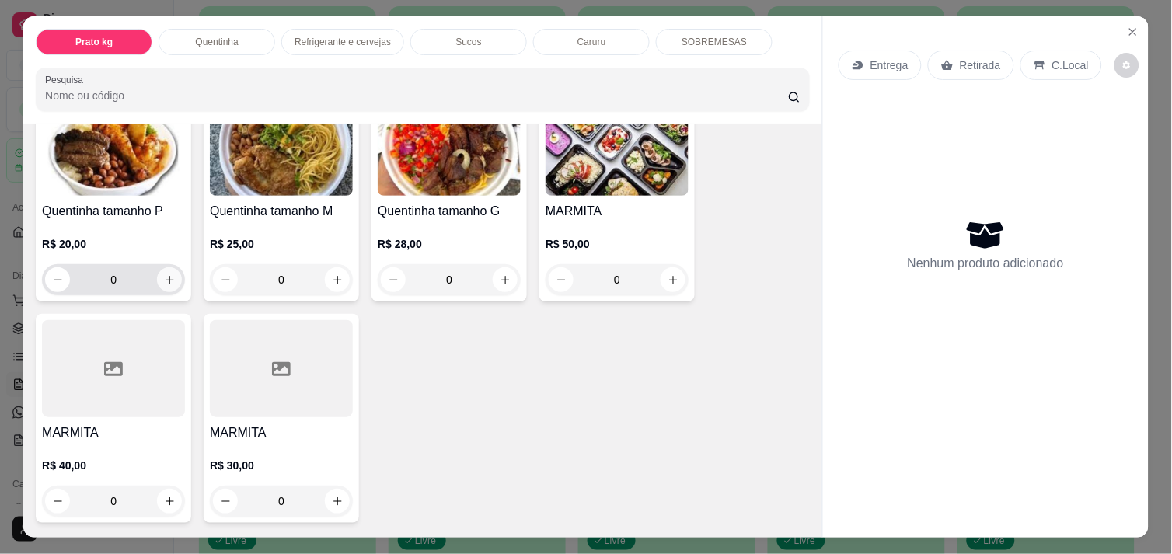
click at [172, 267] on button "increase-product-quantity" at bounding box center [169, 279] width 25 height 25
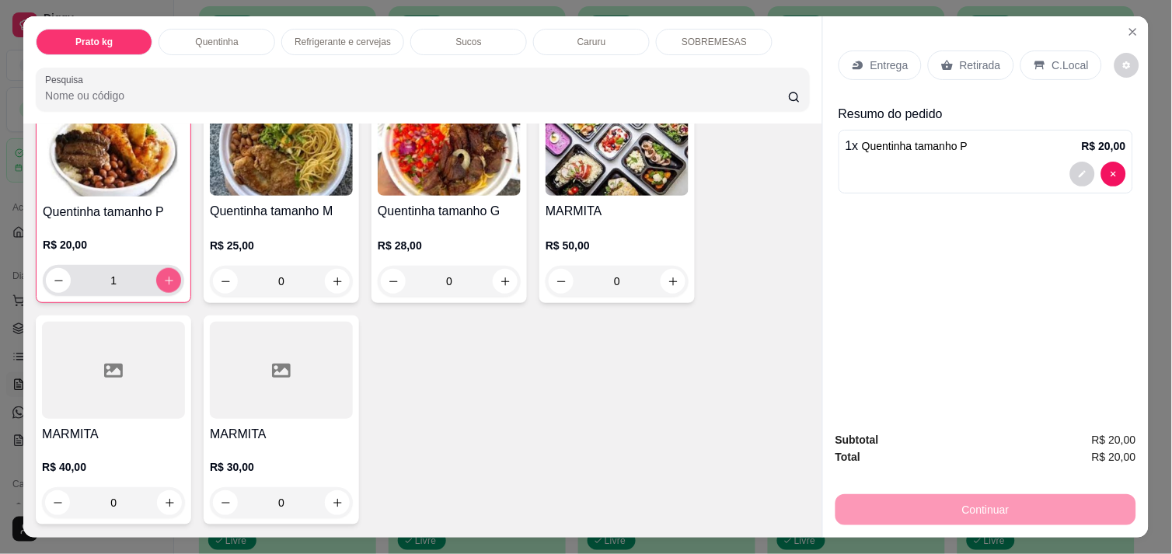
scroll to position [354, 0]
click at [172, 267] on button "increase-product-quantity" at bounding box center [168, 279] width 25 height 25
click at [172, 268] on button "increase-product-quantity" at bounding box center [169, 280] width 24 height 24
type input "4"
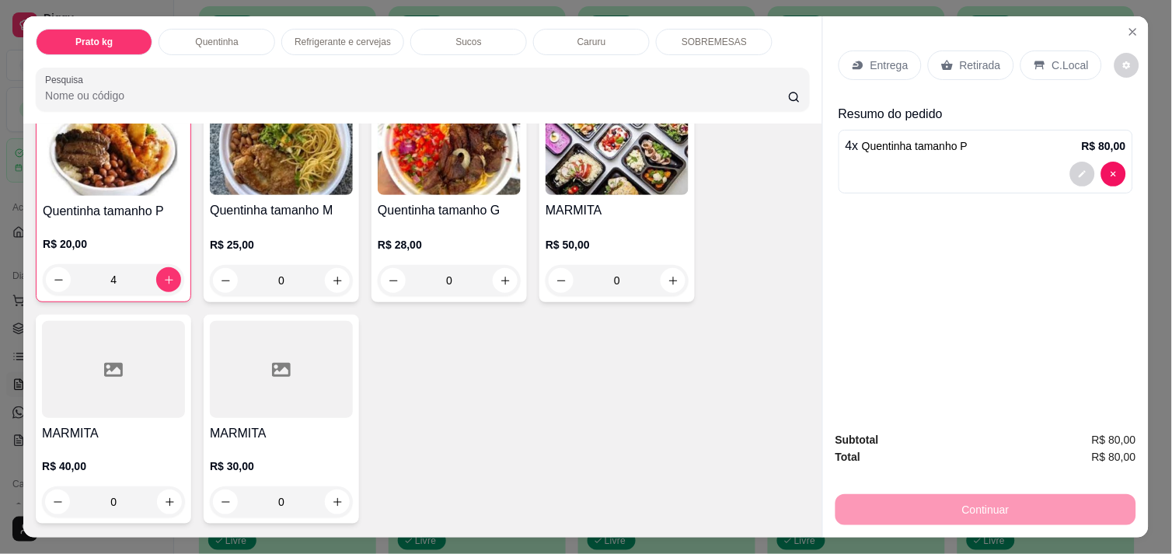
click at [971, 503] on div "Continuar" at bounding box center [985, 507] width 301 height 35
click at [1061, 65] on p "C.Local" at bounding box center [1070, 65] width 37 height 16
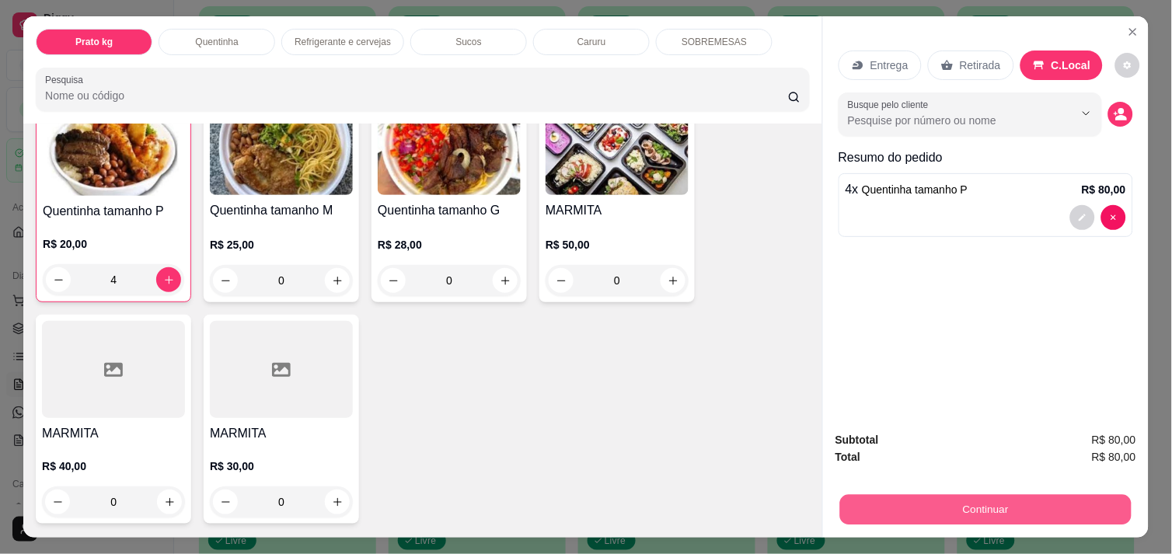
click at [917, 503] on button "Continuar" at bounding box center [985, 509] width 291 height 30
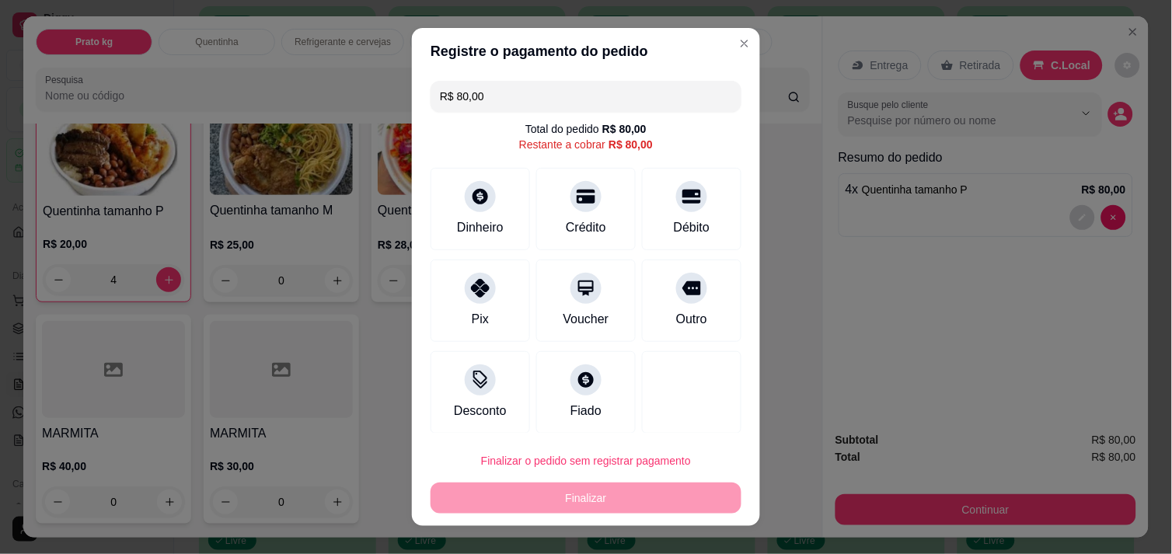
click at [716, 52] on header "Registre o pagamento do pedido" at bounding box center [586, 51] width 348 height 47
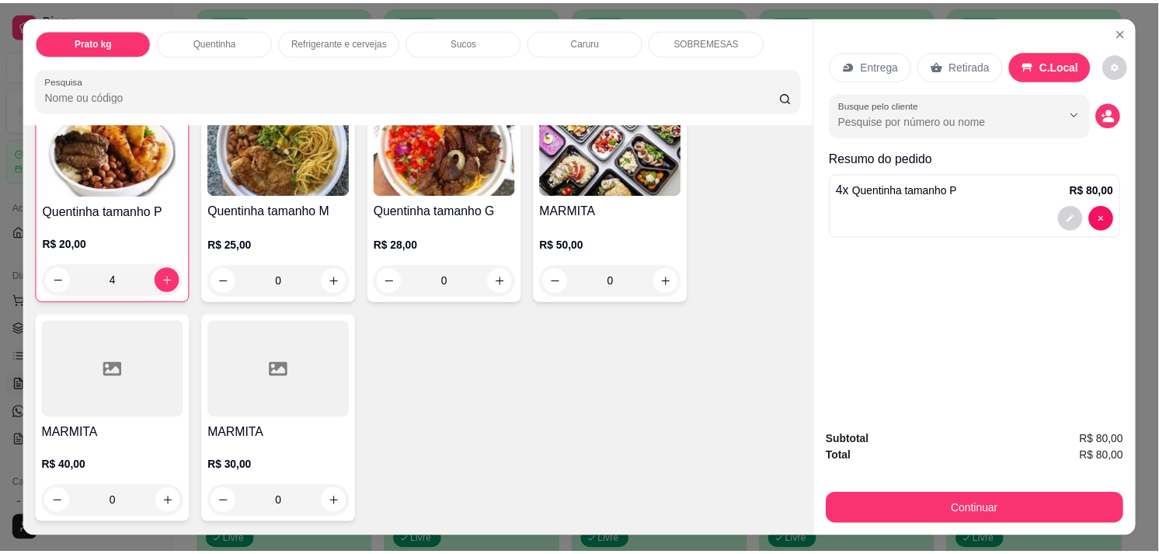
scroll to position [0, 0]
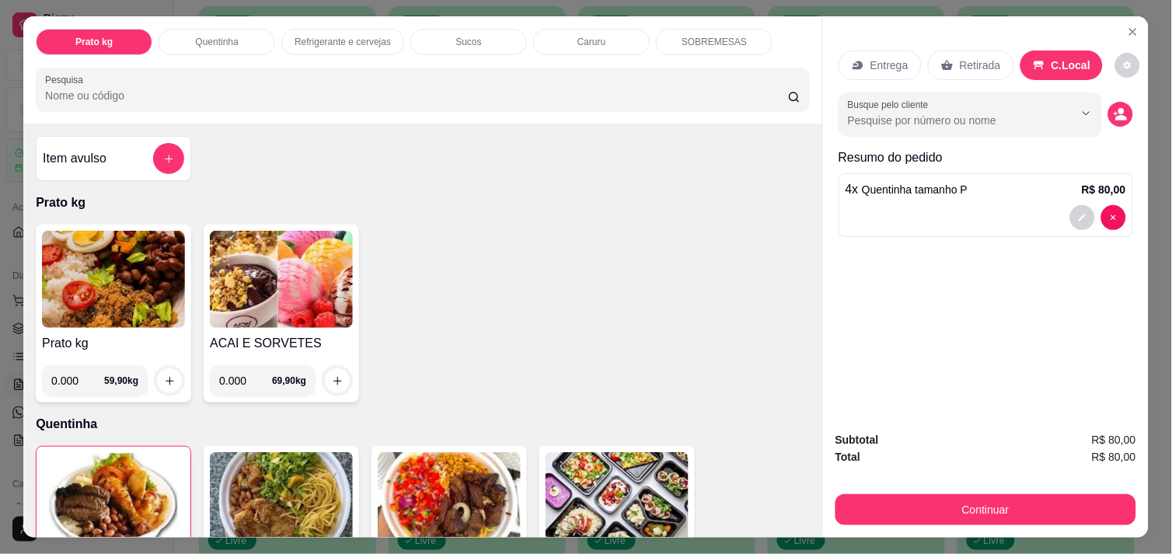
click at [79, 377] on input "0.000" at bounding box center [77, 380] width 53 height 31
type input "0.672"
click at [165, 378] on icon "increase-product-quantity" at bounding box center [170, 381] width 12 height 12
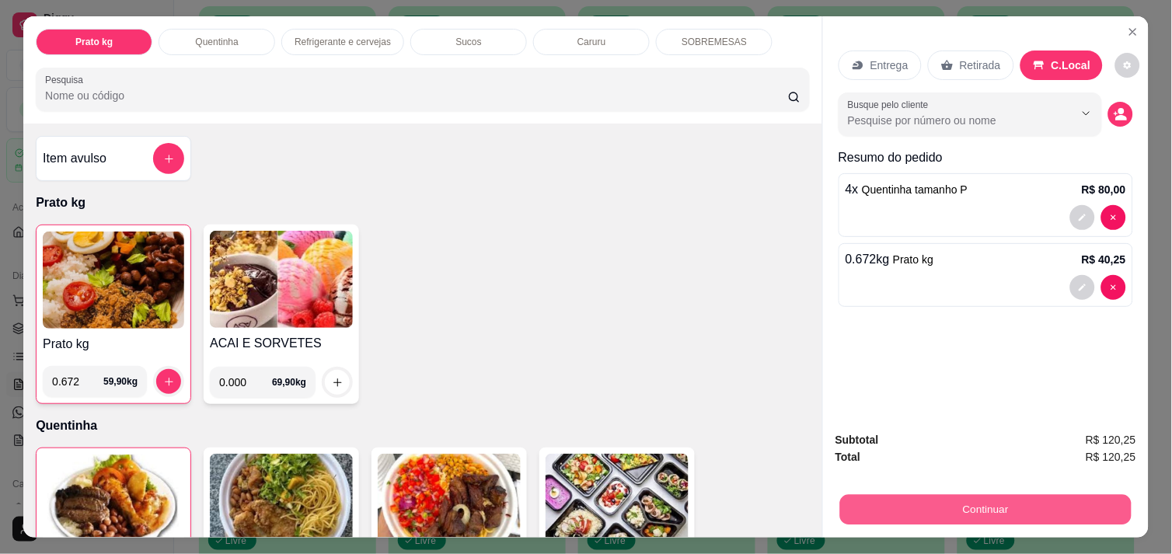
click at [894, 494] on button "Continuar" at bounding box center [985, 509] width 291 height 30
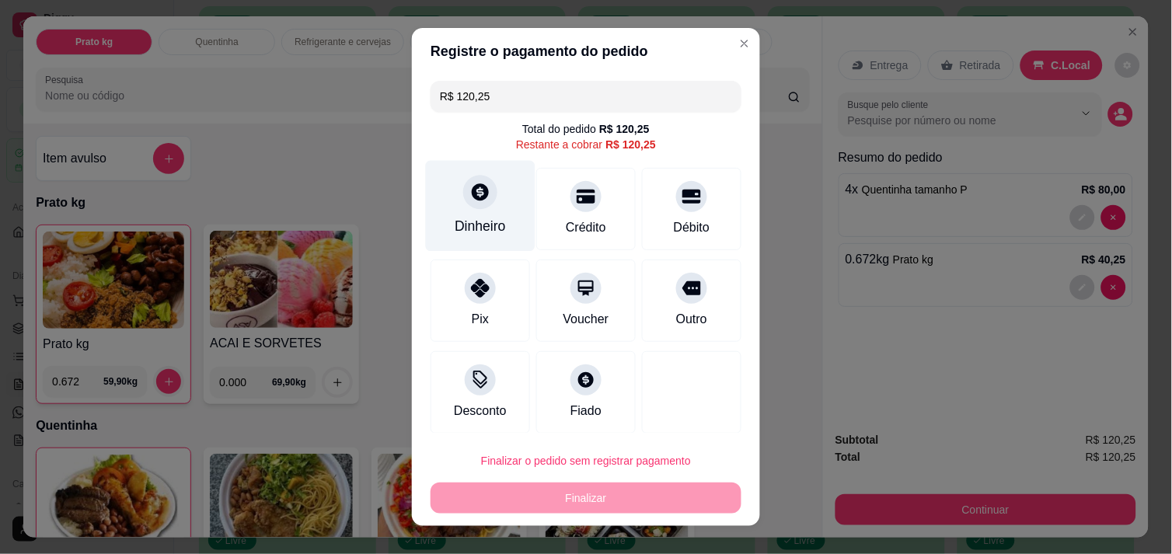
drag, startPoint x: 476, startPoint y: 216, endPoint x: 455, endPoint y: 221, distance: 21.5
click at [455, 221] on div "Dinheiro" at bounding box center [480, 226] width 51 height 20
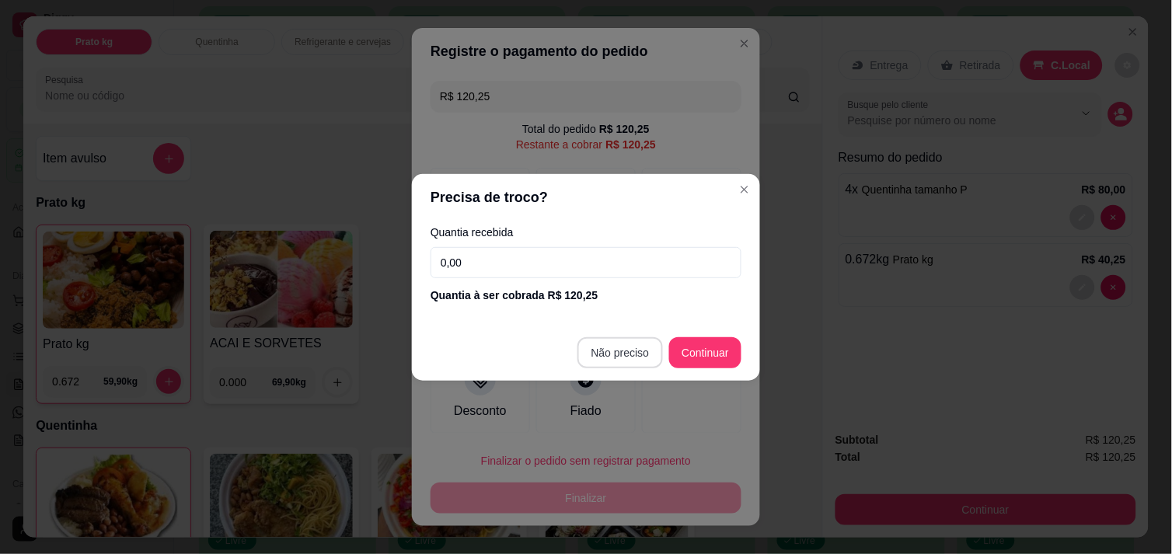
type input "R$ 0,00"
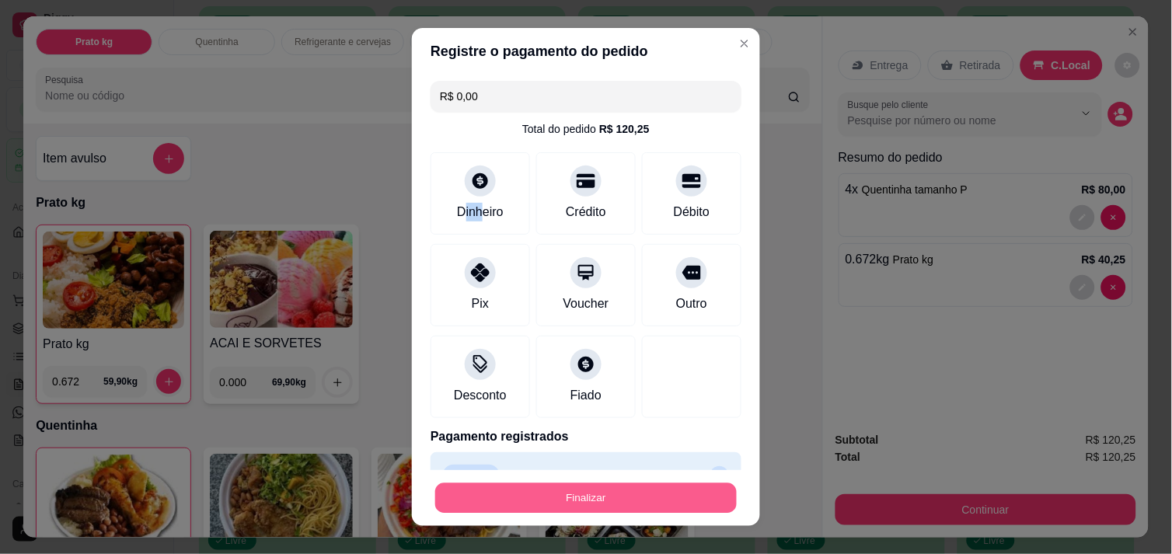
click at [604, 497] on button "Finalizar" at bounding box center [585, 498] width 301 height 30
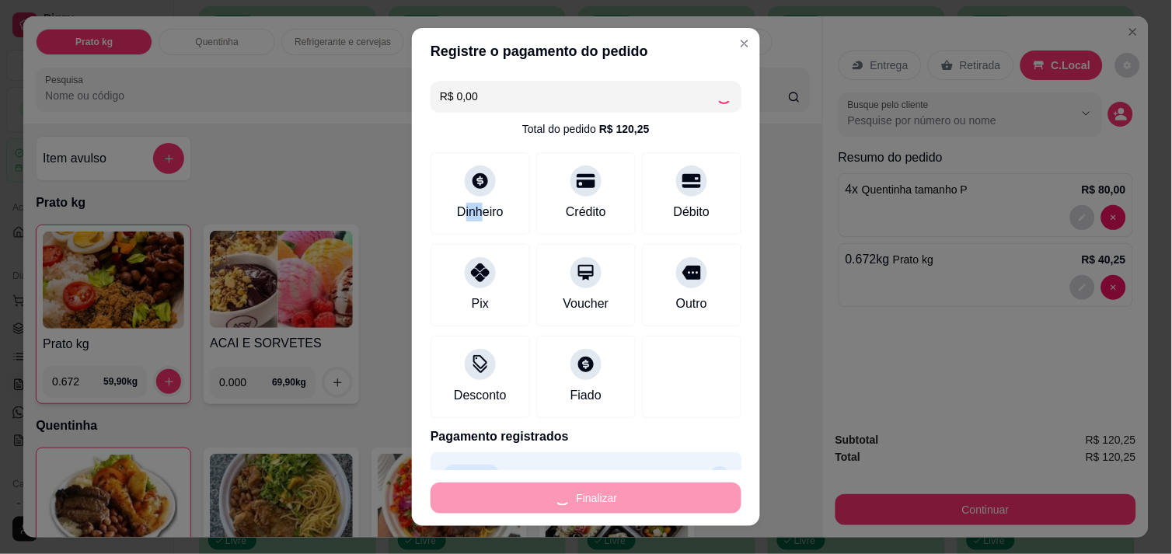
type input "0"
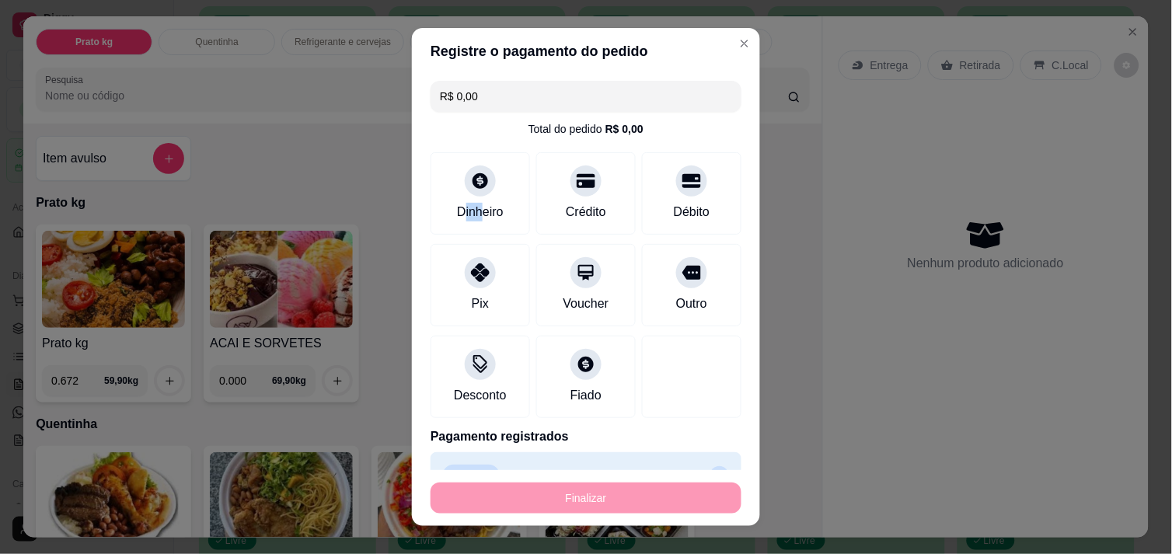
type input "-R$ 120,25"
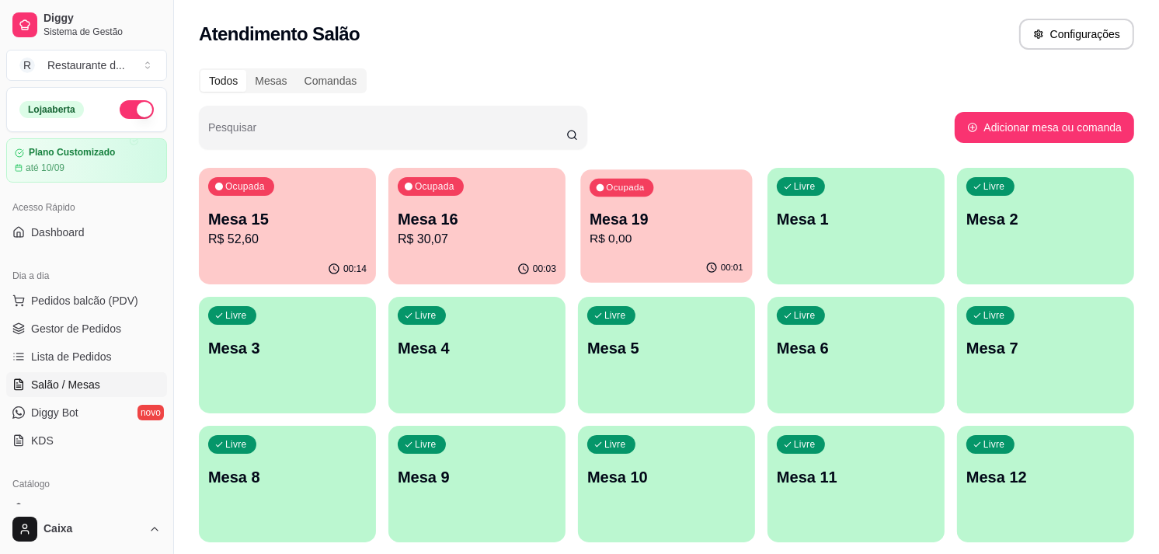
click at [669, 256] on div "00:01" at bounding box center [666, 268] width 172 height 30
click at [40, 415] on span "Diggy Bot" at bounding box center [54, 413] width 47 height 16
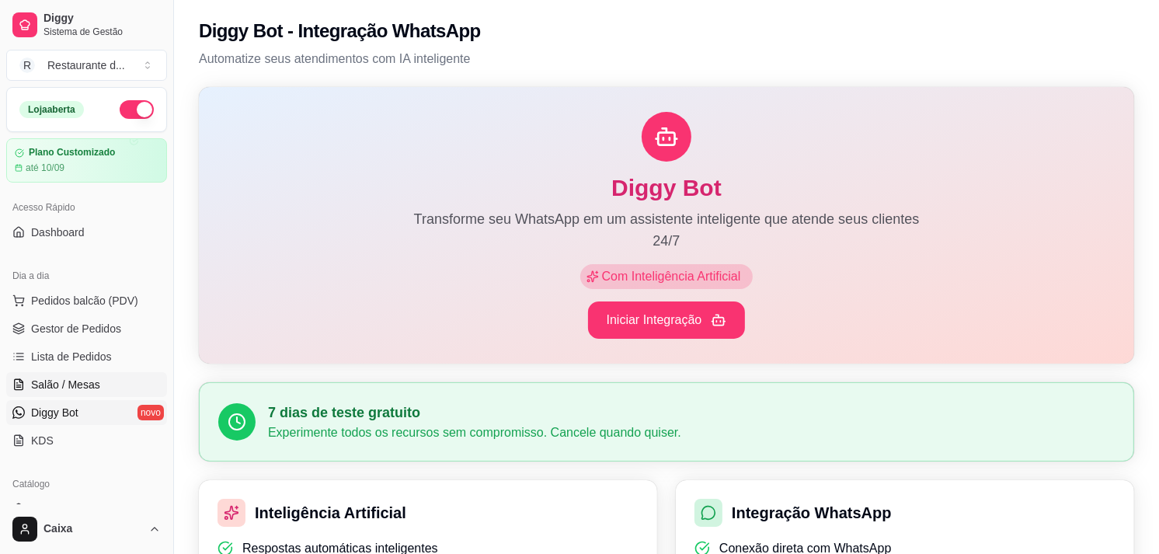
click at [71, 377] on span "Salão / Mesas" at bounding box center [65, 385] width 69 height 16
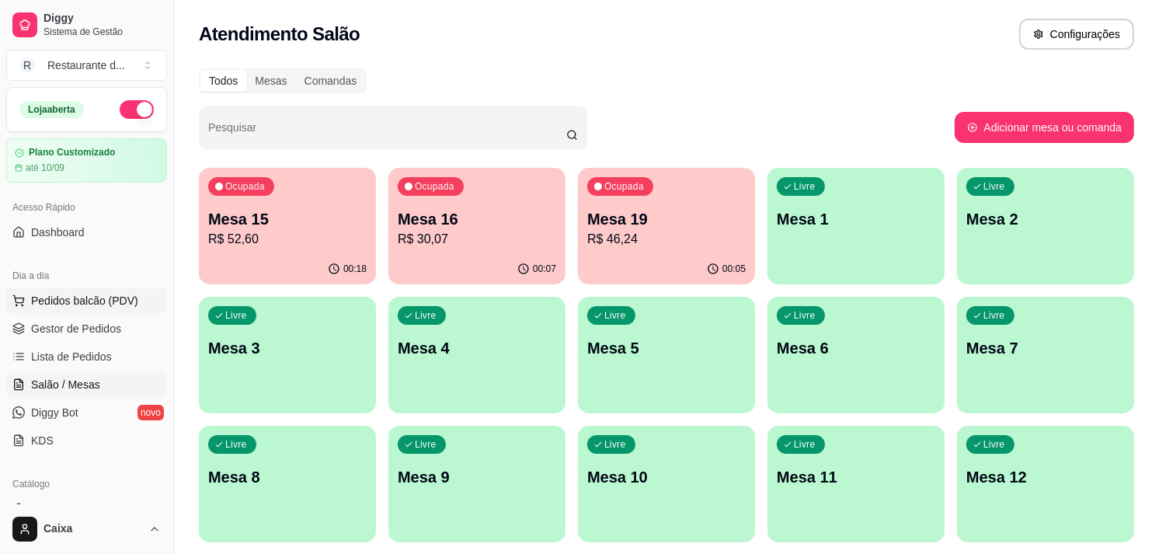
click at [91, 297] on span "Pedidos balcão (PDV)" at bounding box center [84, 301] width 107 height 16
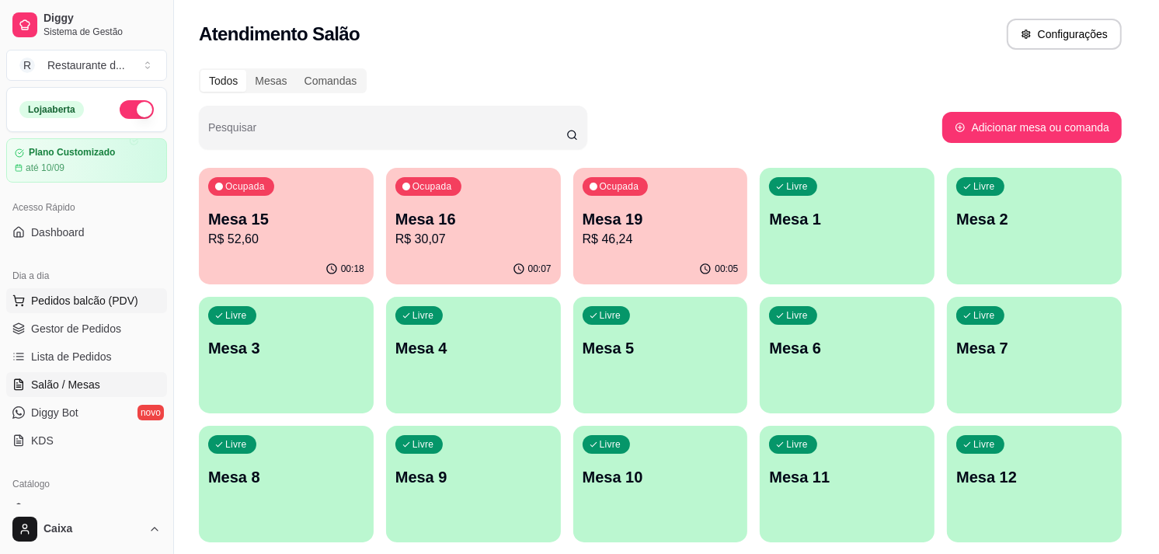
click at [91, 297] on img at bounding box center [108, 280] width 145 height 98
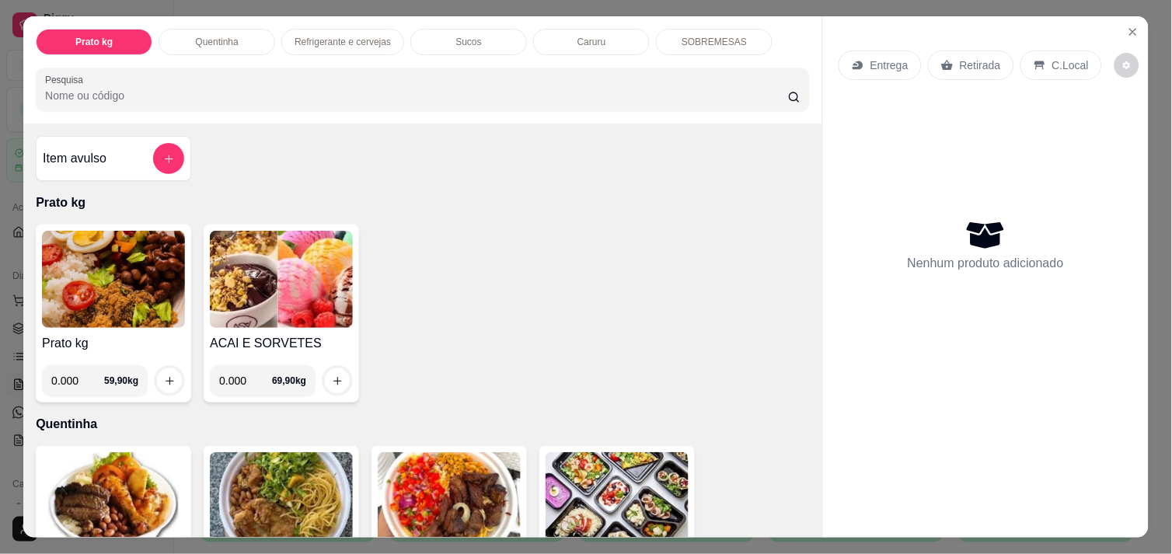
click at [71, 375] on input "0.000" at bounding box center [77, 380] width 53 height 31
type input "0.162"
click at [164, 378] on icon "increase-product-quantity" at bounding box center [170, 381] width 12 height 12
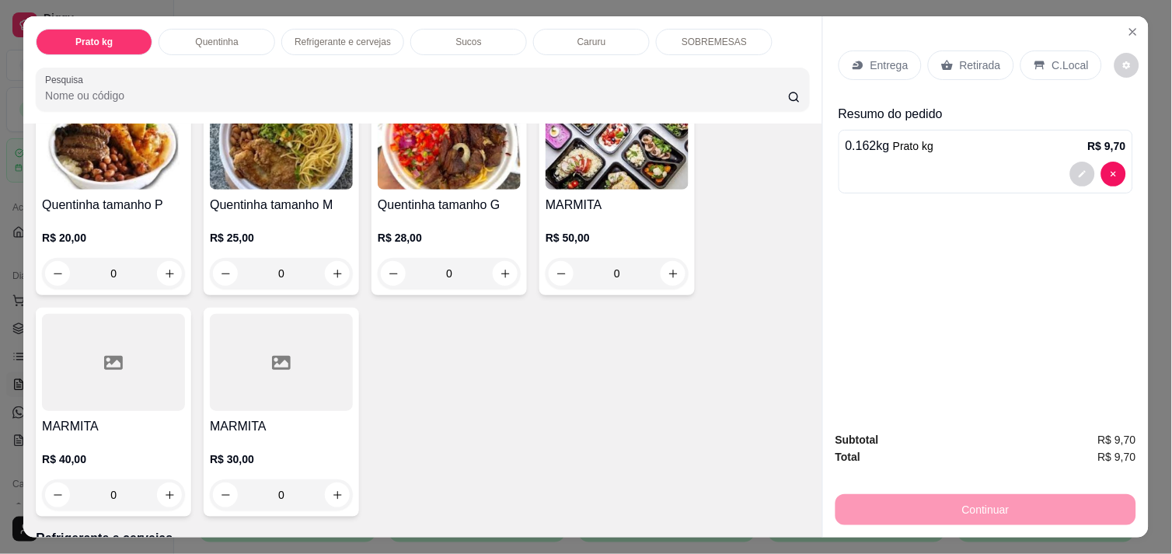
scroll to position [362, 0]
click at [165, 500] on div "0" at bounding box center [113, 494] width 137 height 31
click at [169, 484] on button "increase-product-quantity" at bounding box center [169, 494] width 25 height 25
type input "1"
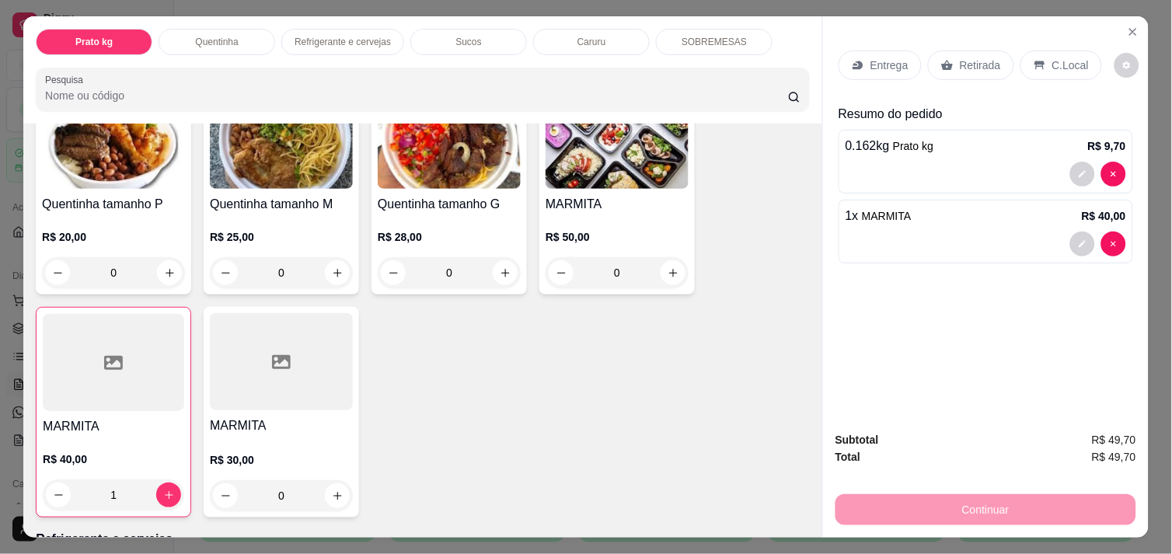
click at [457, 374] on div "Quentinha tamanho P R$ 20,00 0 Quentinha tamanho M R$ 25,00 0 Quentinha tamanho…" at bounding box center [423, 301] width 774 height 432
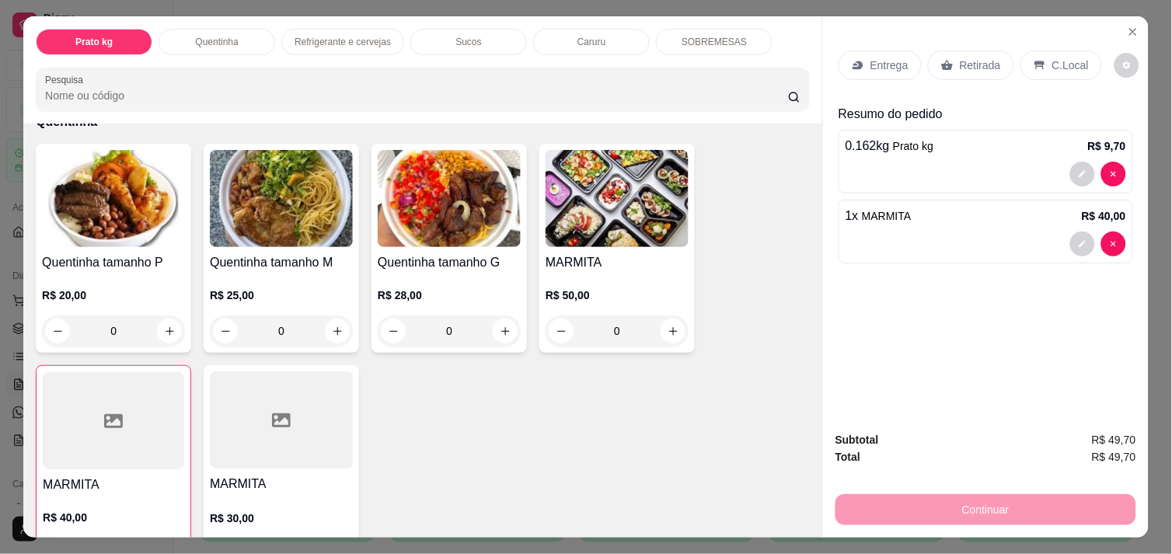
scroll to position [303, 0]
click at [339, 342] on div "Quentinha tamanho M R$ 25,00 0" at bounding box center [281, 249] width 155 height 209
click at [336, 335] on button "increase-product-quantity" at bounding box center [338, 332] width 24 height 24
type input "1"
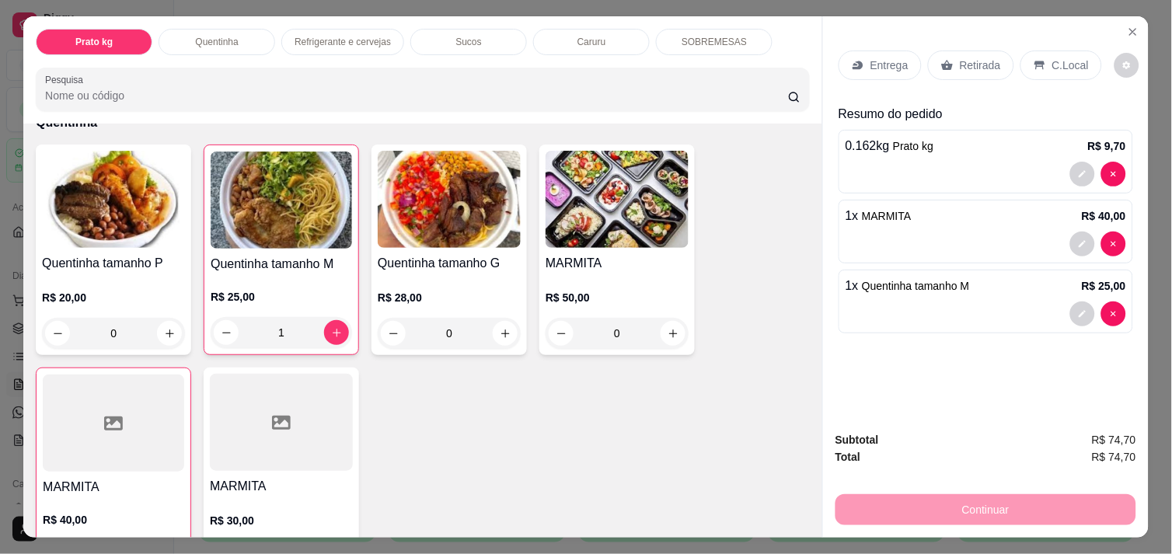
click at [1069, 57] on p "C.Local" at bounding box center [1070, 65] width 37 height 16
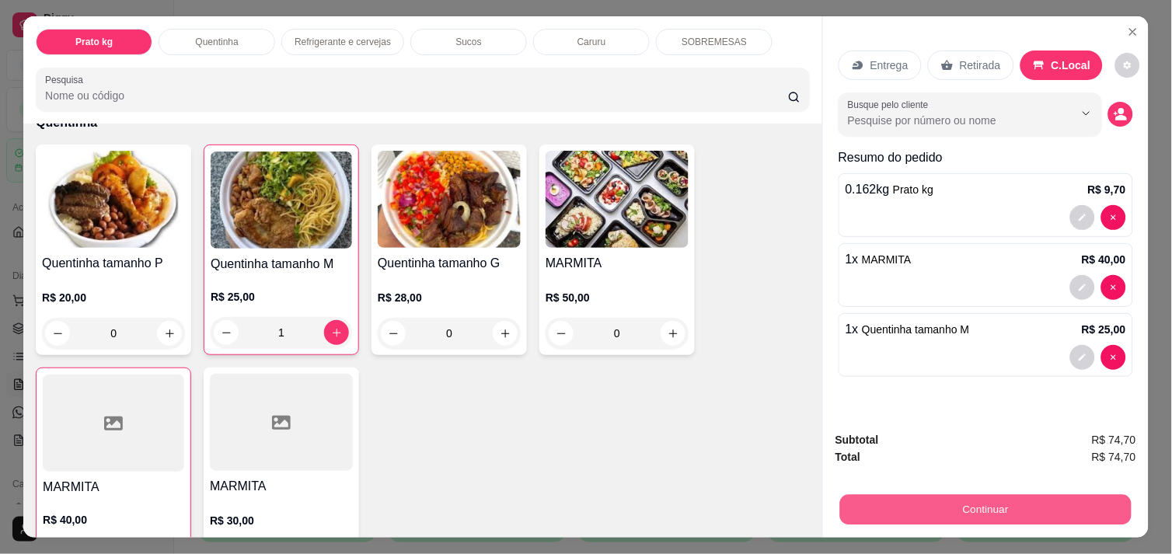
click at [1047, 501] on button "Continuar" at bounding box center [985, 509] width 291 height 30
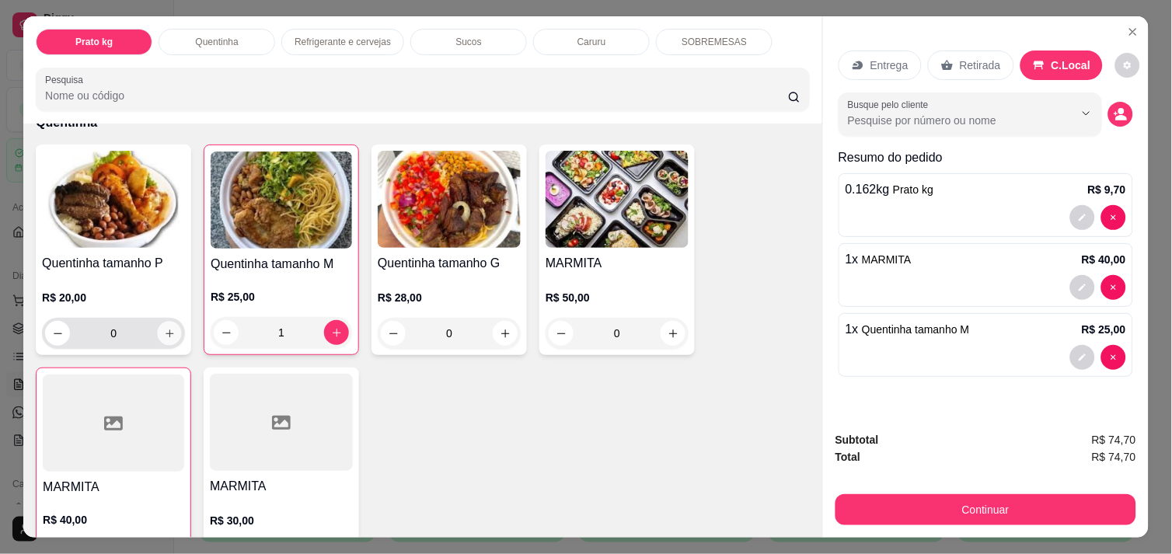
click at [172, 329] on button "increase-product-quantity" at bounding box center [170, 334] width 24 height 24
type input "1"
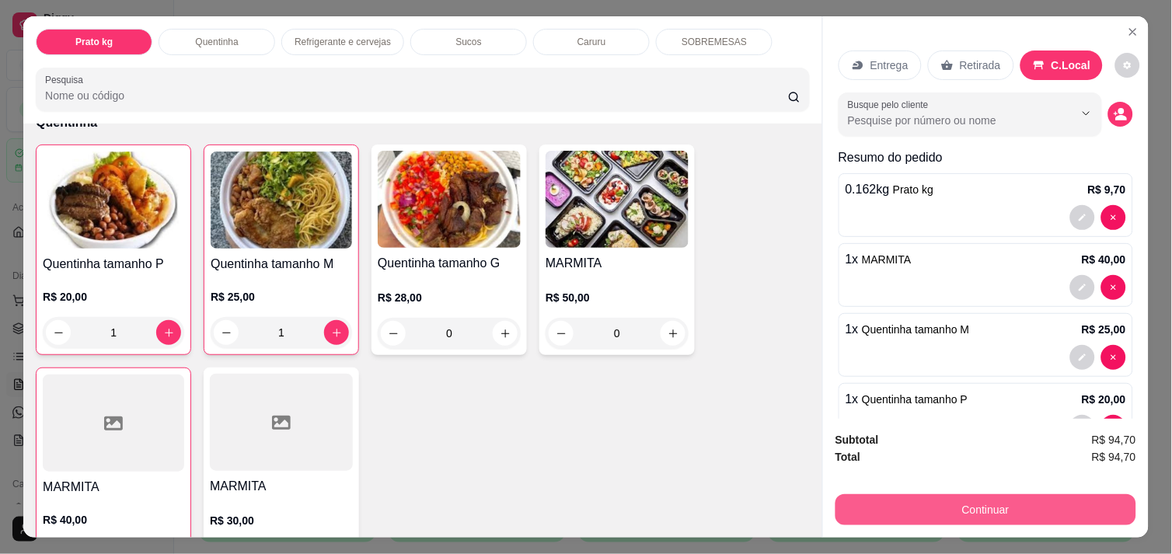
click at [910, 496] on button "Continuar" at bounding box center [985, 509] width 301 height 31
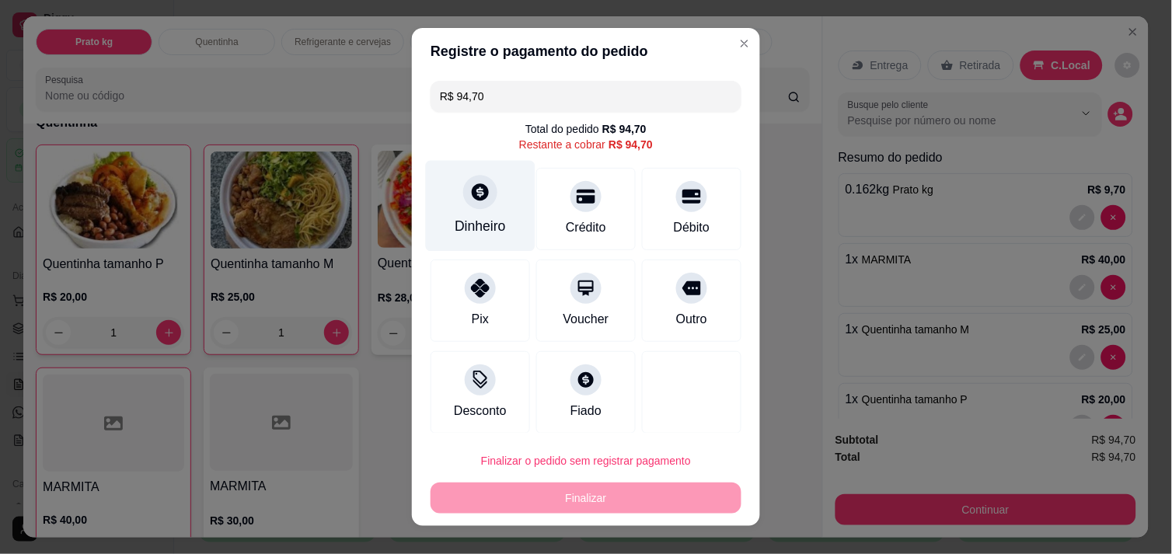
click at [483, 204] on div "Dinheiro" at bounding box center [481, 205] width 110 height 91
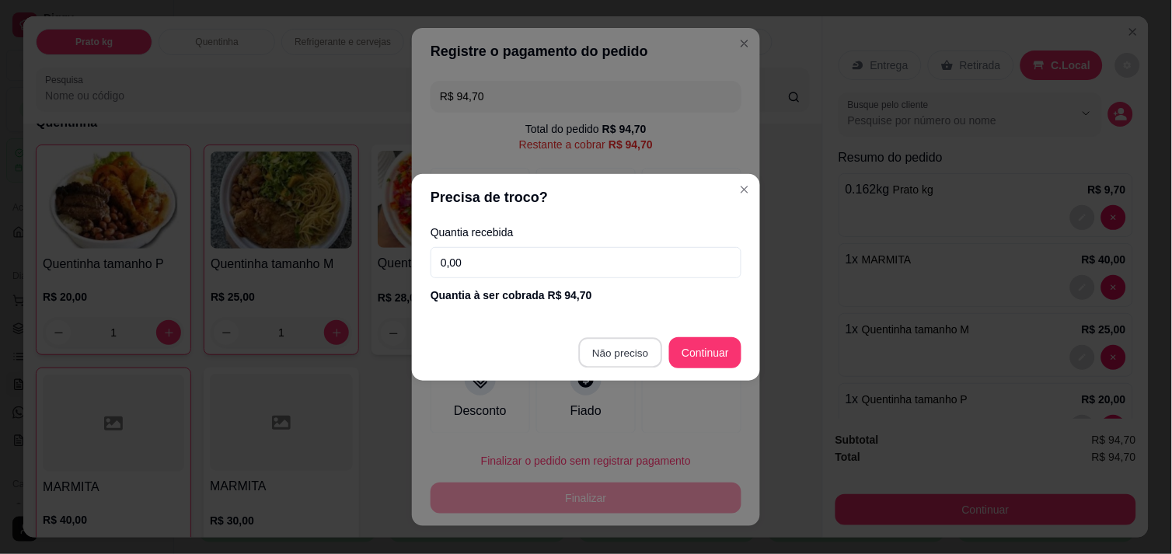
type input "R$ 0,00"
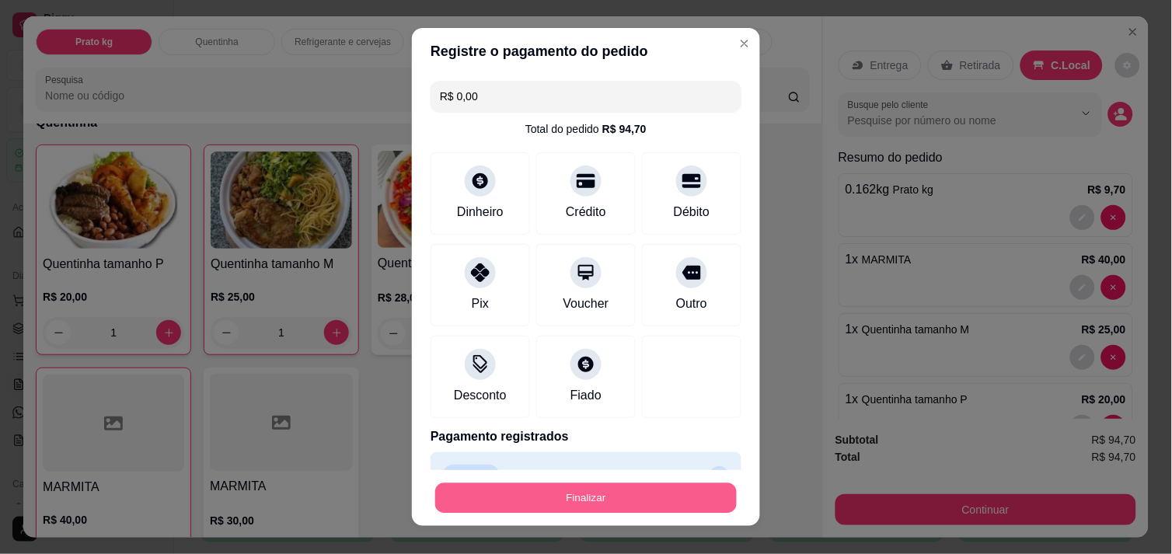
click at [651, 502] on button "Finalizar" at bounding box center [585, 498] width 301 height 30
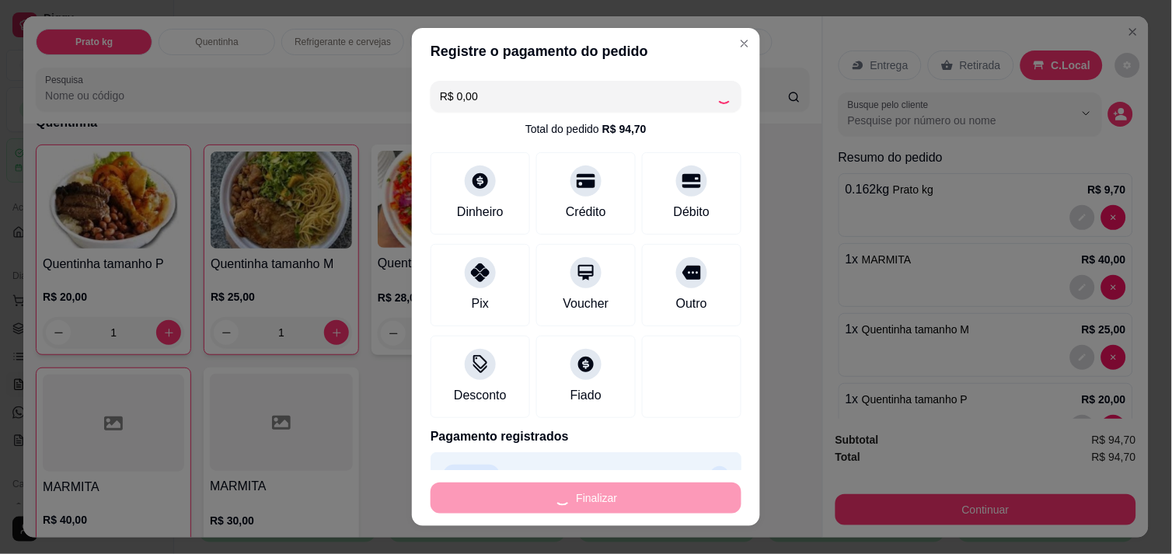
type input "0"
type input "-R$ 94,70"
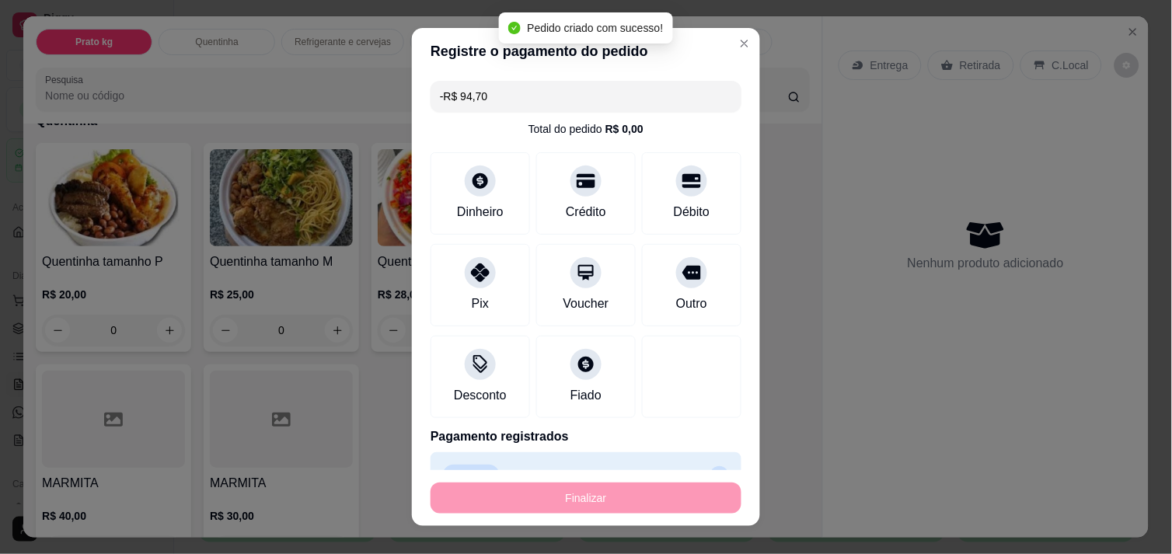
scroll to position [301, 0]
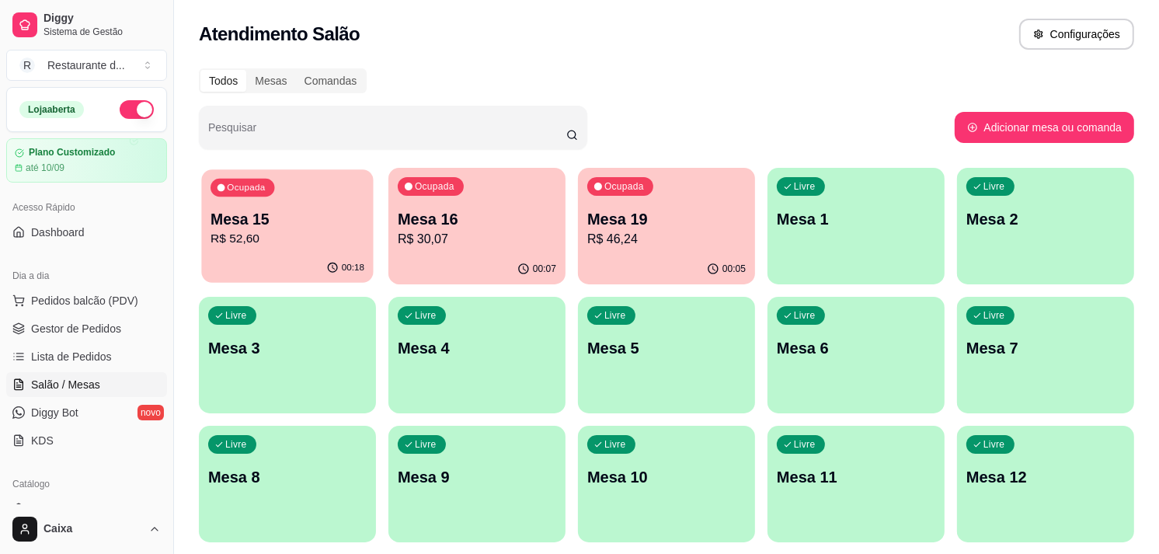
click at [303, 236] on p "R$ 52,60" at bounding box center [288, 239] width 154 height 18
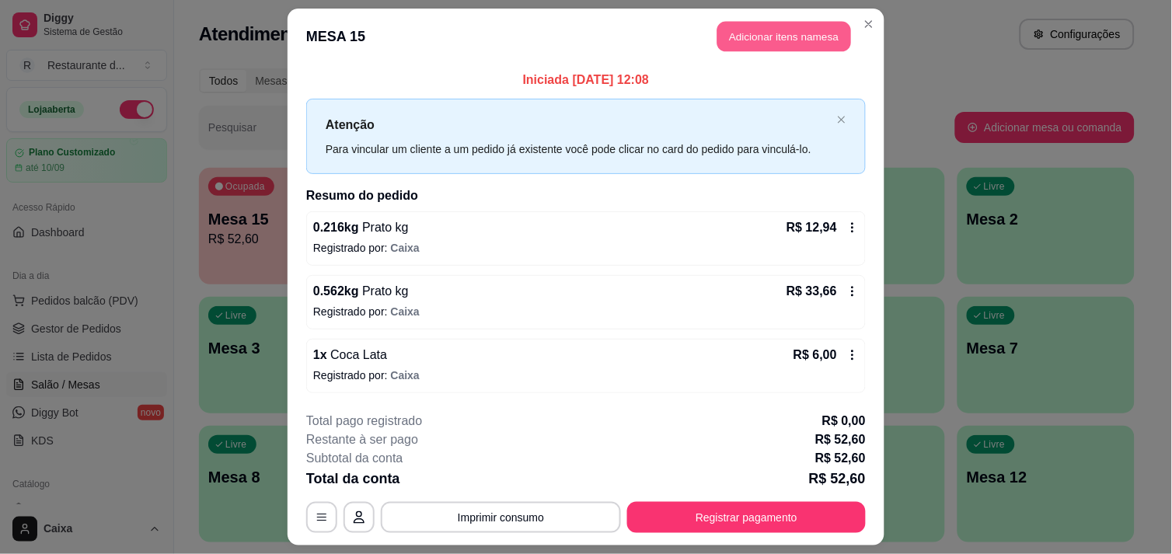
click at [790, 32] on button "Adicionar itens na mesa" at bounding box center [784, 37] width 134 height 30
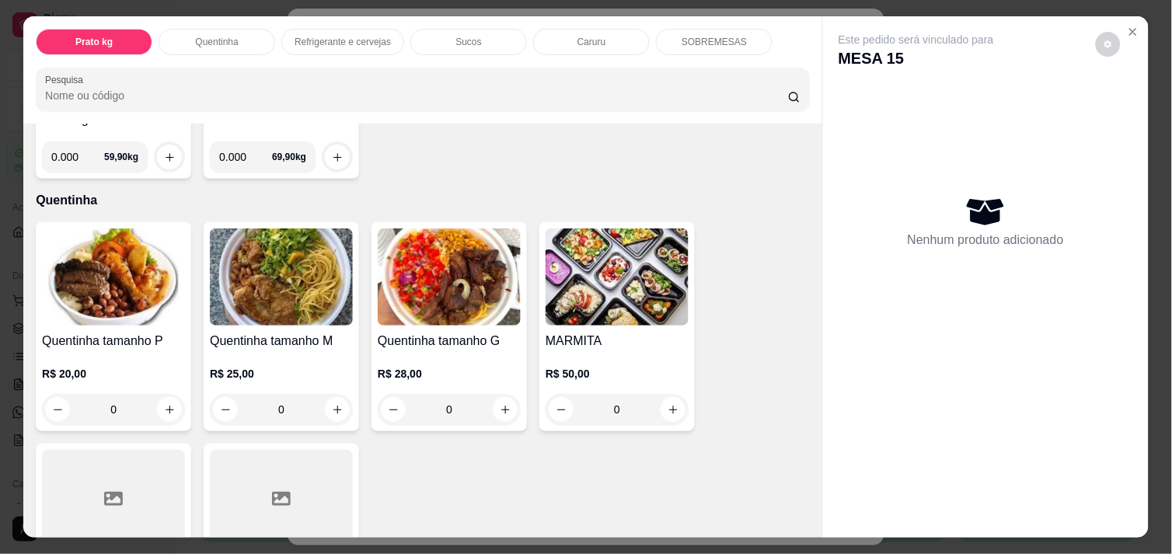
scroll to position [225, 0]
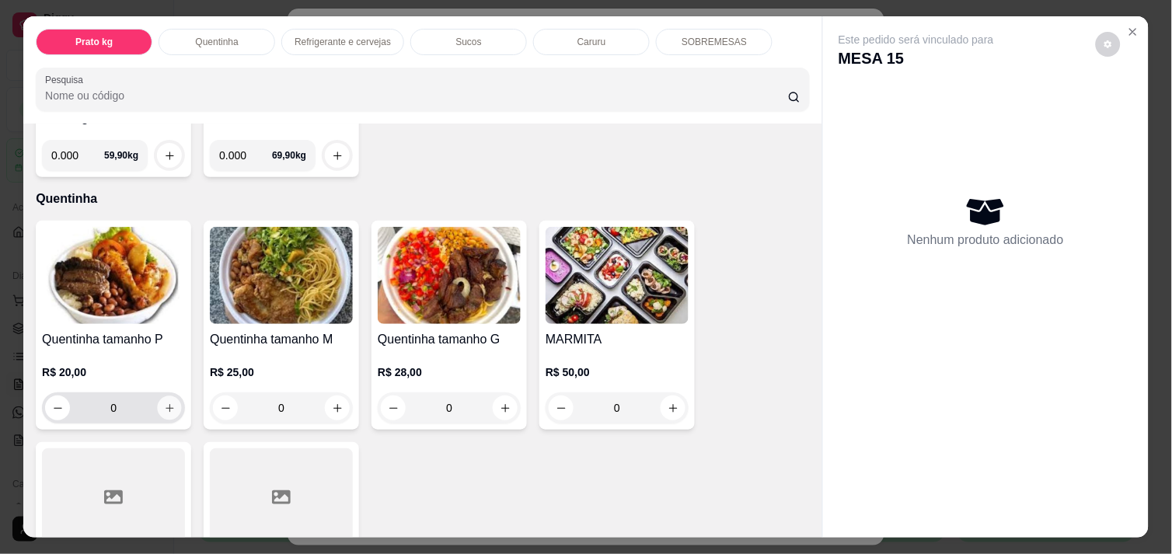
click at [164, 402] on icon "increase-product-quantity" at bounding box center [170, 408] width 12 height 12
type input "1"
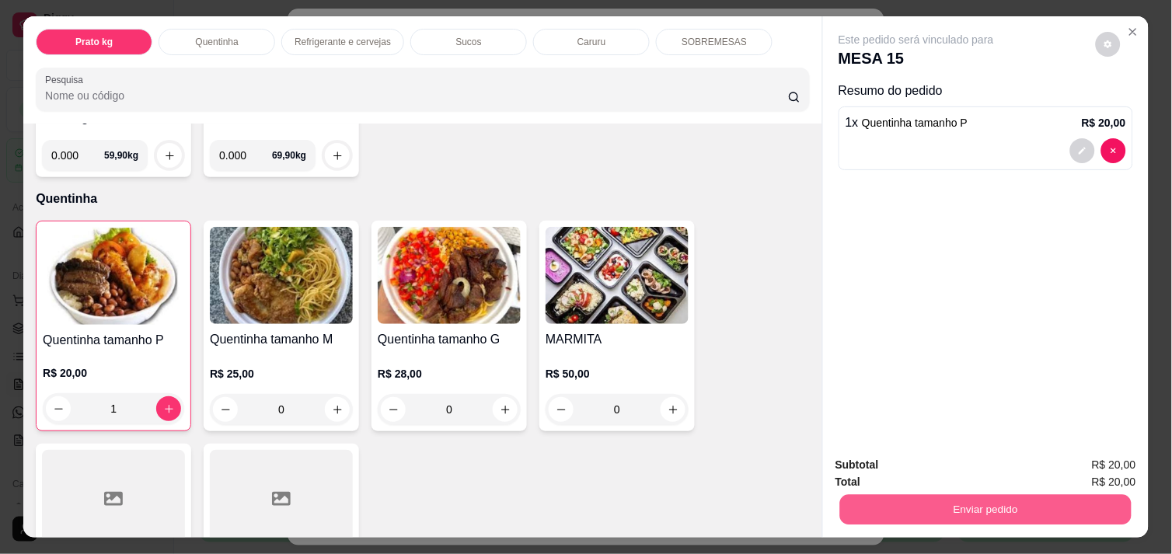
click at [896, 506] on button "Enviar pedido" at bounding box center [985, 509] width 291 height 30
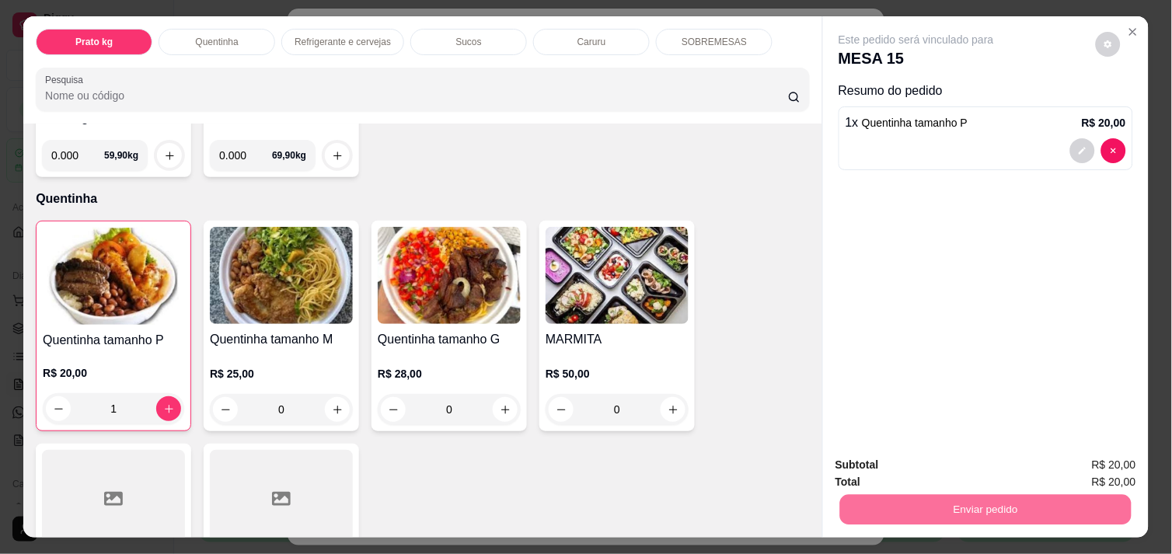
click at [960, 465] on button "Não registrar e enviar pedido" at bounding box center [933, 465] width 157 height 29
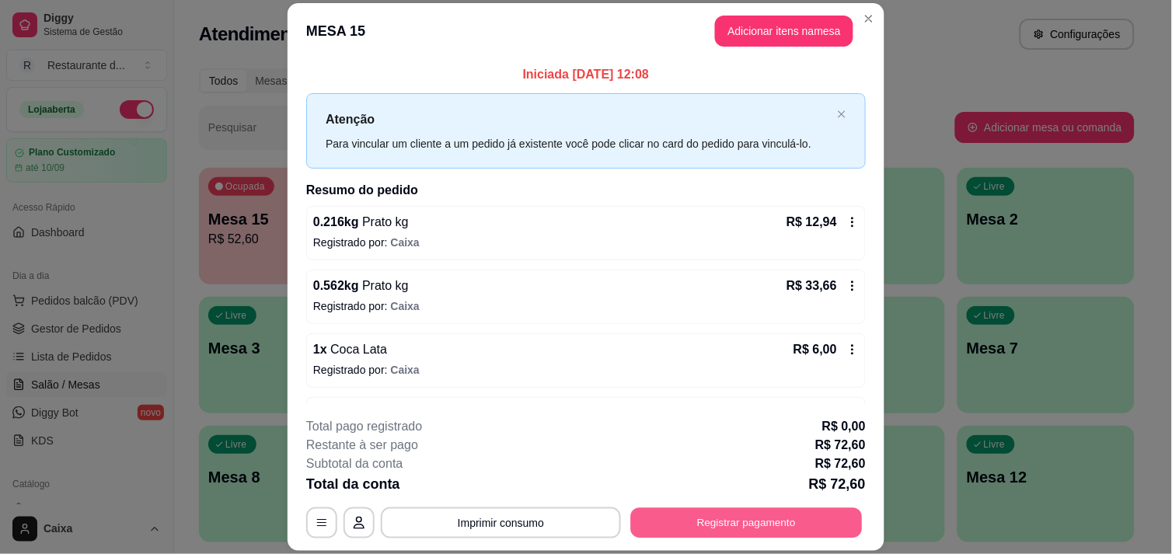
click at [777, 517] on button "Registrar pagamento" at bounding box center [747, 523] width 232 height 30
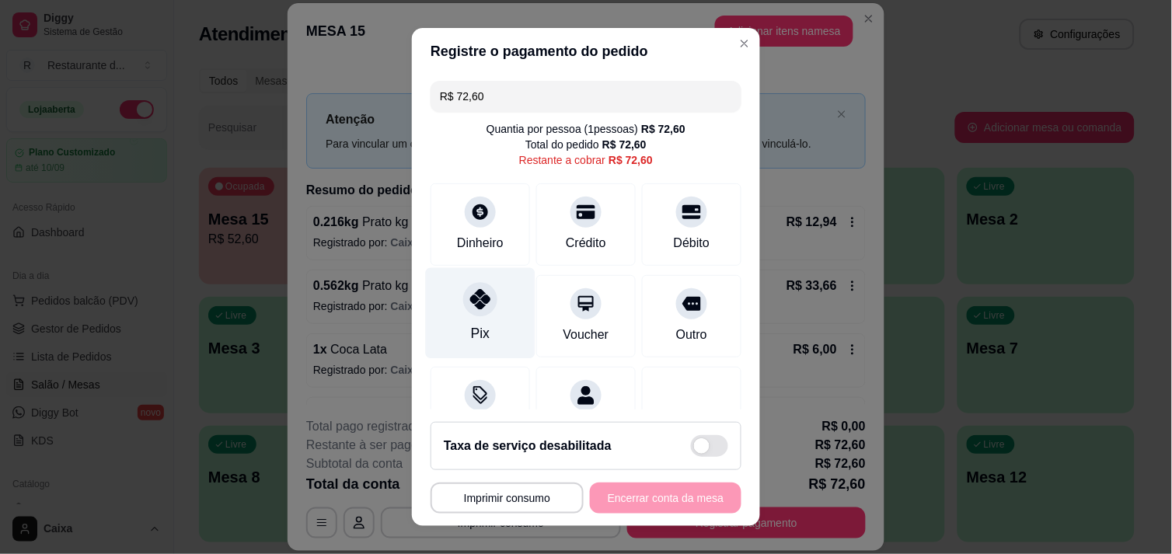
click at [468, 319] on div "Pix" at bounding box center [481, 312] width 110 height 91
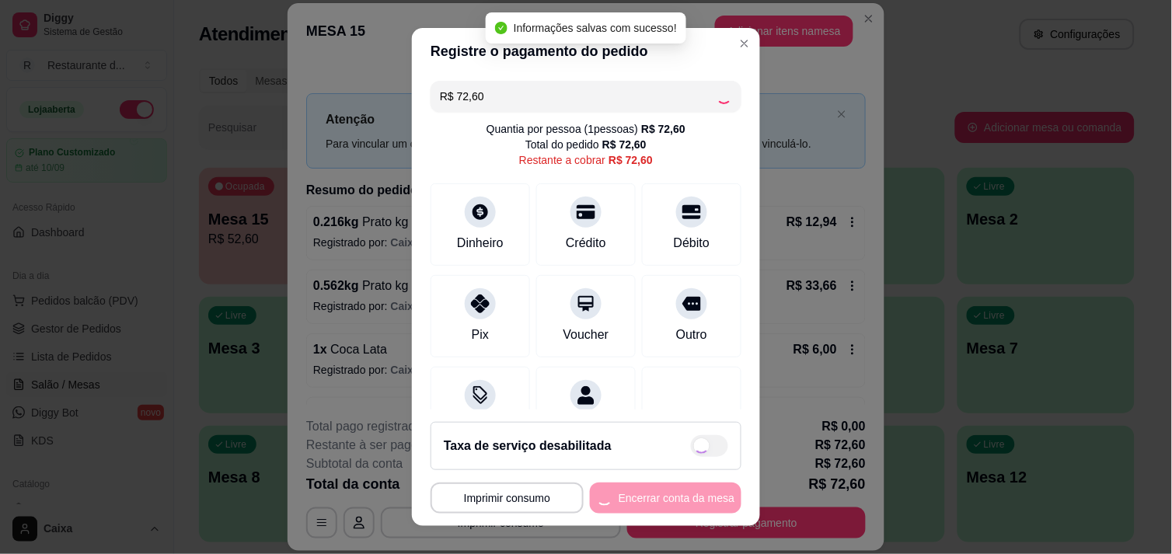
type input "R$ 0,00"
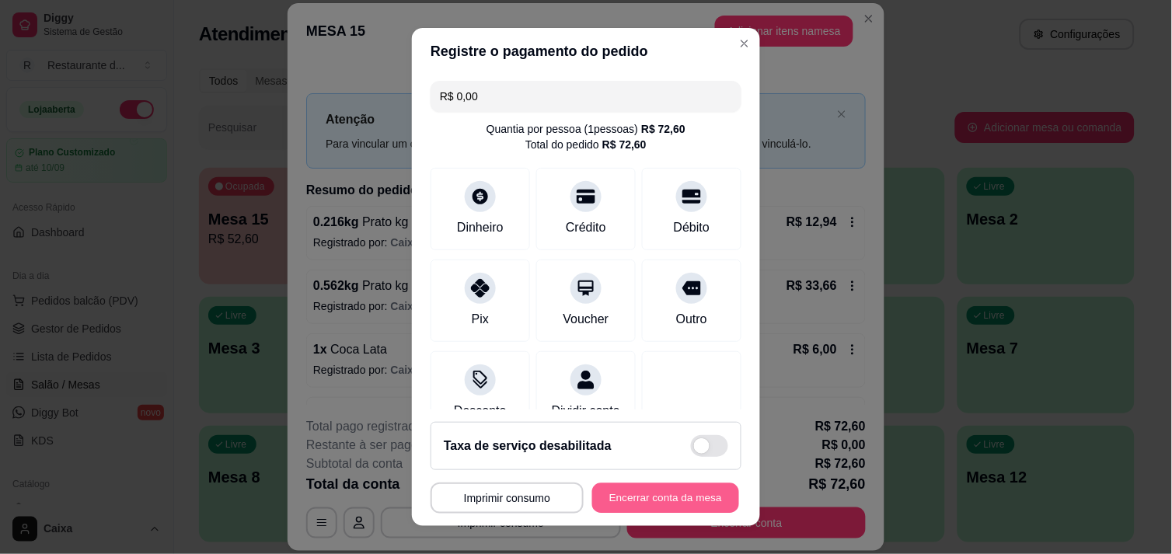
click at [639, 502] on button "Encerrar conta da mesa" at bounding box center [665, 498] width 147 height 30
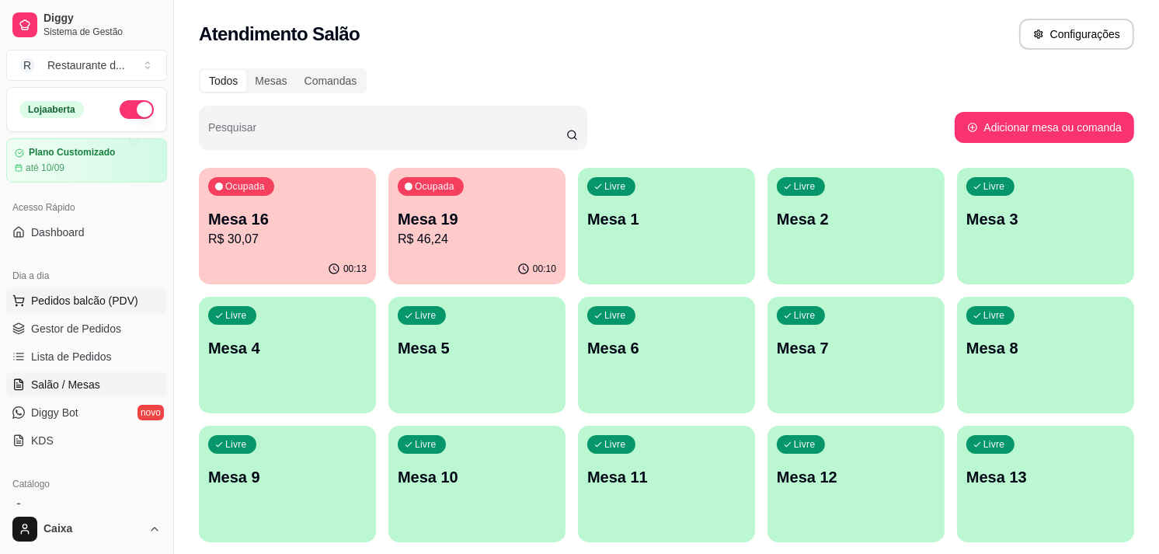
click at [62, 301] on span "Pedidos balcão (PDV)" at bounding box center [84, 301] width 107 height 16
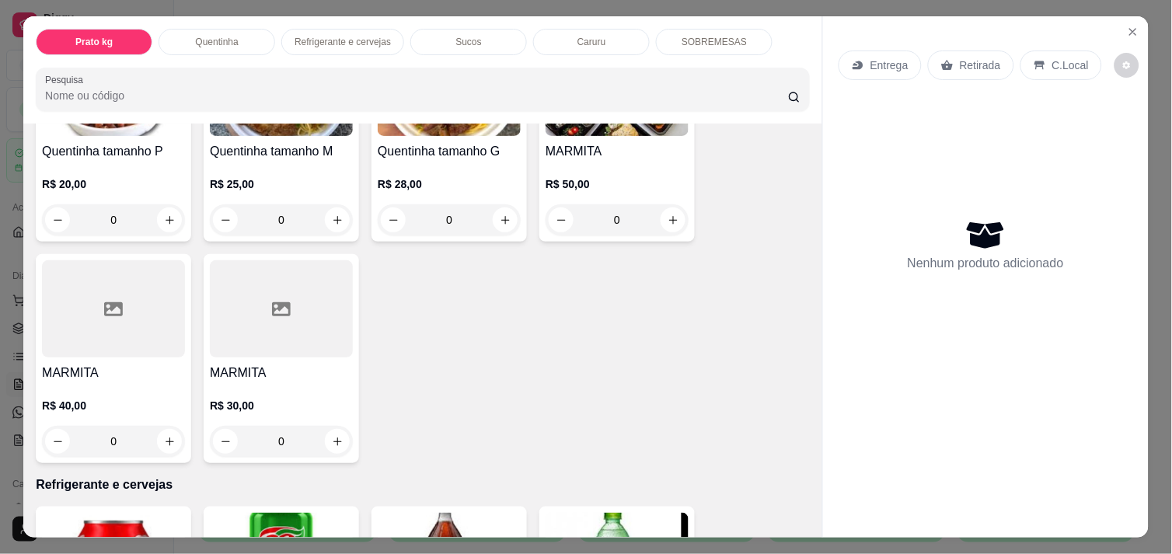
scroll to position [414, 0]
click at [165, 204] on div "0" at bounding box center [113, 219] width 137 height 31
click at [164, 214] on icon "increase-product-quantity" at bounding box center [170, 220] width 12 height 12
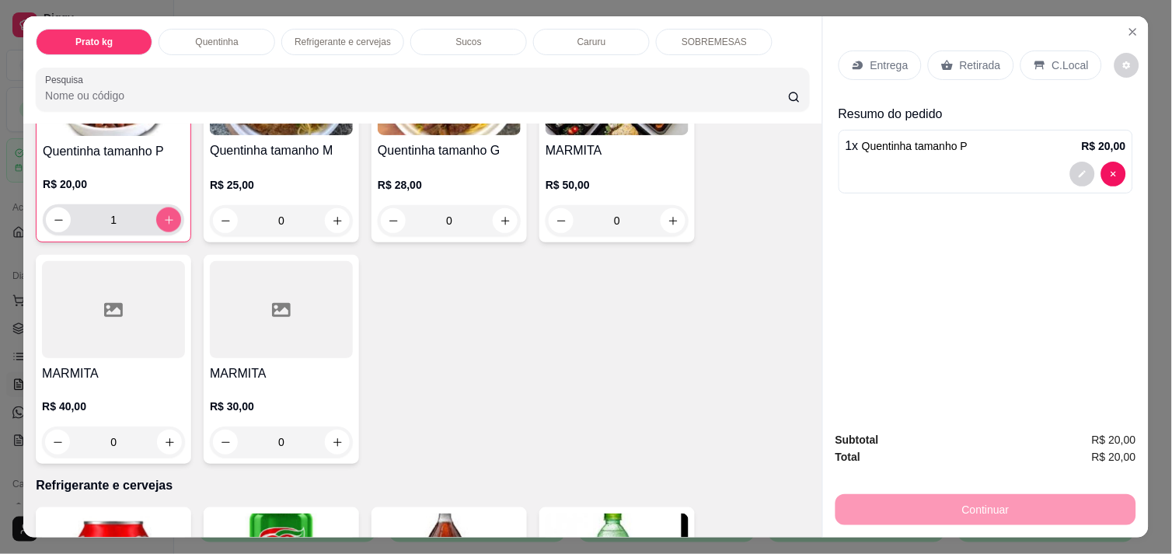
scroll to position [415, 0]
click at [163, 214] on icon "increase-product-quantity" at bounding box center [169, 220] width 12 height 12
type input "2"
click at [1052, 59] on p "C.Local" at bounding box center [1070, 65] width 37 height 16
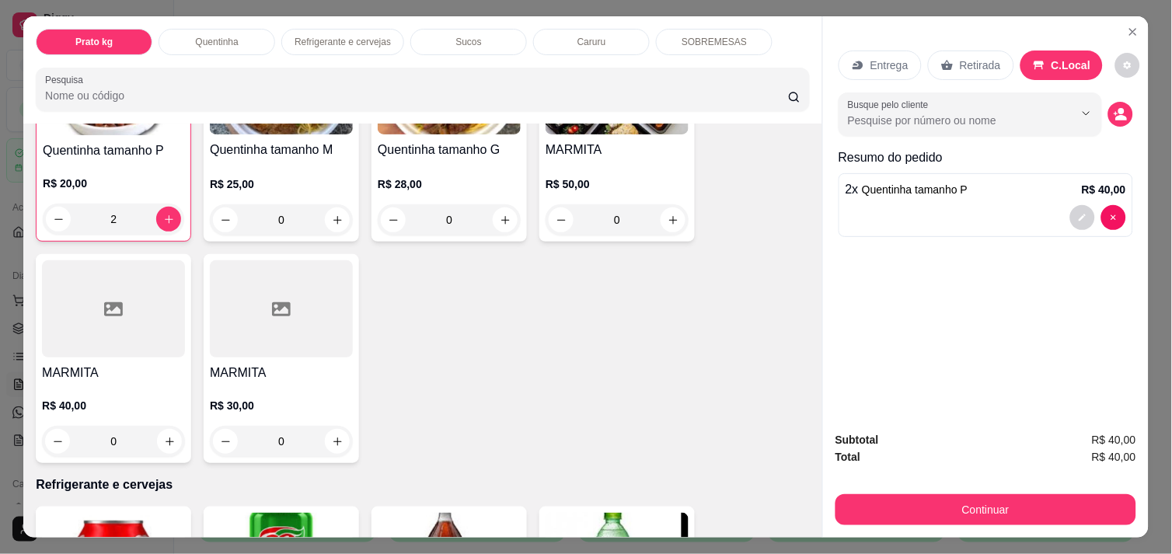
click at [983, 70] on div "Retirada" at bounding box center [971, 66] width 86 height 30
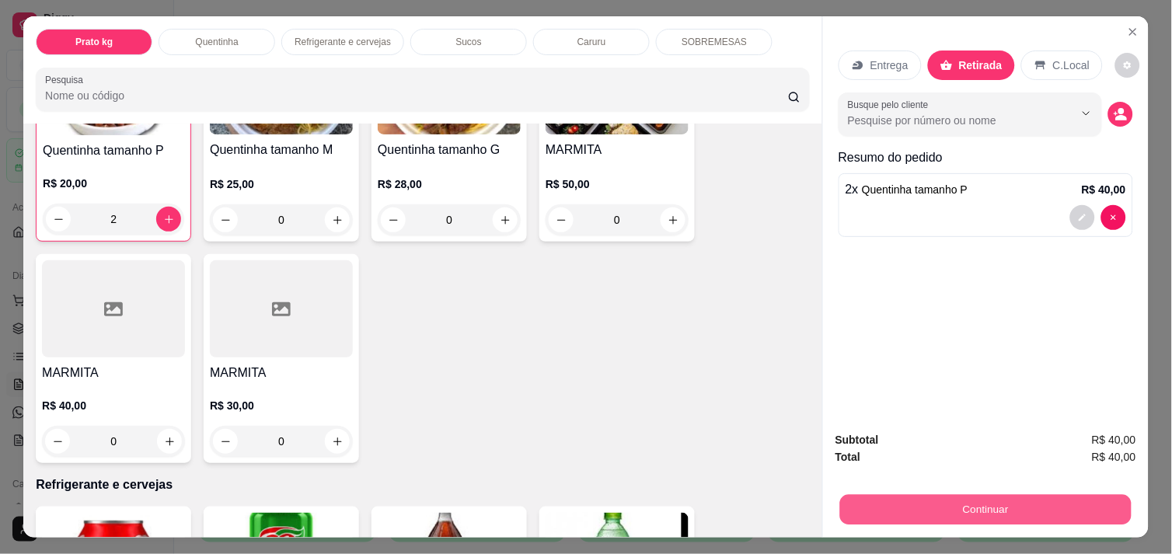
click at [988, 497] on button "Continuar" at bounding box center [985, 509] width 291 height 30
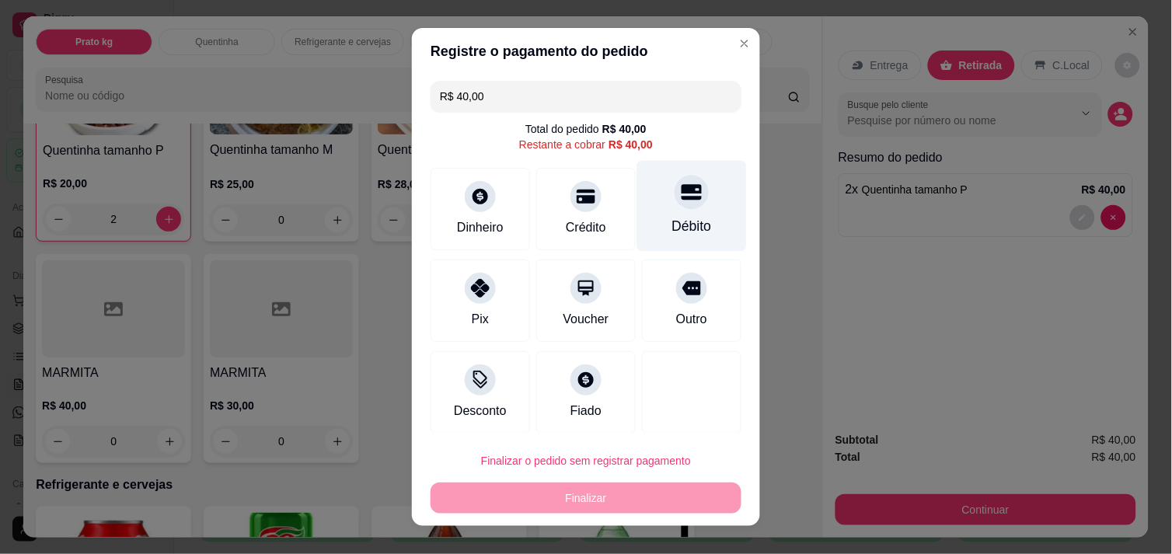
click at [668, 214] on div "Débito" at bounding box center [692, 205] width 110 height 91
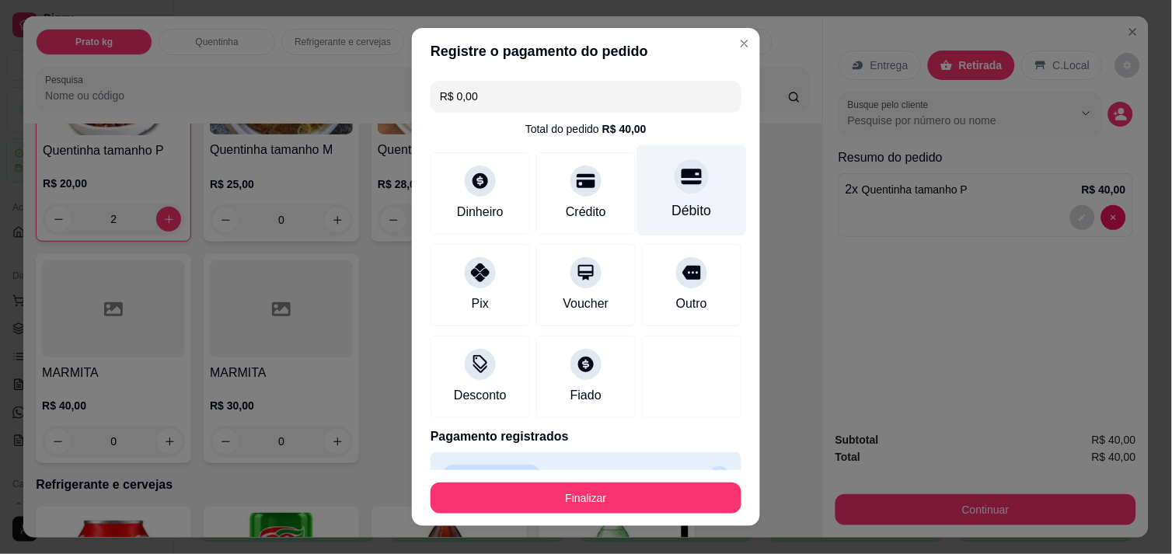
type input "R$ 0,00"
click at [674, 181] on div at bounding box center [691, 176] width 34 height 34
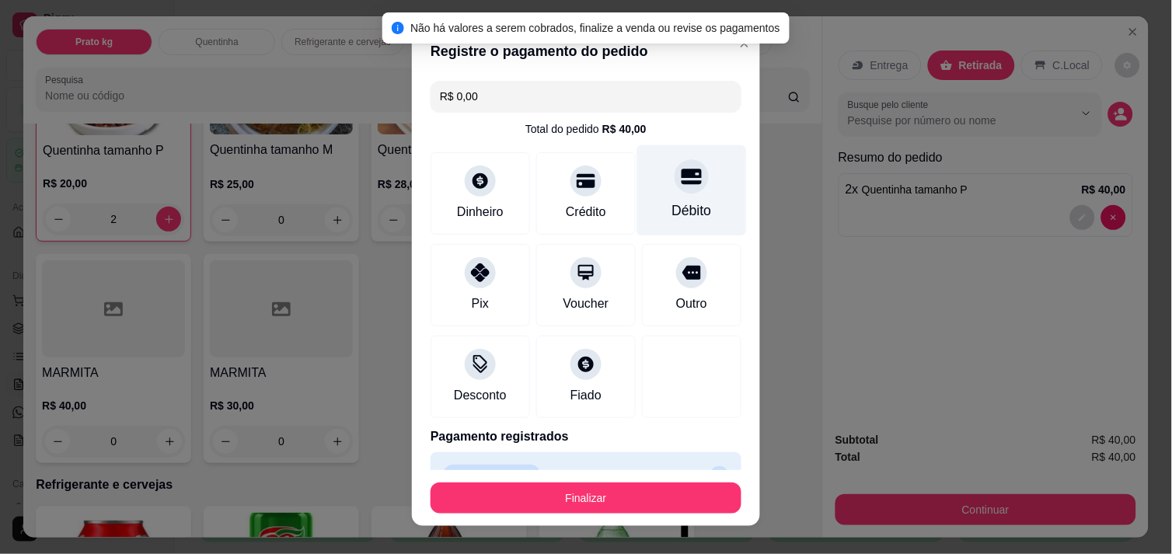
click at [672, 207] on div "Débito" at bounding box center [692, 210] width 40 height 20
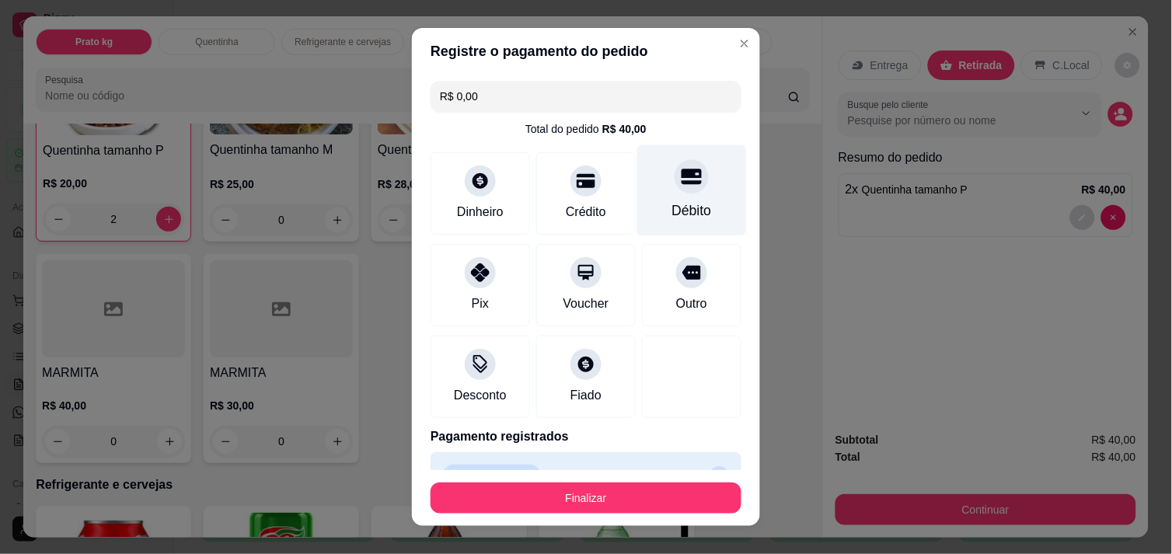
click at [637, 192] on div "Débito" at bounding box center [692, 190] width 110 height 91
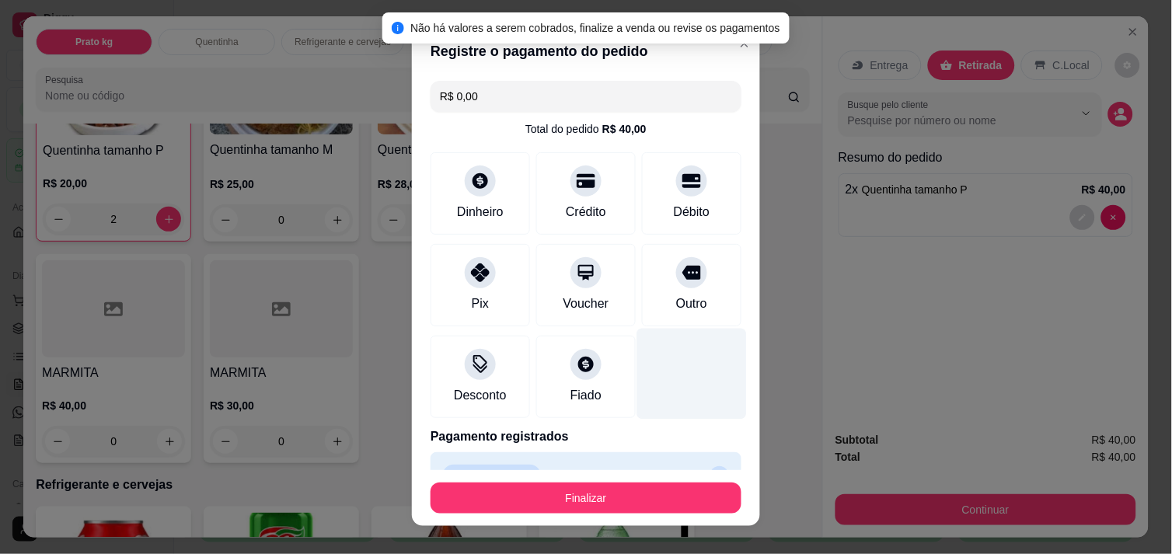
scroll to position [34, 0]
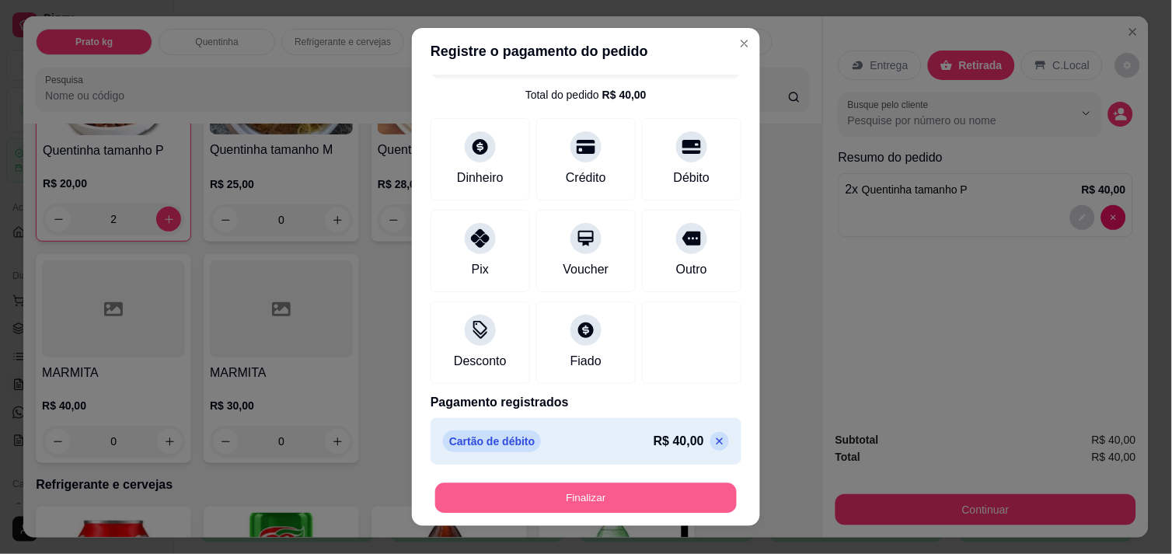
click at [650, 503] on button "Finalizar" at bounding box center [585, 498] width 301 height 30
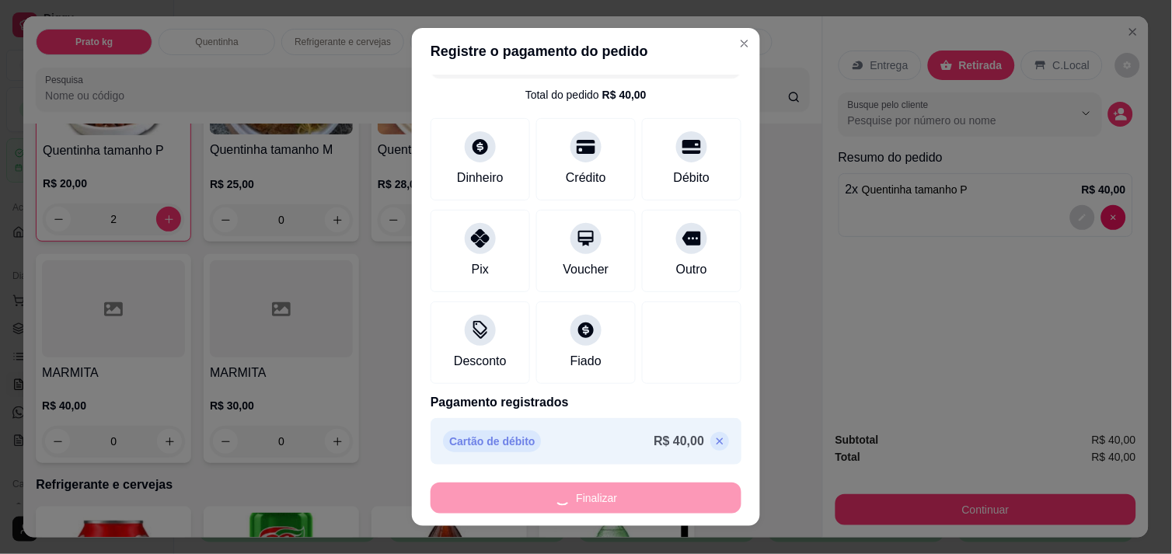
type input "0"
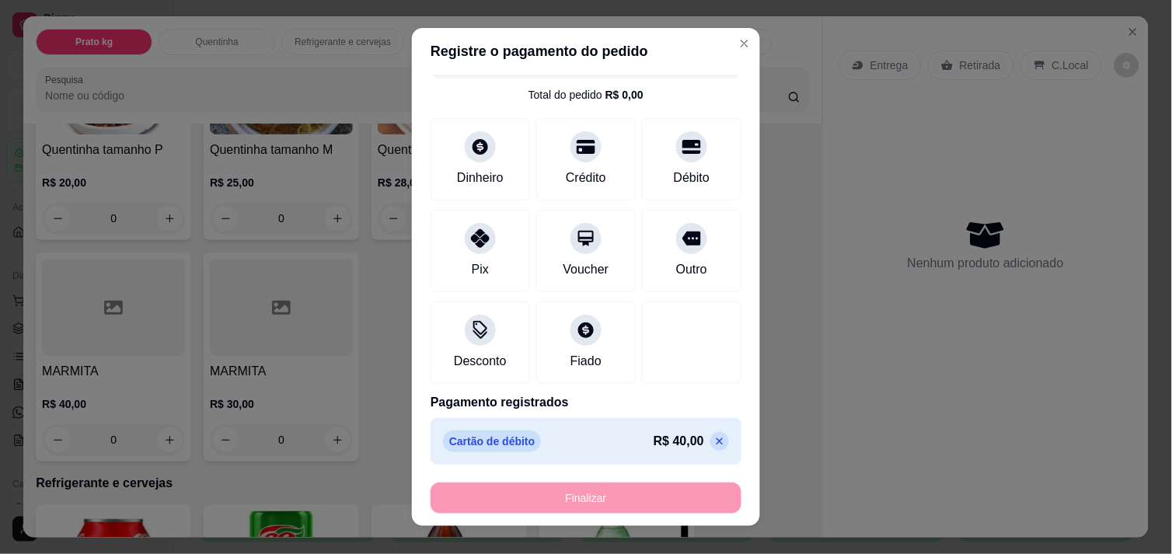
type input "-R$ 40,00"
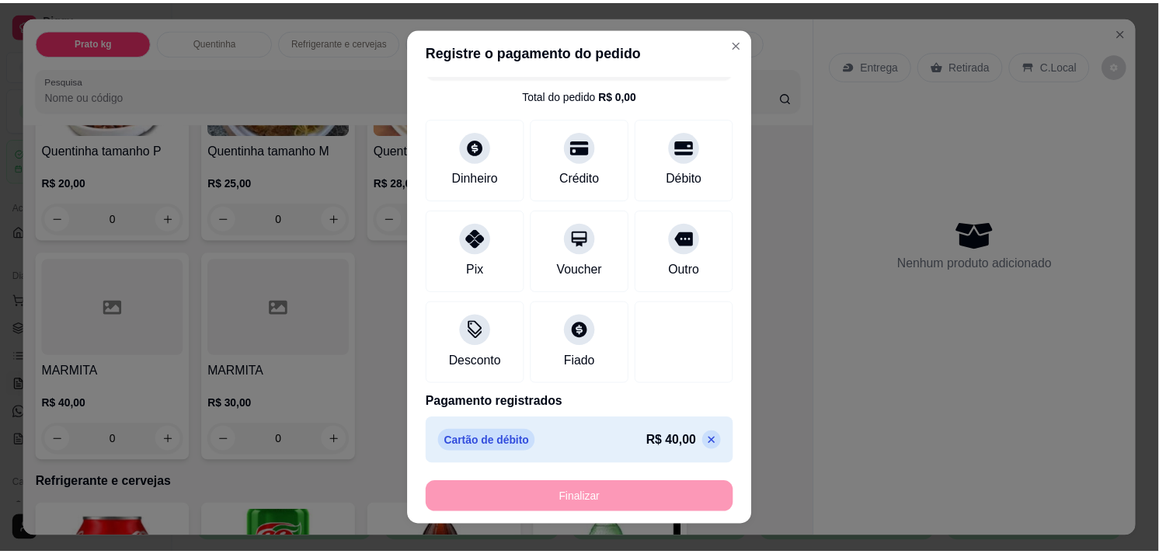
scroll to position [414, 0]
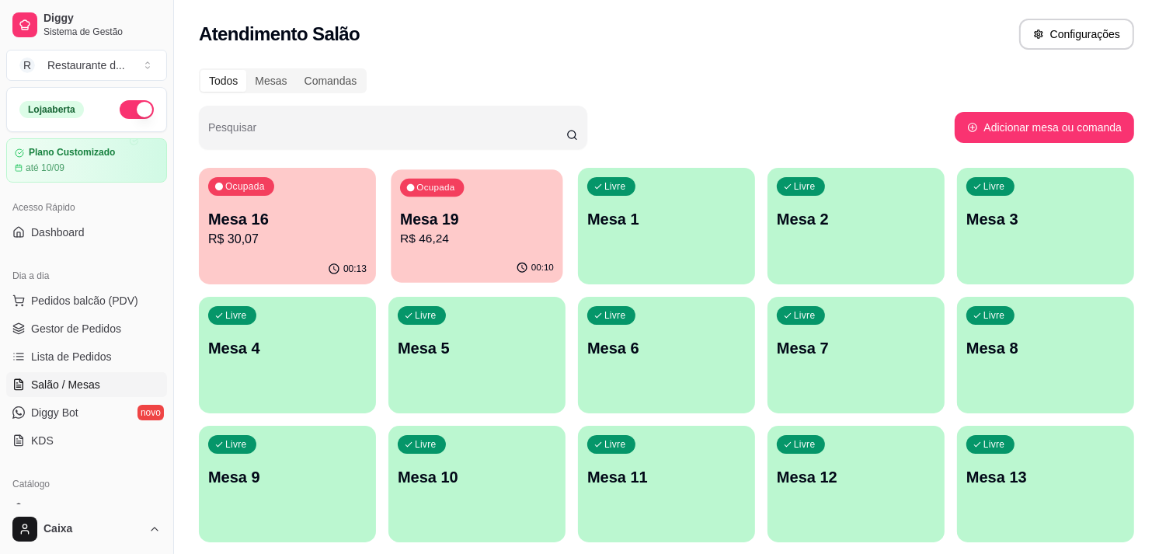
click at [490, 216] on p "Mesa 19" at bounding box center [477, 219] width 154 height 21
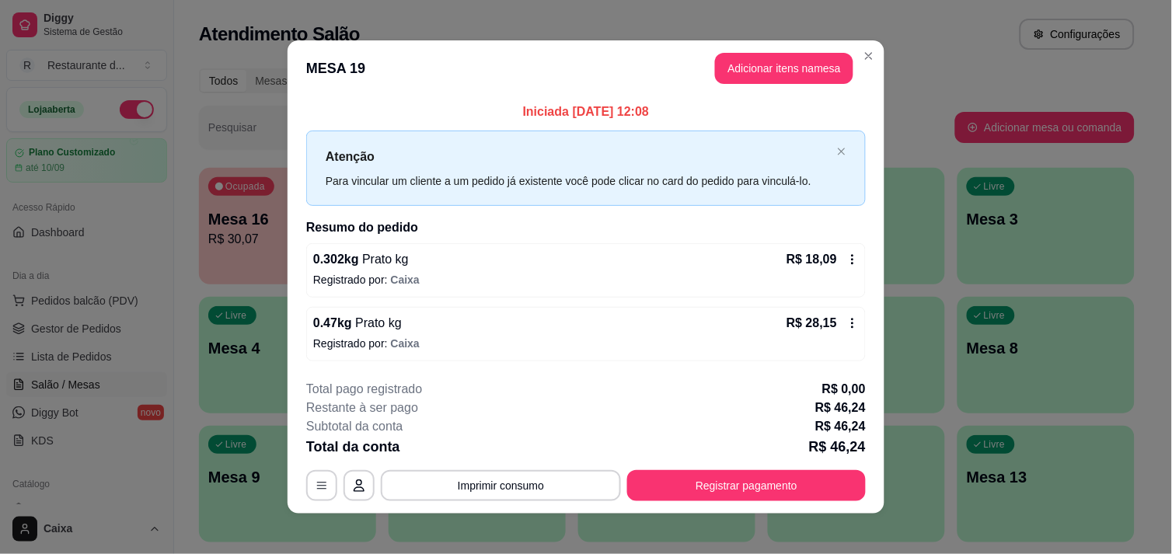
click at [749, 506] on footer "**********" at bounding box center [585, 441] width 597 height 146
click at [755, 496] on button "Registrar pagamento" at bounding box center [747, 486] width 232 height 30
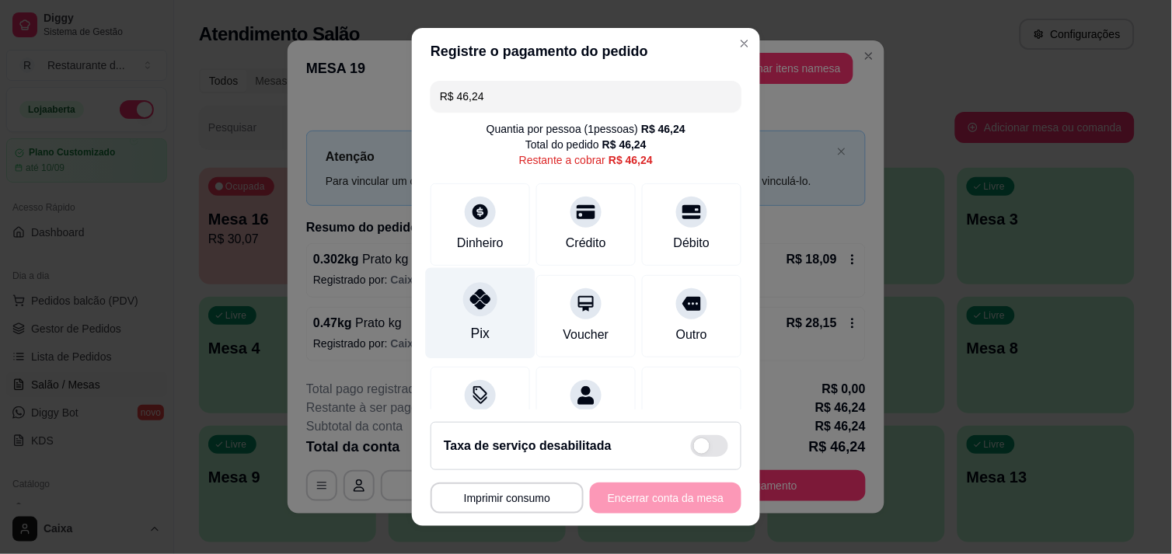
click at [471, 304] on icon at bounding box center [480, 299] width 20 height 20
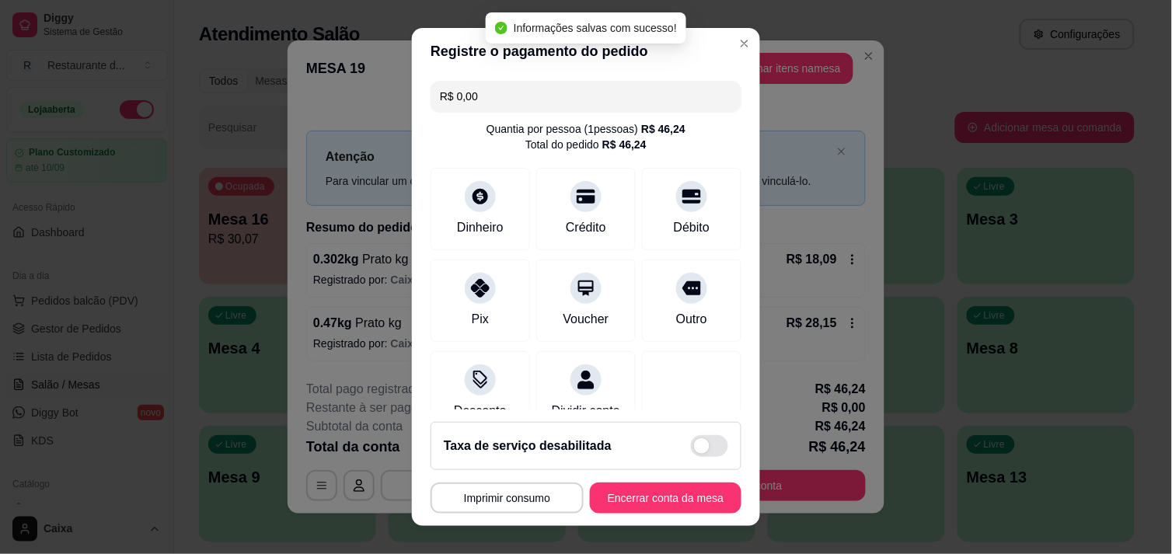
type input "R$ 0,00"
click at [645, 493] on button "Encerrar conta da mesa" at bounding box center [665, 498] width 147 height 30
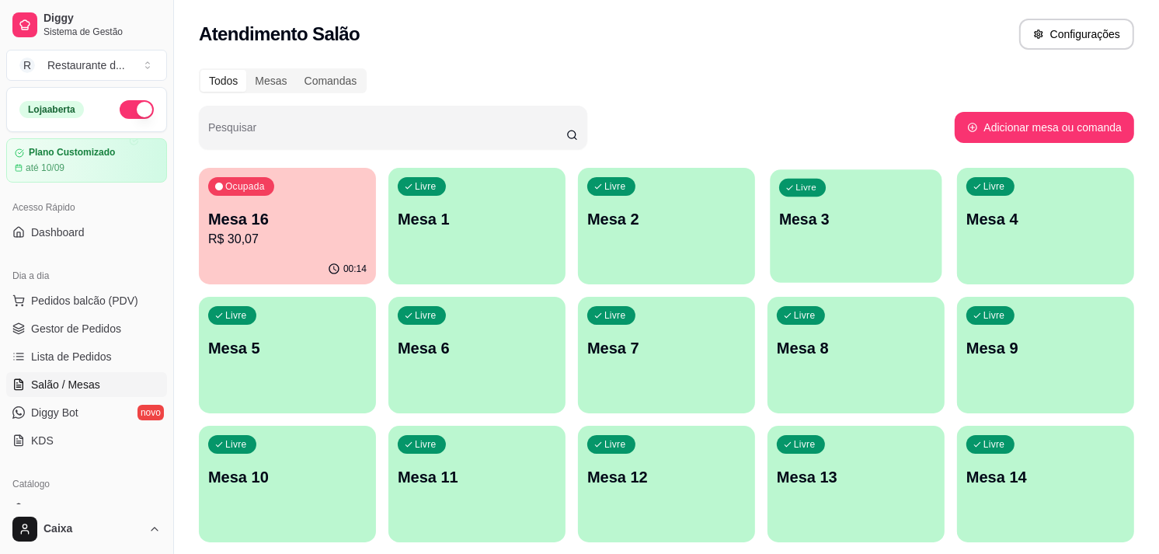
click at [874, 221] on p "Mesa 3" at bounding box center [856, 219] width 154 height 21
click at [871, 109] on div "Pesquisar" at bounding box center [577, 128] width 756 height 44
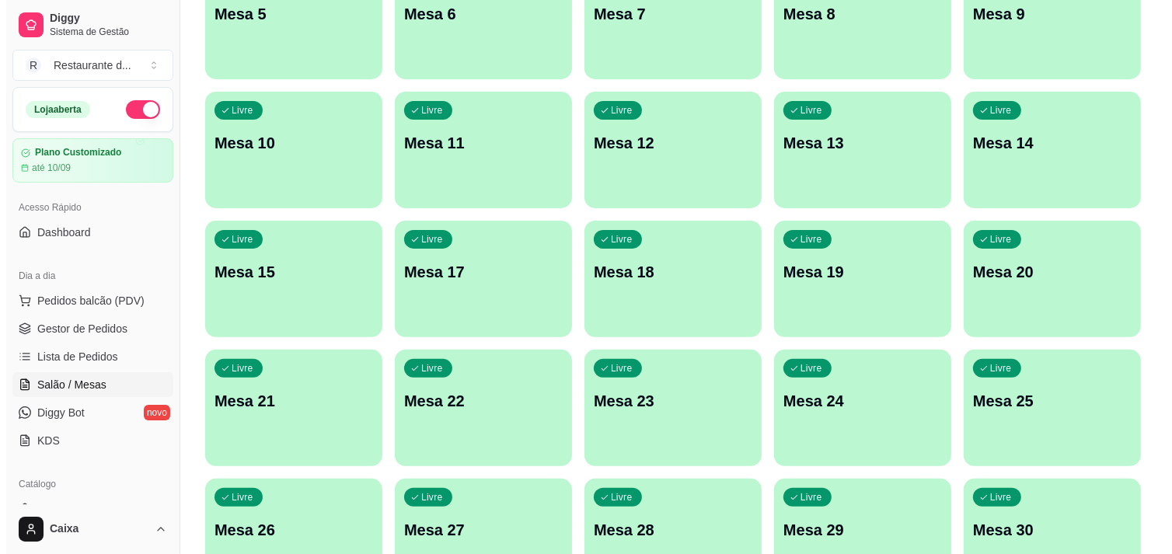
scroll to position [338, 0]
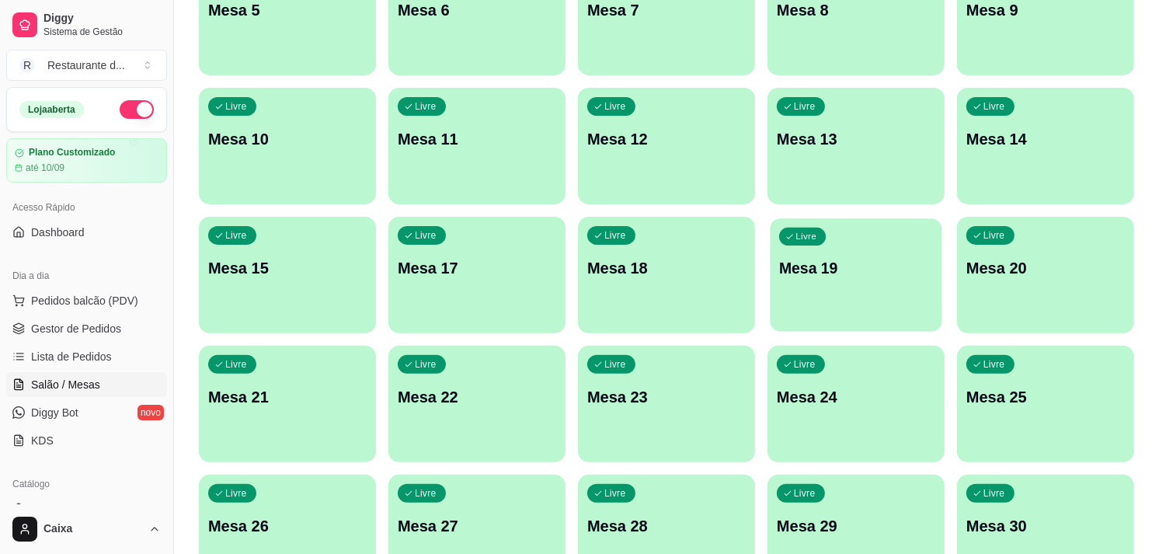
click at [908, 284] on div "Livre Mesa 19" at bounding box center [856, 265] width 172 height 95
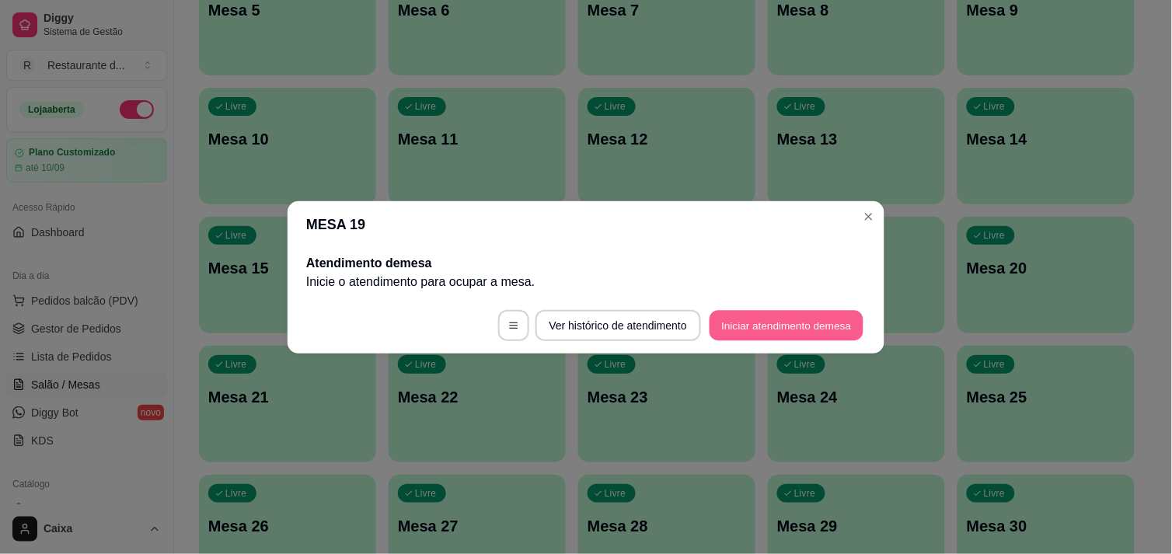
click at [765, 322] on button "Iniciar atendimento de mesa" at bounding box center [786, 325] width 154 height 30
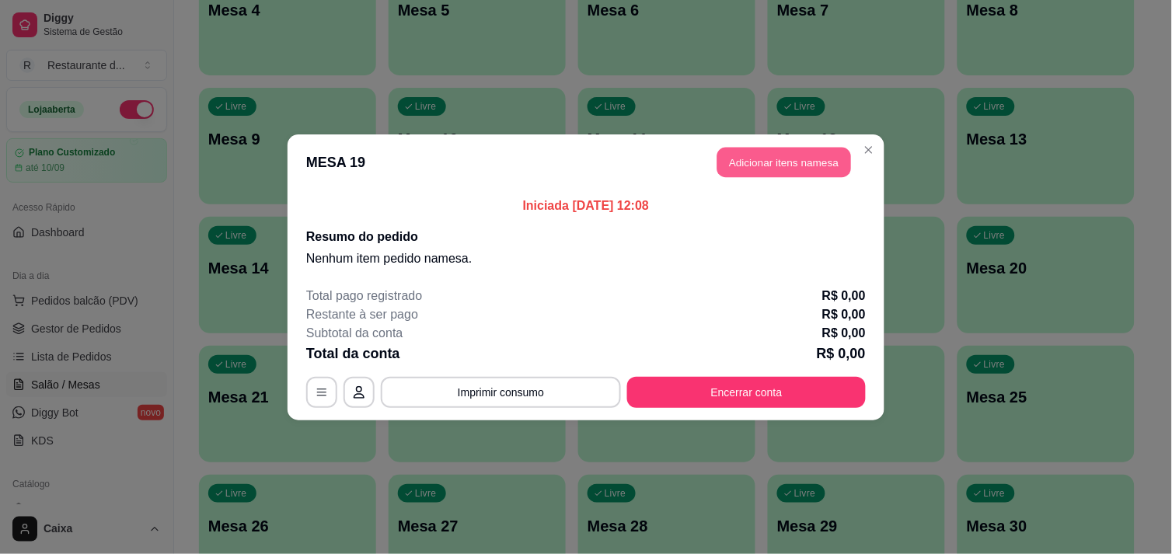
click at [826, 161] on button "Adicionar itens na mesa" at bounding box center [784, 162] width 134 height 30
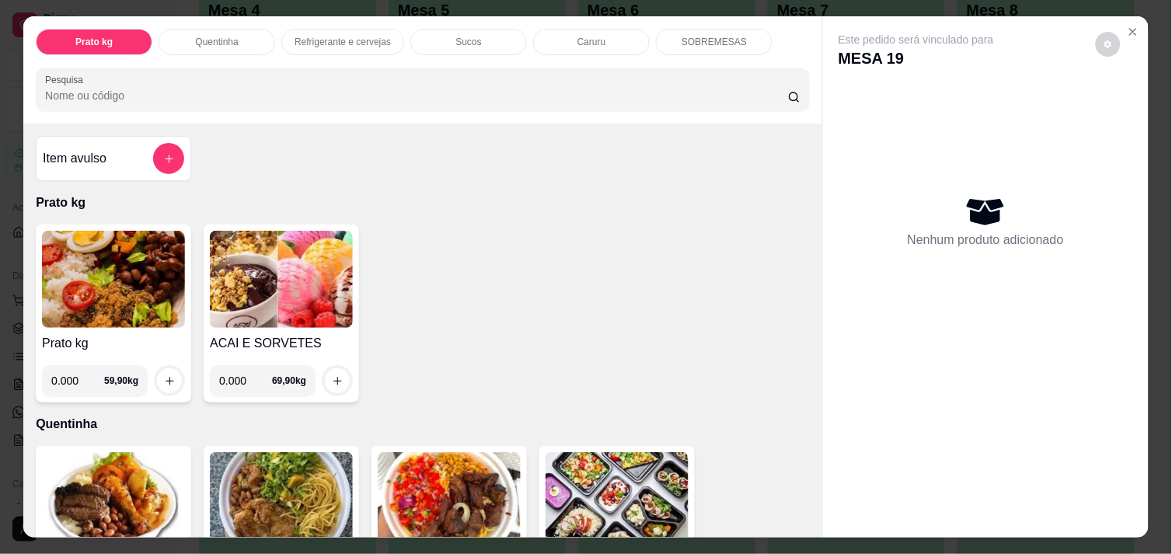
click at [78, 371] on input "0.000" at bounding box center [77, 380] width 53 height 31
type input "0.326"
click at [158, 369] on button "increase-product-quantity" at bounding box center [170, 381] width 24 height 24
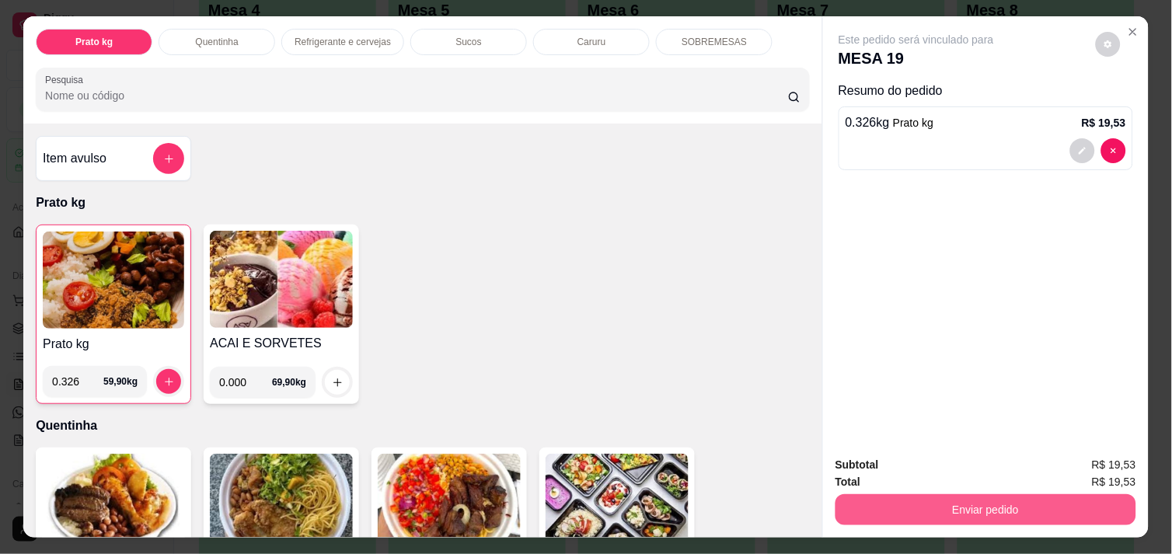
click at [866, 497] on button "Enviar pedido" at bounding box center [985, 509] width 301 height 31
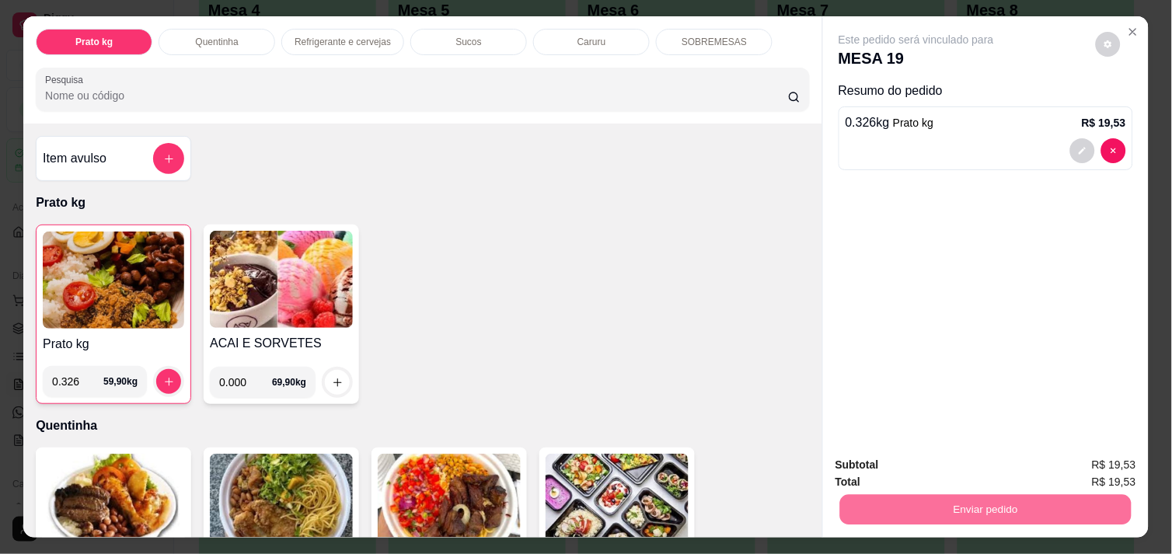
click at [922, 451] on button "Não registrar e enviar pedido" at bounding box center [933, 465] width 157 height 29
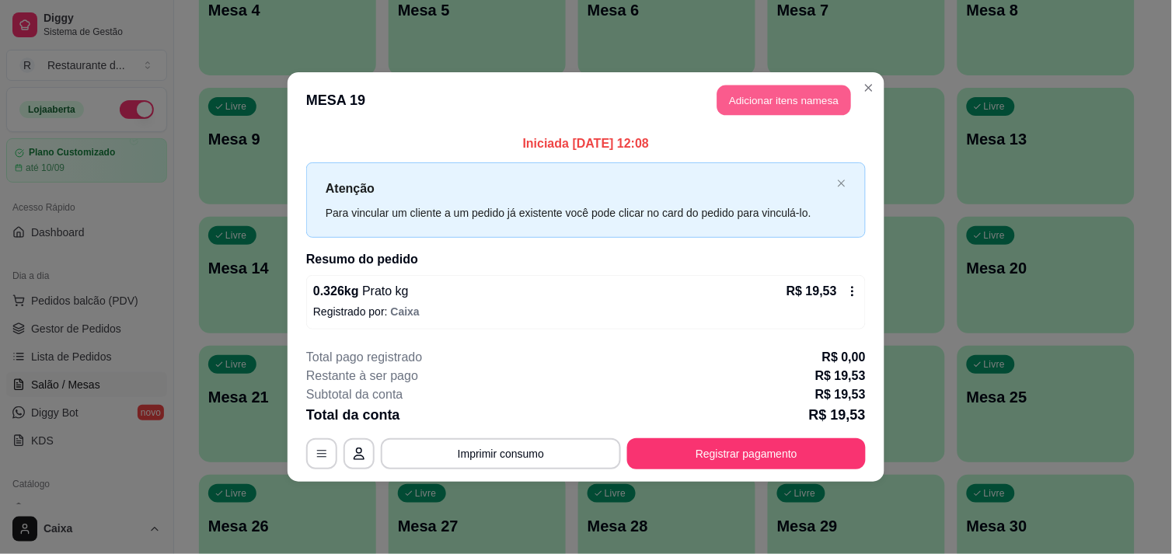
click at [768, 105] on button "Adicionar itens na mesa" at bounding box center [784, 100] width 134 height 30
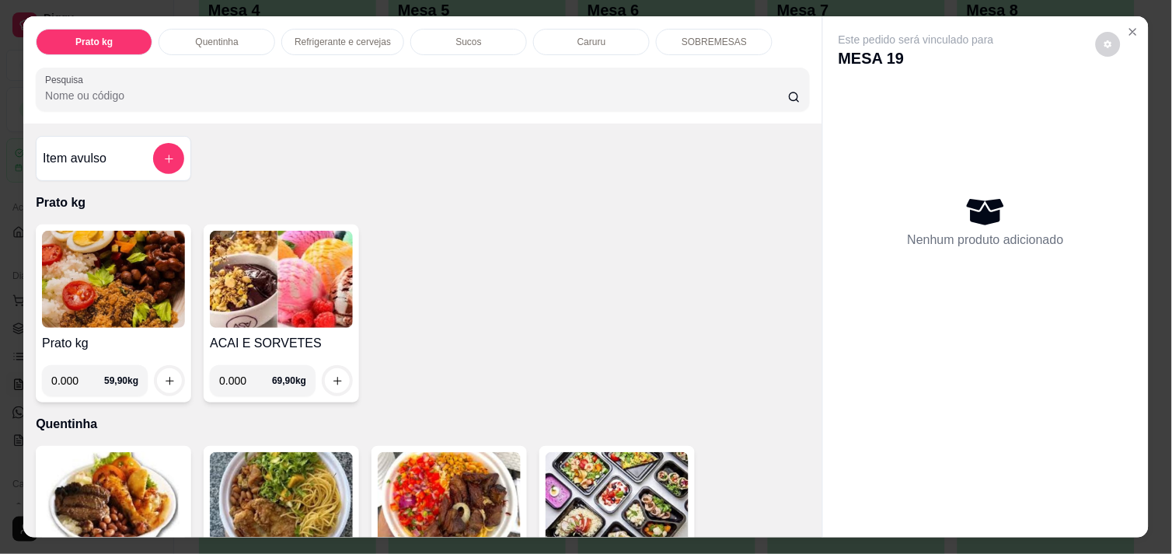
click at [78, 375] on input "0.000" at bounding box center [77, 380] width 53 height 31
type input "0.220"
click at [166, 381] on button "increase-product-quantity" at bounding box center [170, 381] width 24 height 24
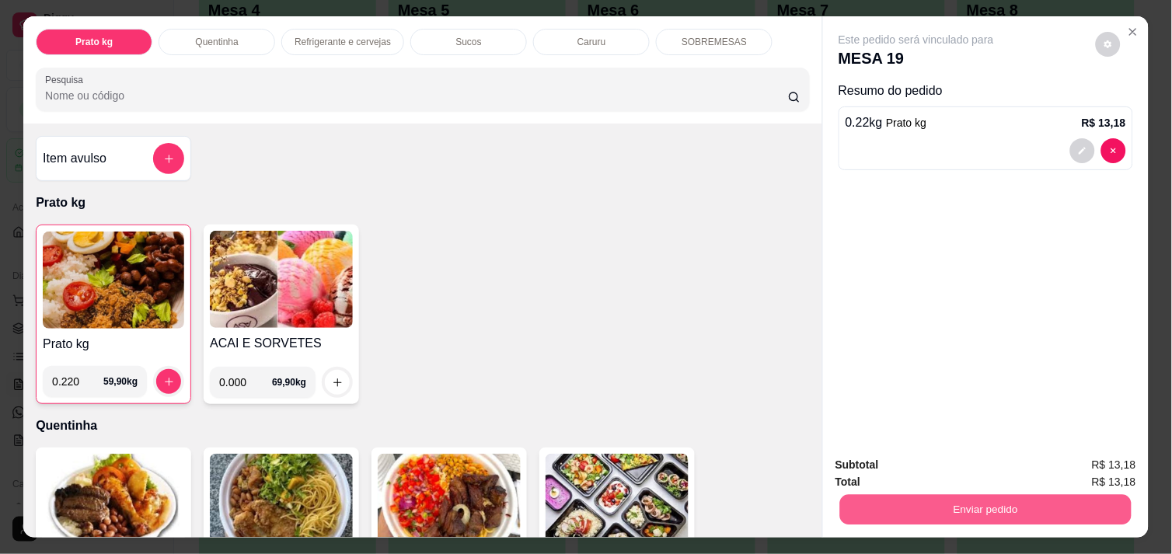
click at [1035, 501] on button "Enviar pedido" at bounding box center [985, 509] width 291 height 30
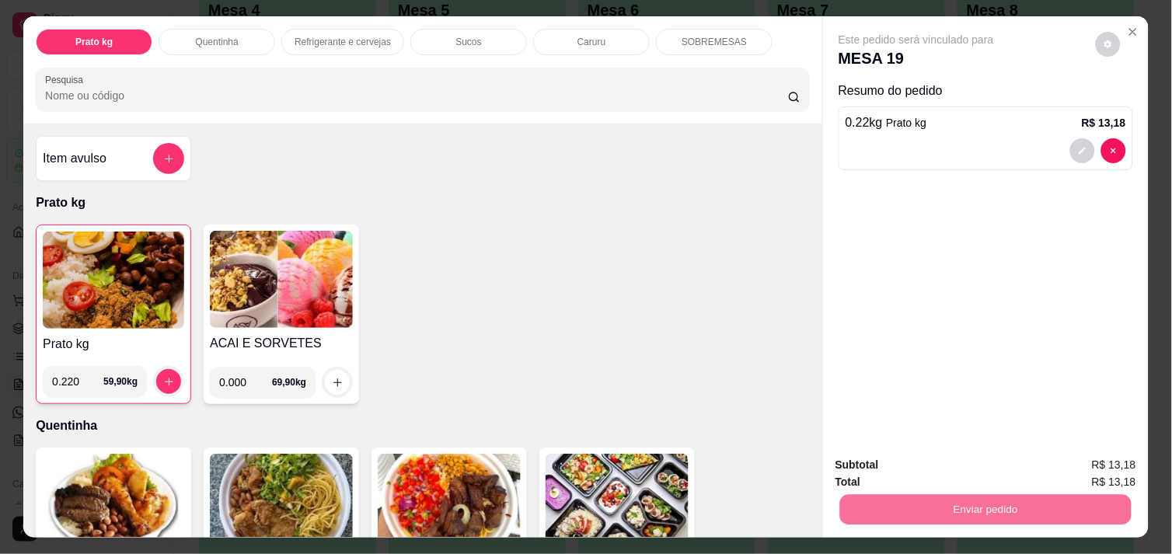
click at [953, 458] on button "Não registrar e enviar pedido" at bounding box center [933, 465] width 157 height 29
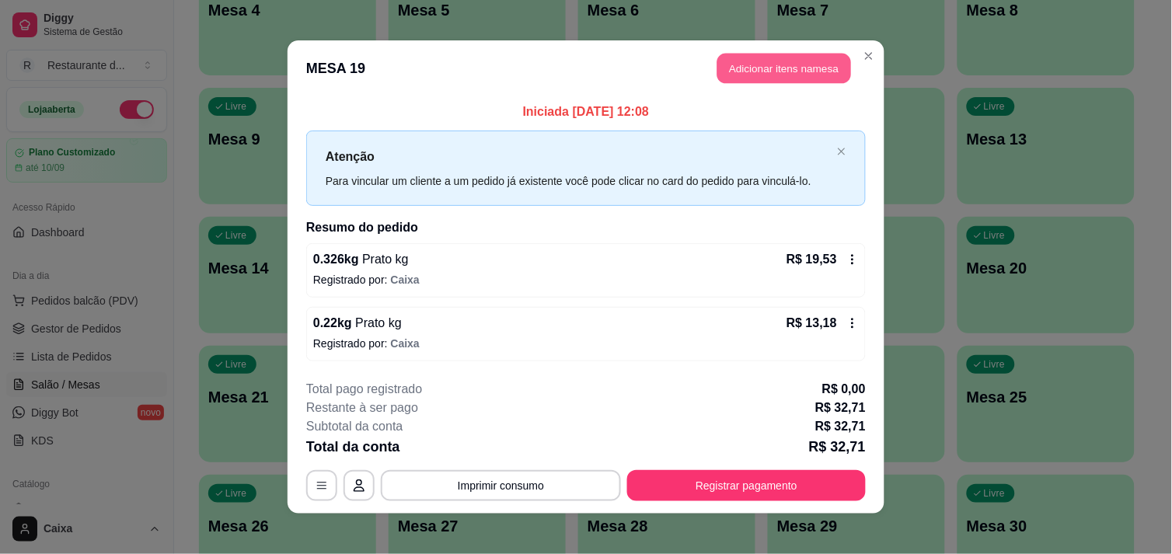
click at [755, 68] on button "Adicionar itens na mesa" at bounding box center [784, 69] width 134 height 30
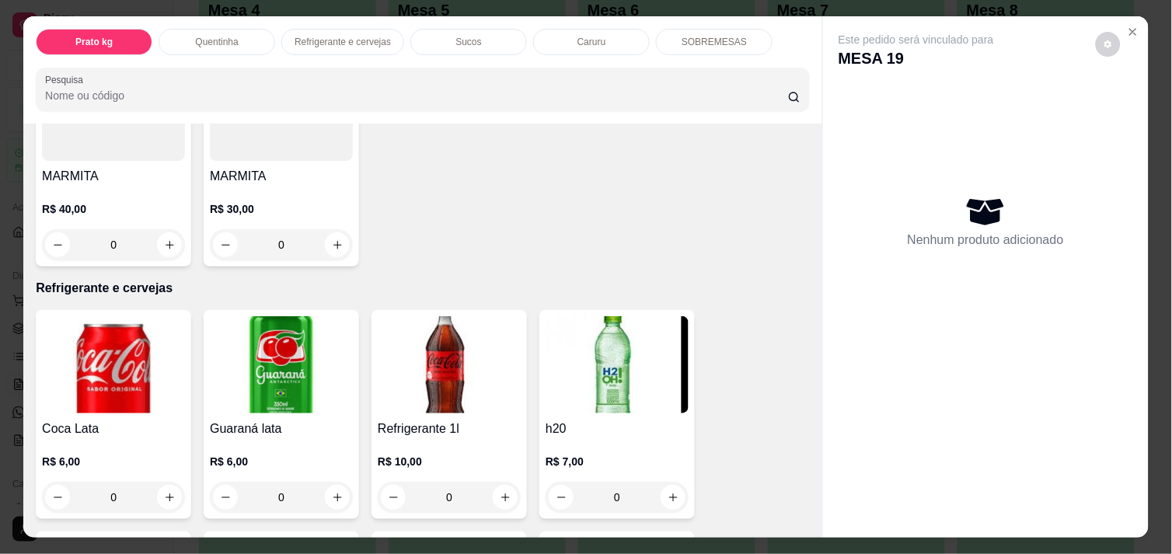
scroll to position [656, 0]
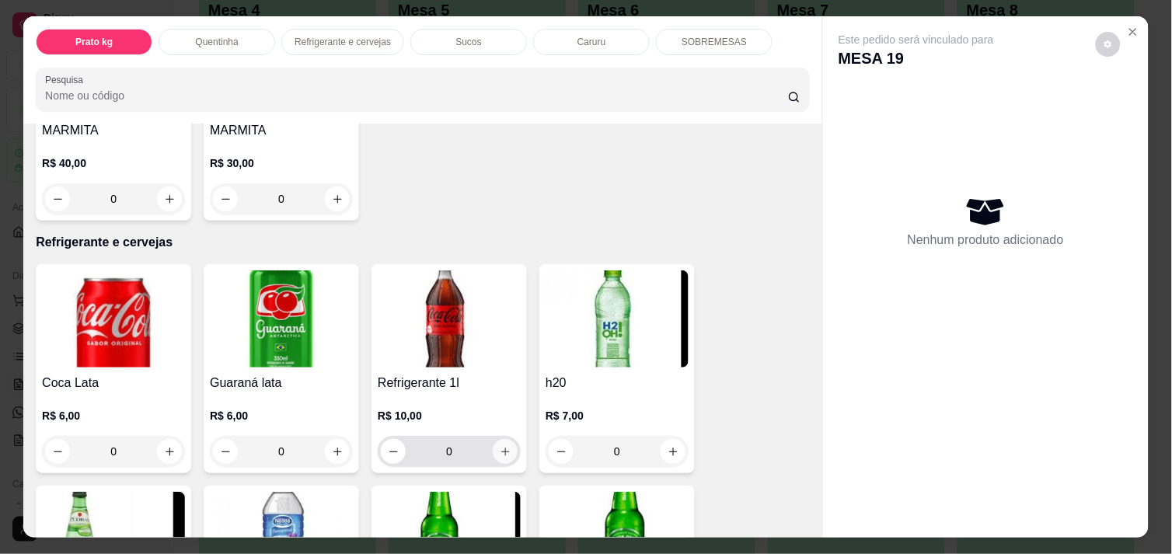
click at [500, 446] on icon "increase-product-quantity" at bounding box center [506, 452] width 12 height 12
type input "1"
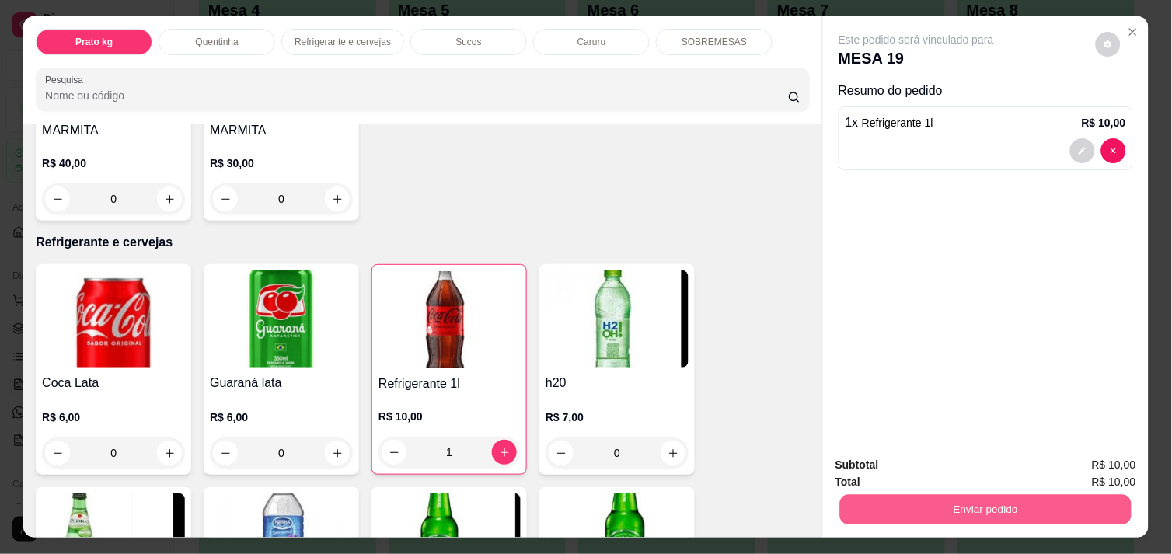
click at [891, 494] on button "Enviar pedido" at bounding box center [985, 509] width 291 height 30
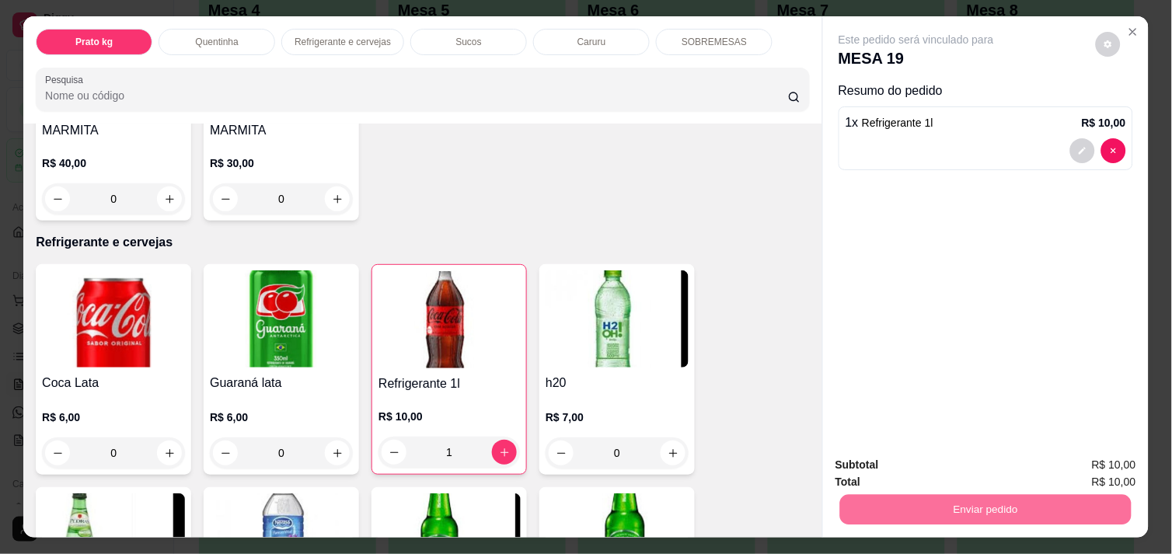
click at [483, 304] on div "Prato kg Quentinha Refrigerante e cervejas Sucos Caruru SOBREMESAS Pesquisa Ite…" at bounding box center [585, 276] width 1125 height 521
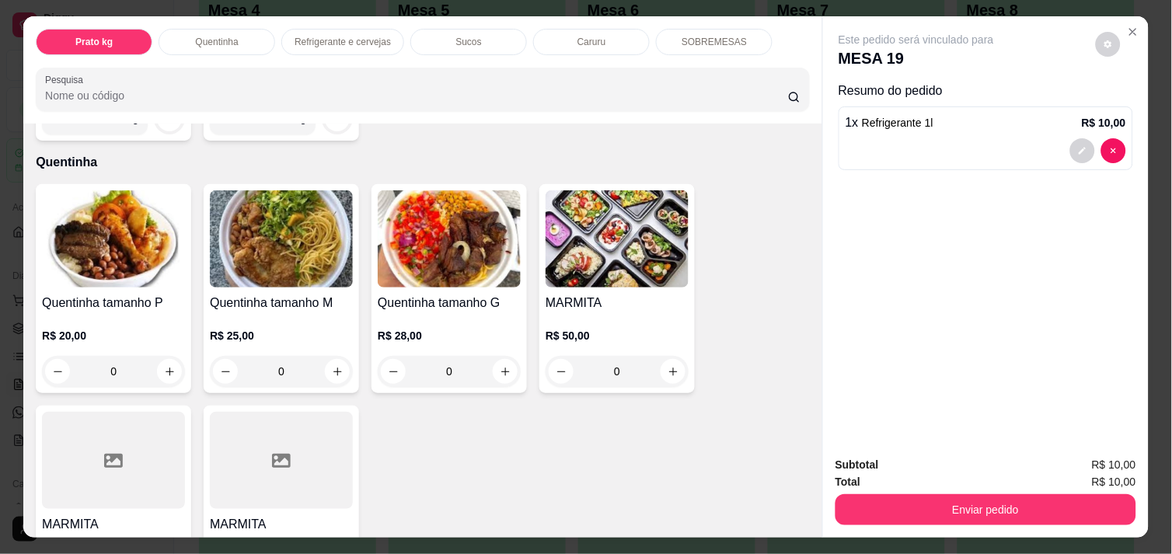
scroll to position [242, 0]
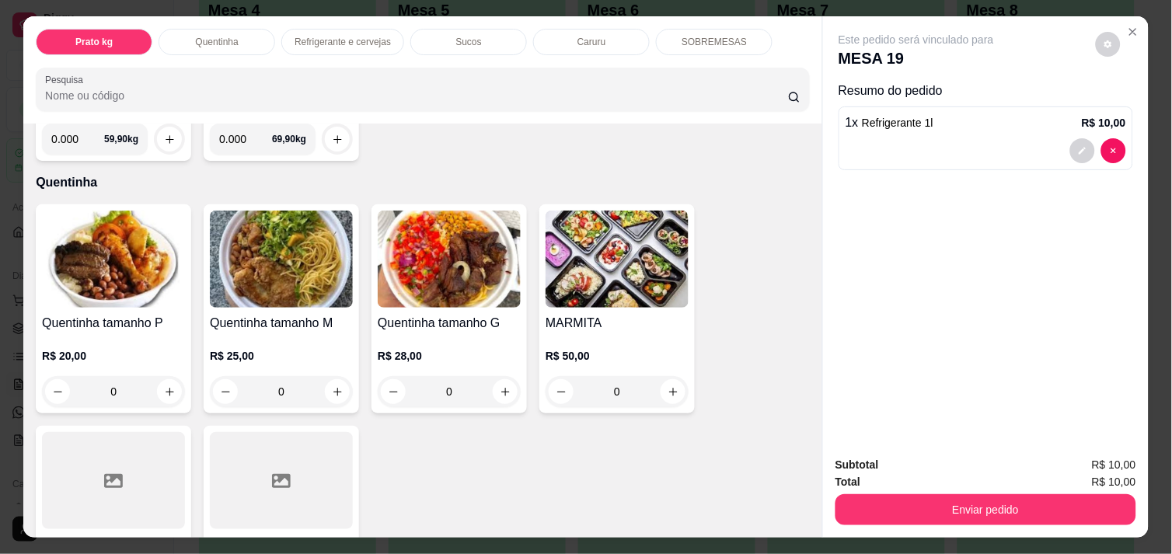
click at [311, 264] on img at bounding box center [281, 259] width 143 height 97
click at [164, 386] on icon "increase-product-quantity" at bounding box center [170, 392] width 12 height 12
type input "1"
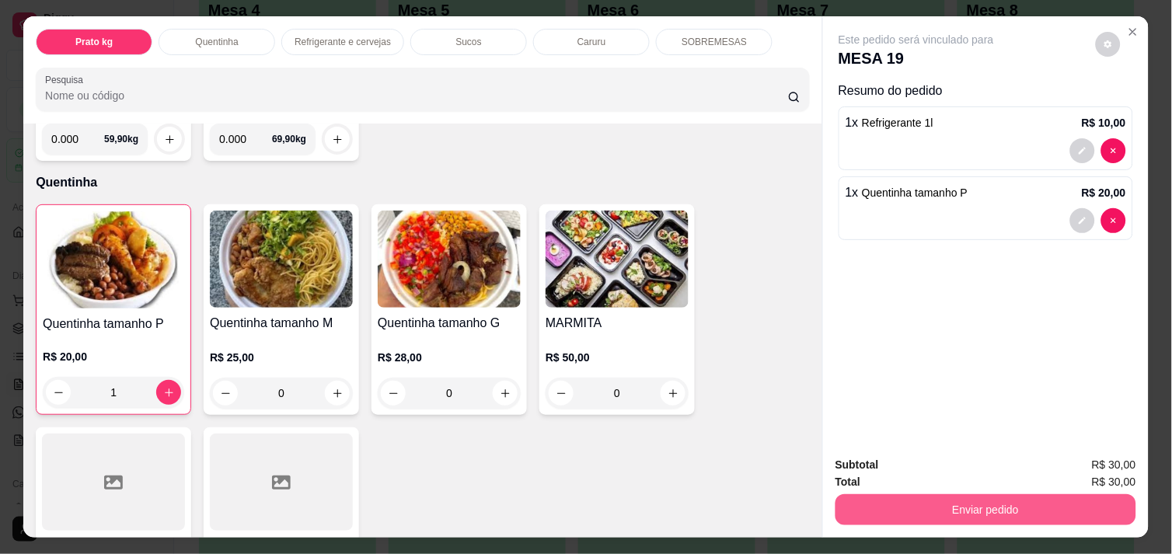
click at [918, 496] on button "Enviar pedido" at bounding box center [985, 509] width 301 height 31
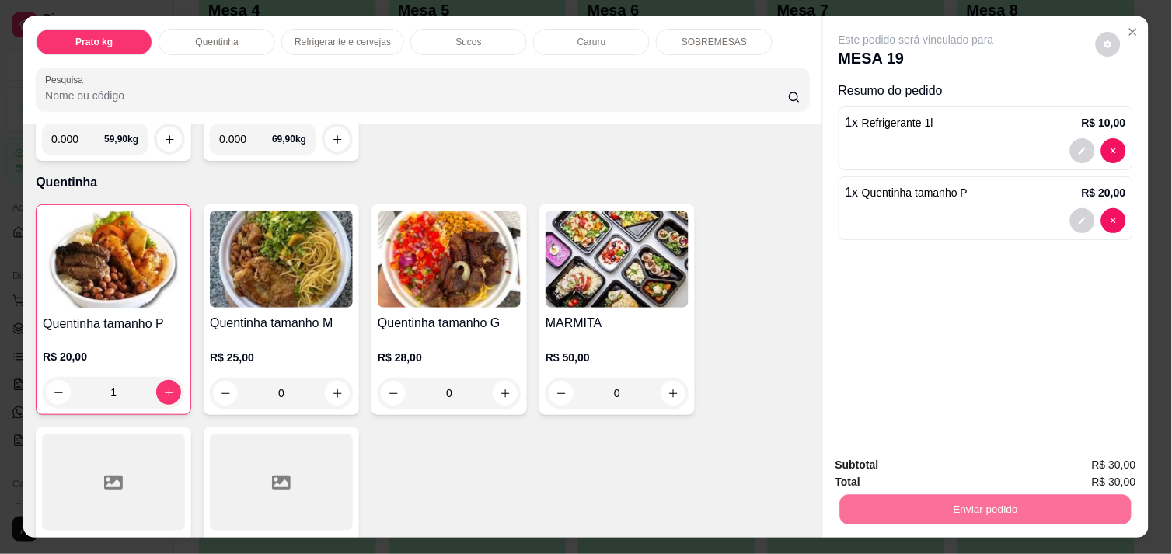
click at [904, 460] on button "Não registrar e enviar pedido" at bounding box center [933, 465] width 157 height 29
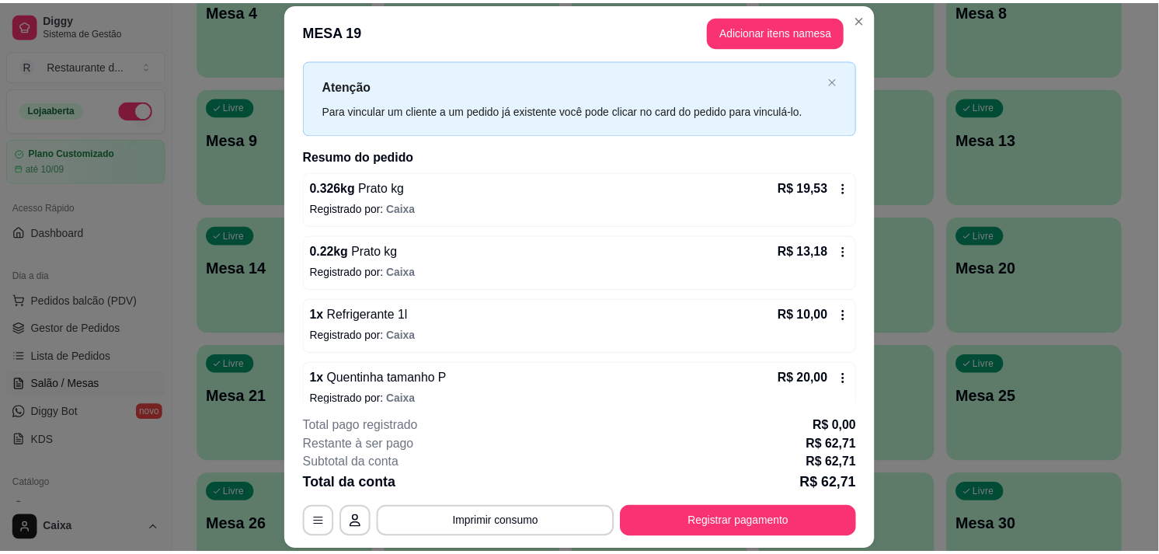
scroll to position [52, 0]
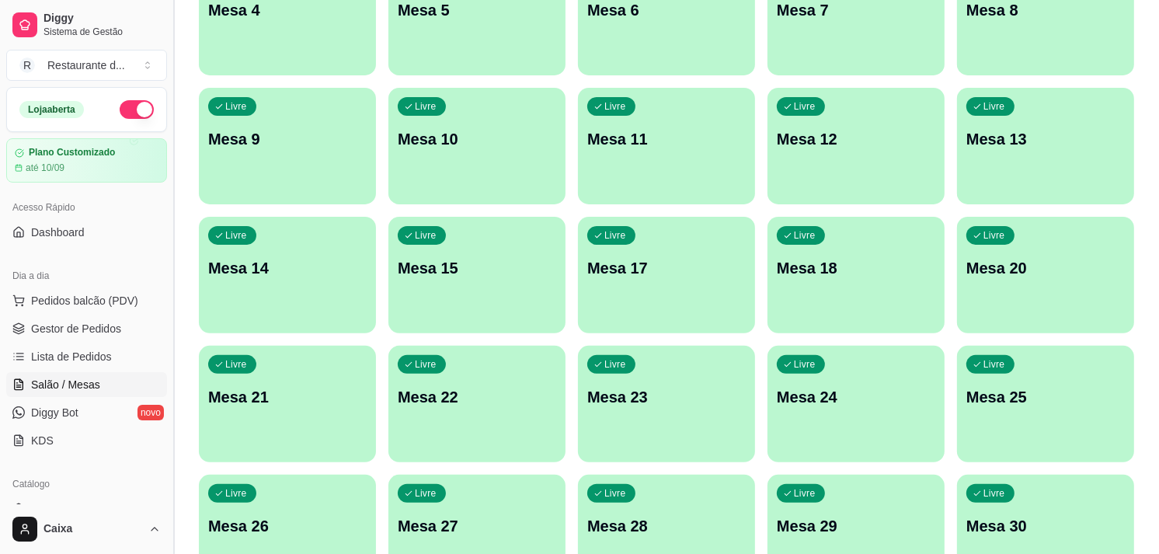
click at [169, 487] on button "Toggle Sidebar" at bounding box center [173, 277] width 12 height 554
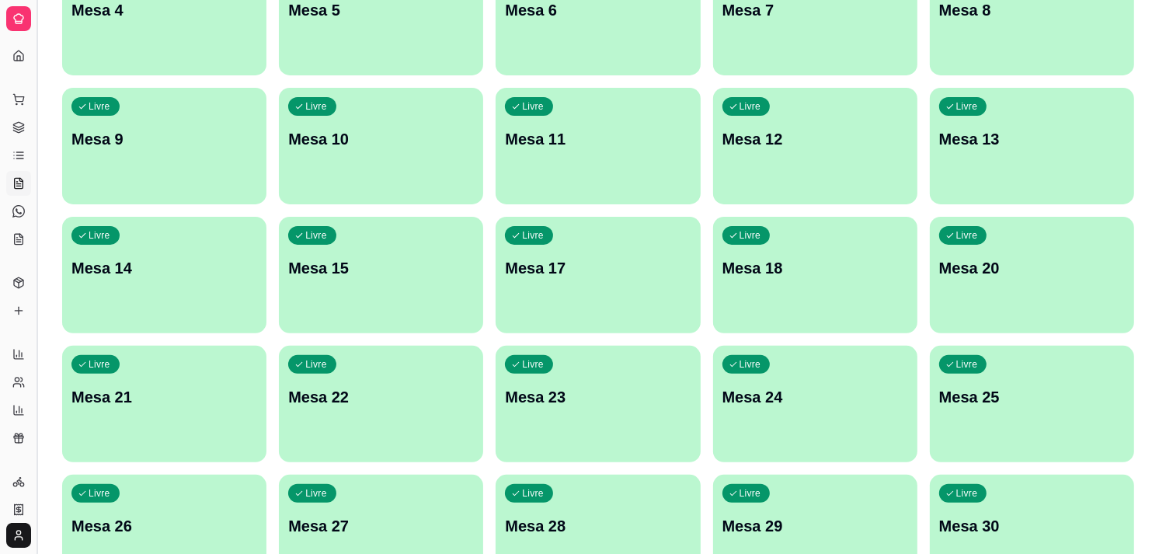
click at [33, 472] on button "Toggle Sidebar" at bounding box center [36, 277] width 12 height 554
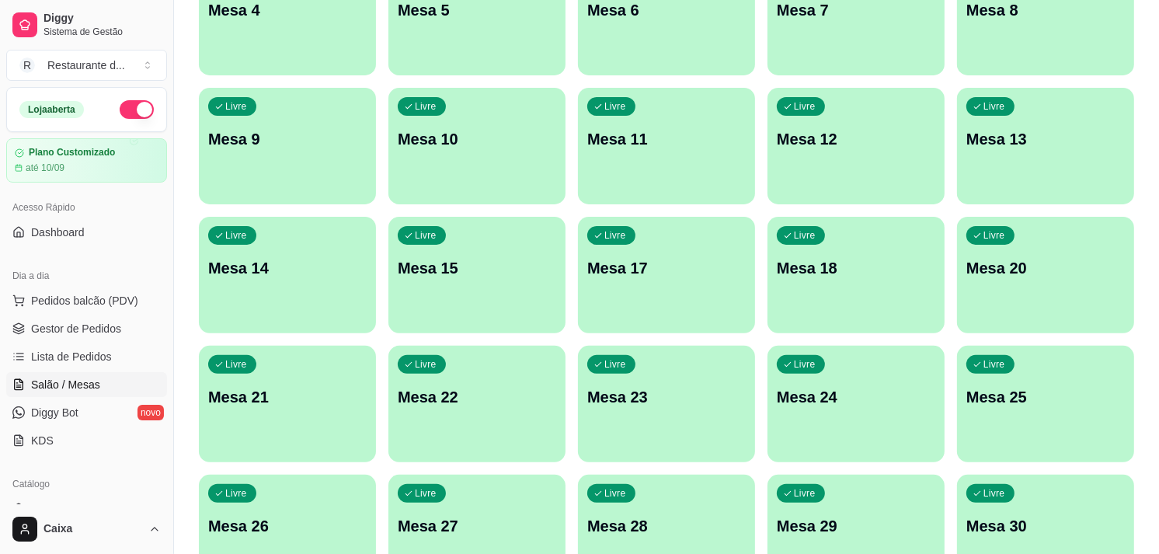
click at [158, 498] on div "Catálogo Produtos Complementos" at bounding box center [86, 510] width 173 height 90
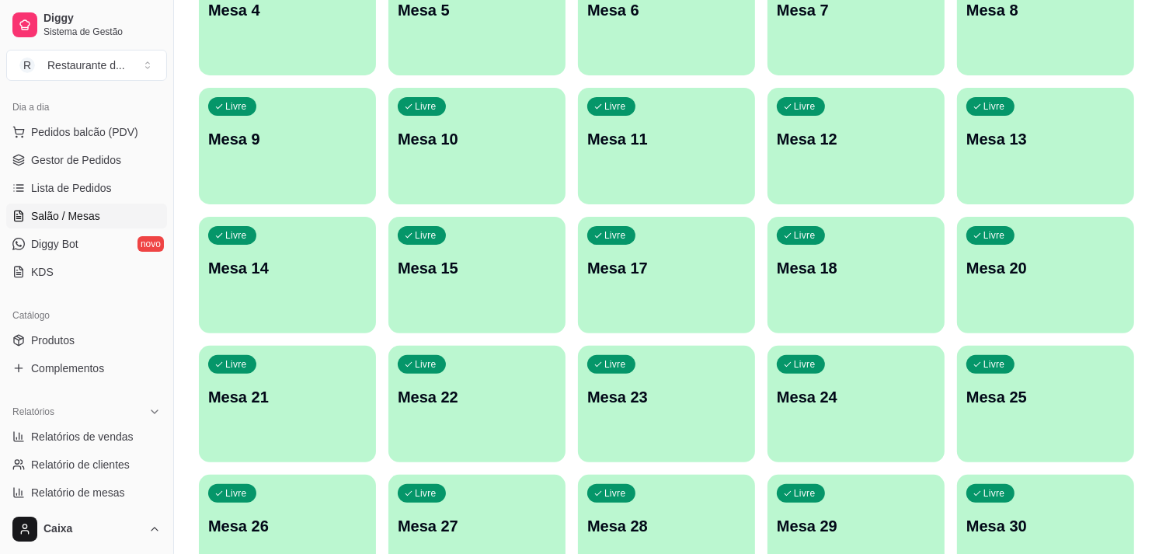
scroll to position [172, 0]
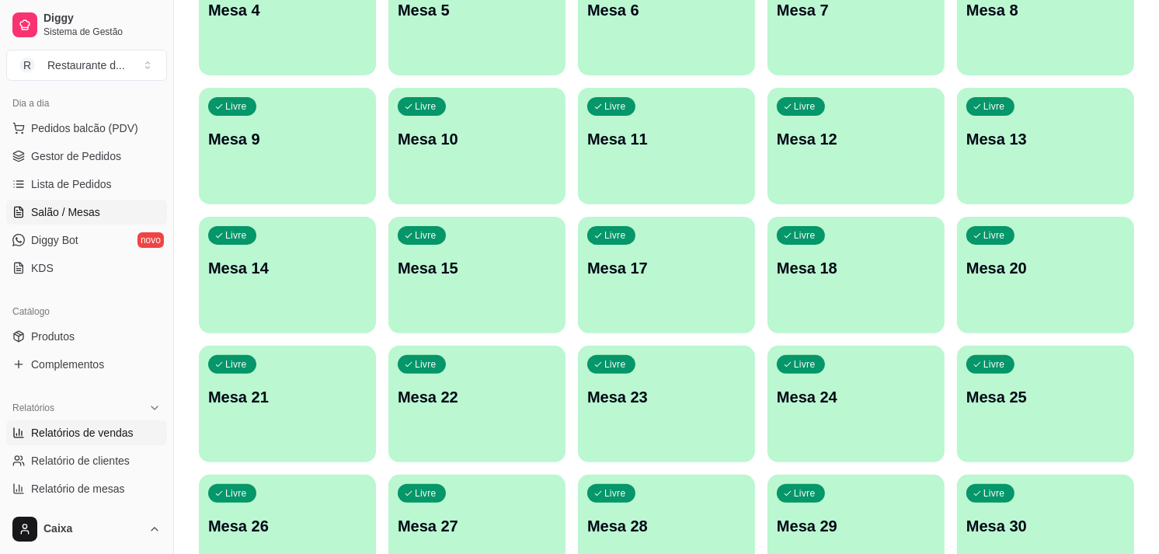
click at [111, 435] on span "Relatórios de vendas" at bounding box center [82, 433] width 103 height 16
select select "ALL"
select select "0"
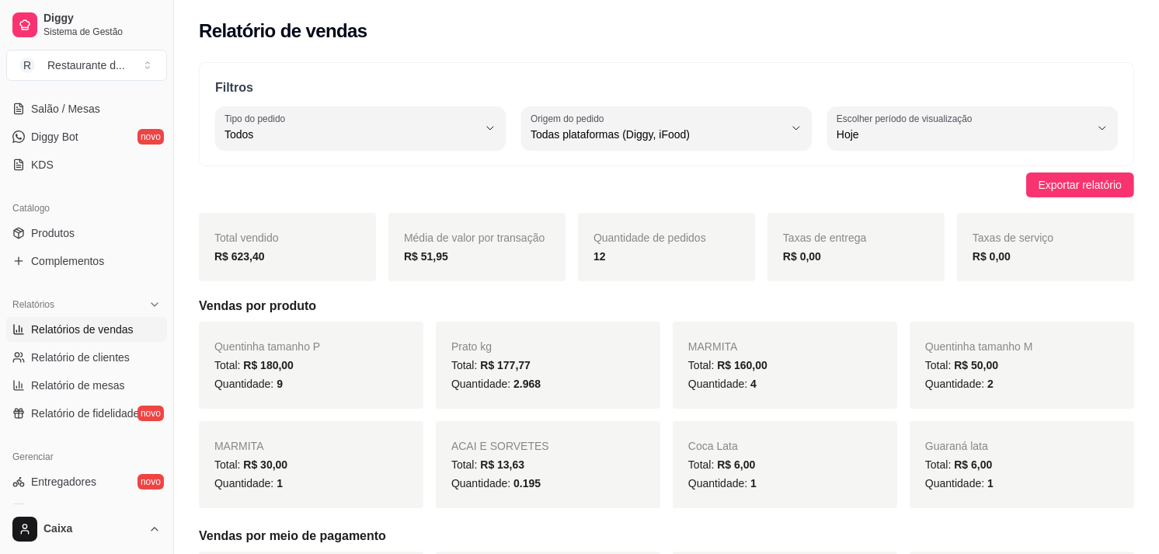
scroll to position [311, 0]
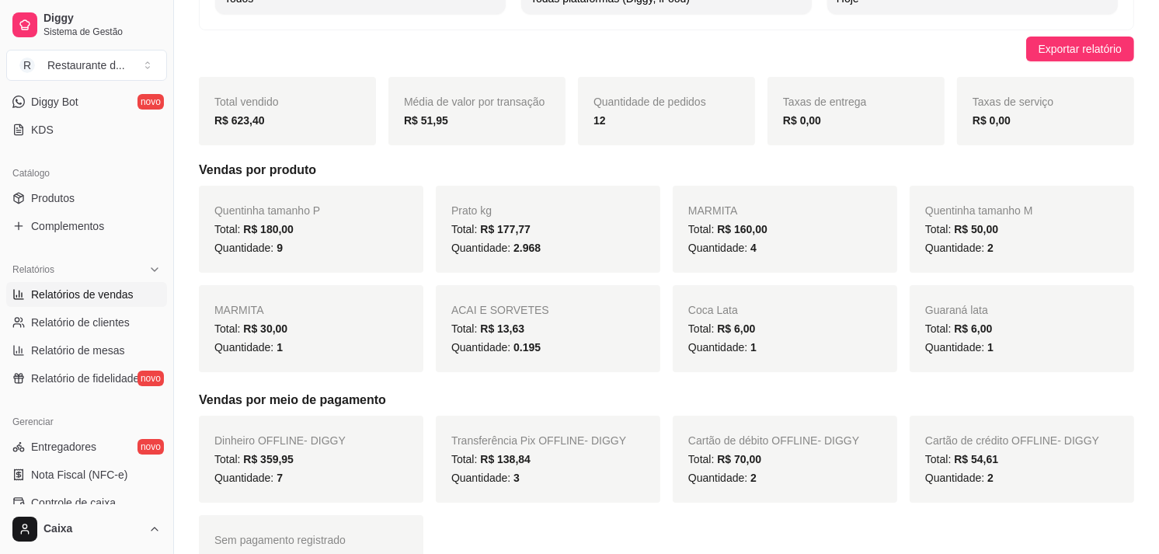
scroll to position [138, 0]
drag, startPoint x: 166, startPoint y: 227, endPoint x: 160, endPoint y: 110, distance: 116.7
click at [160, 110] on div "Diggy Sistema de Gestão R Restaurante d ... Loja aberta Plano Customizado até 1…" at bounding box center [86, 277] width 173 height 554
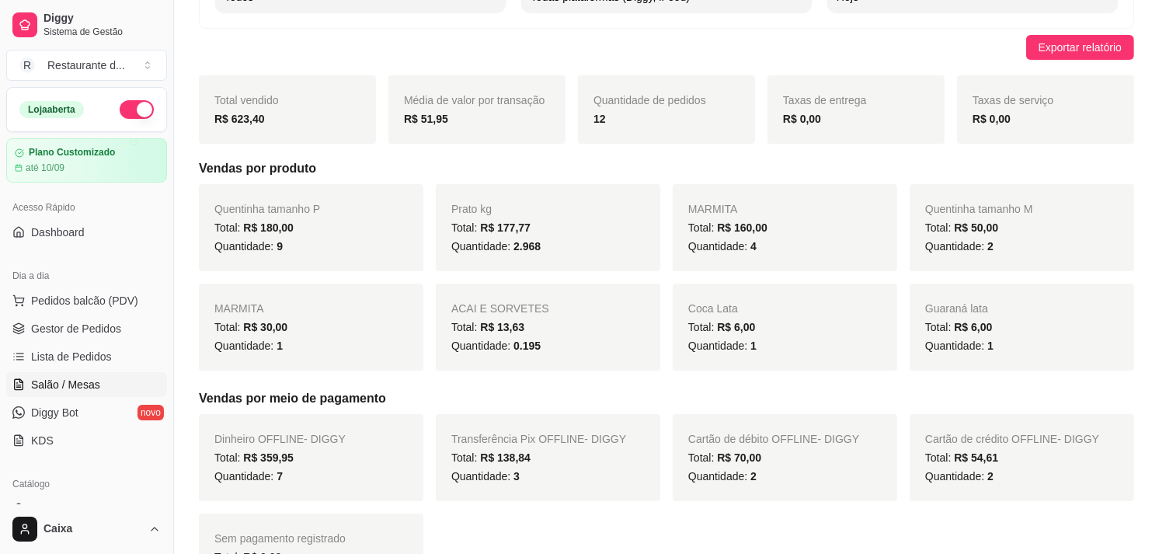
click at [84, 379] on span "Salão / Mesas" at bounding box center [65, 385] width 69 height 16
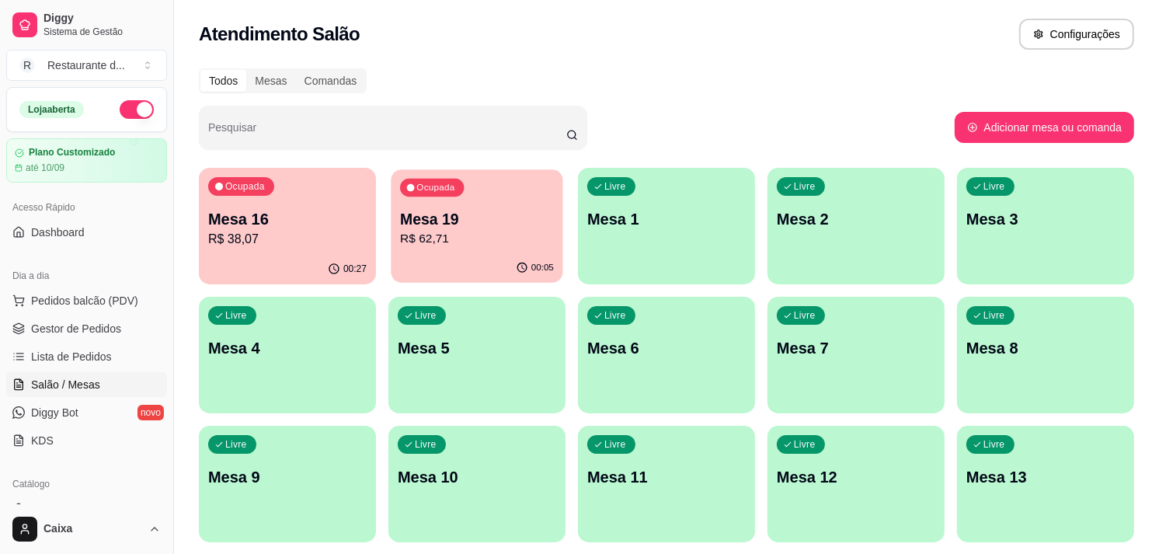
click at [409, 215] on p "Mesa 19" at bounding box center [477, 219] width 154 height 21
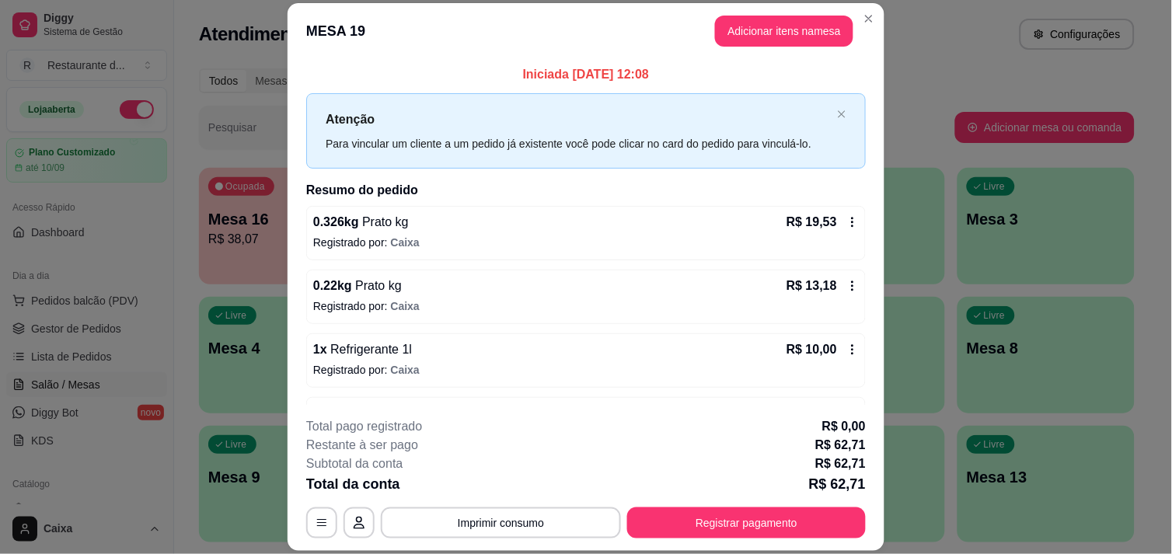
click at [846, 284] on icon at bounding box center [852, 286] width 12 height 12
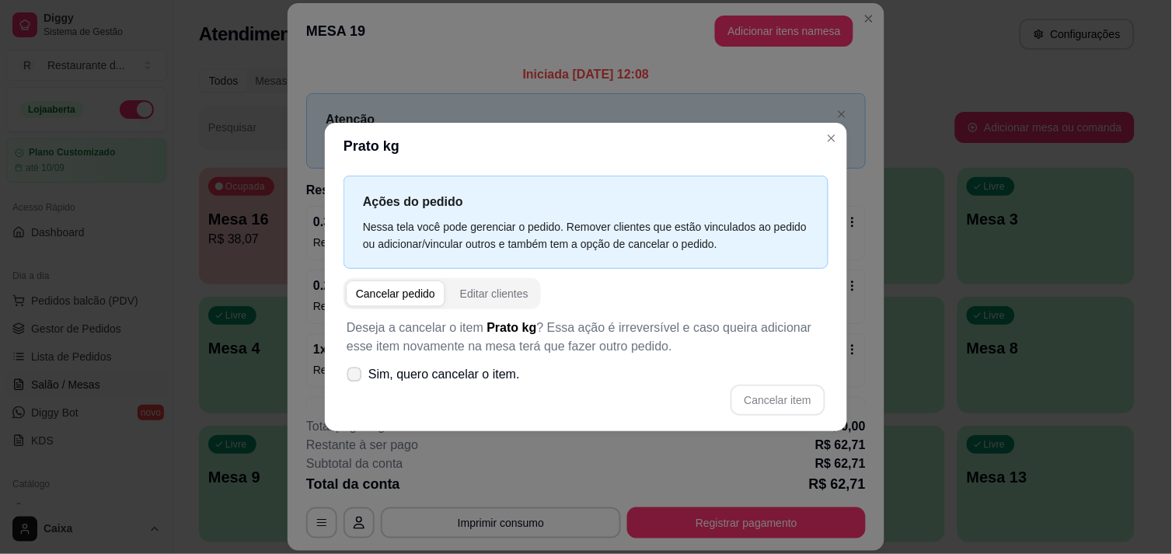
click at [357, 371] on icon at bounding box center [354, 374] width 12 height 9
click at [356, 377] on input "Sim, quero cancelar o item." at bounding box center [351, 382] width 10 height 10
checkbox input "true"
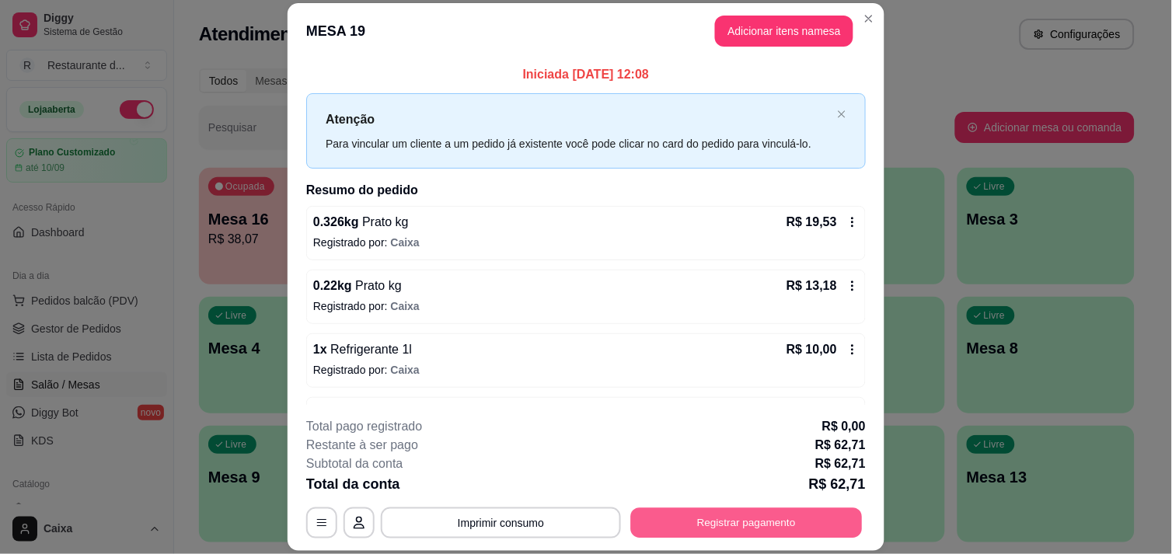
click at [705, 521] on button "Registrar pagamento" at bounding box center [747, 523] width 232 height 30
click at [833, 278] on div "R$ 13,18" at bounding box center [822, 286] width 72 height 19
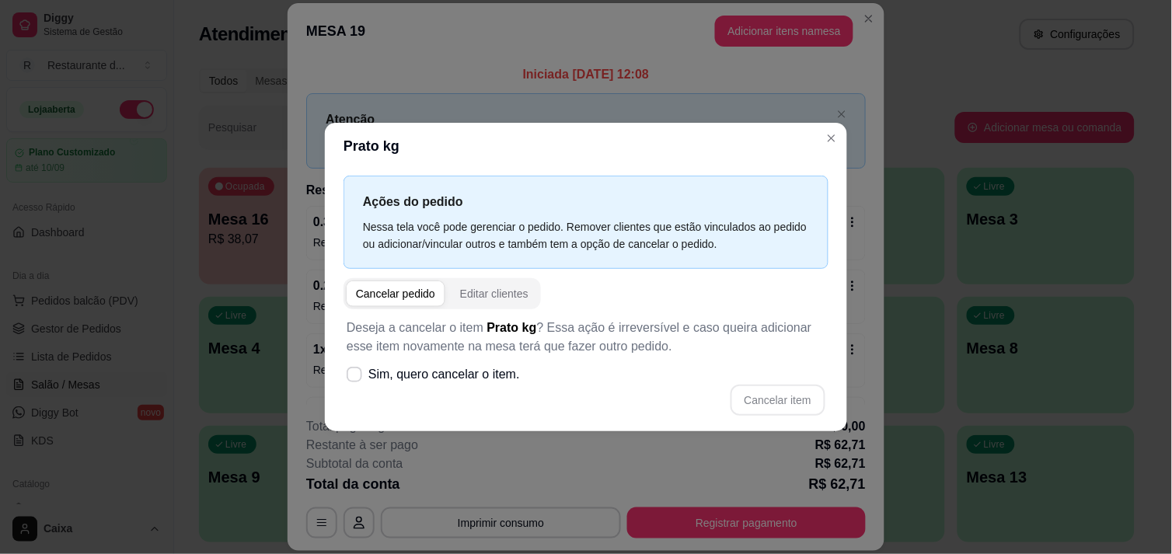
click at [389, 294] on div "Cancelar pedido" at bounding box center [395, 294] width 79 height 16
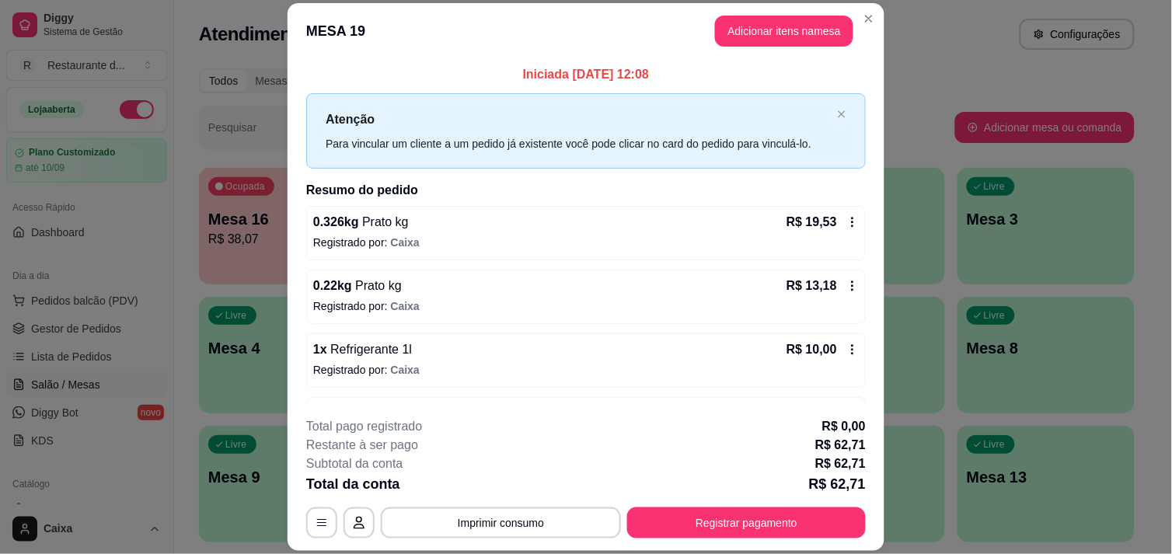
click at [846, 283] on icon at bounding box center [852, 286] width 12 height 12
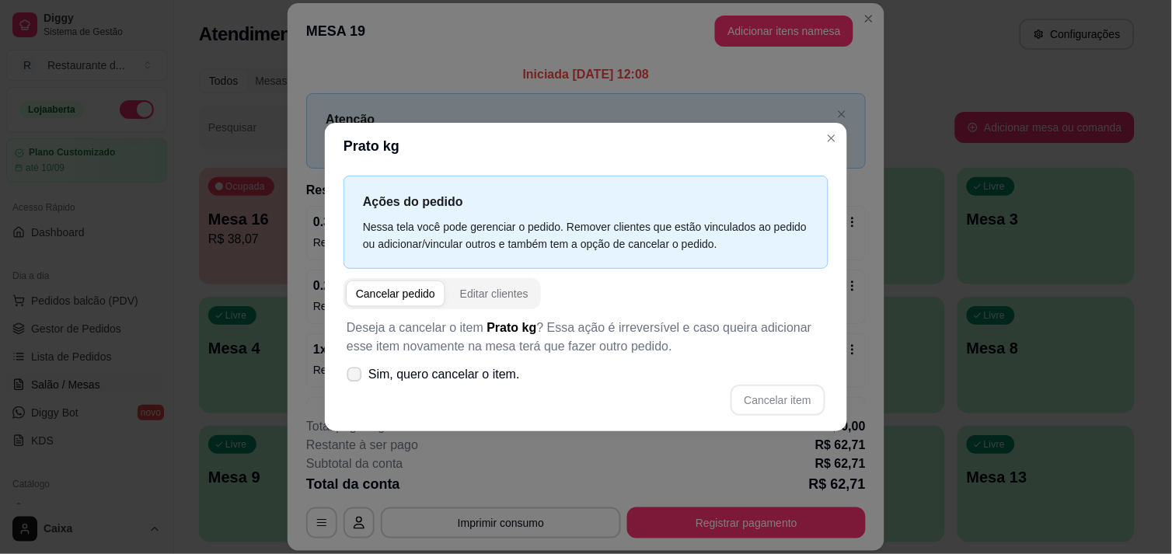
click at [347, 374] on span at bounding box center [354, 374] width 15 height 15
click at [347, 377] on input "Sim, quero cancelar o item." at bounding box center [351, 382] width 10 height 10
checkbox input "true"
click at [781, 394] on button "Cancelar item" at bounding box center [777, 400] width 92 height 30
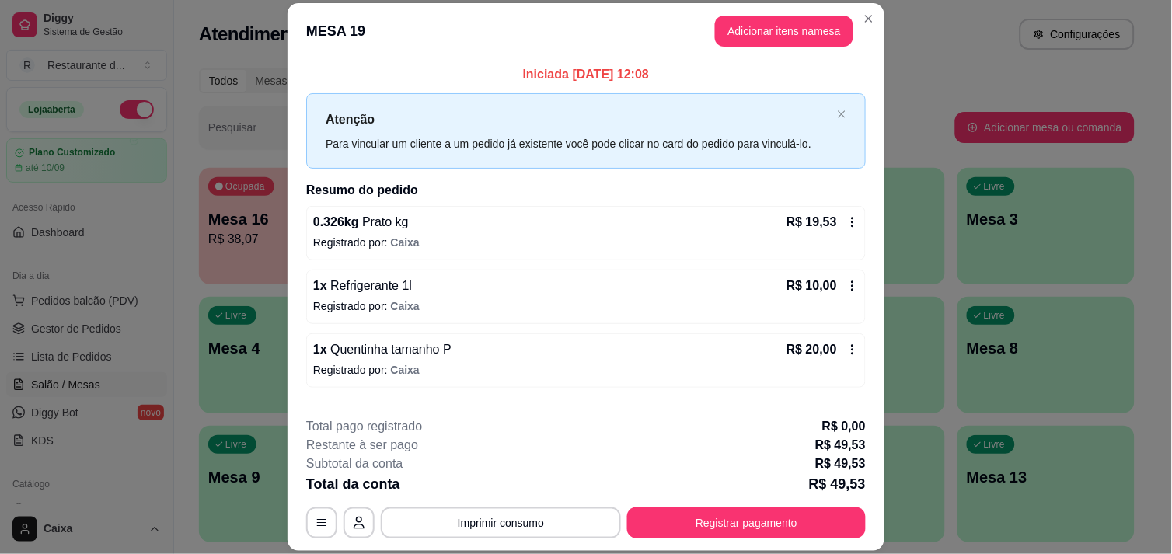
click at [853, 361] on div "Iniciada [DATE] 12:08 Atenção Para vincular um cliente a um pedido já existente…" at bounding box center [585, 232] width 597 height 347
click at [825, 28] on button "Adicionar itens na mesa" at bounding box center [784, 31] width 134 height 30
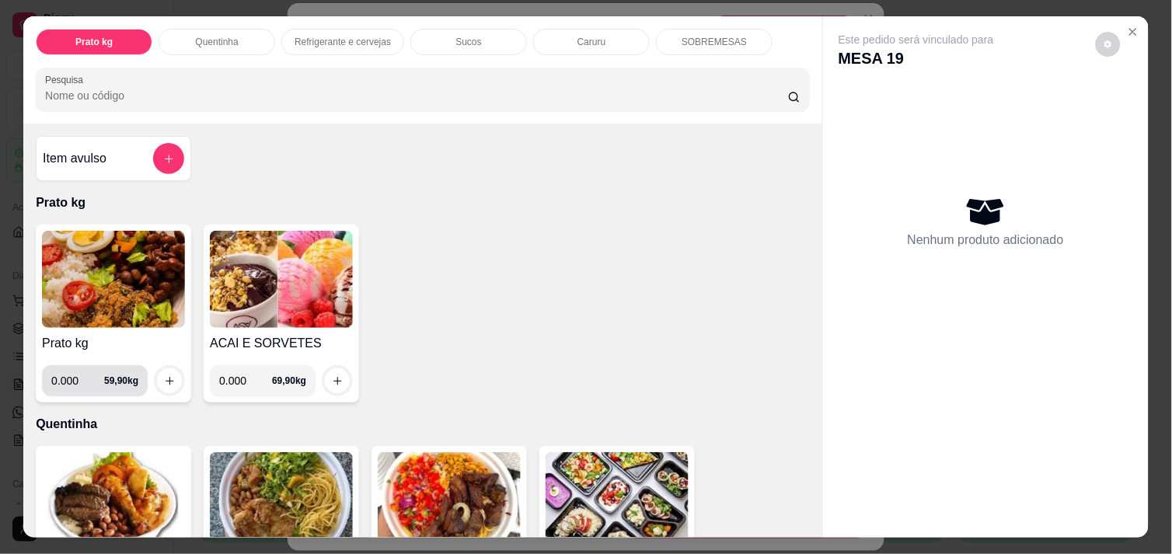
click at [68, 379] on input "0.000" at bounding box center [77, 380] width 53 height 31
type input "0.220"
click at [164, 378] on icon "increase-product-quantity" at bounding box center [170, 381] width 12 height 12
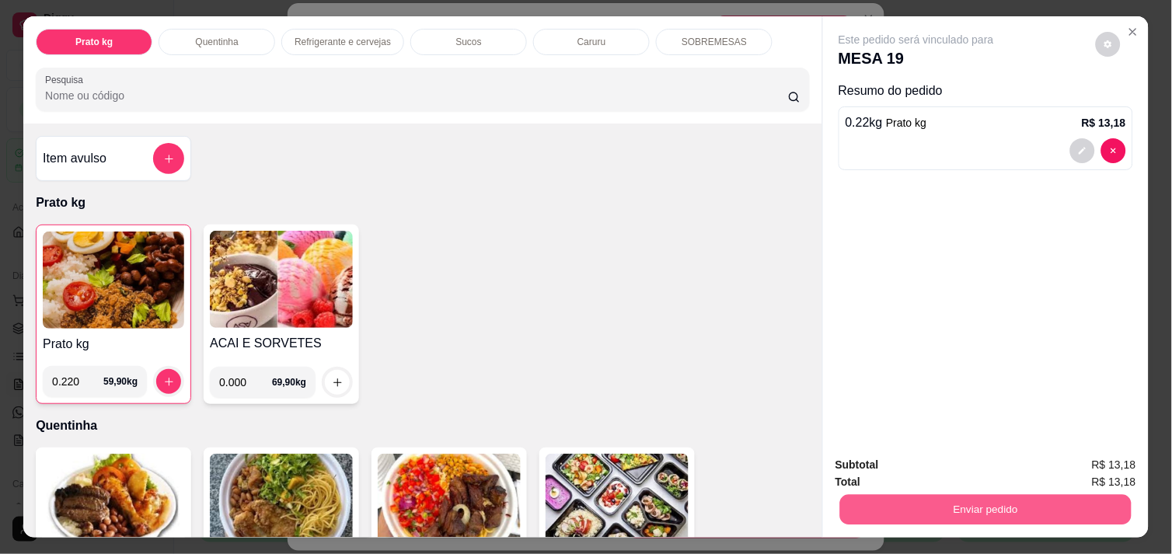
click at [961, 508] on button "Enviar pedido" at bounding box center [985, 509] width 291 height 30
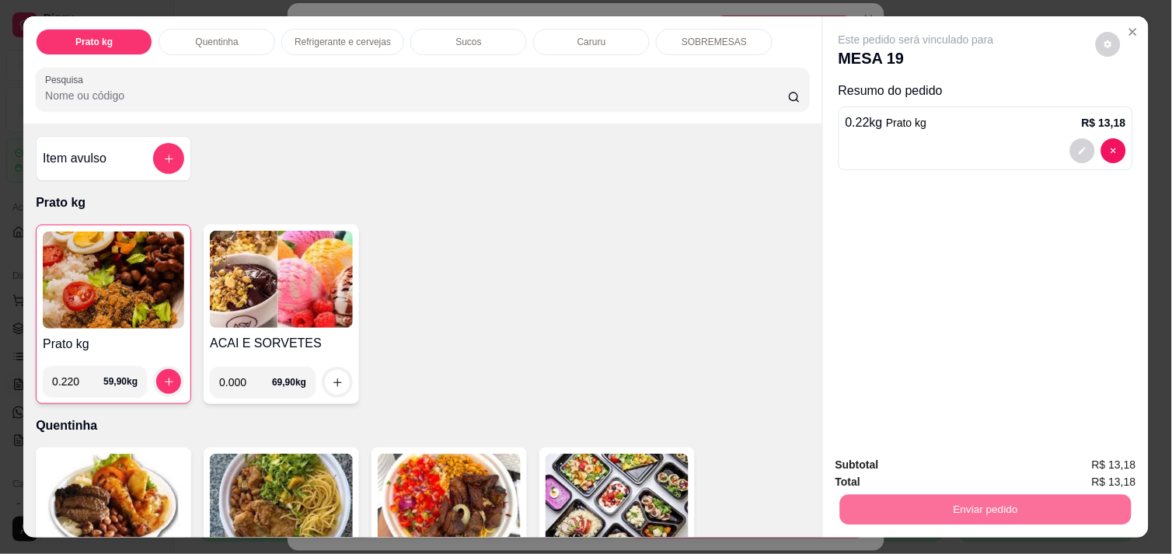
click at [927, 462] on button "Não registrar e enviar pedido" at bounding box center [933, 465] width 157 height 29
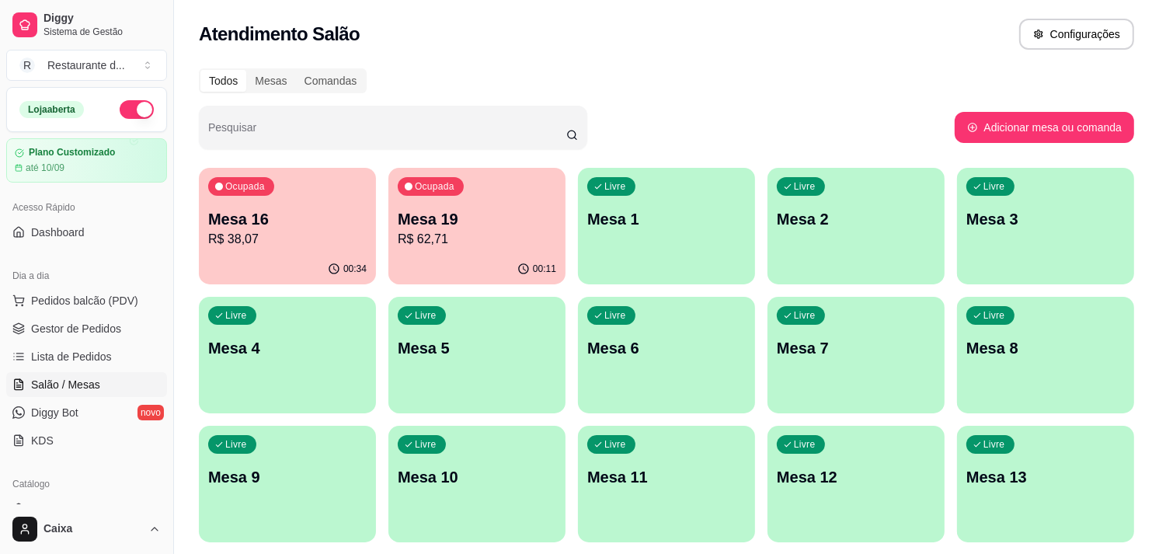
click at [826, 83] on div "Todos Mesas Comandas" at bounding box center [666, 80] width 935 height 25
click at [464, 239] on p "R$ 62,71" at bounding box center [477, 239] width 154 height 18
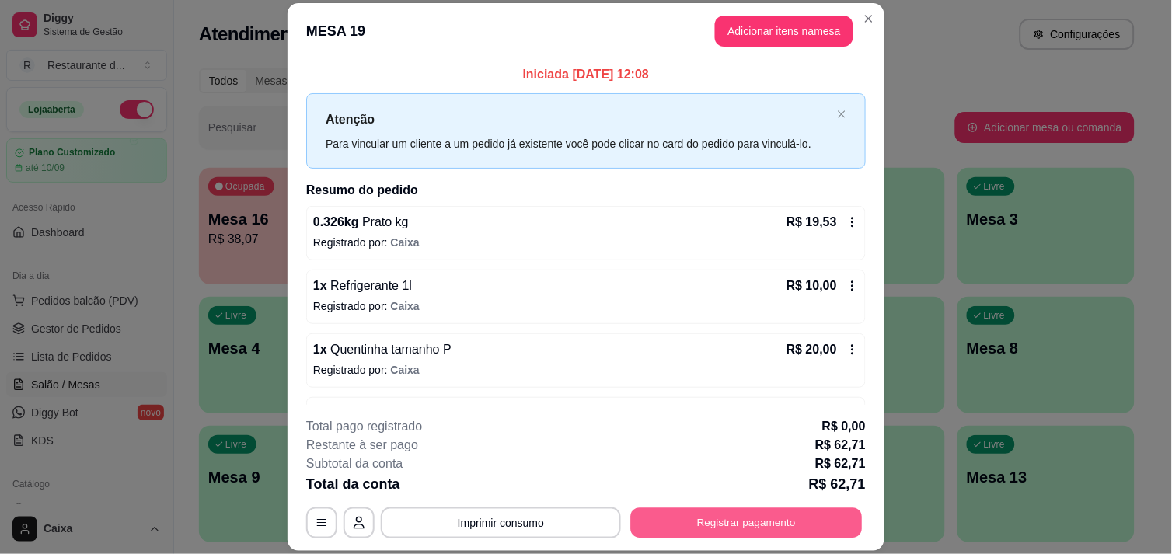
click at [702, 525] on button "Registrar pagamento" at bounding box center [747, 523] width 232 height 30
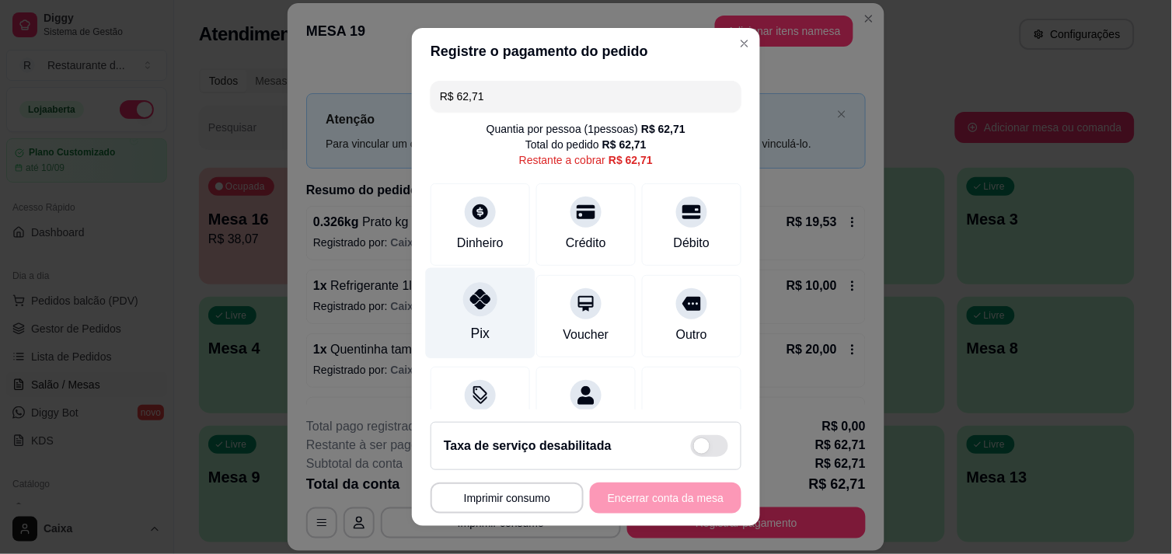
click at [470, 301] on icon at bounding box center [480, 299] width 20 height 20
type input "R$ 0,00"
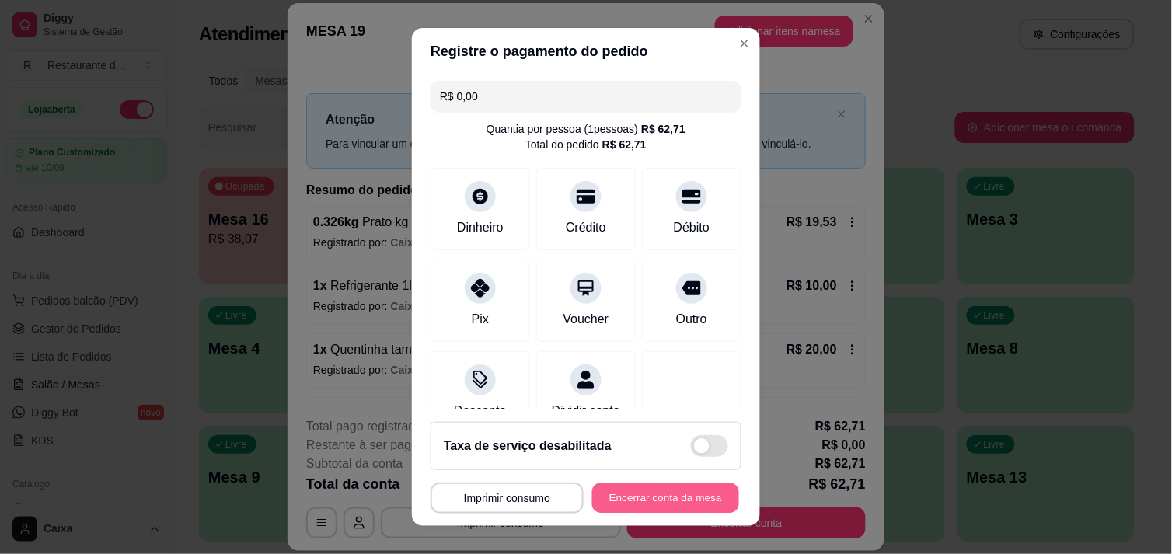
click at [653, 503] on button "Encerrar conta da mesa" at bounding box center [665, 498] width 147 height 30
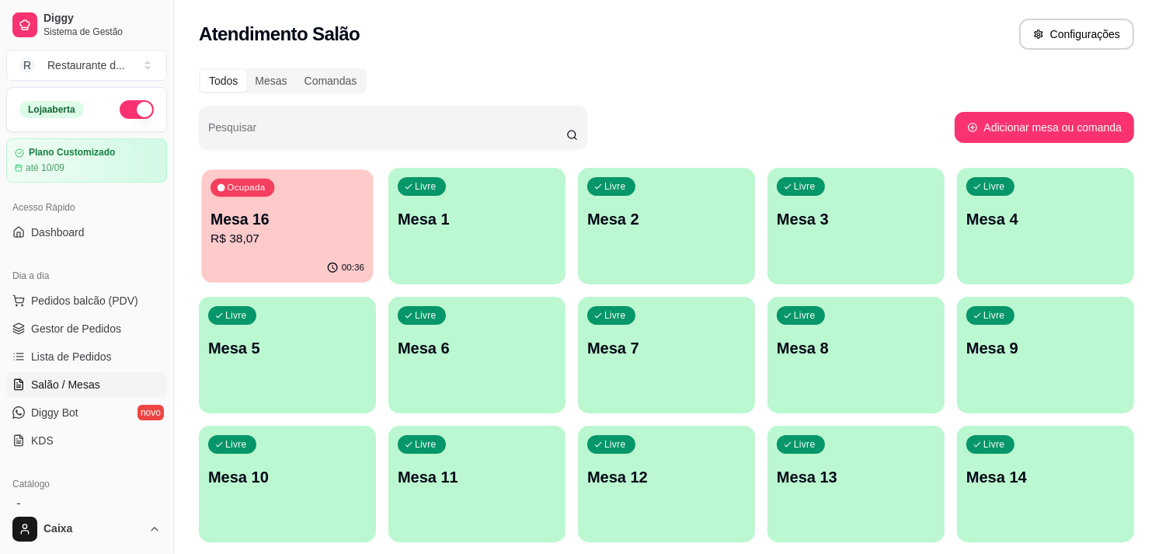
click at [316, 227] on p "Mesa 16" at bounding box center [288, 219] width 154 height 21
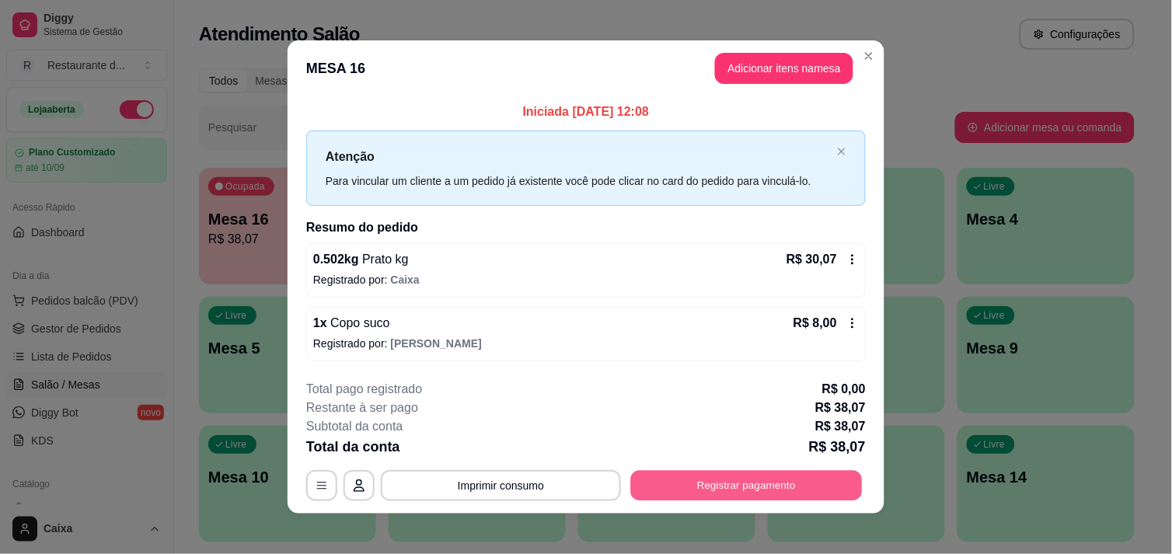
click at [712, 486] on button "Registrar pagamento" at bounding box center [747, 486] width 232 height 30
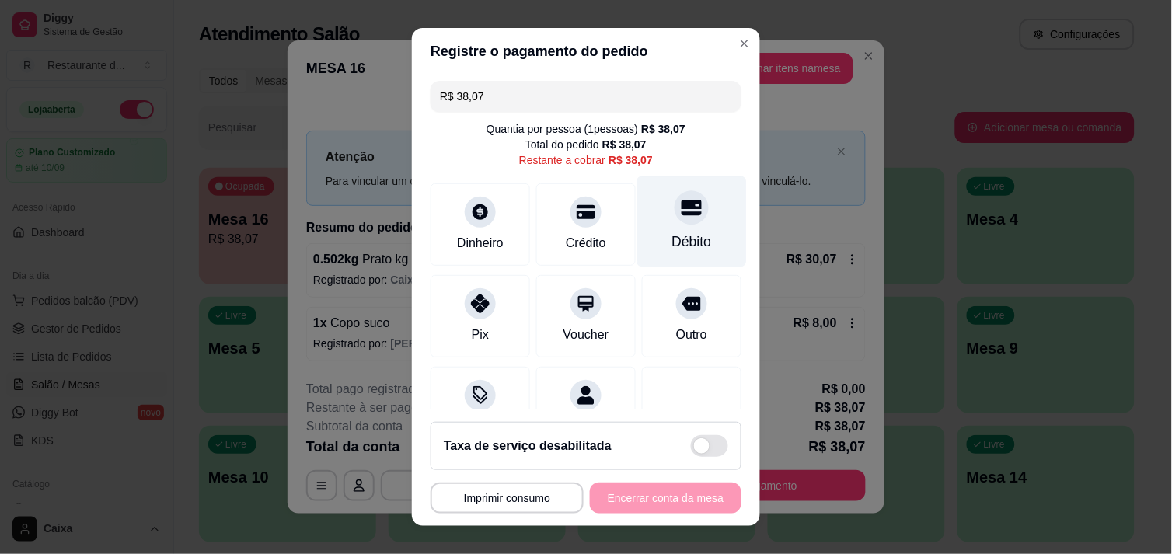
click at [684, 232] on div "Débito" at bounding box center [692, 242] width 40 height 20
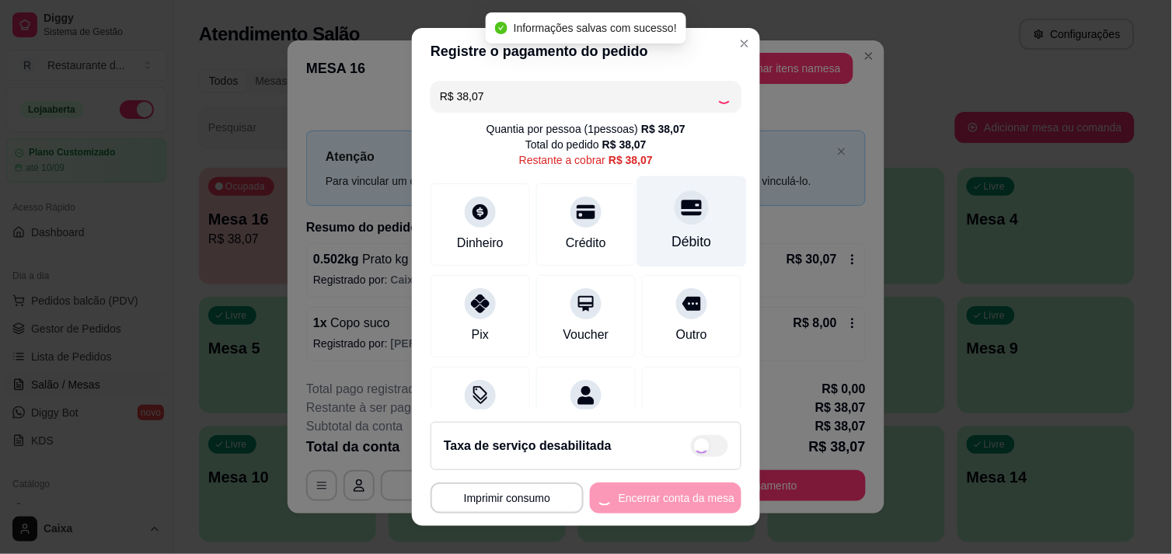
type input "R$ 0,00"
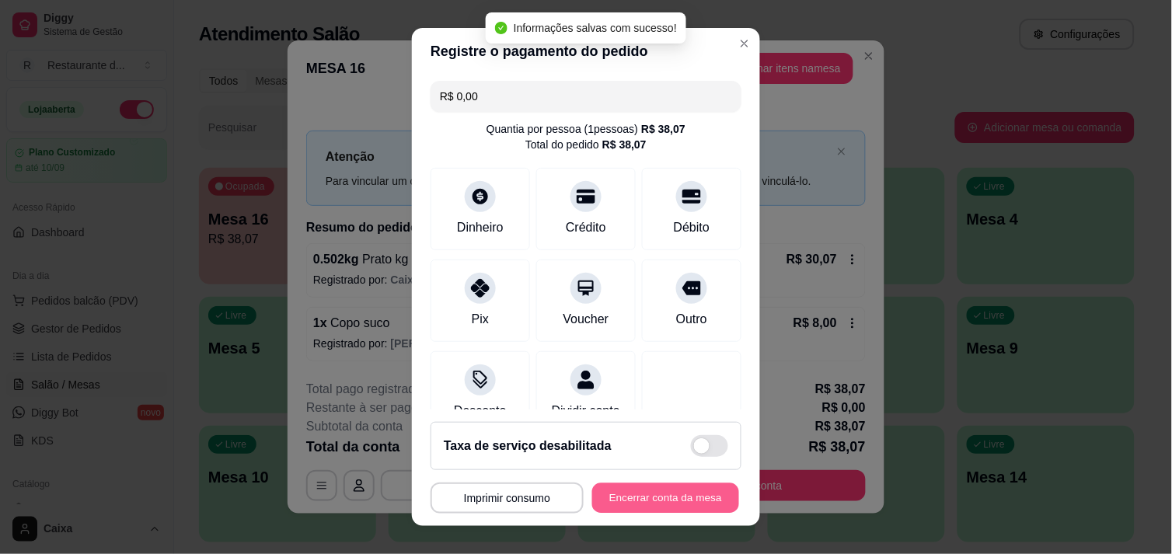
click at [608, 505] on button "Encerrar conta da mesa" at bounding box center [665, 498] width 147 height 30
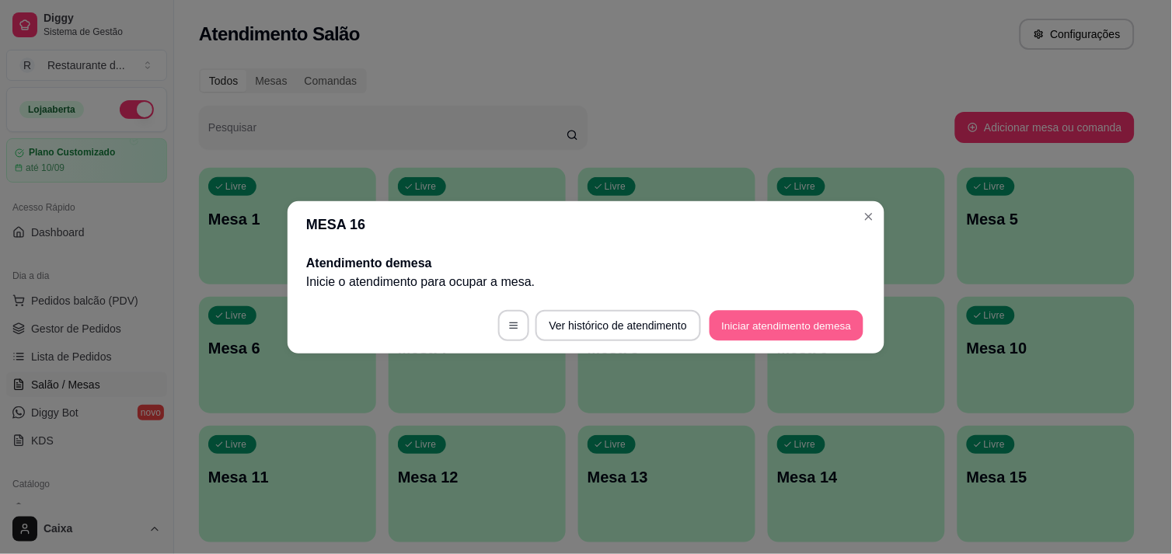
click at [791, 324] on button "Iniciar atendimento de mesa" at bounding box center [786, 325] width 154 height 30
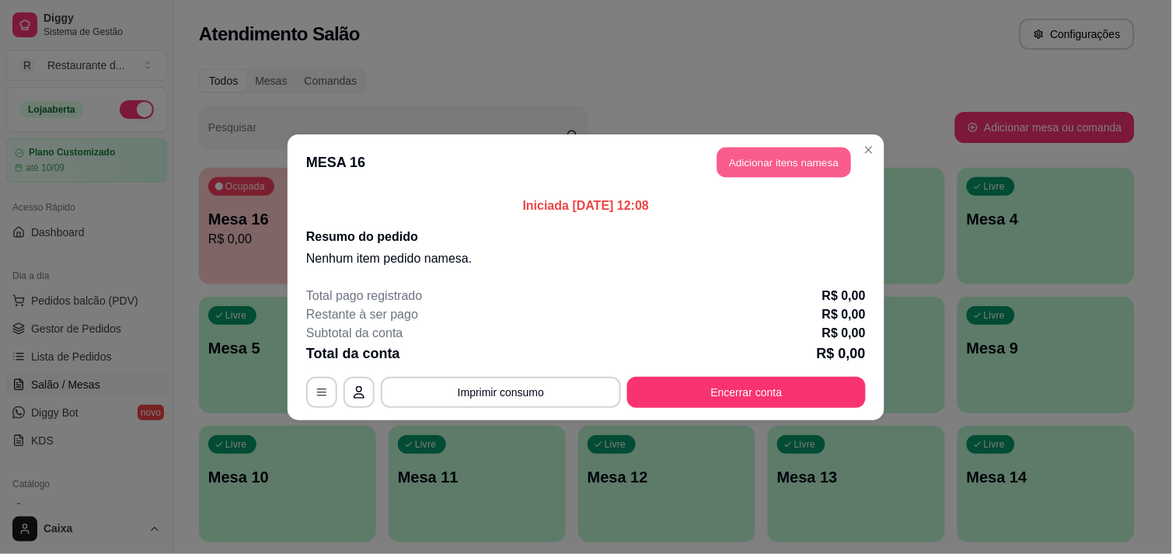
click at [841, 164] on button "Adicionar itens na mesa" at bounding box center [784, 162] width 134 height 30
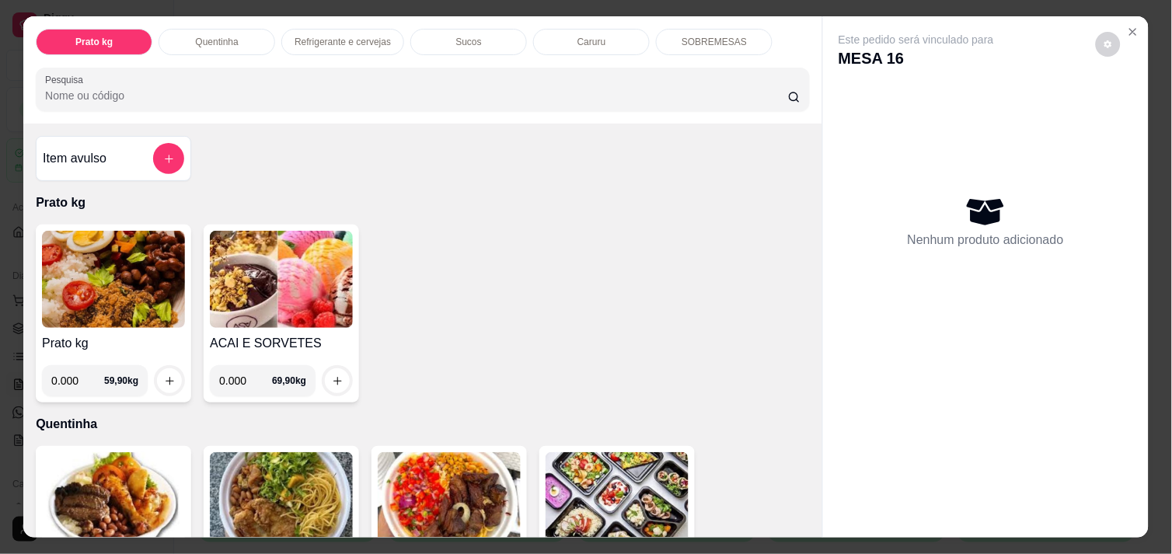
click at [75, 375] on input "0.000" at bounding box center [77, 380] width 53 height 31
type input "0.246"
click at [167, 375] on icon "increase-product-quantity" at bounding box center [170, 381] width 12 height 12
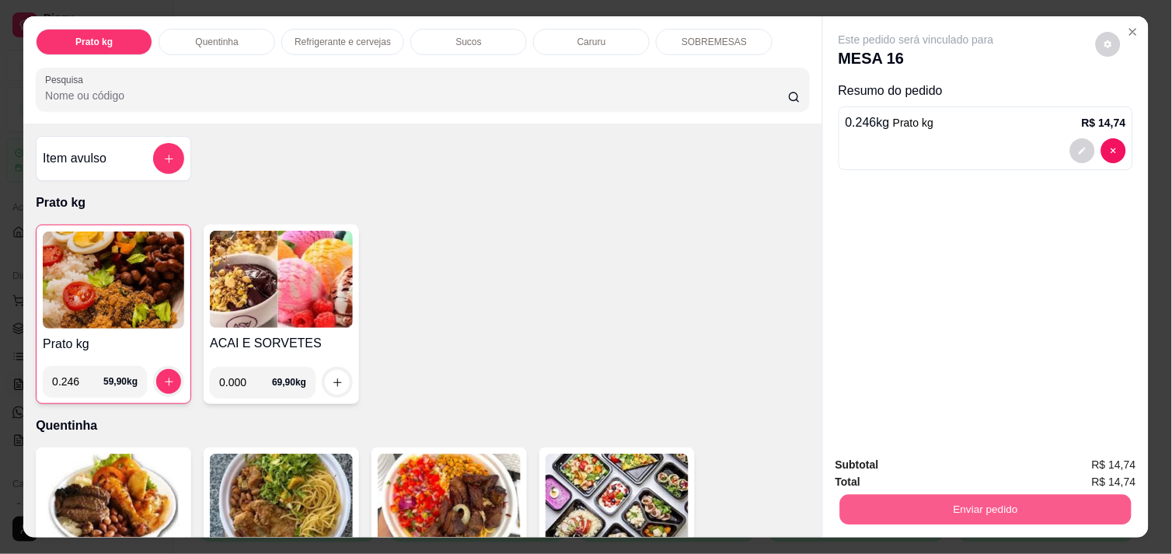
click at [897, 510] on button "Enviar pedido" at bounding box center [985, 509] width 291 height 30
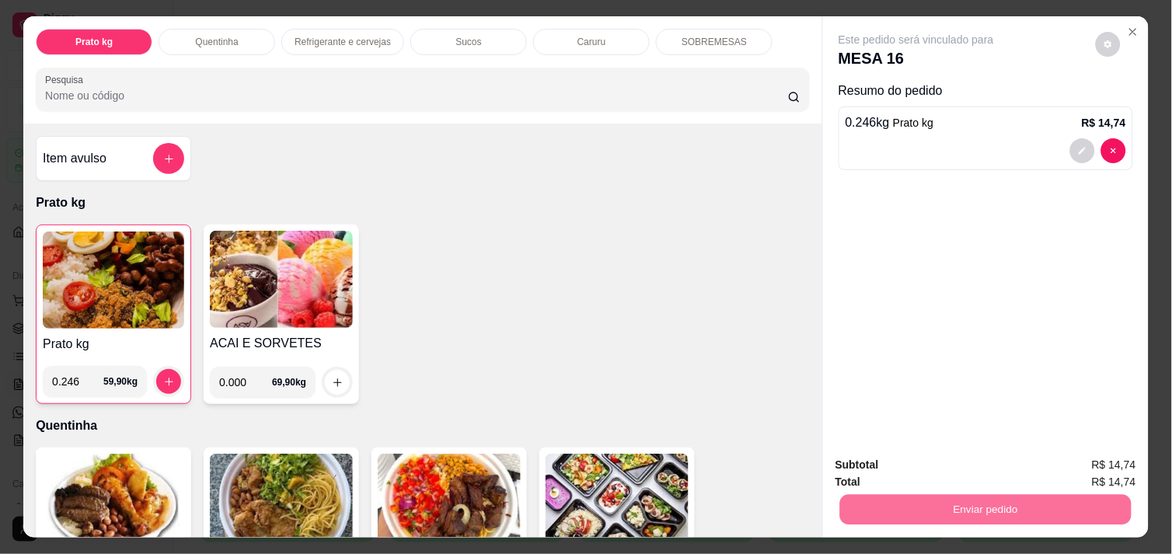
click at [889, 466] on button "Não registrar e enviar pedido" at bounding box center [933, 465] width 157 height 29
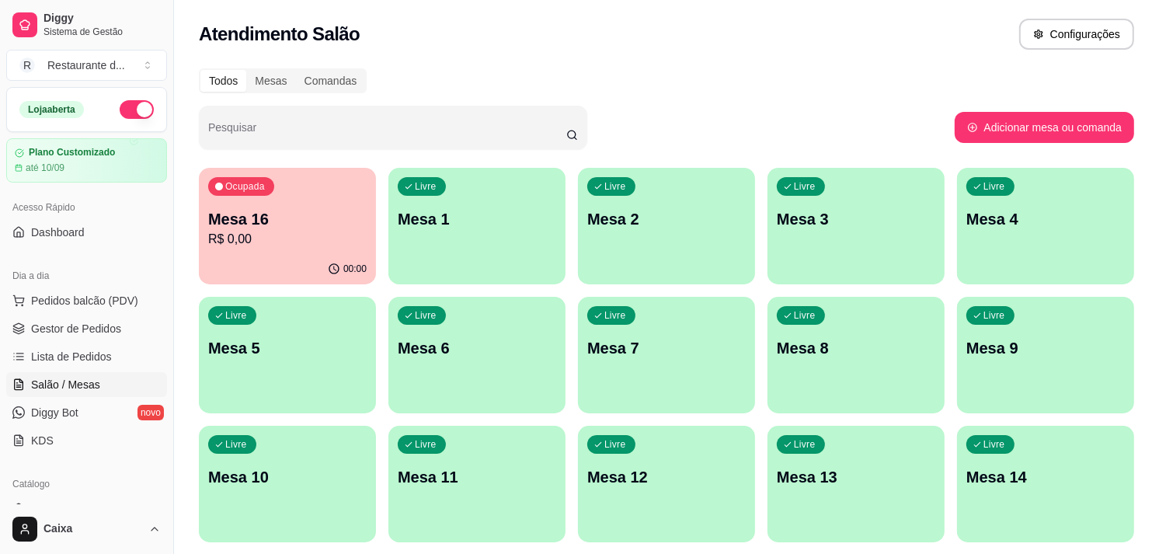
click at [541, 249] on div "Livre Mesa 1" at bounding box center [476, 217] width 177 height 98
click at [517, 260] on div "Livre Mesa 1" at bounding box center [477, 216] width 172 height 95
click at [919, 307] on div "Livre Mesa 8" at bounding box center [856, 345] width 172 height 95
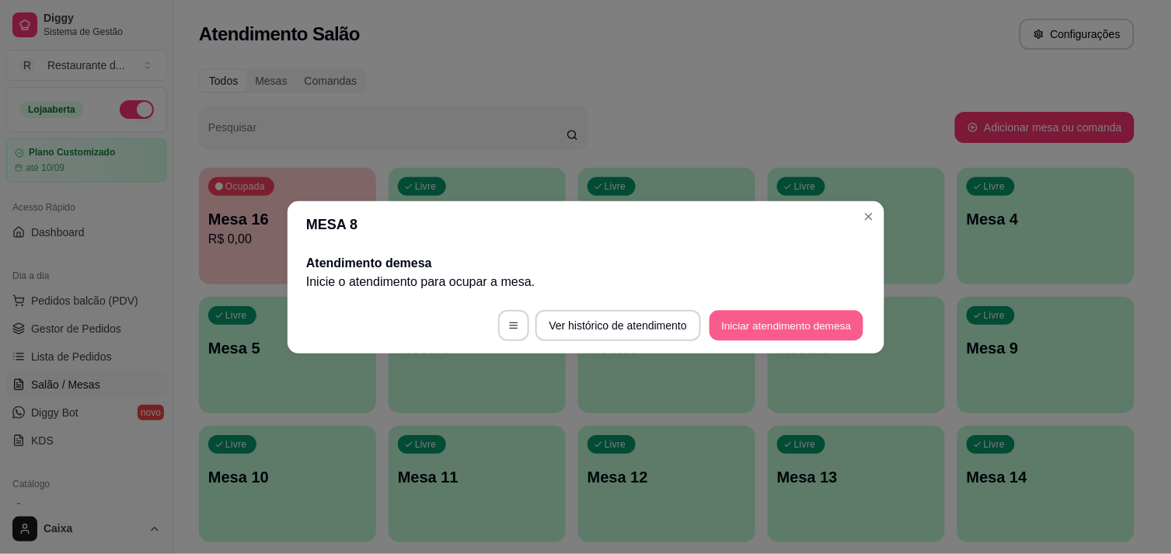
click at [743, 313] on button "Iniciar atendimento de mesa" at bounding box center [786, 325] width 154 height 30
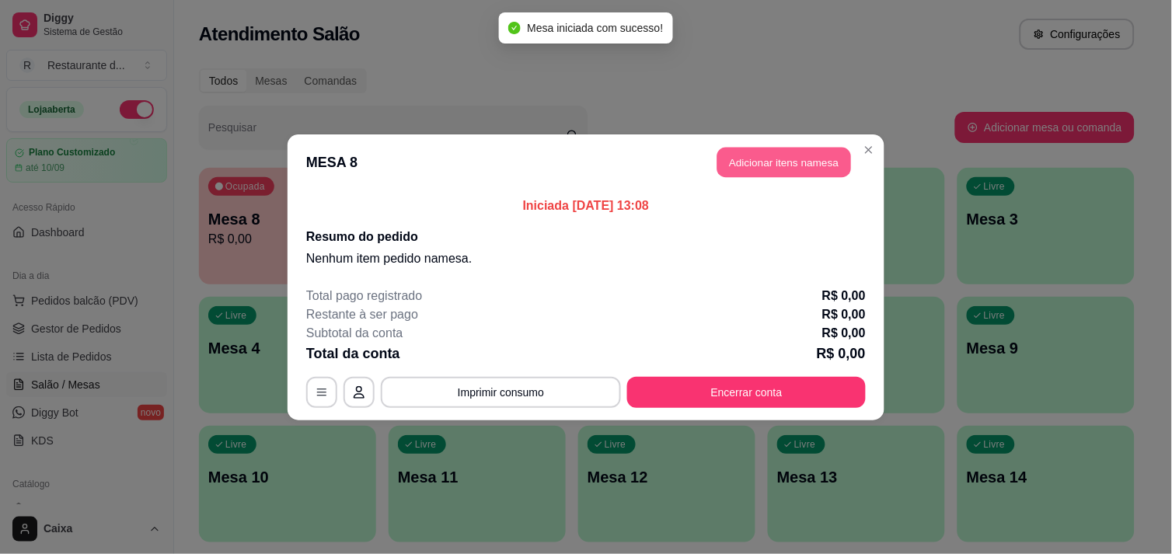
click at [789, 154] on button "Adicionar itens na mesa" at bounding box center [784, 162] width 134 height 30
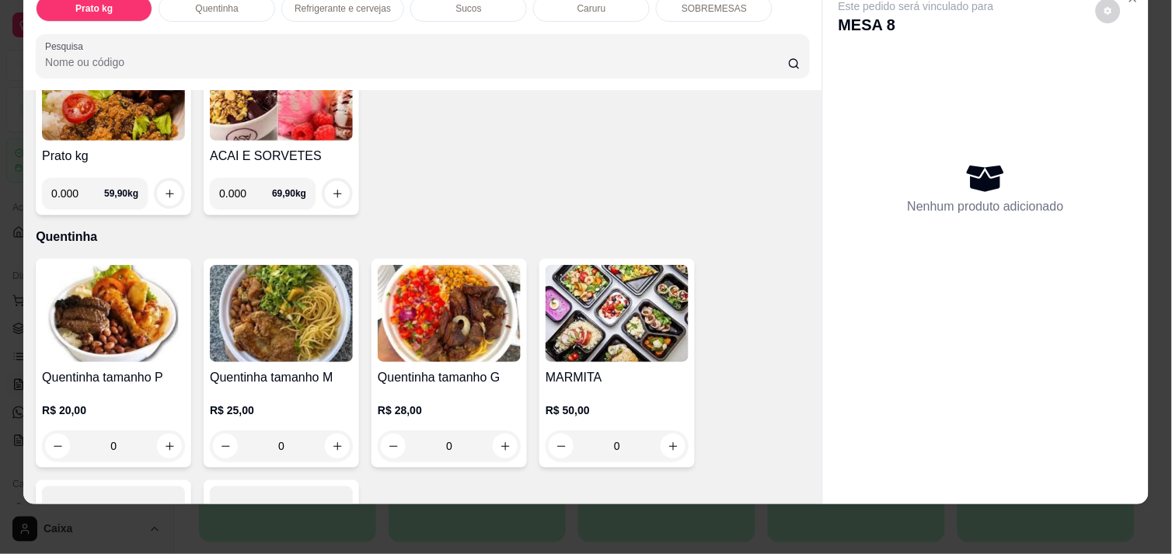
scroll to position [172, 0]
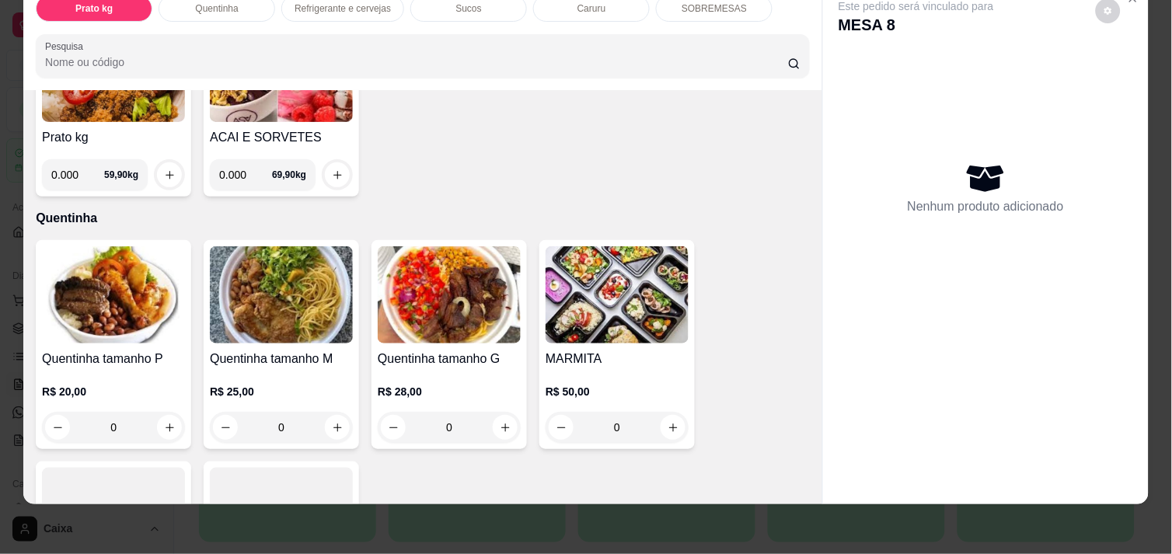
click at [148, 414] on input "0" at bounding box center [113, 427] width 87 height 31
click at [158, 416] on button "increase-product-quantity" at bounding box center [170, 428] width 24 height 24
type input "1"
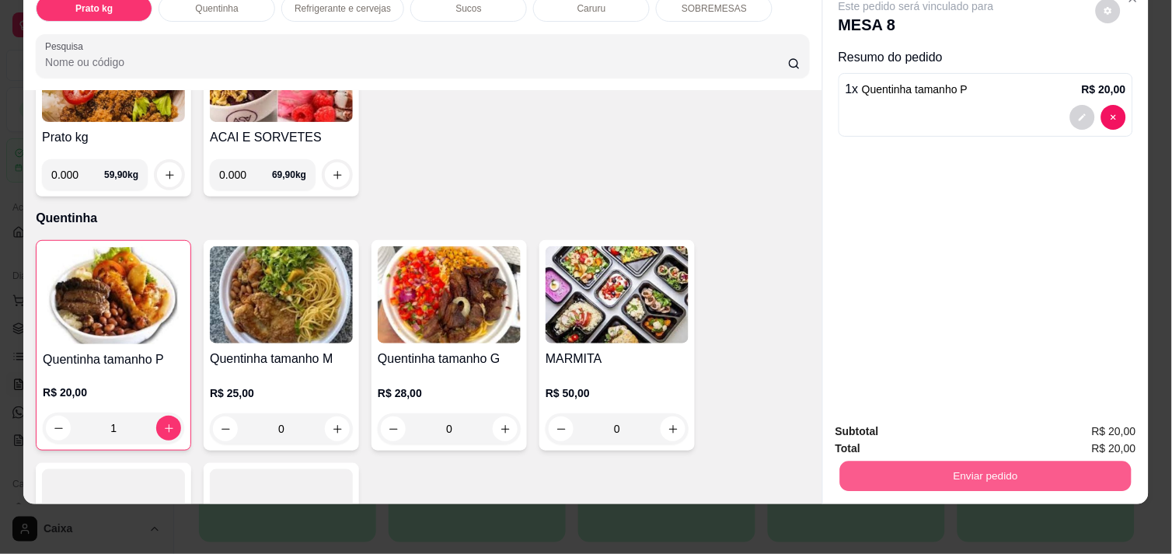
click at [1008, 472] on button "Enviar pedido" at bounding box center [985, 476] width 291 height 30
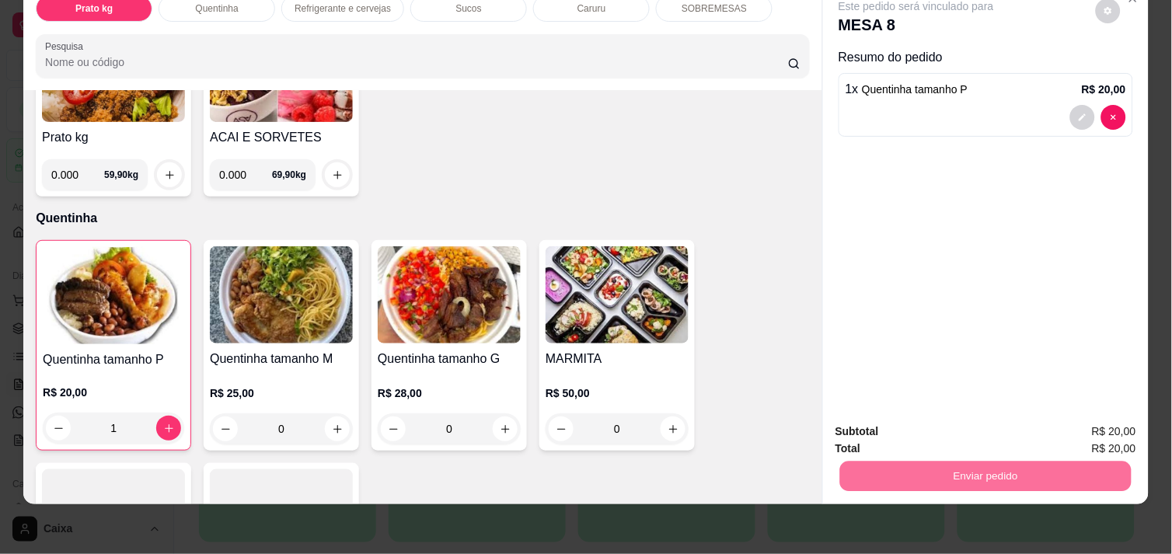
click at [951, 426] on button "Não registrar e enviar pedido" at bounding box center [933, 425] width 157 height 29
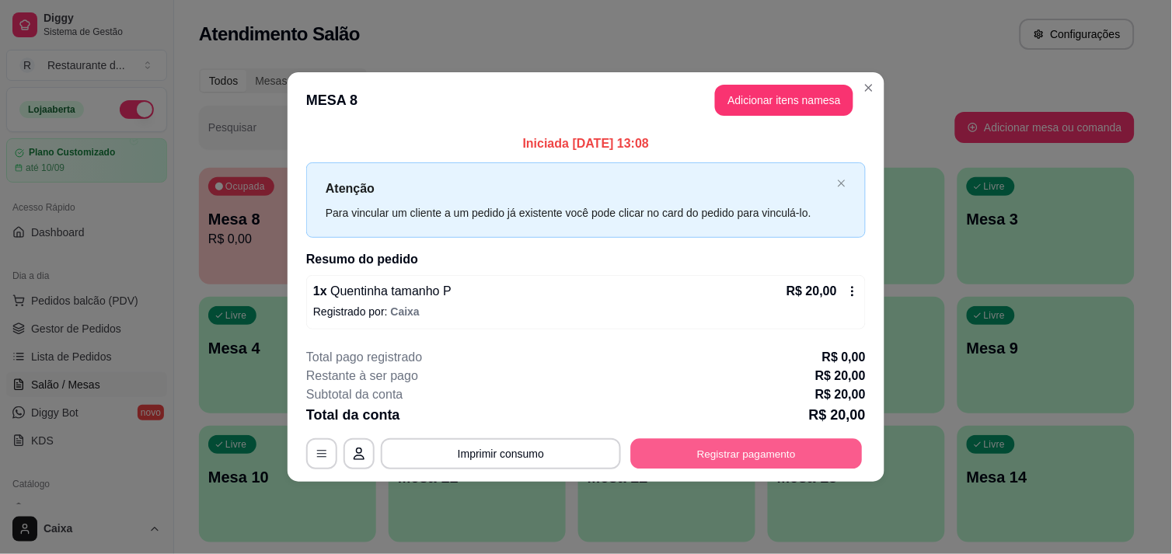
click at [768, 452] on button "Registrar pagamento" at bounding box center [747, 454] width 232 height 30
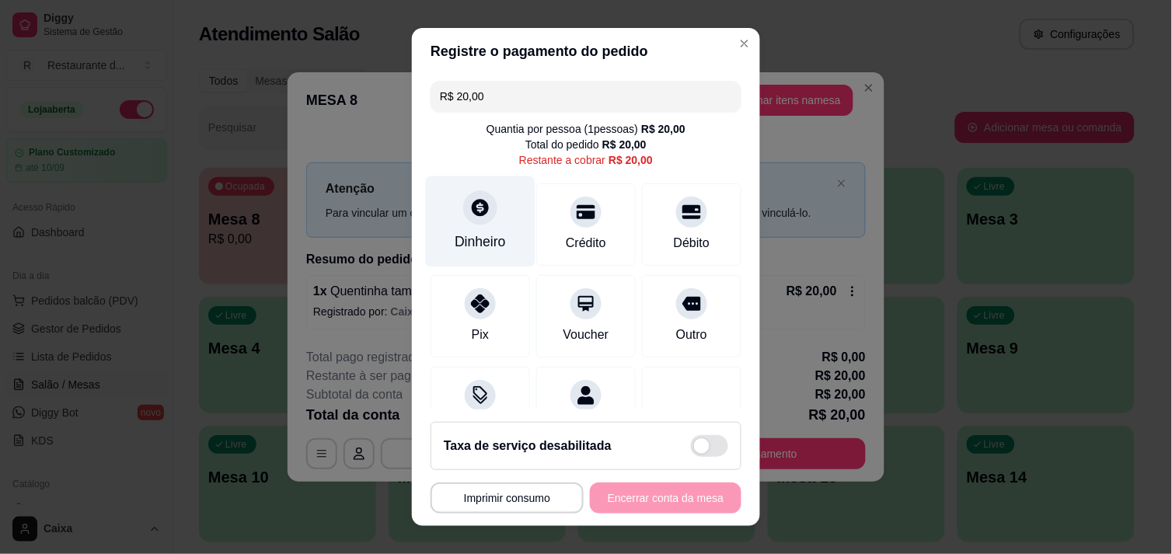
click at [490, 214] on div "Dinheiro" at bounding box center [481, 221] width 110 height 91
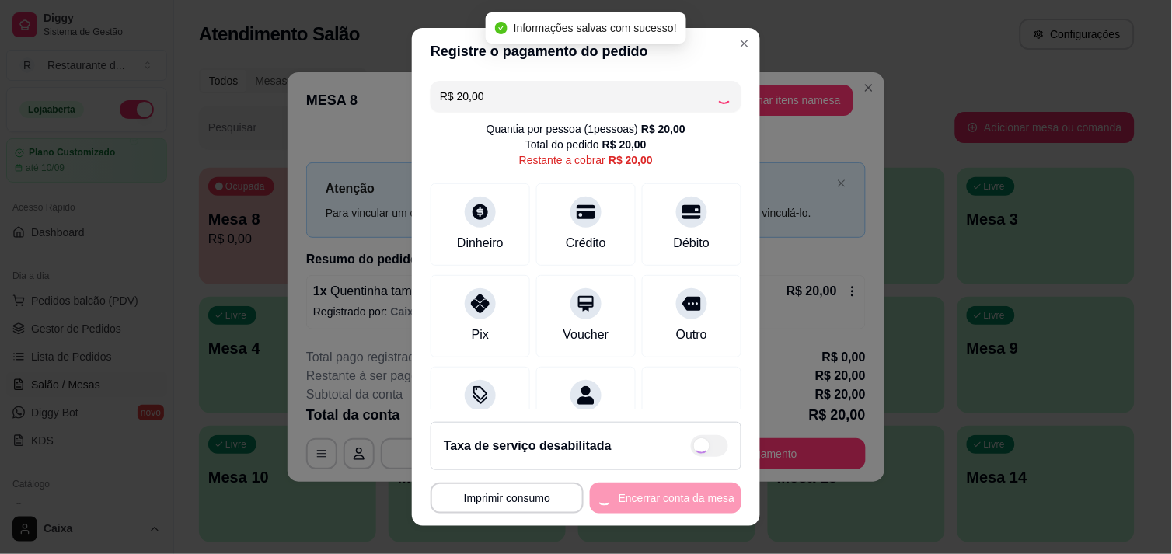
type input "R$ 0,00"
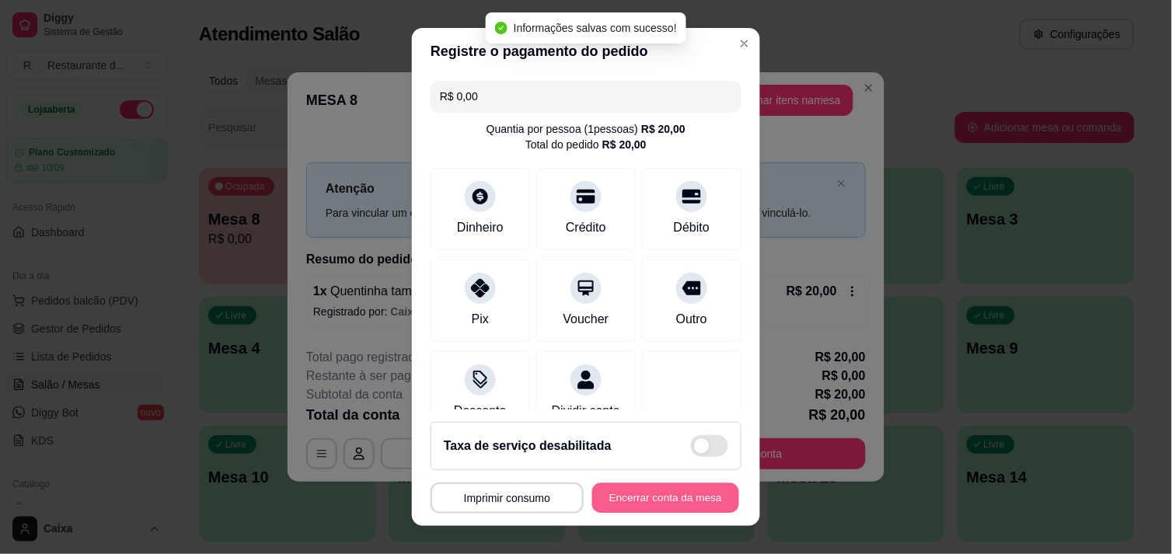
click at [677, 490] on button "Encerrar conta da mesa" at bounding box center [665, 498] width 147 height 30
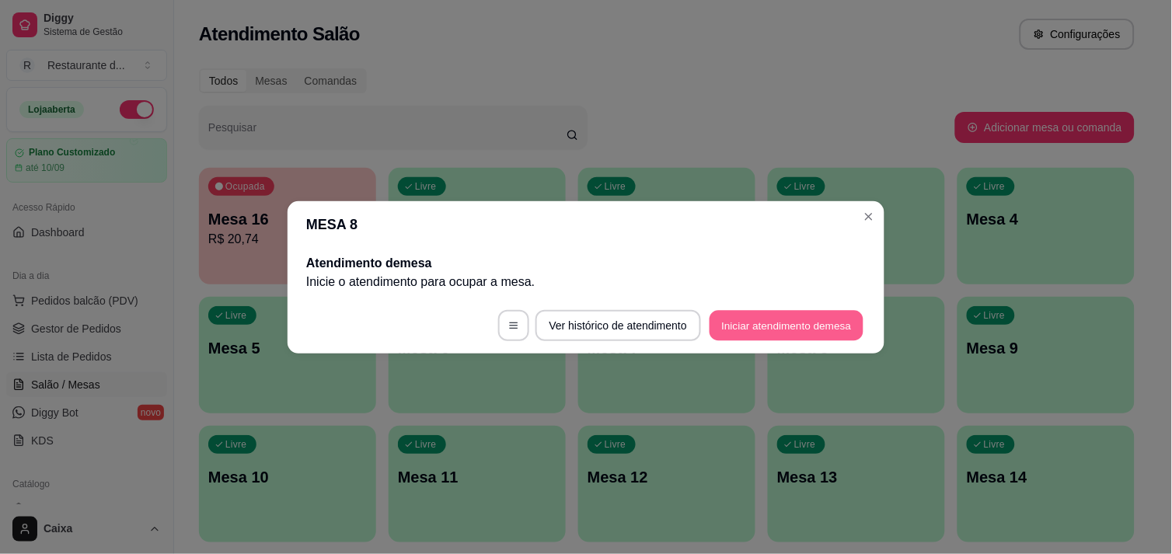
click at [801, 324] on button "Iniciar atendimento de mesa" at bounding box center [786, 325] width 154 height 30
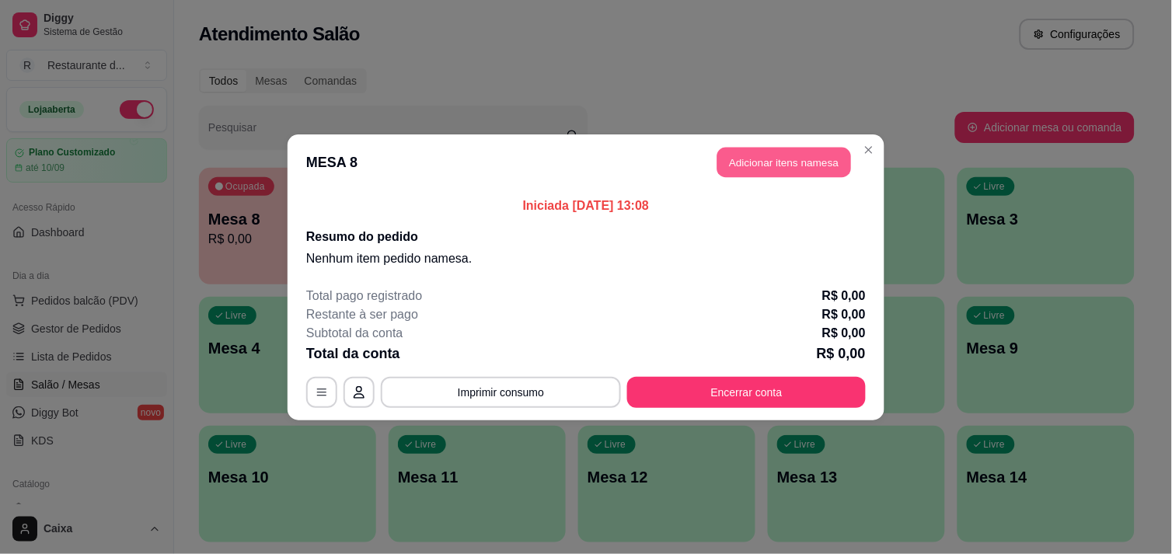
click at [779, 155] on button "Adicionar itens na mesa" at bounding box center [784, 162] width 134 height 30
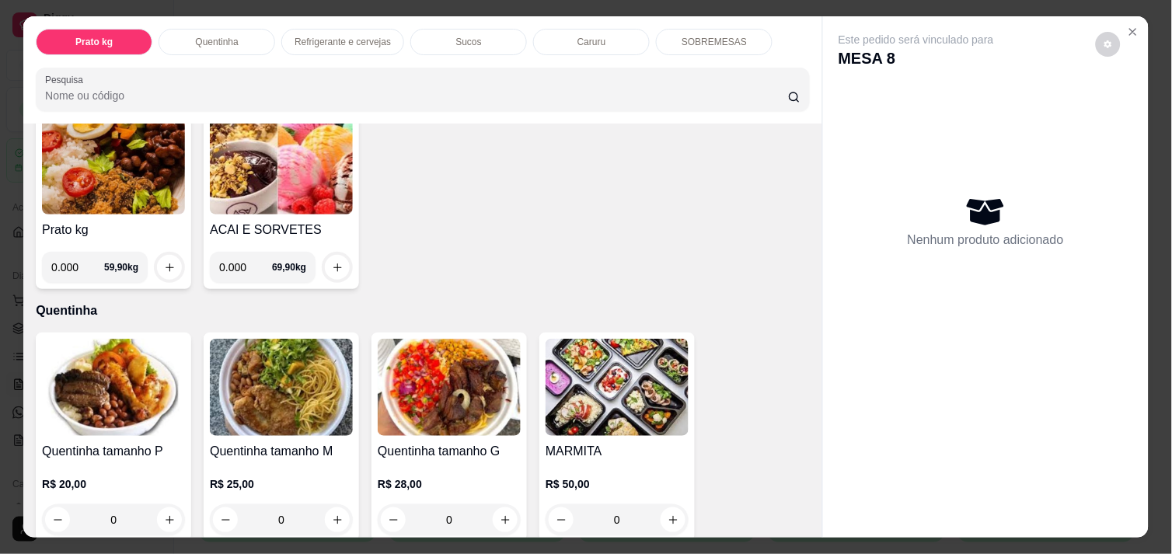
scroll to position [138, 0]
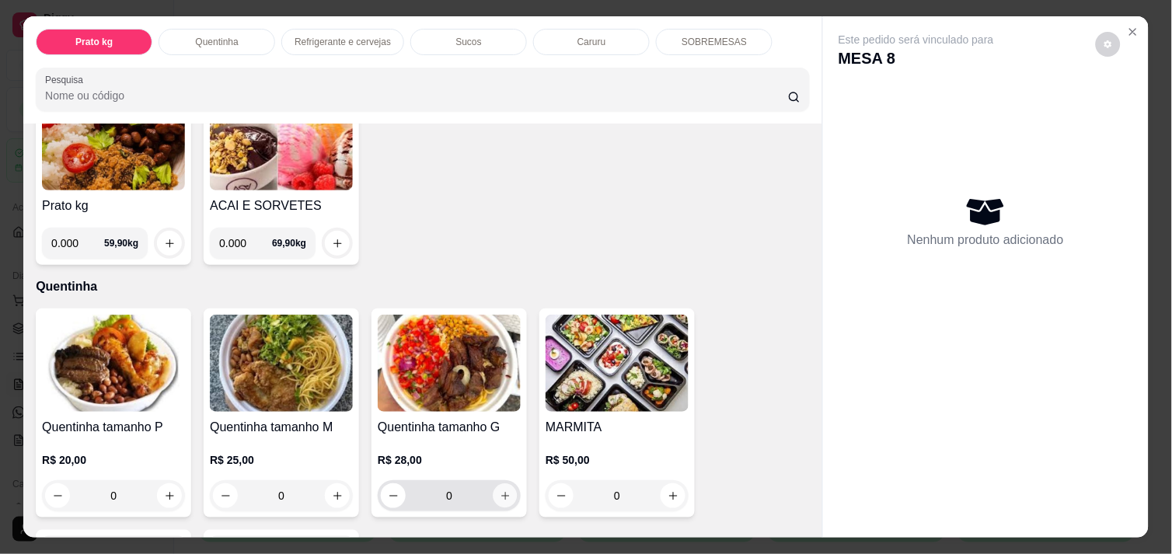
click at [507, 493] on button "increase-product-quantity" at bounding box center [505, 496] width 24 height 24
type input "1"
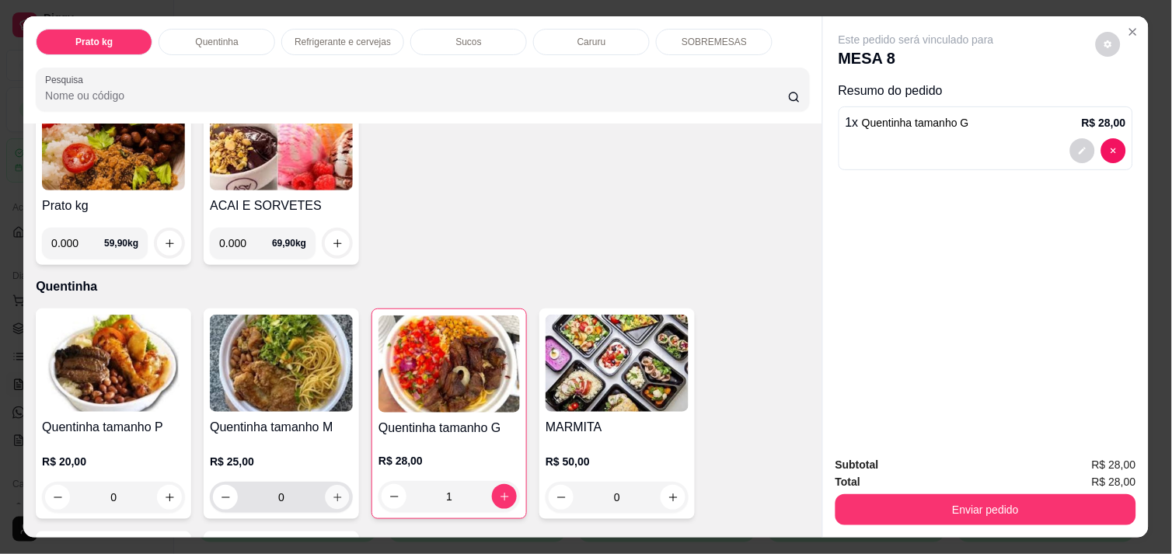
click at [332, 492] on icon "increase-product-quantity" at bounding box center [338, 498] width 12 height 12
type input "1"
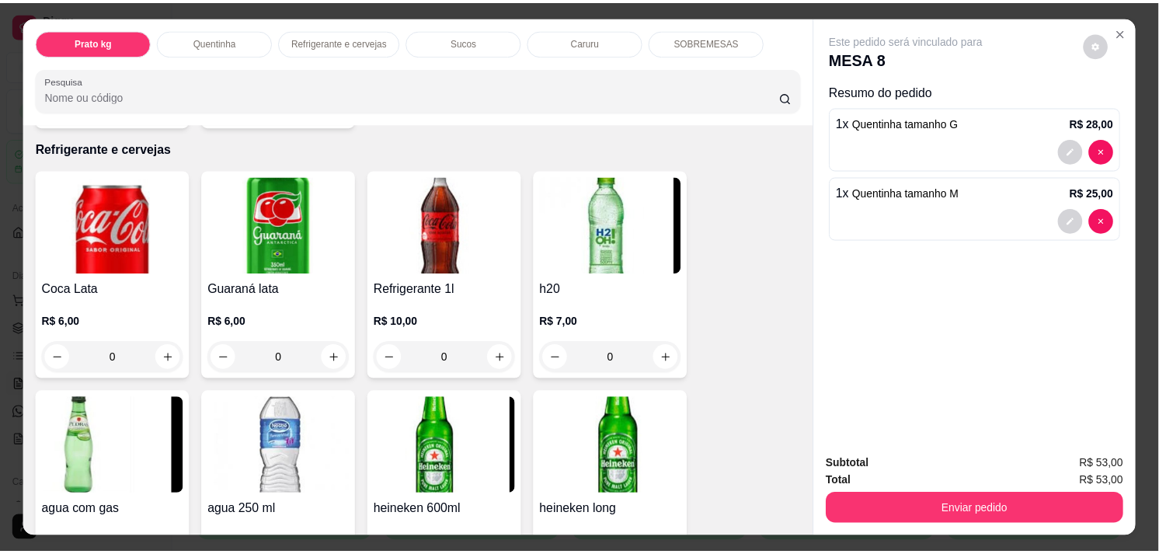
scroll to position [759, 0]
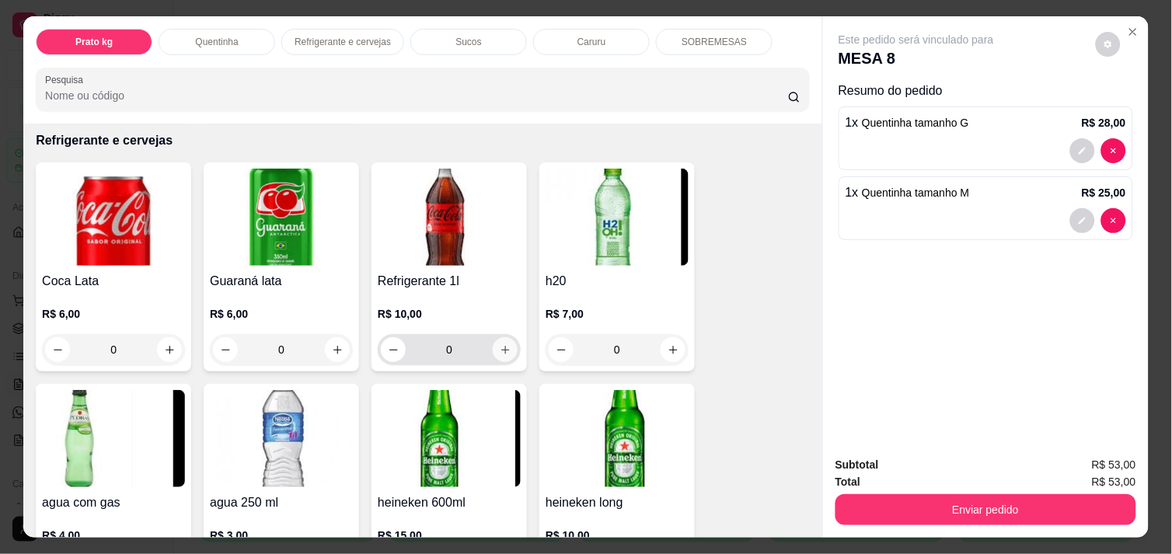
click at [500, 344] on icon "increase-product-quantity" at bounding box center [506, 350] width 12 height 12
type input "1"
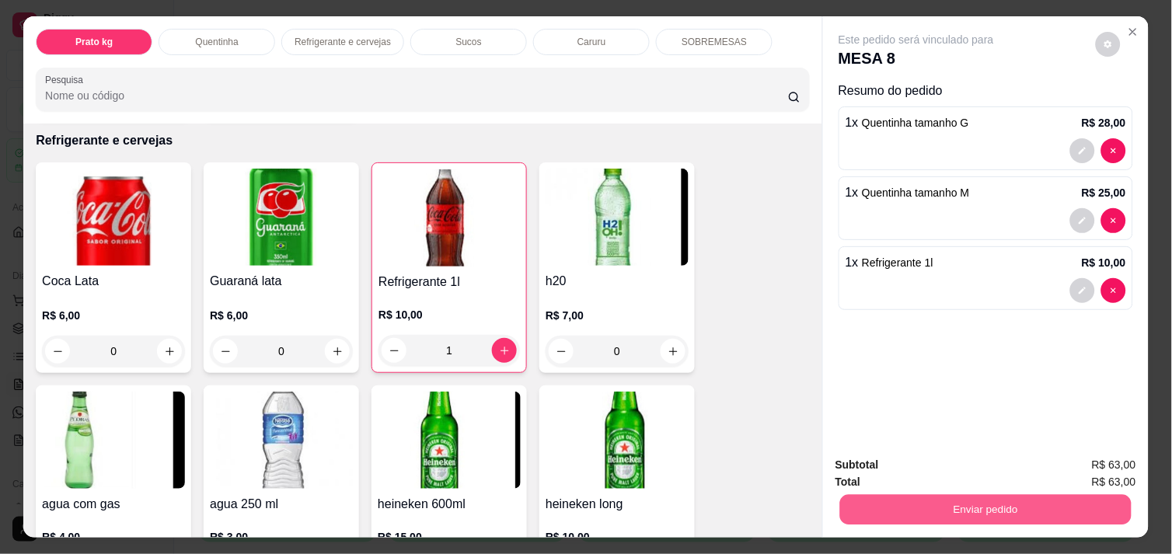
click at [902, 502] on button "Enviar pedido" at bounding box center [985, 509] width 291 height 30
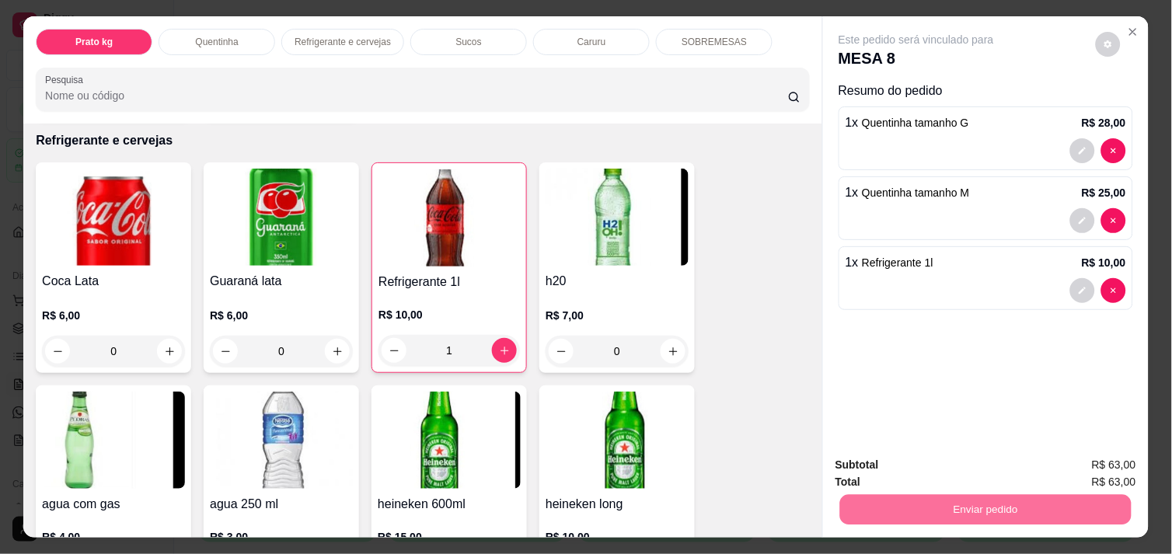
click at [910, 461] on button "Não registrar e enviar pedido" at bounding box center [933, 465] width 157 height 29
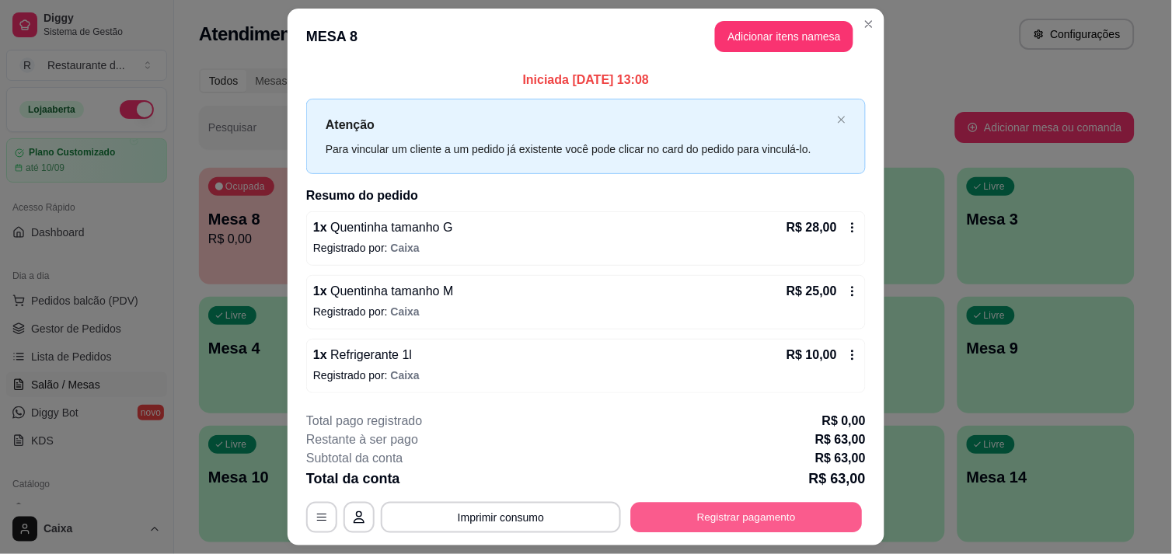
click at [712, 514] on button "Registrar pagamento" at bounding box center [747, 518] width 232 height 30
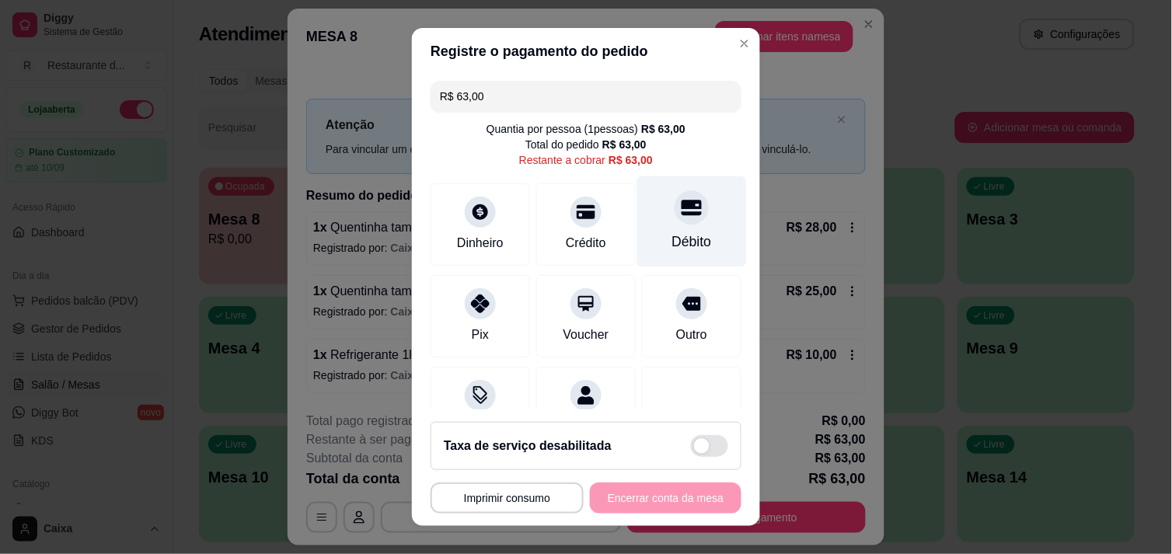
click at [659, 230] on div "Débito" at bounding box center [692, 221] width 110 height 91
type input "R$ 0,00"
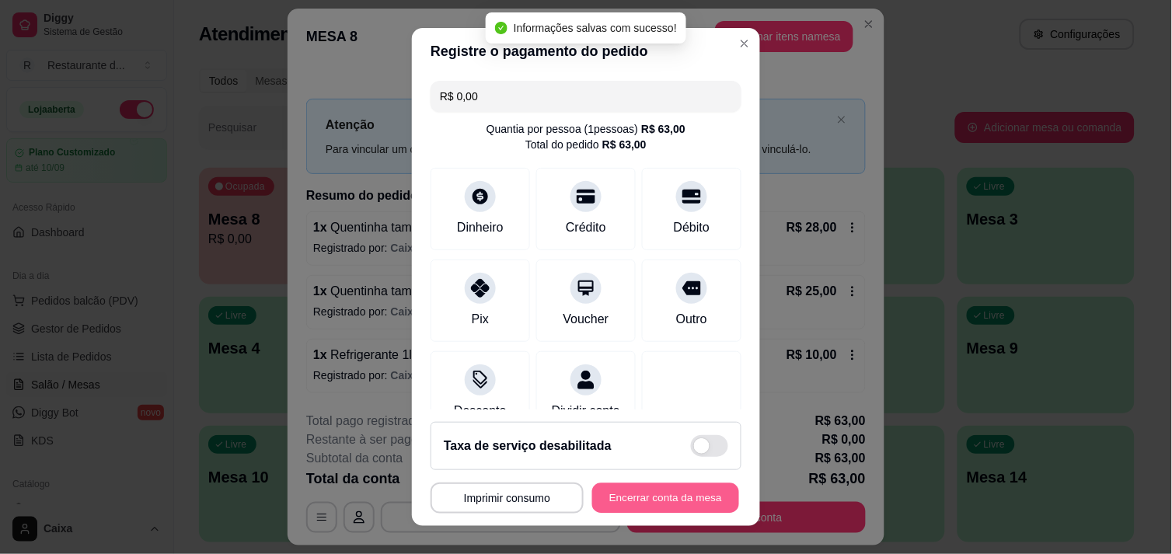
click at [663, 497] on button "Encerrar conta da mesa" at bounding box center [665, 498] width 147 height 30
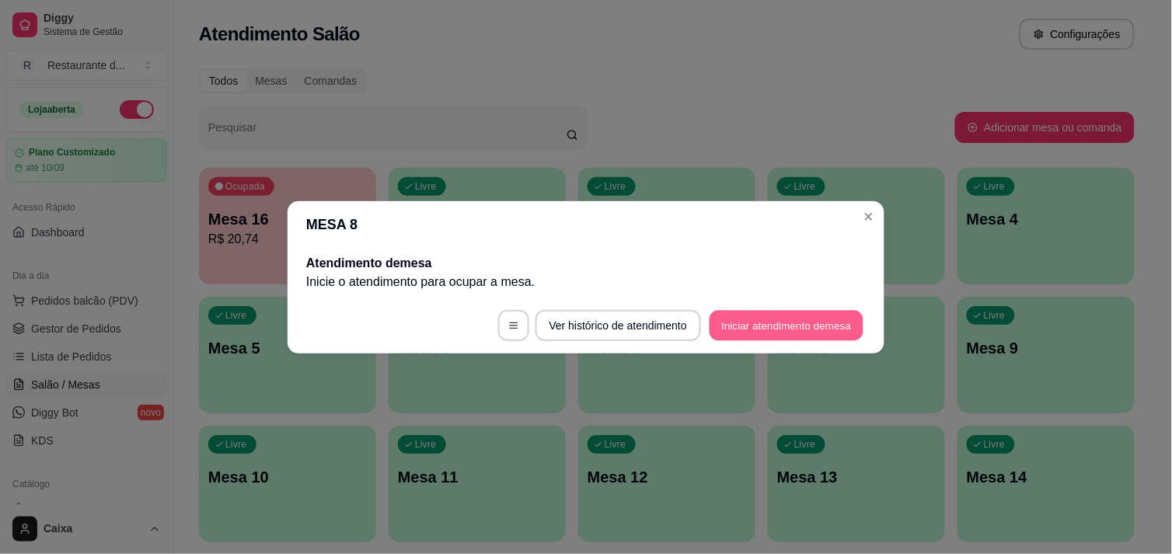
click at [800, 336] on button "Iniciar atendimento de mesa" at bounding box center [786, 325] width 154 height 30
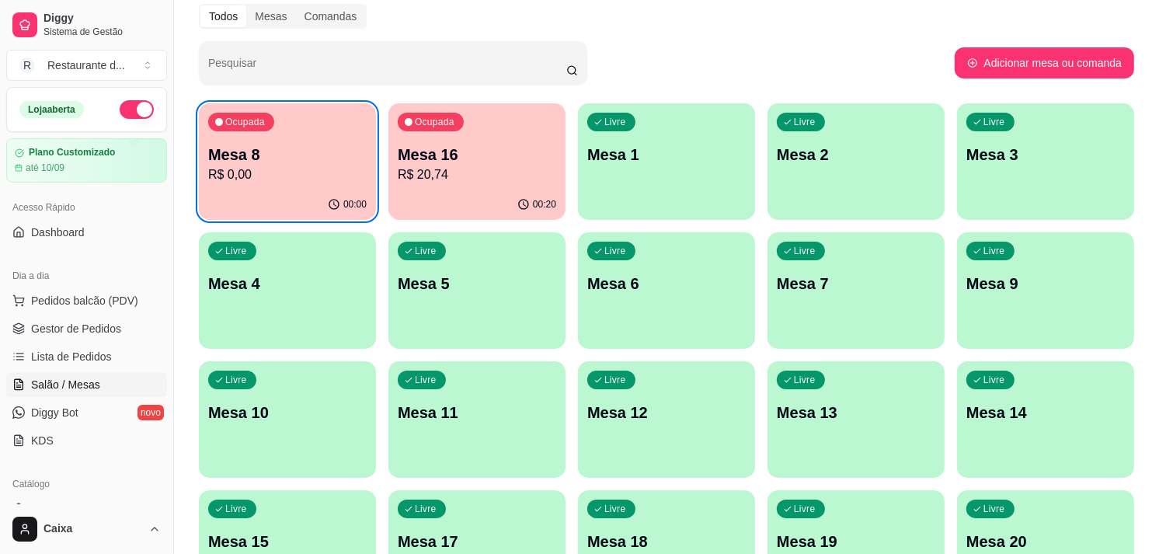
scroll to position [68, 0]
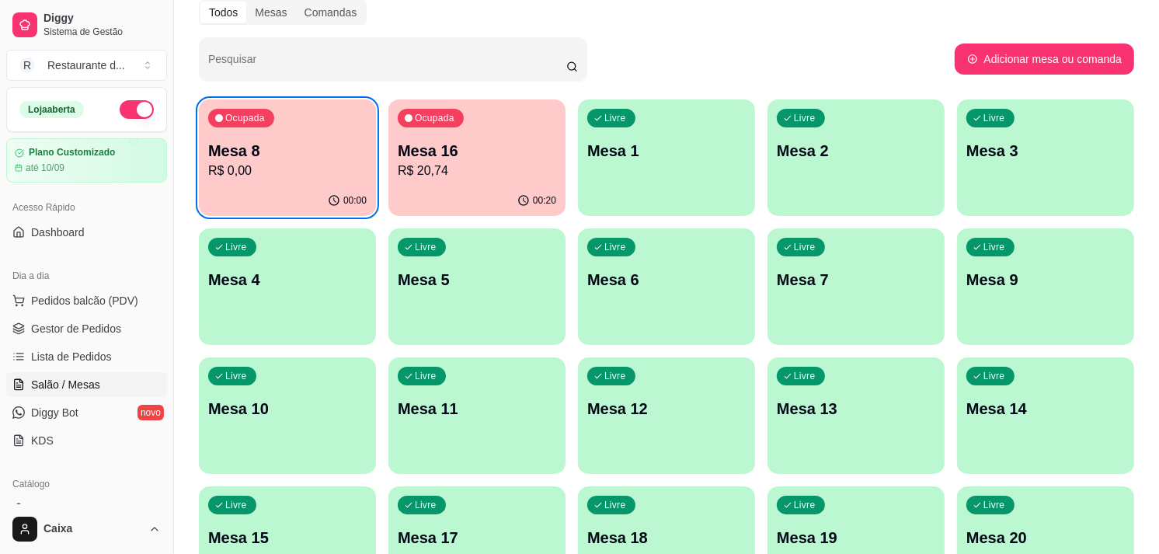
click at [853, 552] on div "Livre Mesa 19" at bounding box center [856, 535] width 177 height 98
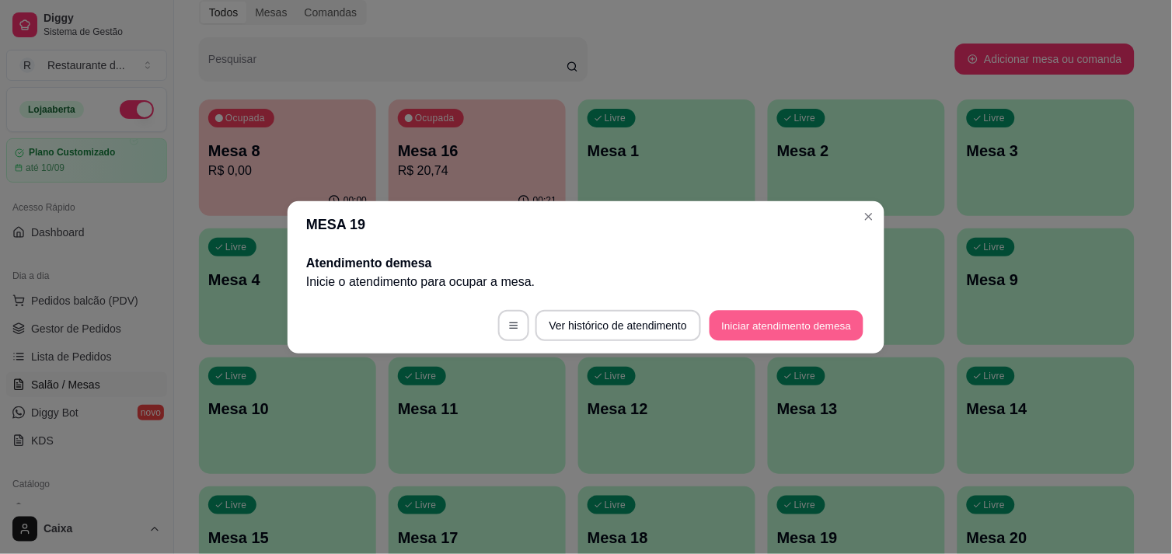
click at [834, 334] on button "Iniciar atendimento de mesa" at bounding box center [786, 325] width 154 height 30
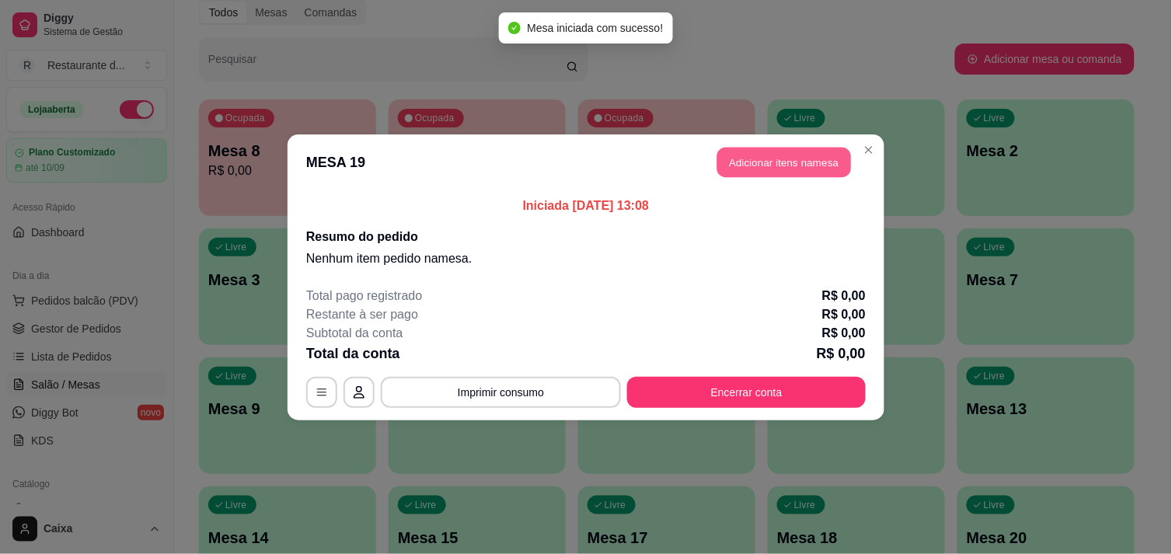
click at [785, 164] on button "Adicionar itens na mesa" at bounding box center [784, 162] width 134 height 30
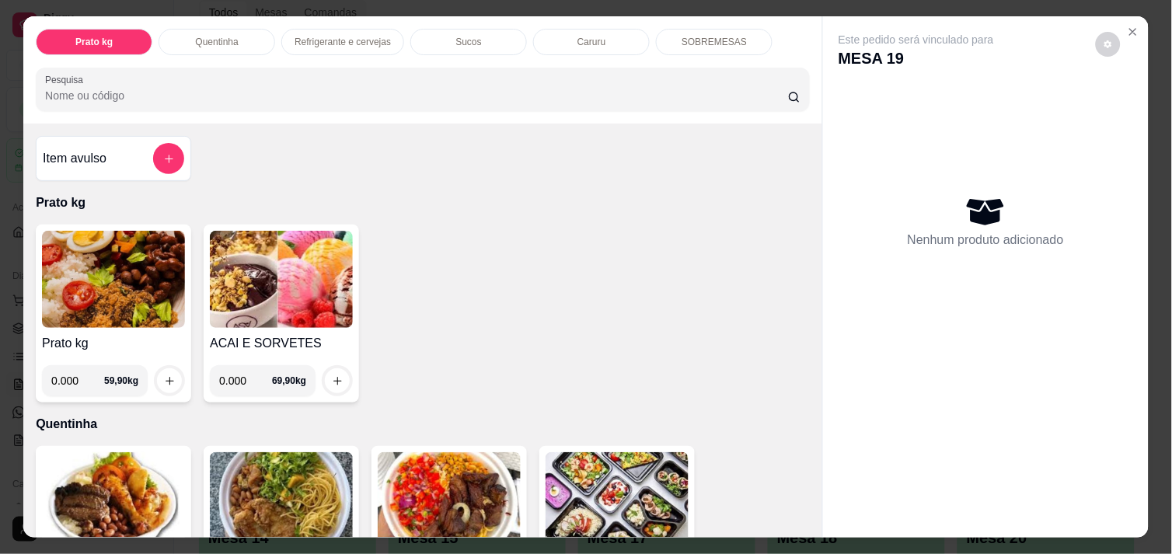
click at [72, 375] on input "0.000" at bounding box center [77, 380] width 53 height 31
type input "0.340"
click at [158, 378] on button "increase-product-quantity" at bounding box center [170, 381] width 24 height 24
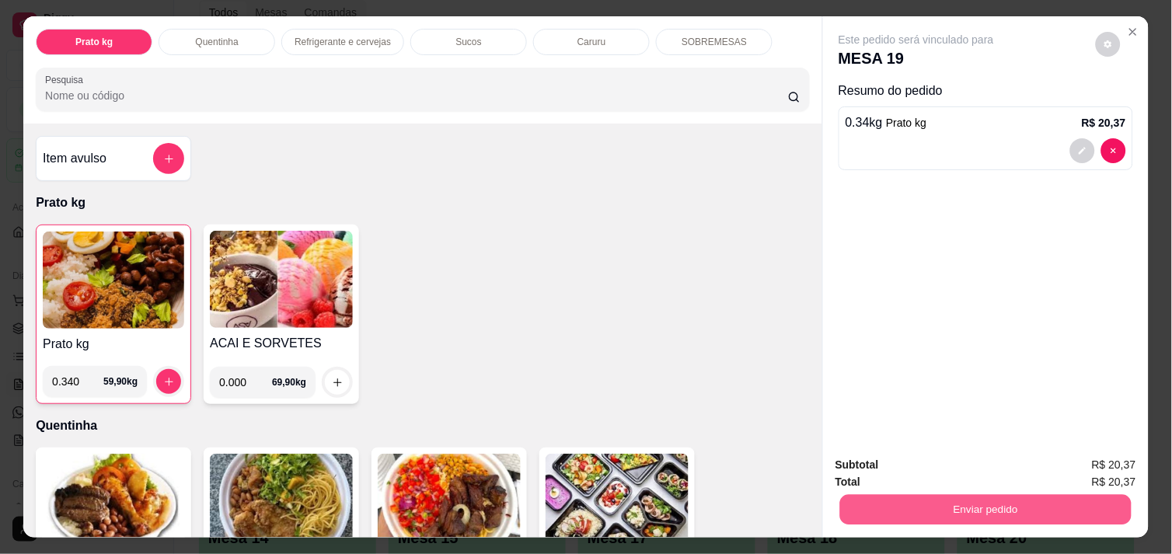
click at [925, 506] on button "Enviar pedido" at bounding box center [985, 509] width 291 height 30
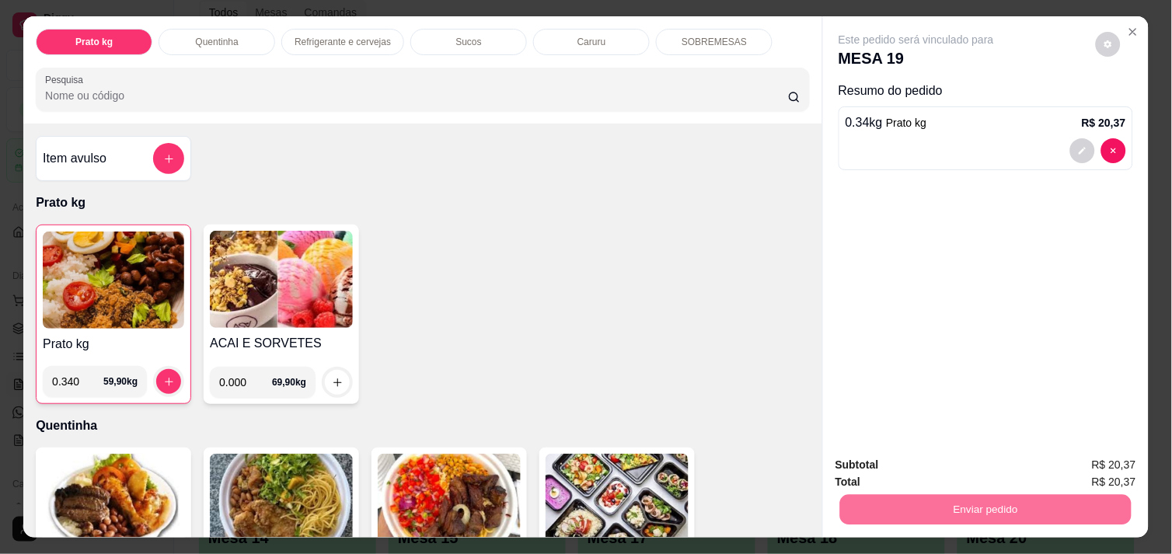
click at [896, 462] on button "Não registrar e enviar pedido" at bounding box center [933, 465] width 157 height 29
